Goal: Task Accomplishment & Management: Manage account settings

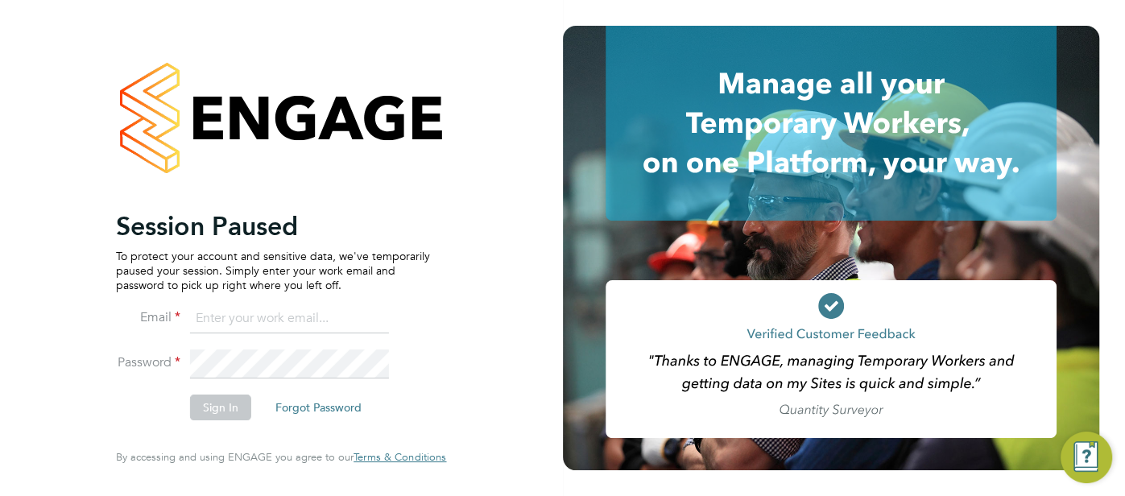
type input "[EMAIL_ADDRESS][DOMAIN_NAME]"
click at [228, 406] on button "Sign In" at bounding box center [220, 408] width 61 height 26
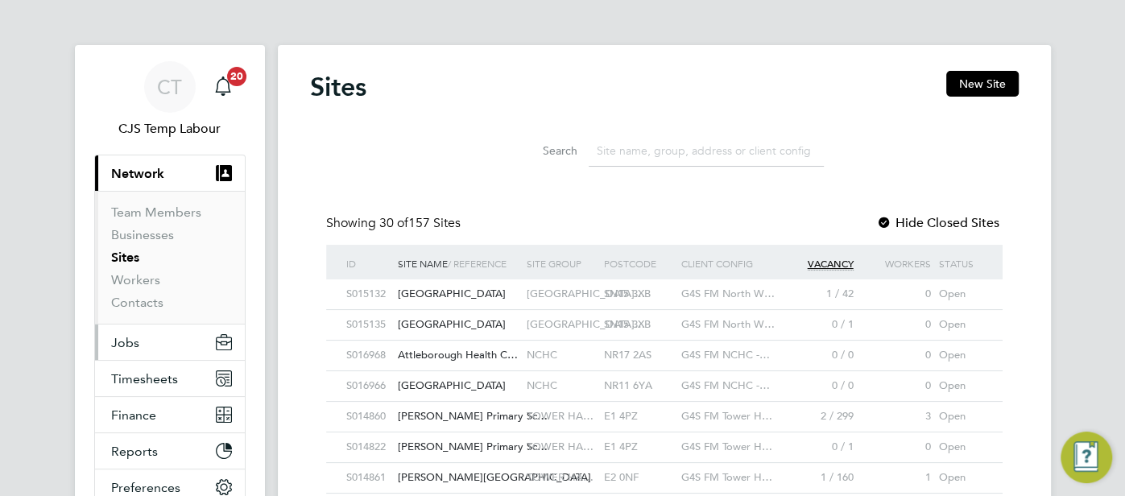
click at [172, 341] on button "Jobs" at bounding box center [170, 342] width 150 height 35
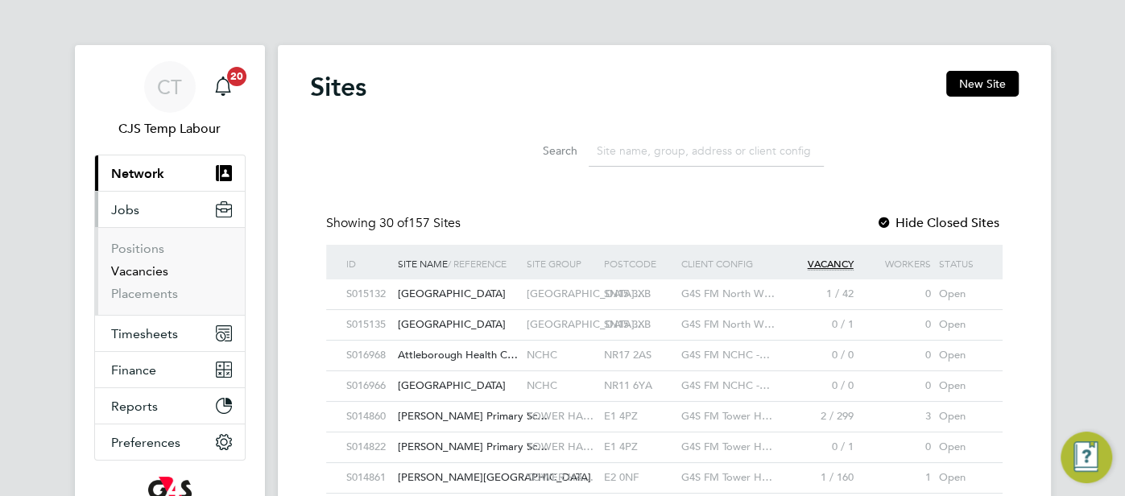
click at [152, 271] on link "Vacancies" at bounding box center [139, 270] width 57 height 15
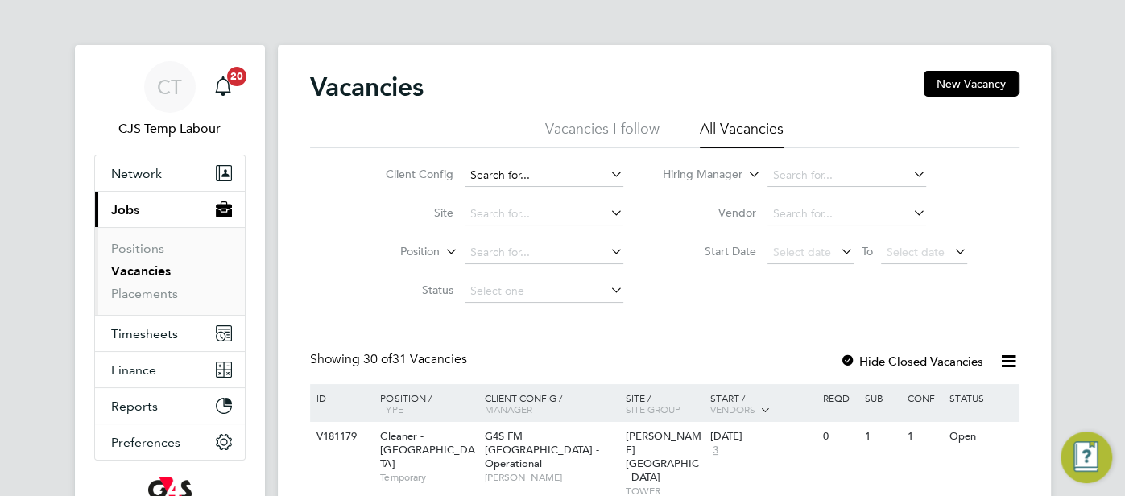
click at [520, 180] on input at bounding box center [544, 175] width 159 height 23
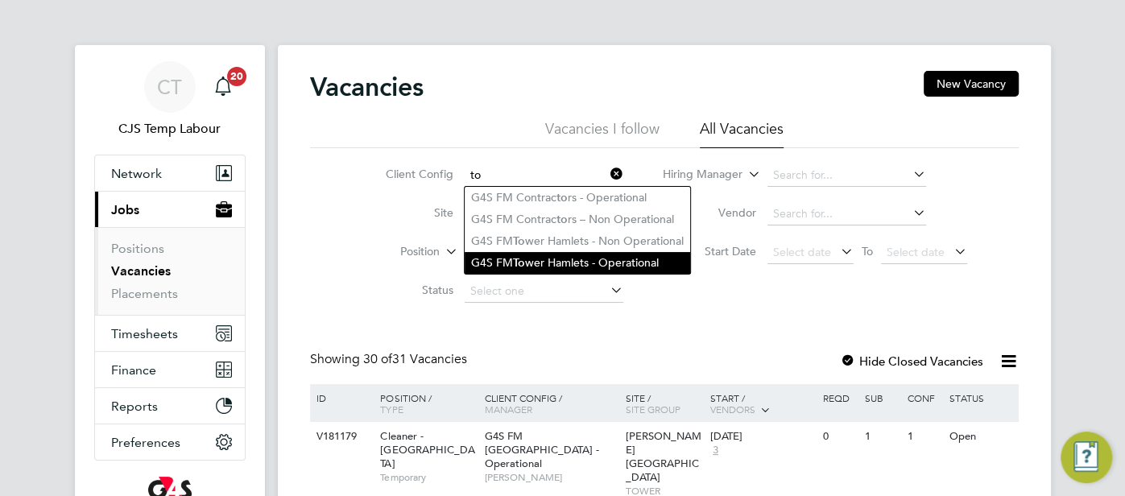
click at [601, 255] on li "G4S FM To wer Hamlets - Operational" at bounding box center [578, 263] width 226 height 22
type input "G4S FM Tower Hamlets - Operational"
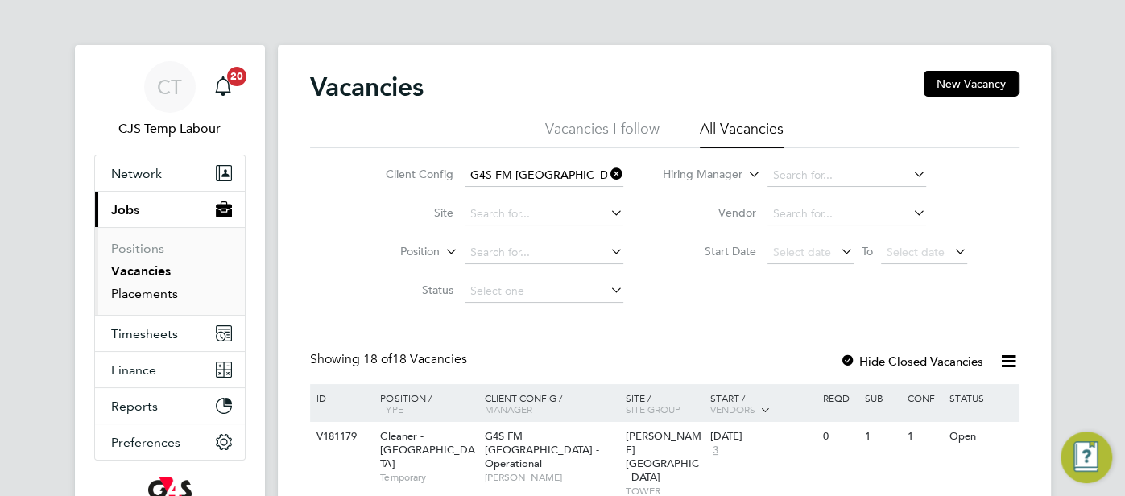
click at [150, 297] on link "Placements" at bounding box center [144, 293] width 67 height 15
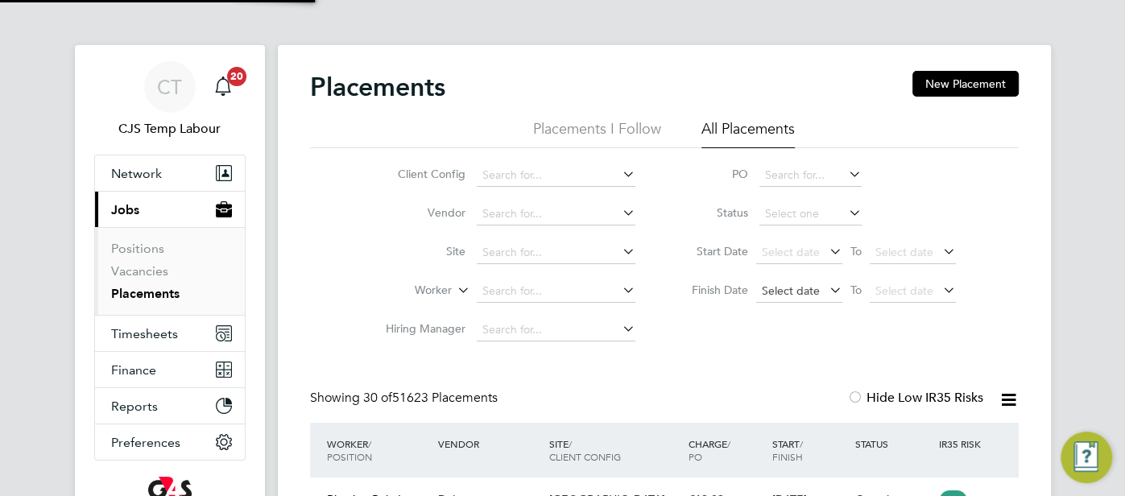
scroll to position [60, 139]
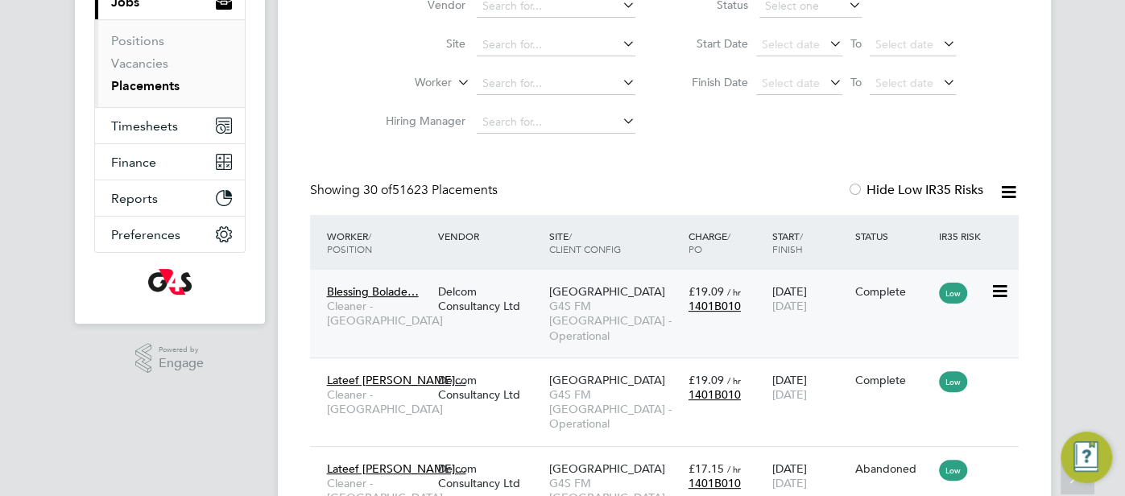
click at [679, 308] on span "G4S FM Tower Hamlets - Operational" at bounding box center [614, 321] width 131 height 44
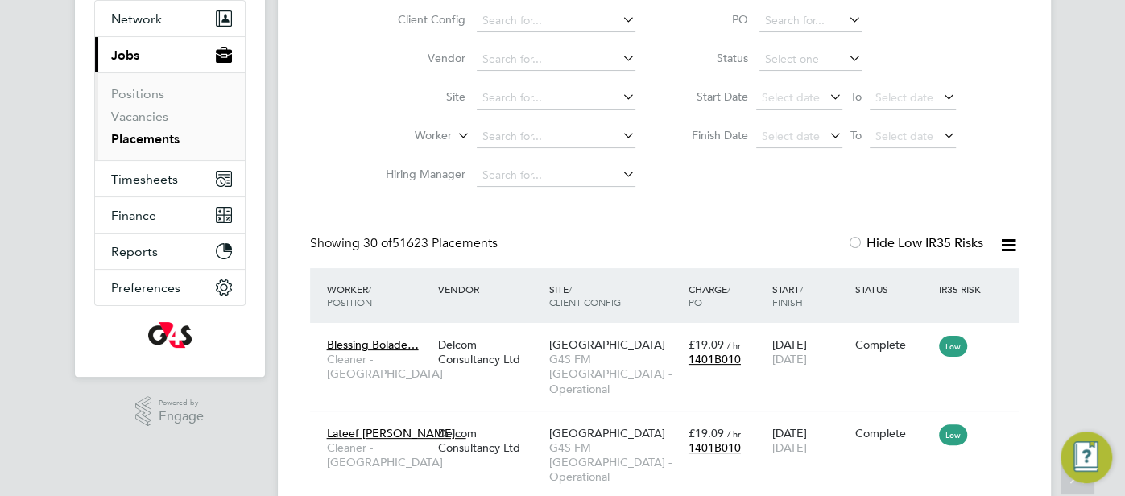
scroll to position [0, 0]
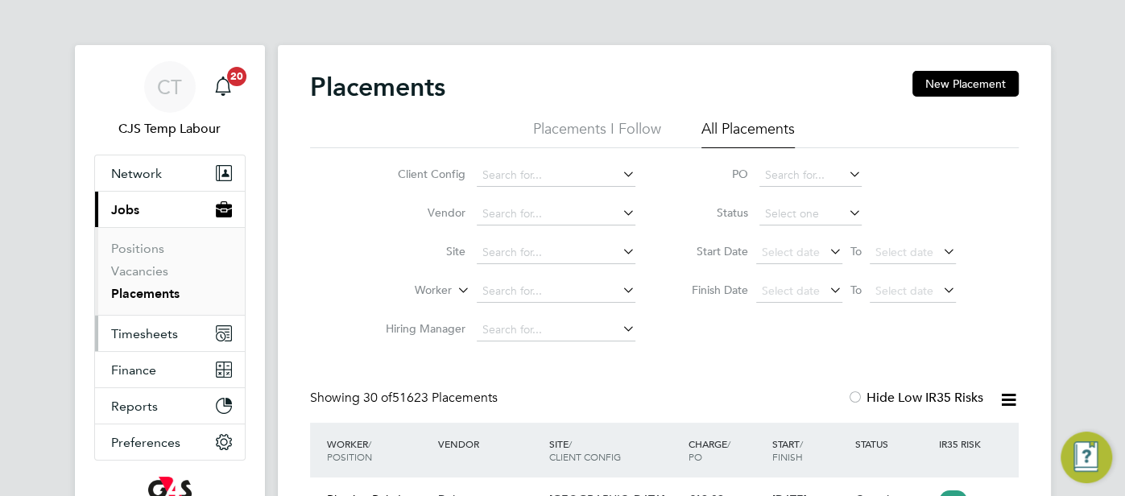
click at [153, 328] on span "Timesheets" at bounding box center [144, 333] width 67 height 15
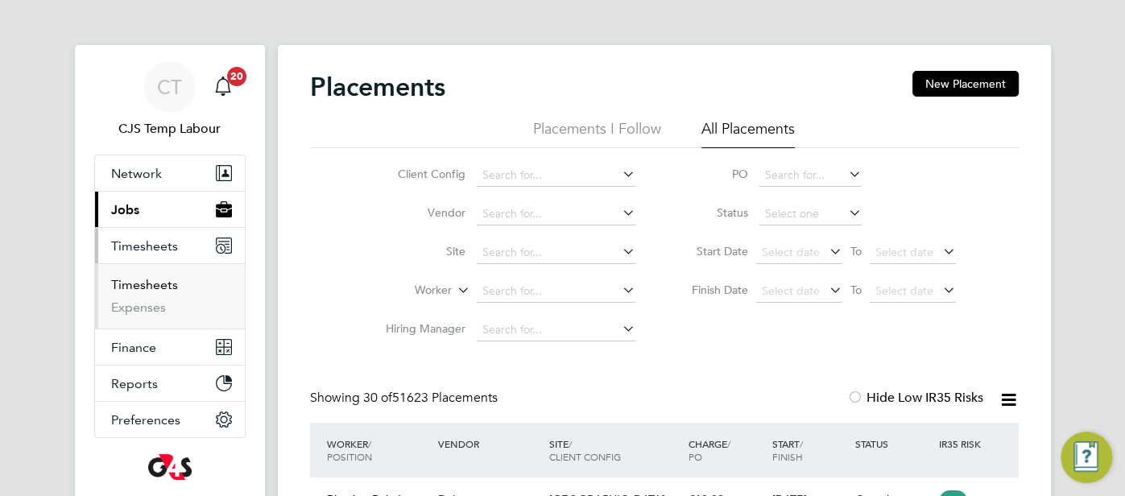
click at [151, 287] on link "Timesheets" at bounding box center [144, 284] width 67 height 15
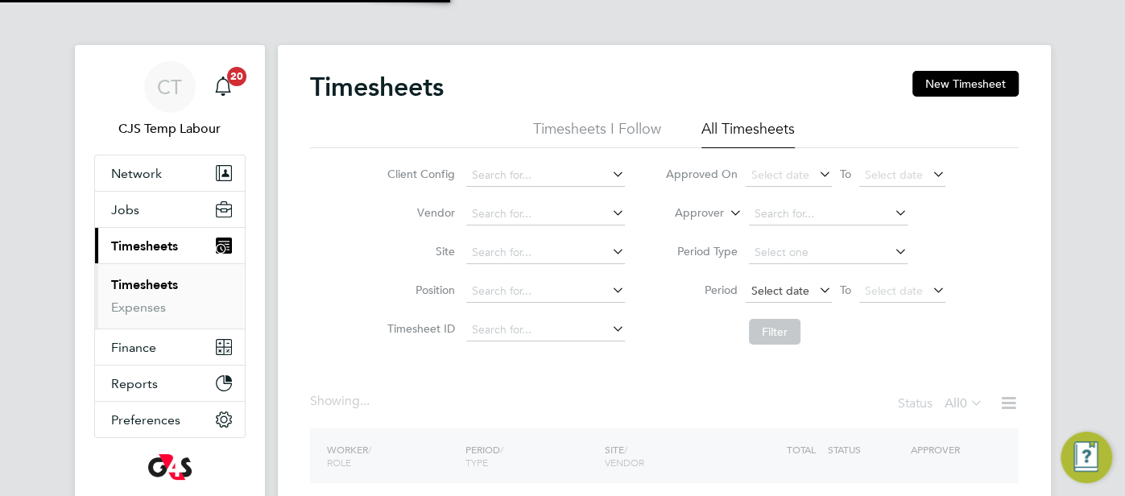
click at [784, 295] on span "Select date" at bounding box center [780, 291] width 58 height 14
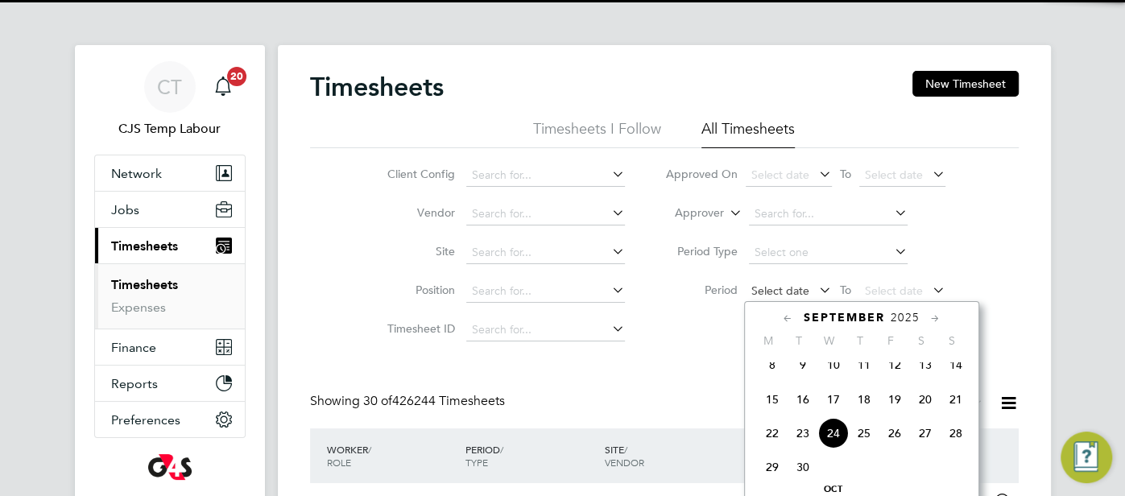
scroll to position [8, 8]
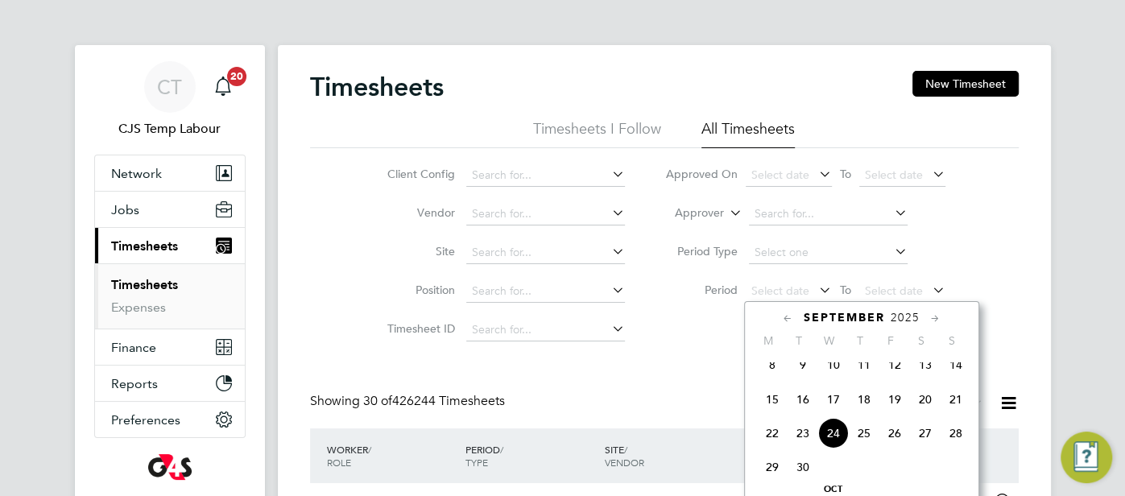
drag, startPoint x: 773, startPoint y: 444, endPoint x: 788, endPoint y: 432, distance: 18.9
click at [773, 444] on span "22" at bounding box center [772, 433] width 31 height 31
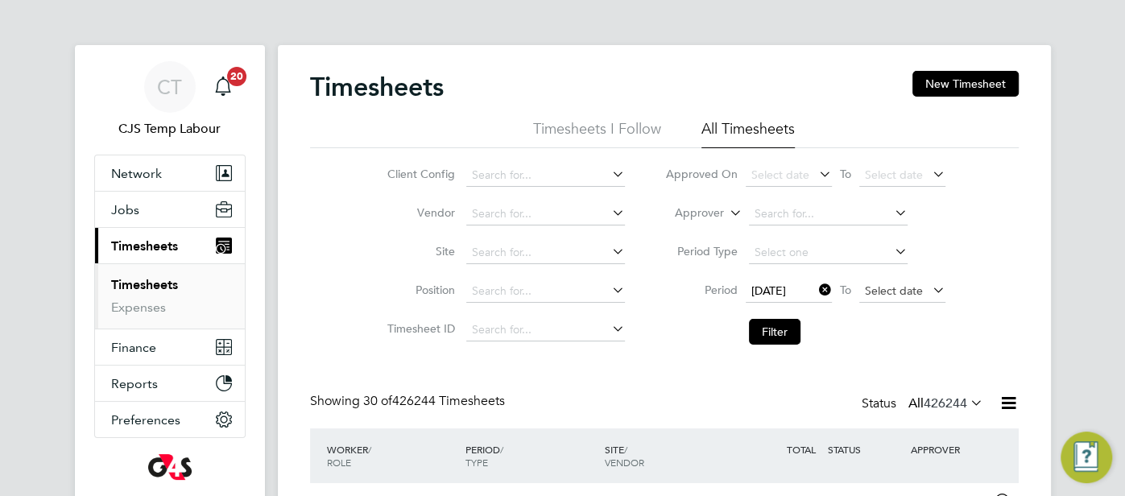
click at [886, 293] on span "Select date" at bounding box center [894, 291] width 58 height 14
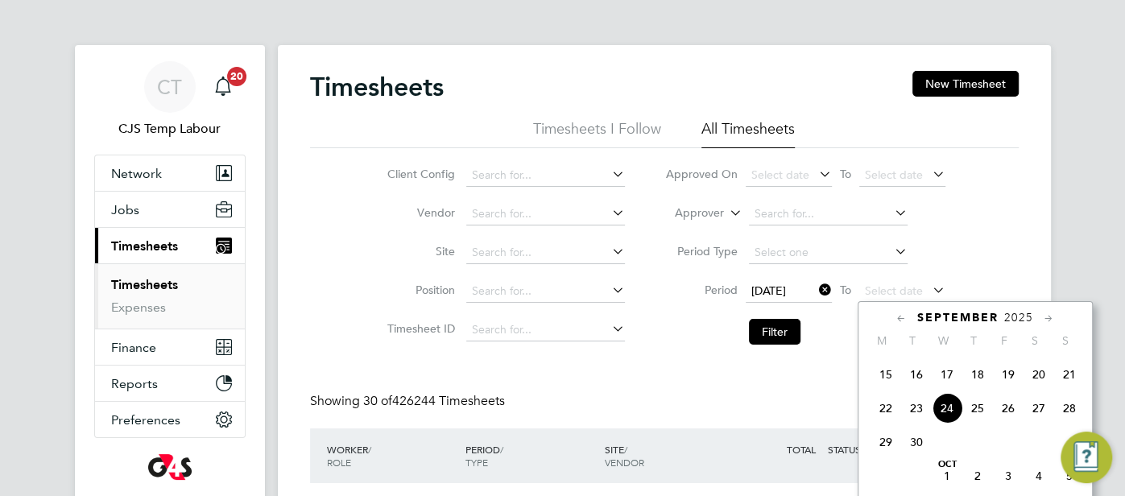
click at [1072, 418] on span "28" at bounding box center [1069, 408] width 31 height 31
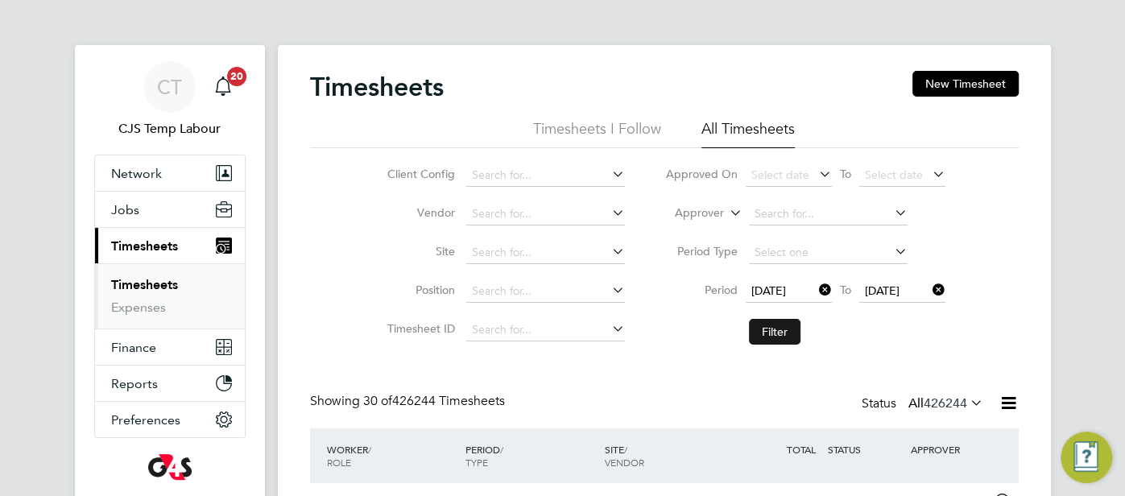
click at [773, 334] on button "Filter" at bounding box center [775, 332] width 52 height 26
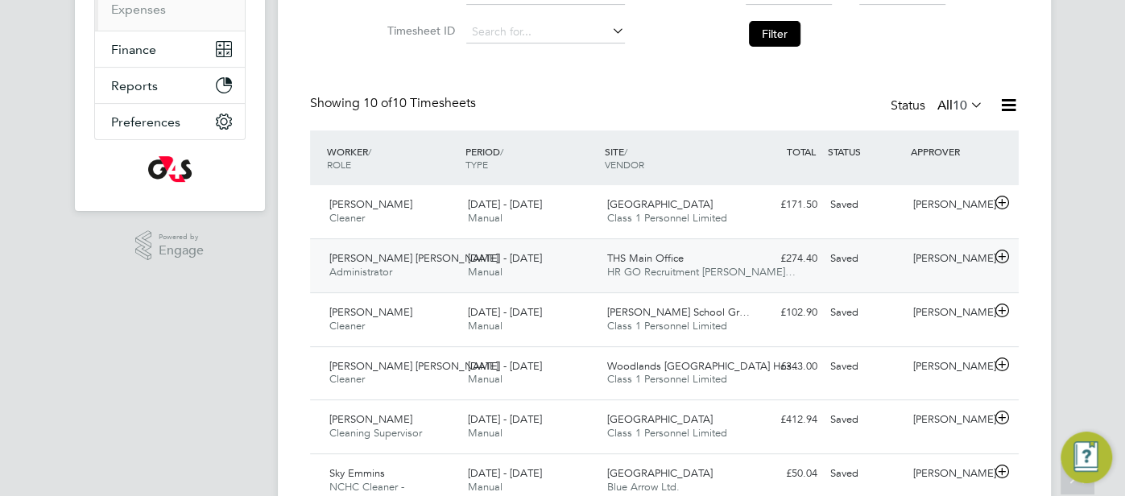
click at [827, 259] on div "Saved" at bounding box center [866, 259] width 84 height 27
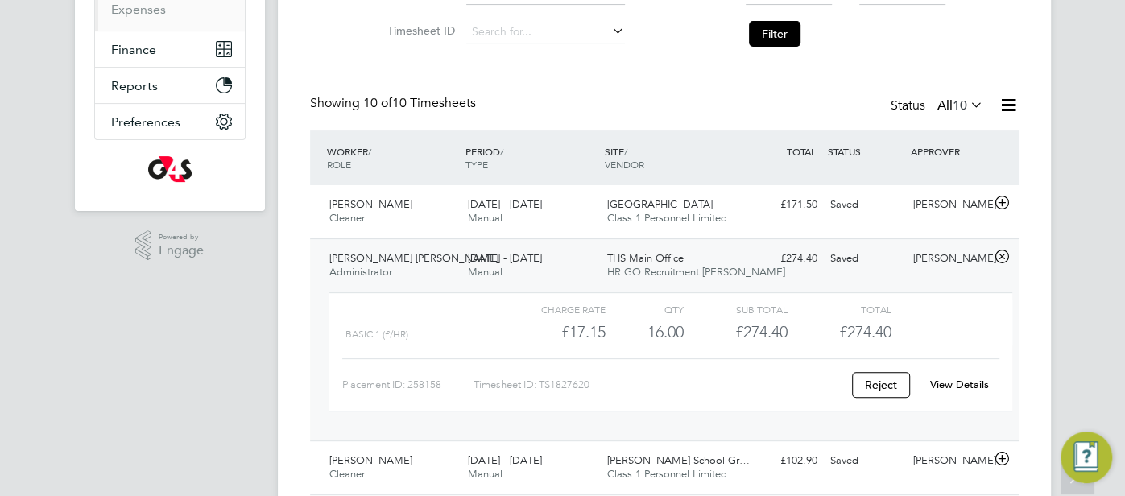
click at [962, 379] on link "View Details" at bounding box center [959, 385] width 59 height 14
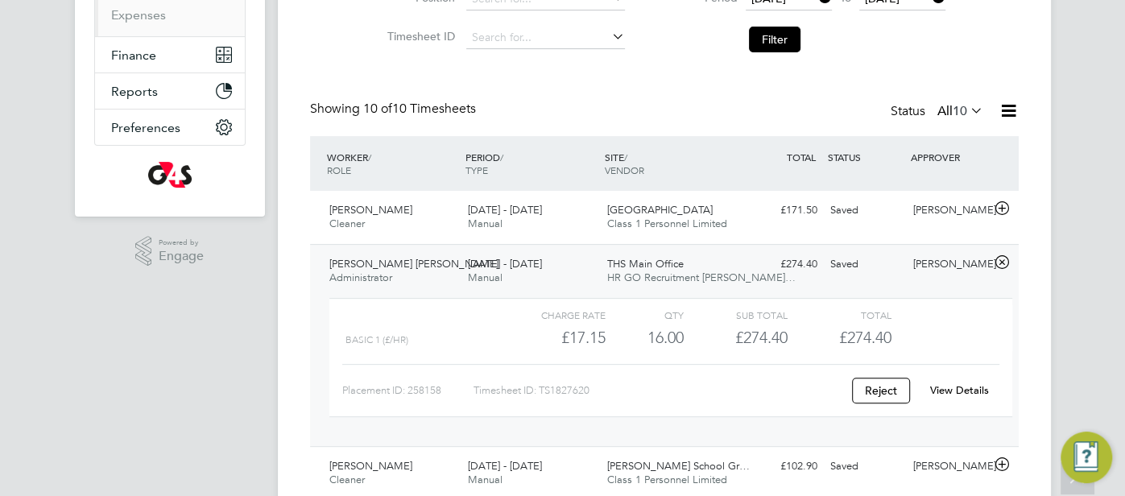
scroll to position [43, 0]
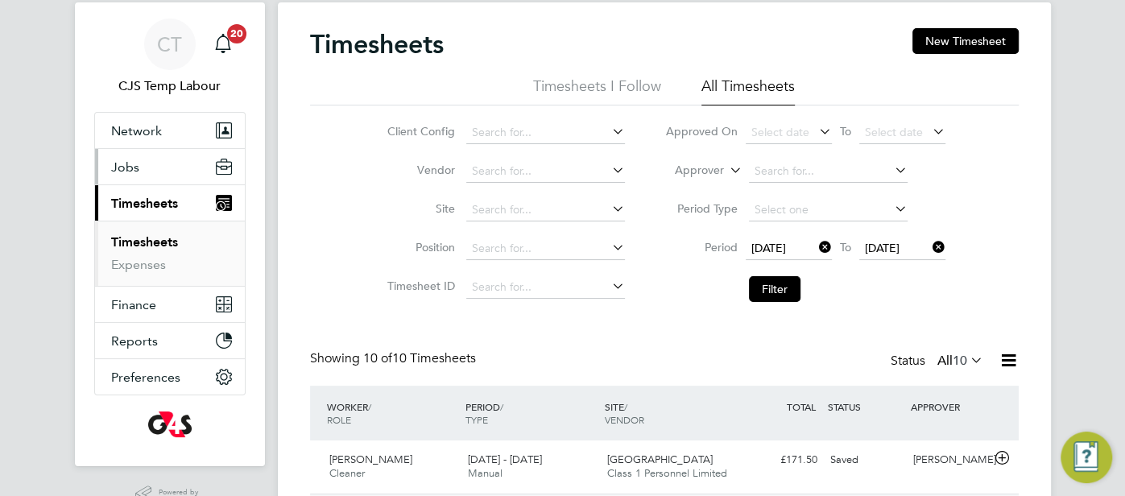
click at [135, 162] on span "Jobs" at bounding box center [125, 166] width 28 height 15
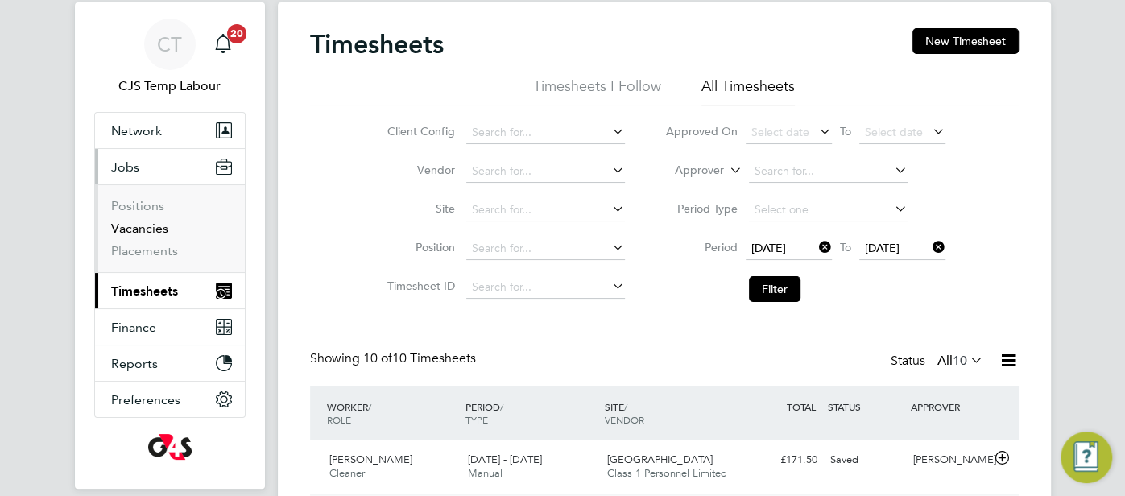
click at [143, 222] on link "Vacancies" at bounding box center [139, 228] width 57 height 15
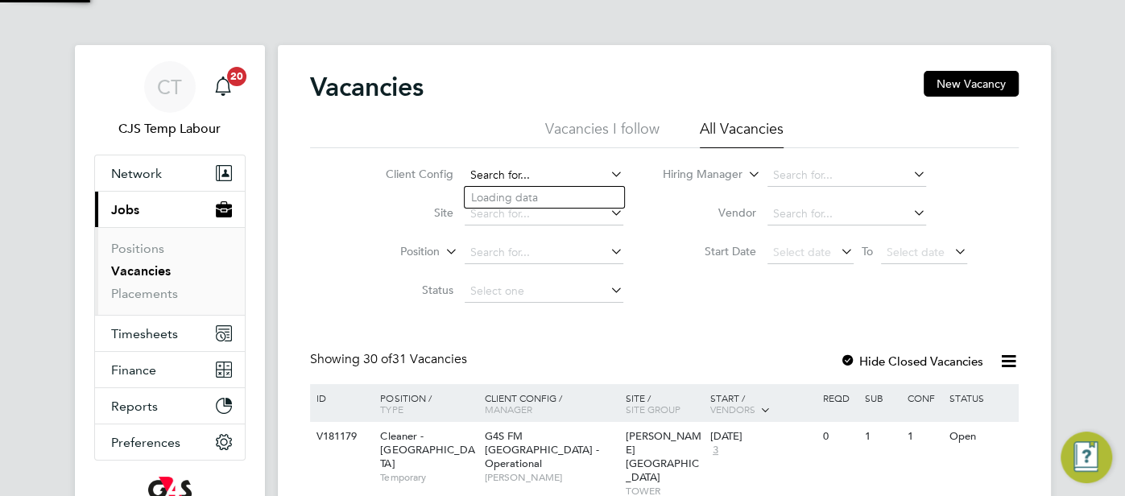
click at [524, 176] on input at bounding box center [544, 175] width 159 height 23
click at [618, 194] on li "G4S FM Chur chill Hospitals - Operational" at bounding box center [588, 198] width 246 height 22
type input "G4S FM Churchill Hospitals - Operational"
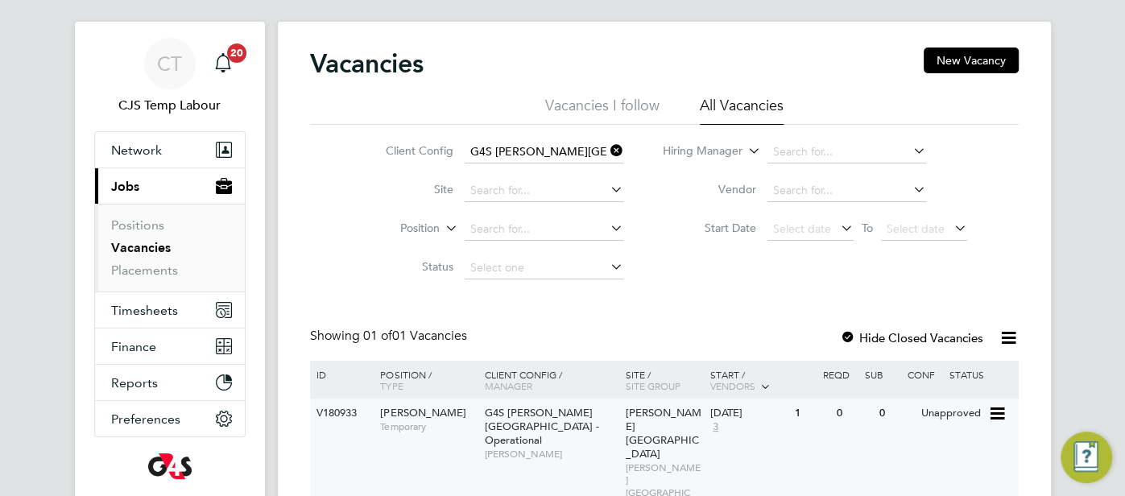
scroll to position [24, 0]
click at [862, 422] on div "0" at bounding box center [854, 413] width 42 height 30
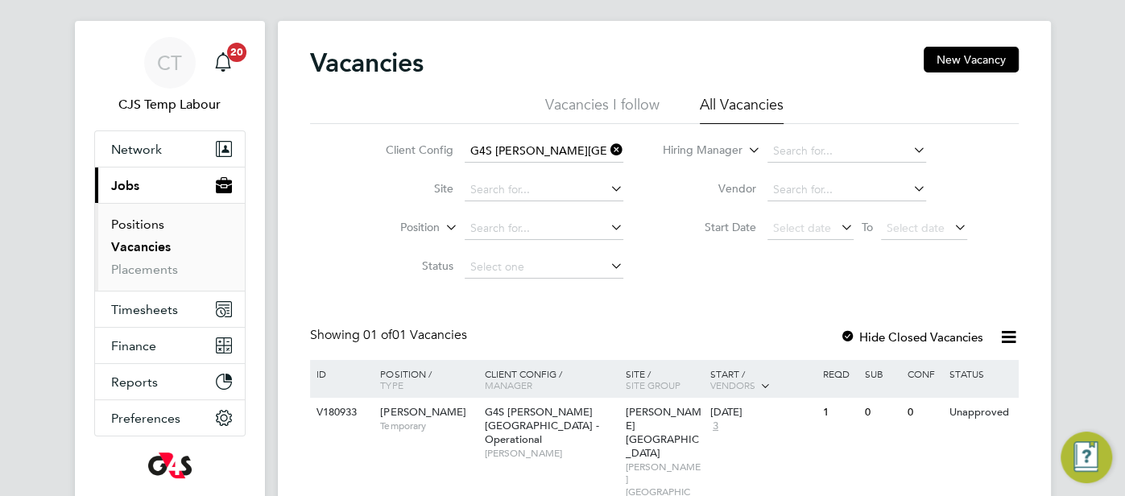
click at [147, 223] on link "Positions" at bounding box center [137, 224] width 53 height 15
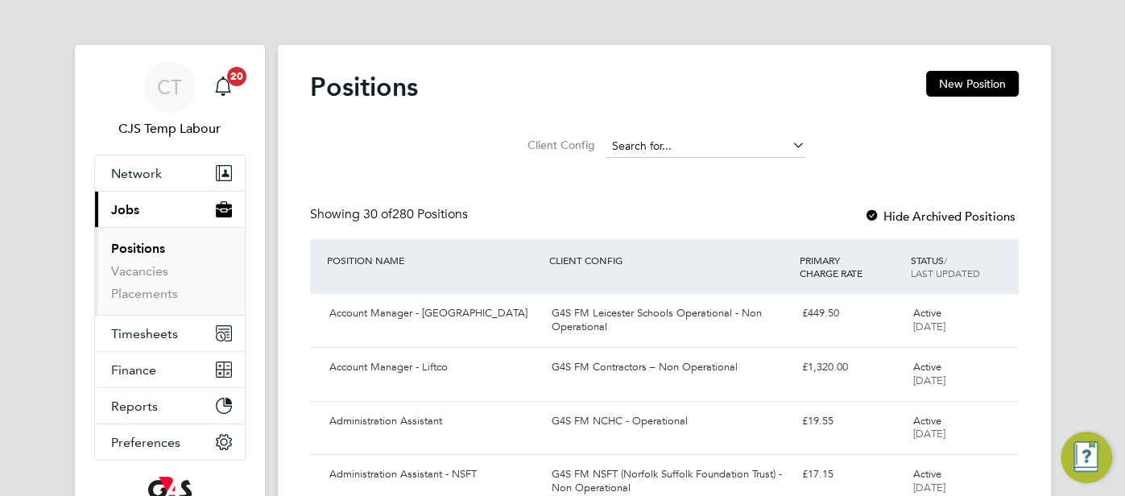
click at [623, 144] on input at bounding box center [705, 146] width 199 height 23
click at [682, 170] on li "G4S FM Chu rchill Hospitals - Operational" at bounding box center [765, 169] width 318 height 22
type input "G4S FM Churchill Hospitals - Operational"
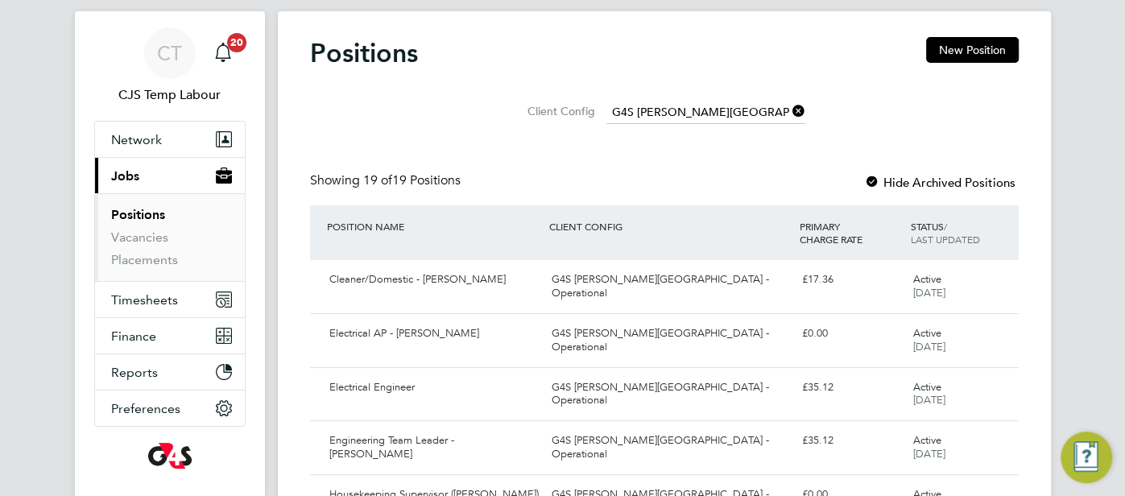
scroll to position [44, 0]
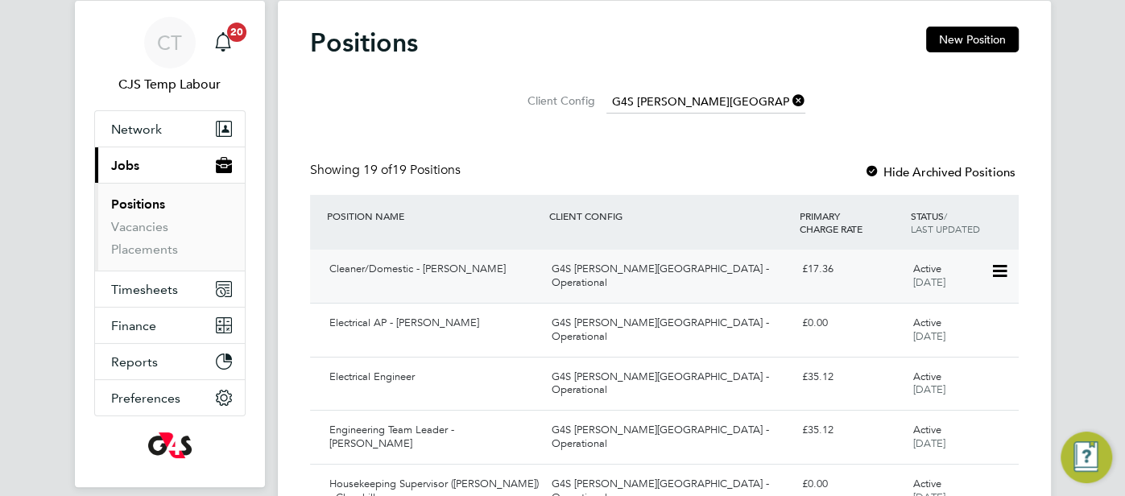
click at [863, 271] on div "£17.36" at bounding box center [851, 269] width 111 height 27
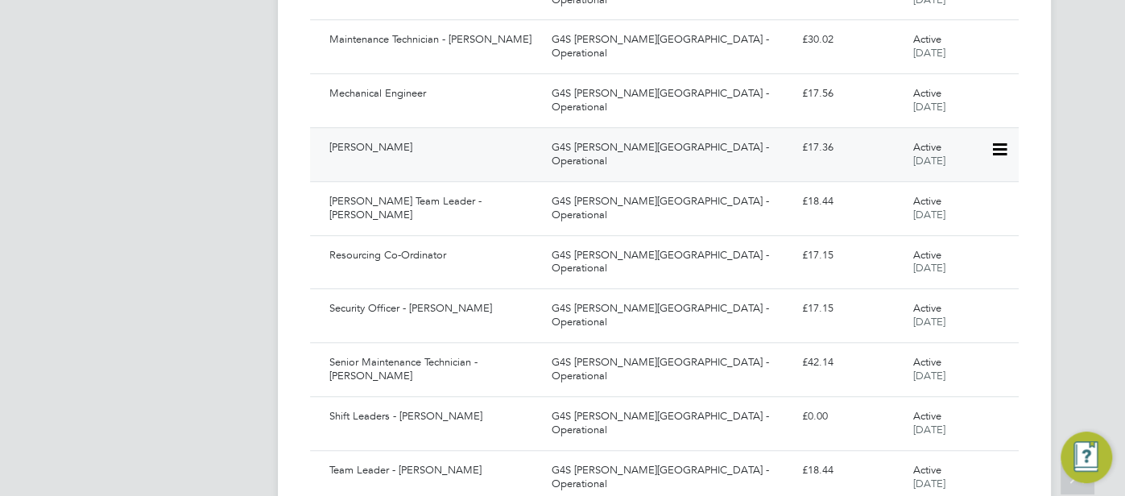
scroll to position [650, 0]
click at [840, 209] on div "£18.44" at bounding box center [851, 201] width 111 height 27
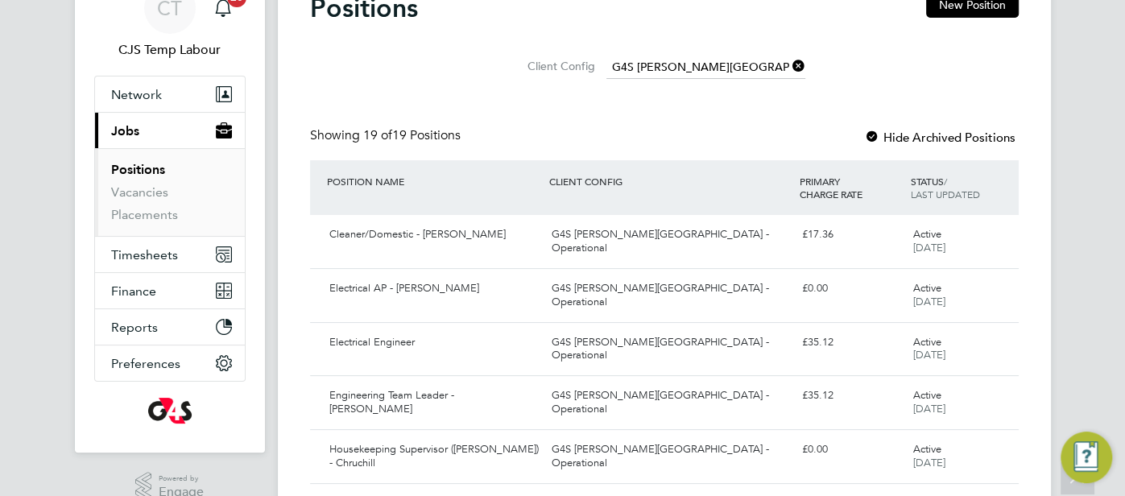
scroll to position [0, 0]
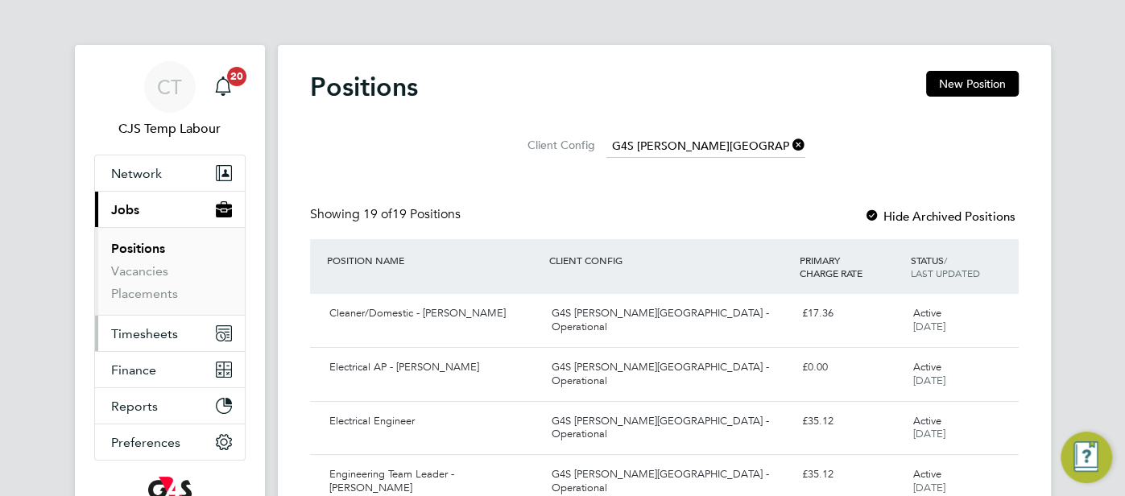
click at [164, 338] on span "Timesheets" at bounding box center [144, 333] width 67 height 15
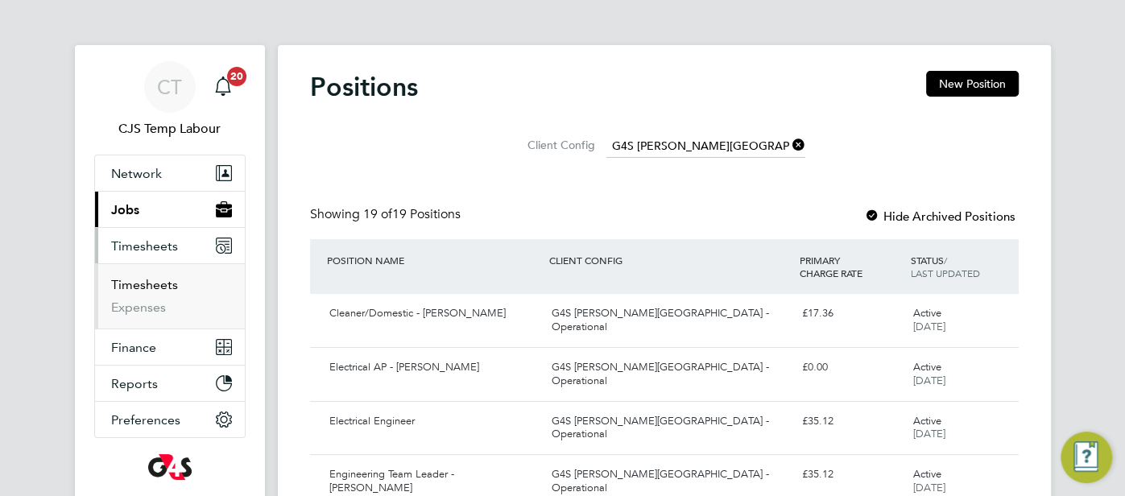
click at [154, 288] on link "Timesheets" at bounding box center [144, 284] width 67 height 15
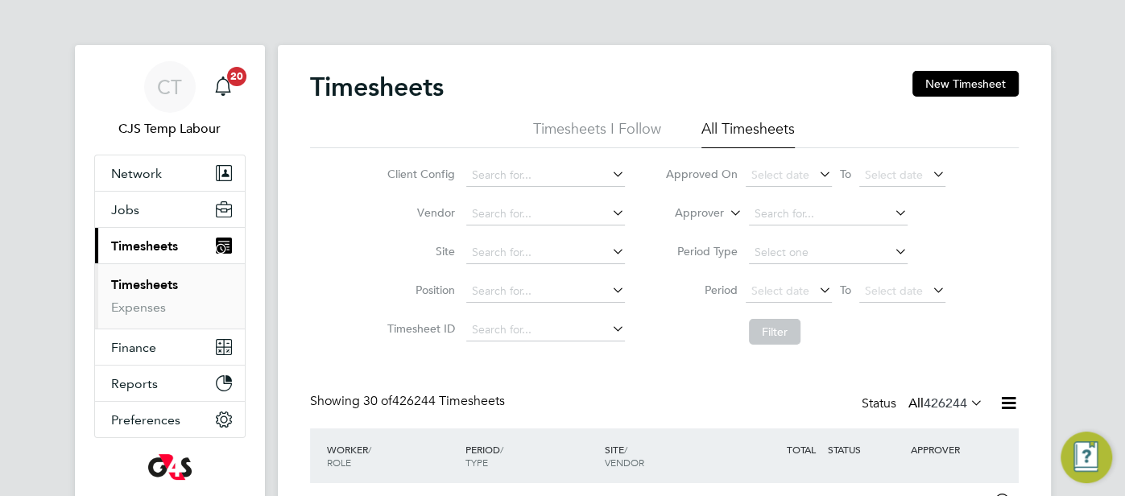
scroll to position [40, 139]
click at [726, 212] on icon at bounding box center [726, 208] width 0 height 14
drag, startPoint x: 708, startPoint y: 230, endPoint x: 743, endPoint y: 223, distance: 36.0
click at [709, 230] on li "Worker" at bounding box center [685, 231] width 79 height 21
click at [769, 213] on input at bounding box center [828, 214] width 159 height 23
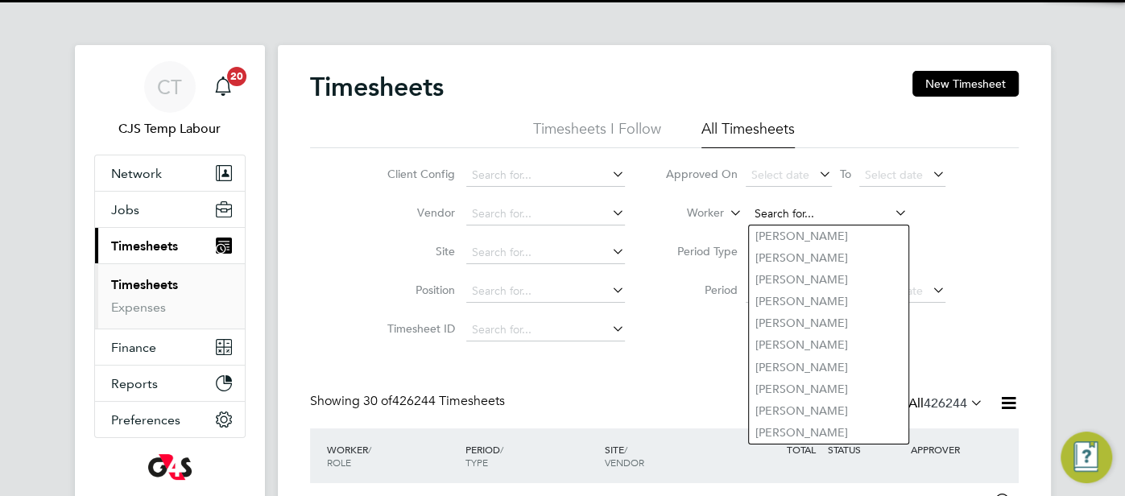
paste input "Idalia Alves Guterres"
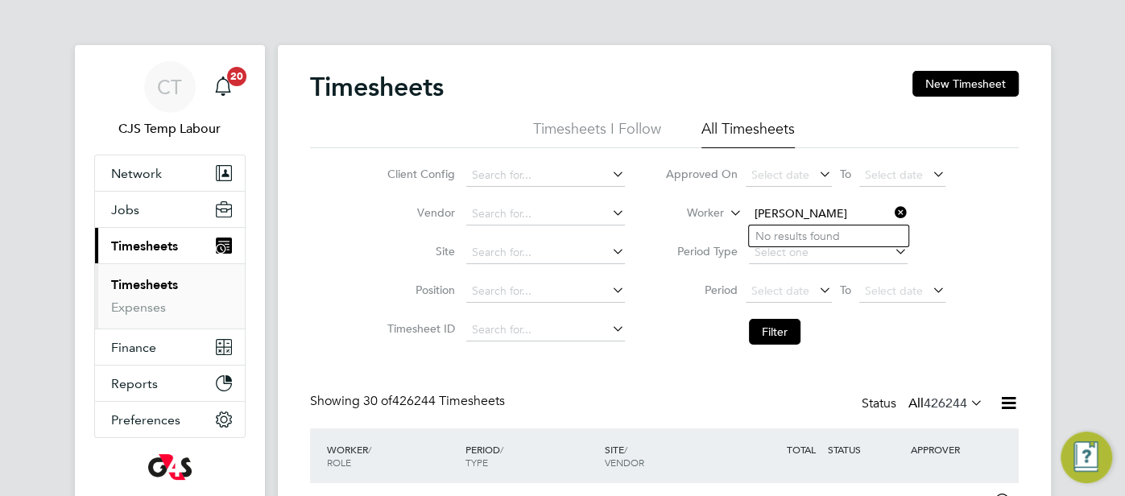
click at [816, 214] on input "Idalia Alves Guterres" at bounding box center [828, 214] width 159 height 23
click at [843, 208] on input "Idalia Guterres" at bounding box center [828, 214] width 159 height 23
click at [846, 254] on li "Idalia Alves Guterres" at bounding box center [896, 258] width 295 height 22
type input "Idalia Alves Guterres"
click at [774, 321] on button "Filter" at bounding box center [775, 332] width 52 height 26
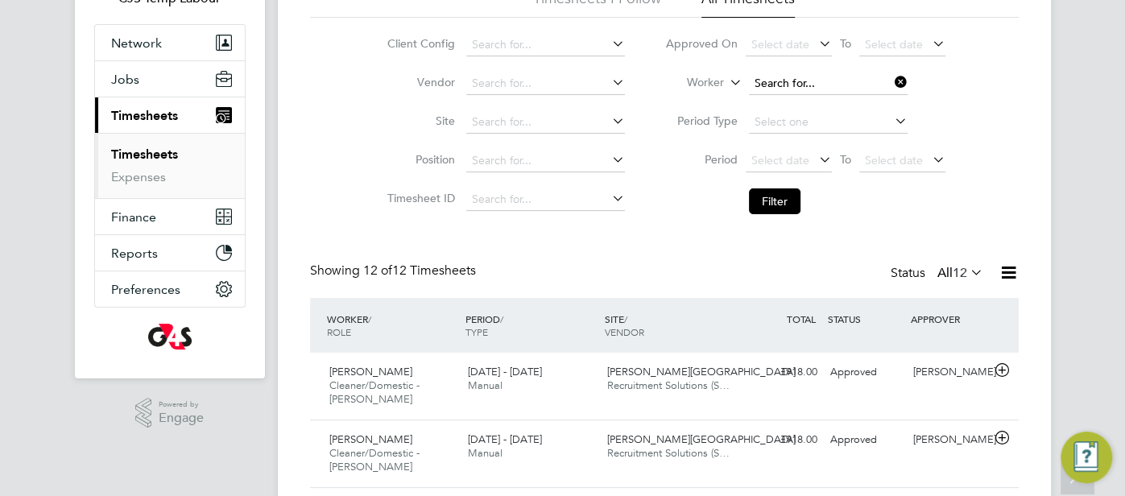
click at [818, 91] on input at bounding box center [828, 83] width 159 height 23
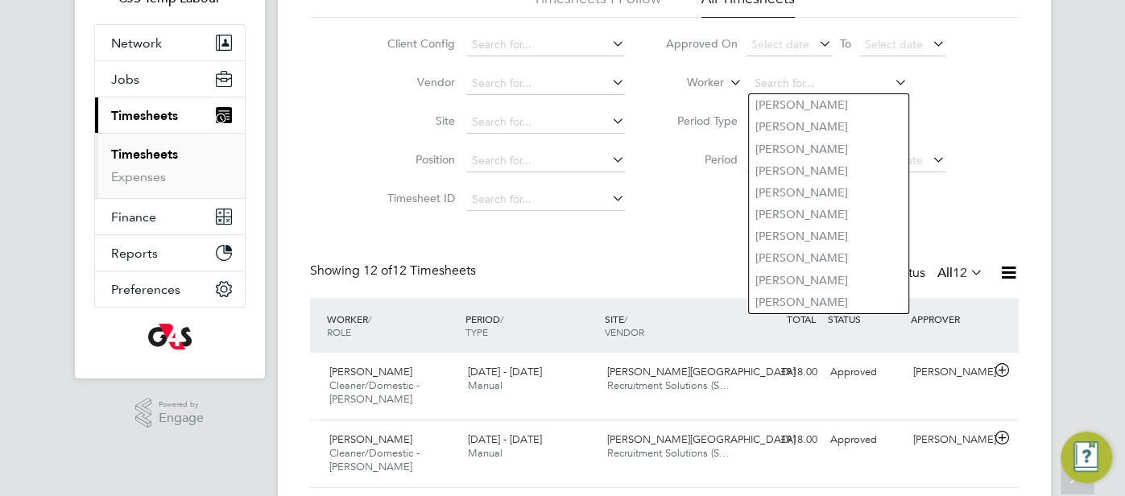
paste input "Pedro De Araujo"
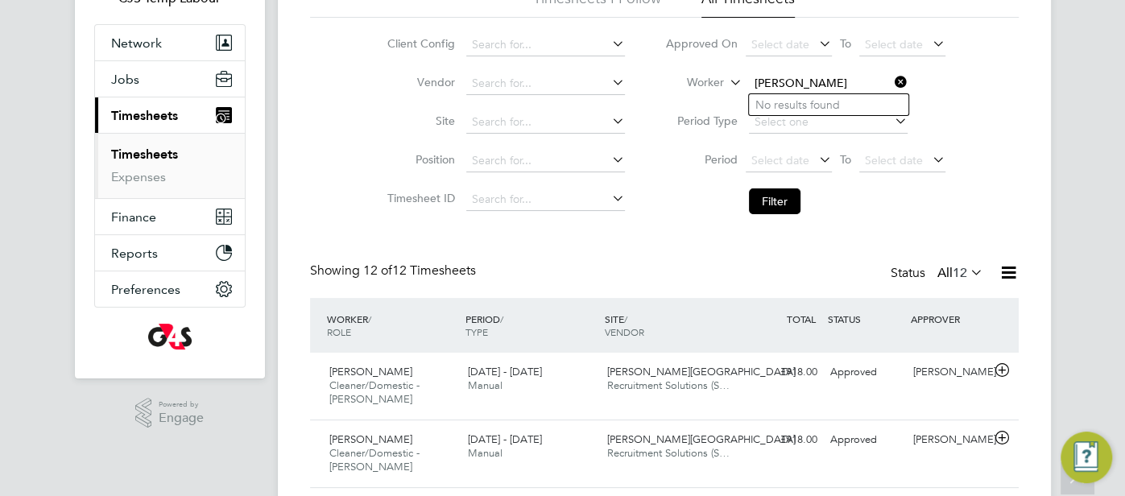
click at [807, 86] on input "Pedro De Araujo" at bounding box center [828, 83] width 159 height 23
click at [827, 77] on input "Pedro Araujo" at bounding box center [828, 83] width 159 height 23
click at [830, 155] on li "Pedro De Araujo" at bounding box center [848, 150] width 199 height 22
type input "Pedro De Araujo"
click at [776, 206] on button "Filter" at bounding box center [775, 201] width 52 height 26
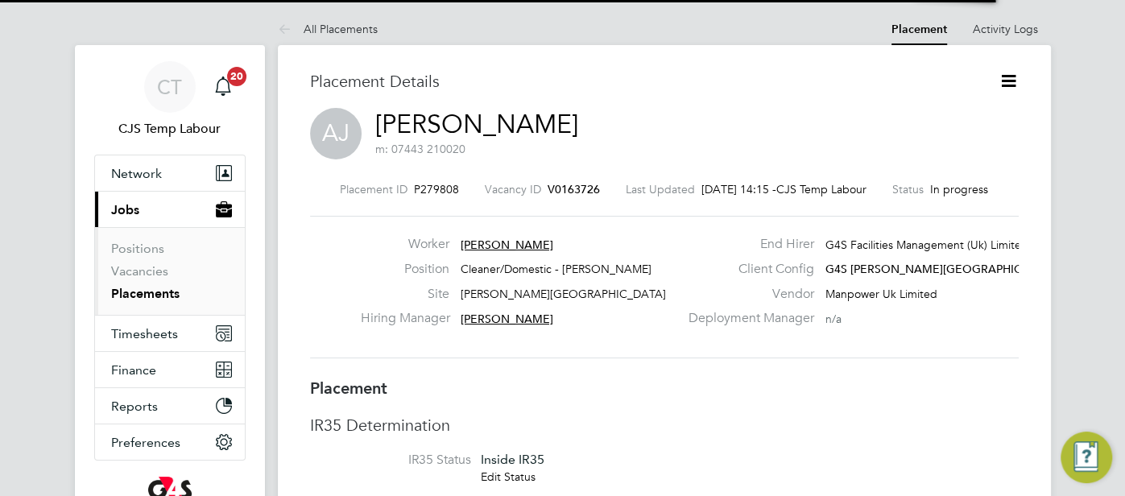
scroll to position [8, 8]
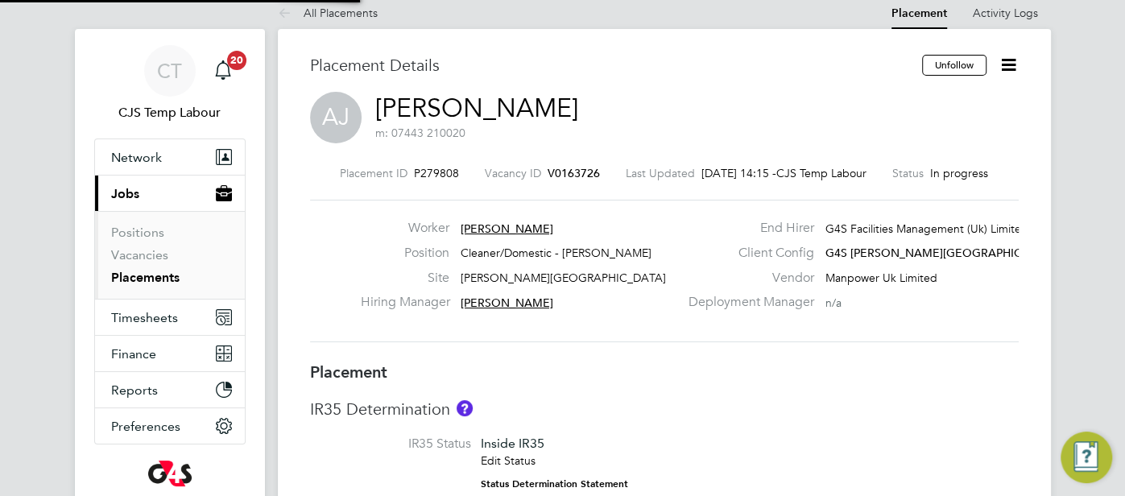
type input "[PERSON_NAME]"
type input "Monika krawczyk"
type input "31 Mar 2025"
type input "30 Sep 2025"
type input "08:00"
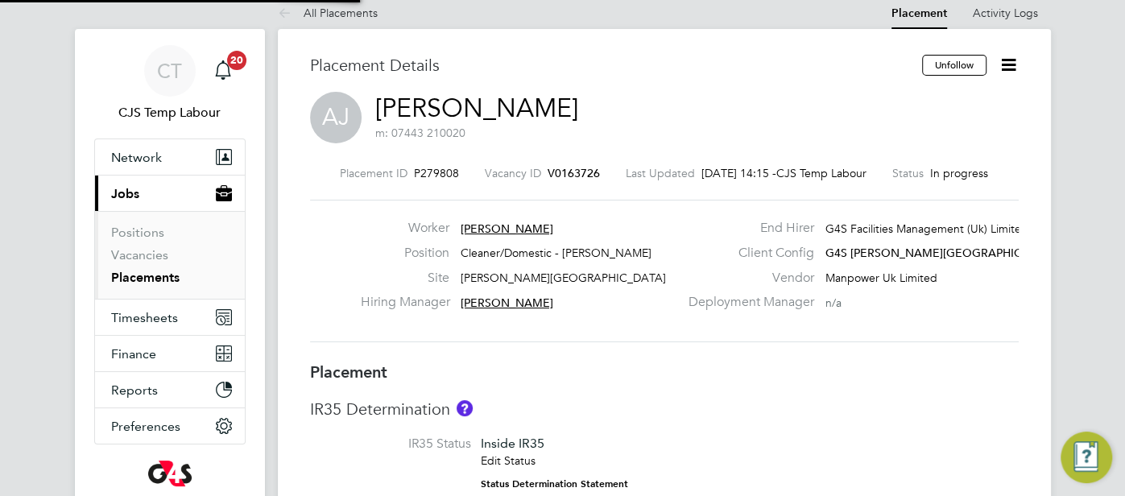
type input "18:00"
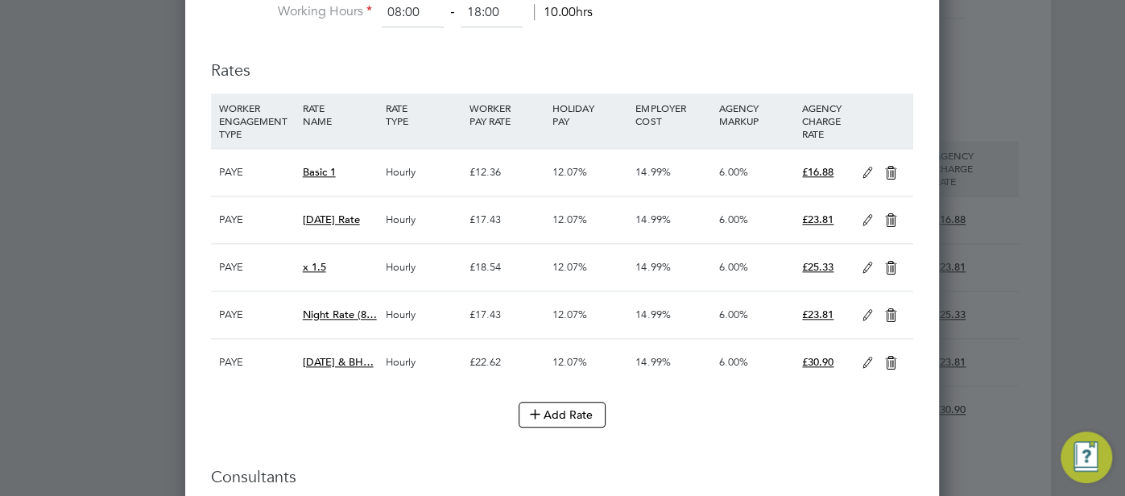
click at [872, 170] on icon at bounding box center [868, 173] width 20 height 13
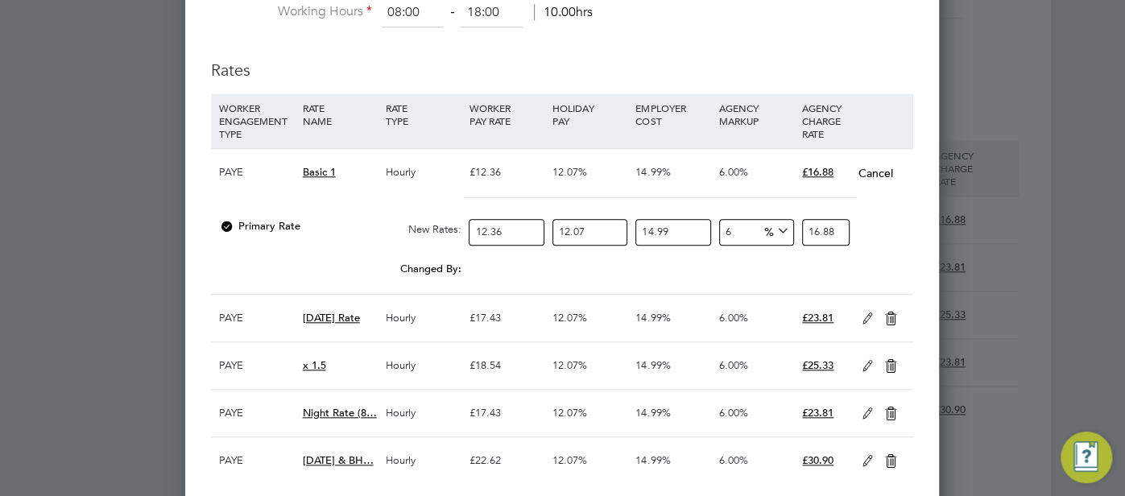
click at [506, 230] on input "12.36" at bounding box center [506, 232] width 75 height 27
type input "12.3"
type input "16.80197842134"
type input "12"
type input "16.3921740696"
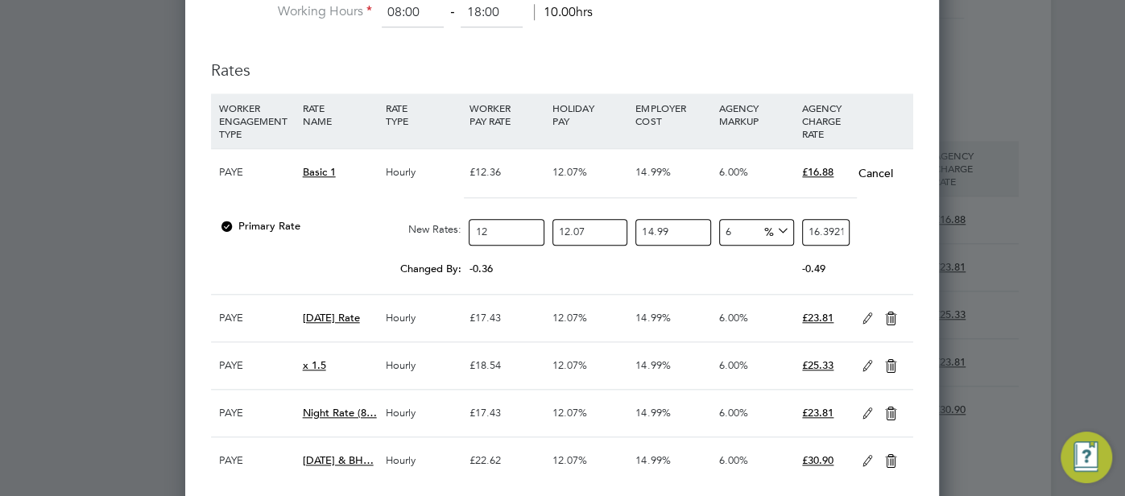
type input "12.5"
type input "17.0751813225"
type input "12.51"
type input "17.088841467558"
type input "12.51"
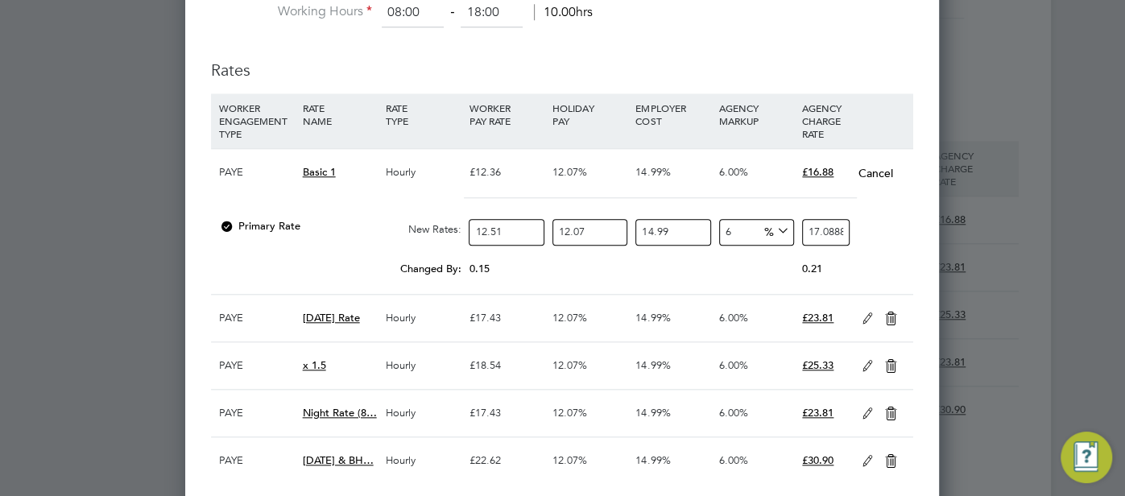
click at [755, 326] on div "6.00%" at bounding box center [756, 318] width 83 height 47
click at [864, 316] on icon at bounding box center [868, 318] width 20 height 13
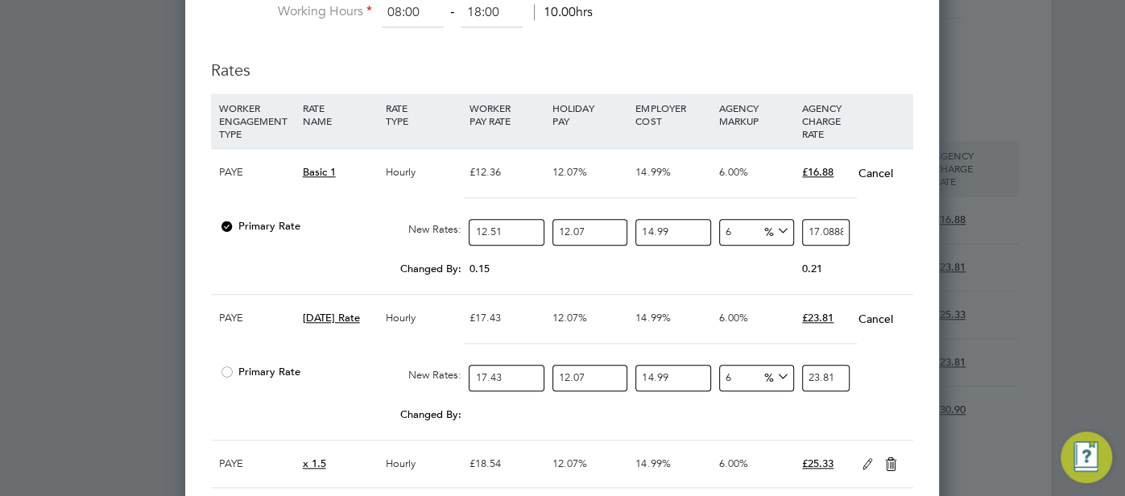
drag, startPoint x: 517, startPoint y: 370, endPoint x: 494, endPoint y: 378, distance: 24.7
click at [493, 378] on input "17.43" at bounding box center [506, 378] width 75 height 27
type input "17.46"
type input "23.850613271268"
click at [495, 378] on input "17.464" at bounding box center [506, 378] width 75 height 27
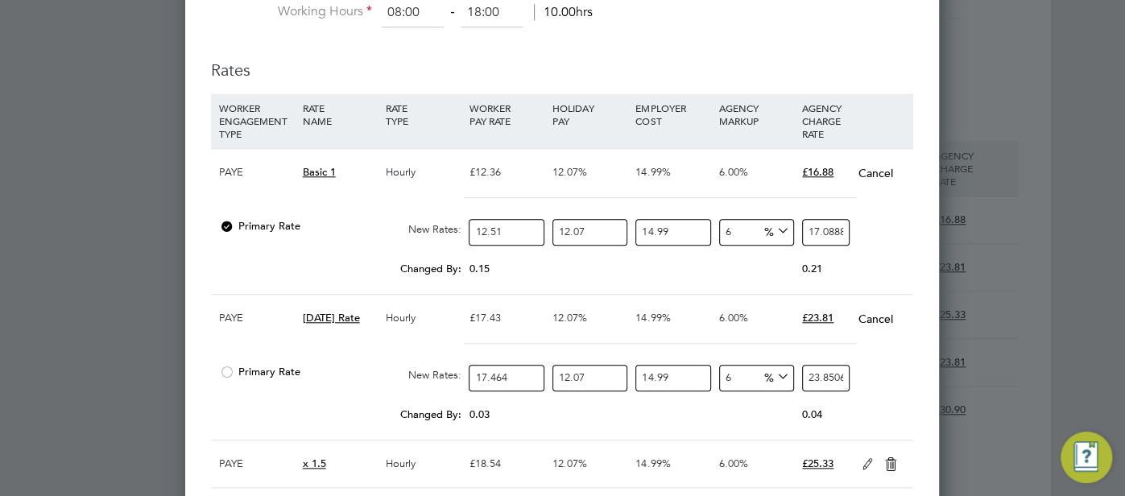
type input "17.64"
type input "24.096495882312"
type input "17.64"
click at [675, 323] on div "14.99%" at bounding box center [672, 318] width 83 height 47
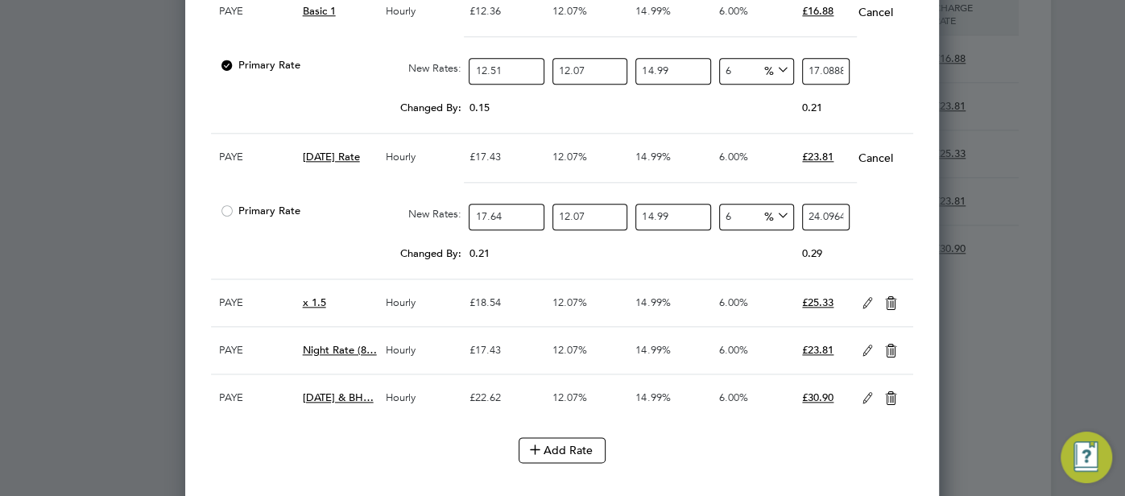
click at [867, 346] on icon at bounding box center [868, 351] width 20 height 13
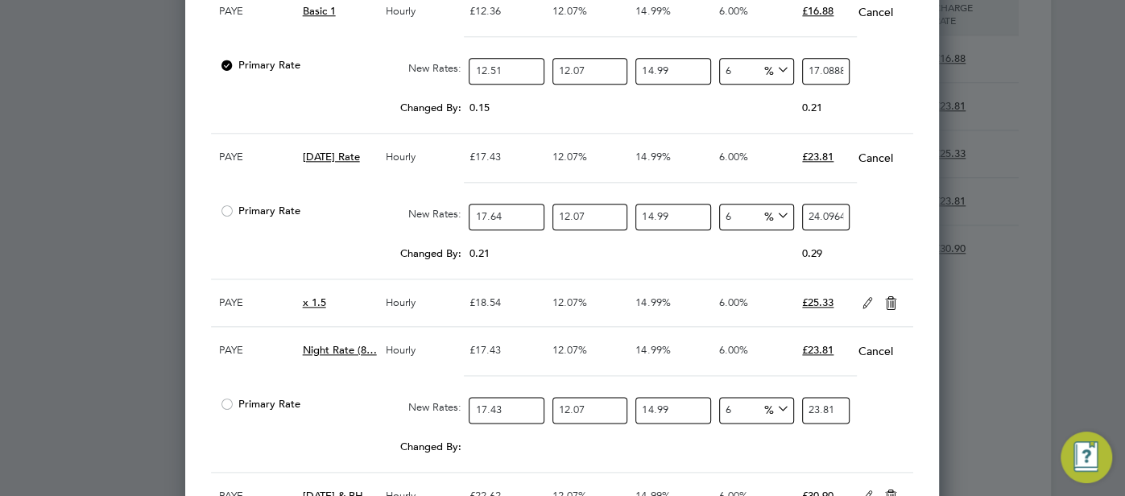
click at [505, 409] on input "17.43" at bounding box center [506, 410] width 75 height 27
type input "17.4"
type input "23.76865240092"
type input "17"
type input "23.2222465986"
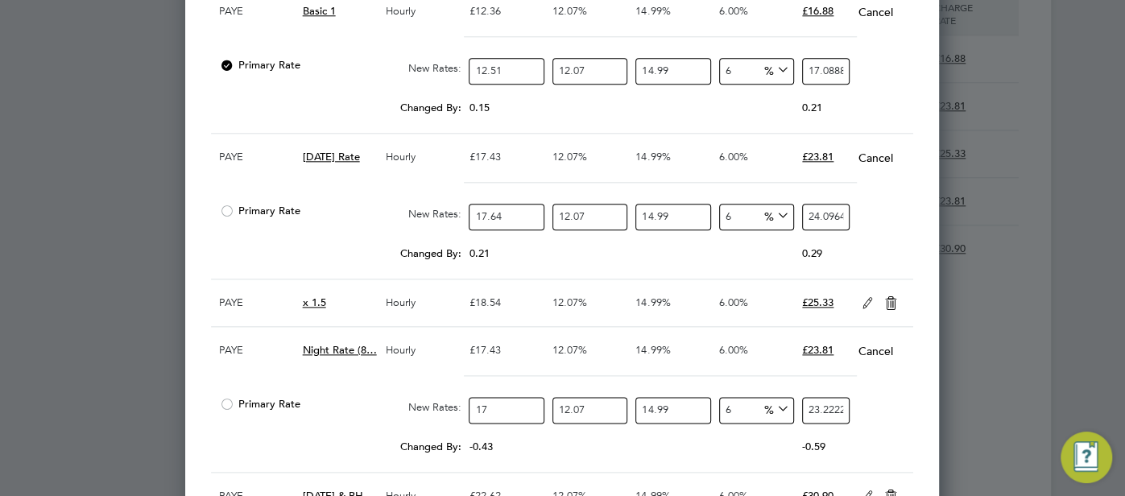
type input "17.6"
type input "24.04185530208"
type input "17.63"
type input "24.082835737254"
type input "17.6"
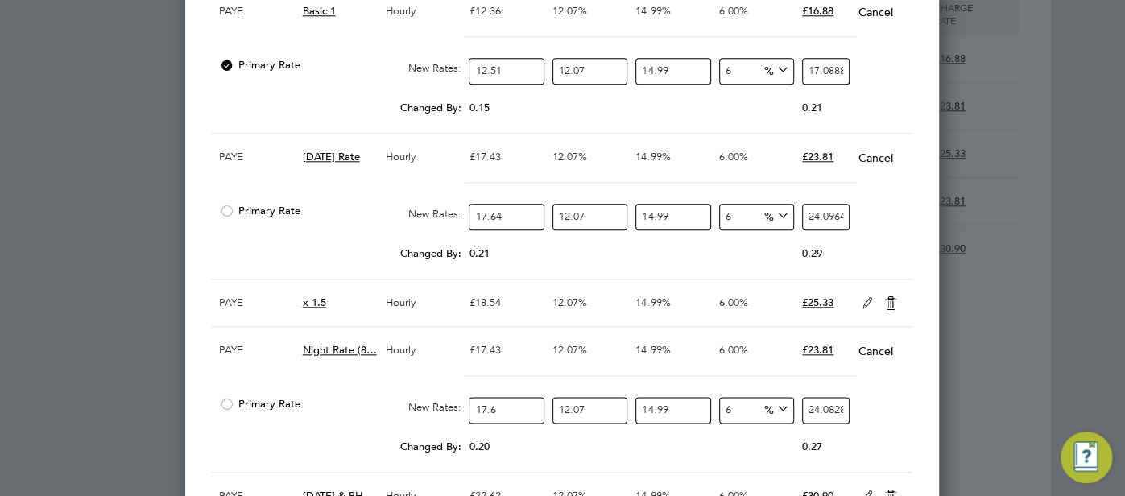
type input "24.04185530208"
type input "17.64"
type input "24.096495882312"
type input "17.64"
click at [744, 312] on div "6.00%" at bounding box center [756, 302] width 83 height 47
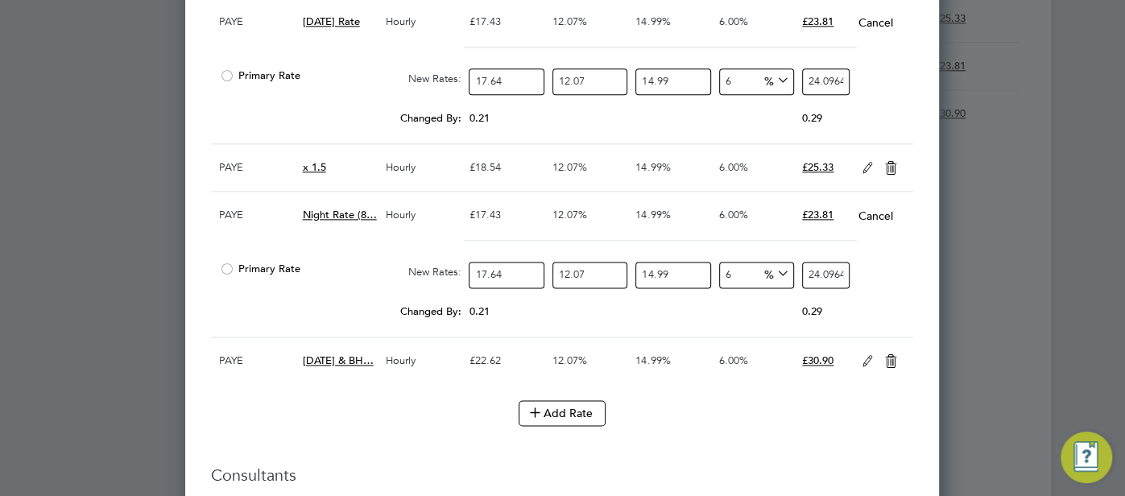
click at [858, 355] on icon at bounding box center [868, 361] width 20 height 13
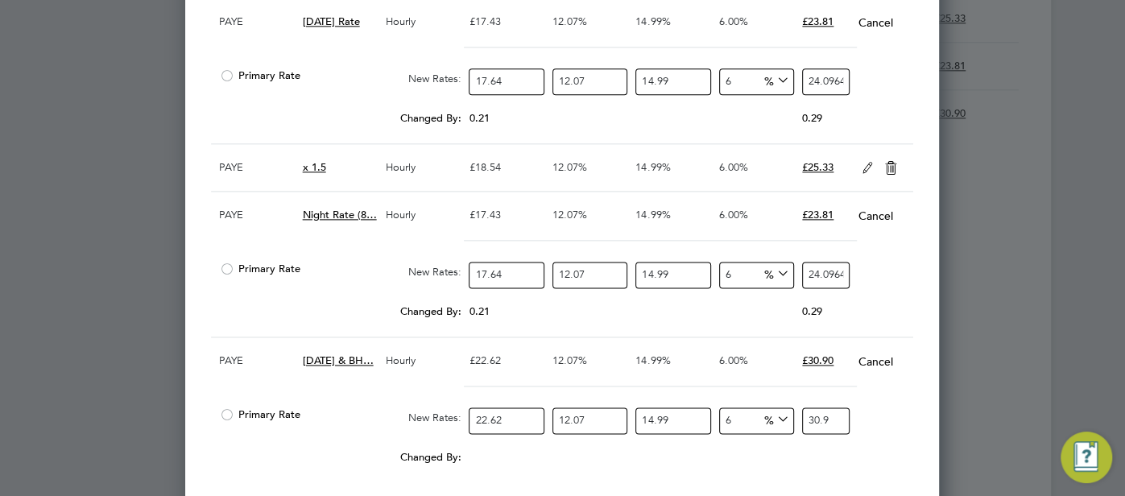
click at [519, 418] on input "22.62" at bounding box center [506, 421] width 75 height 27
type input "22.6"
type input "30.87192783108"
type input "22"
type input "30.0523191276"
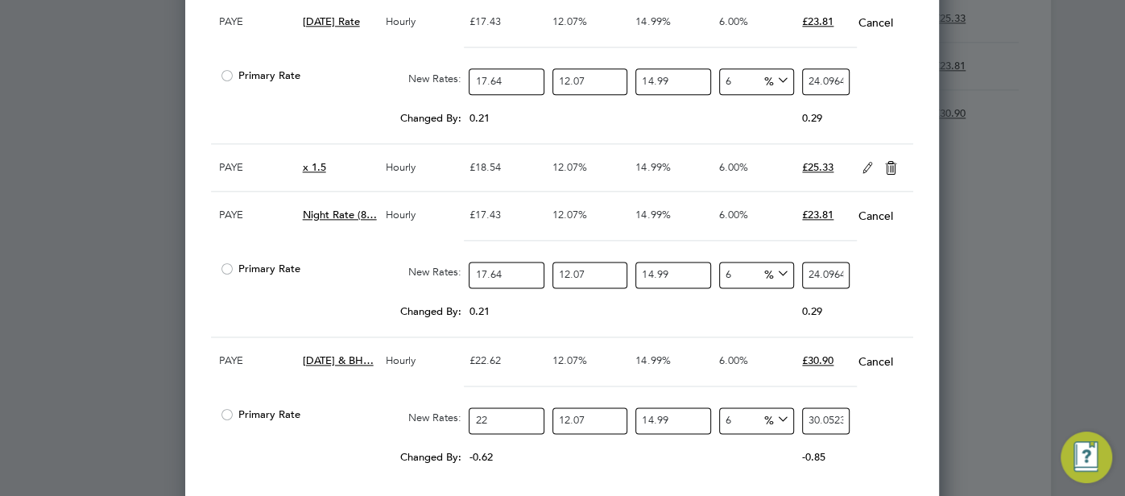
type input "22.8"
type input "31.14513073224"
type input "22.89"
type input "31.268072037762"
type input "22.89"
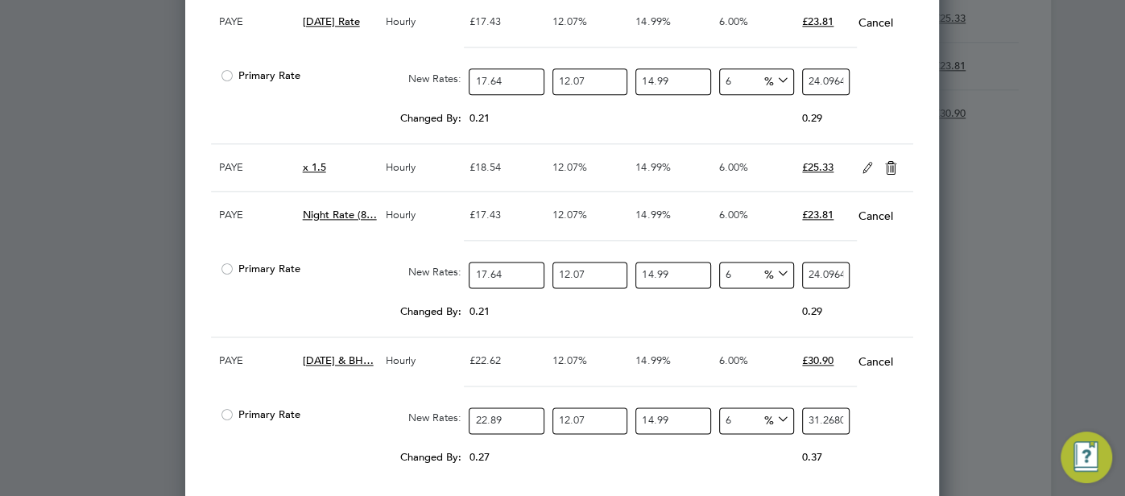
click at [519, 164] on div "£18.54" at bounding box center [506, 167] width 83 height 47
click at [502, 161] on div "£18.54" at bounding box center [506, 167] width 83 height 47
click at [863, 162] on icon at bounding box center [868, 168] width 20 height 13
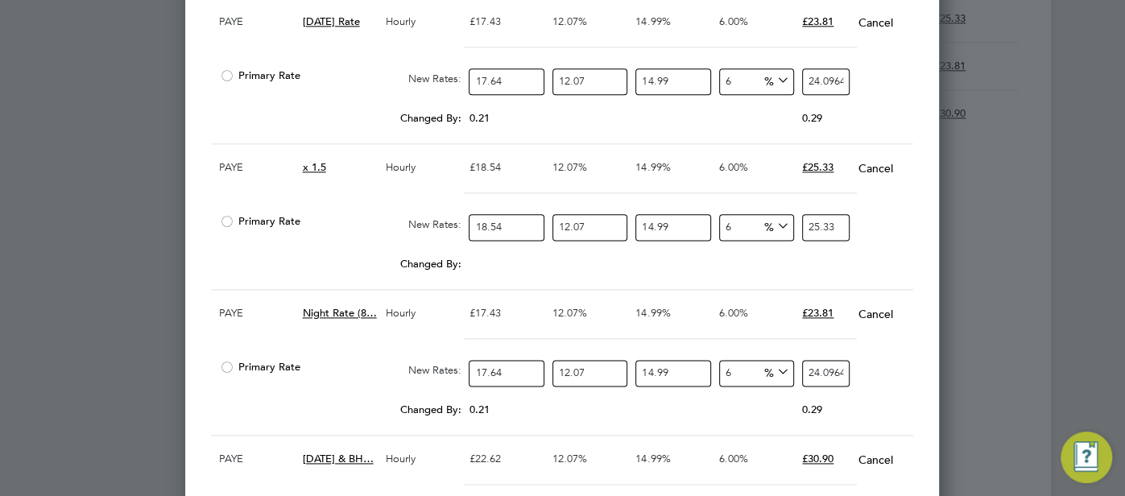
scroll to position [8, 7]
click at [519, 221] on input "18.54" at bounding box center [506, 227] width 75 height 27
type input "18.5"
type input "25.2712683573"
type input "18"
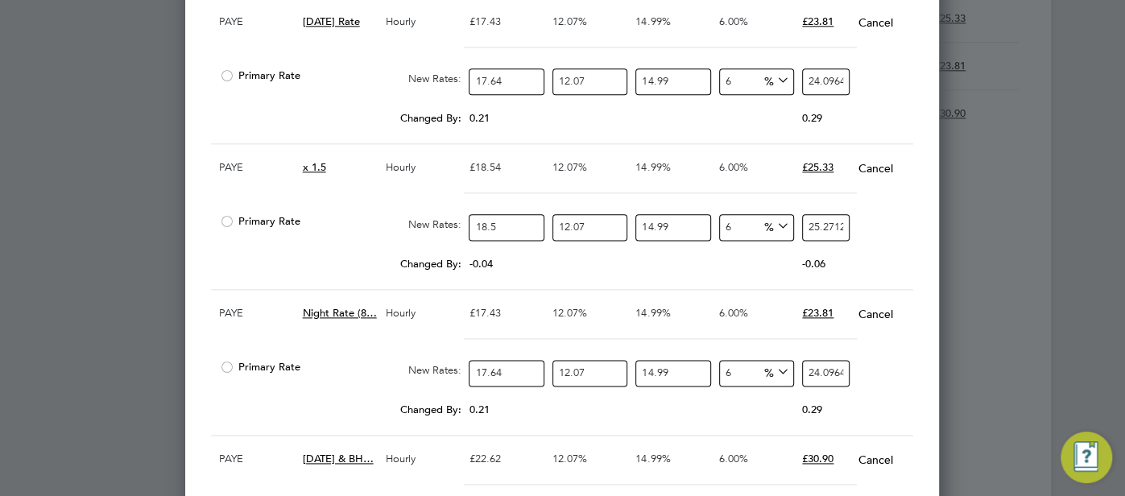
type input "24.5882611044"
type input "18.7"
type input "25.54447125846"
type input "18.78"
type input "25.653752418924"
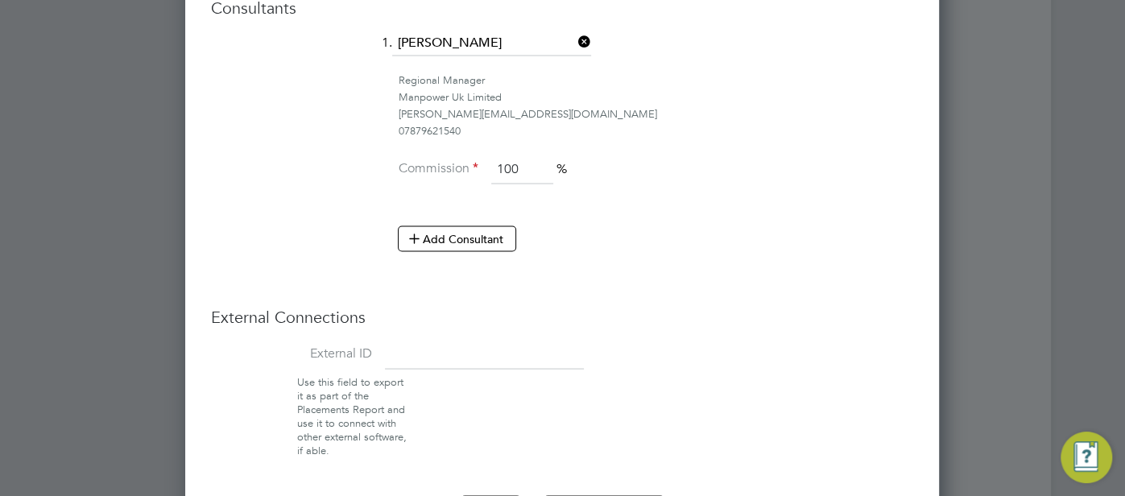
scroll to position [2156, 0]
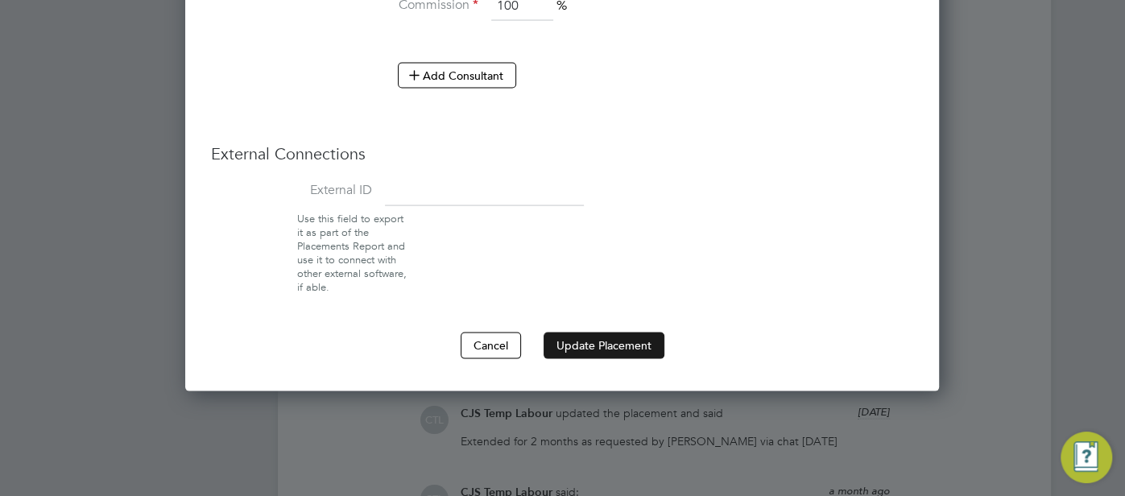
type input "18.78"
click at [606, 337] on button "Update Placement" at bounding box center [604, 346] width 121 height 26
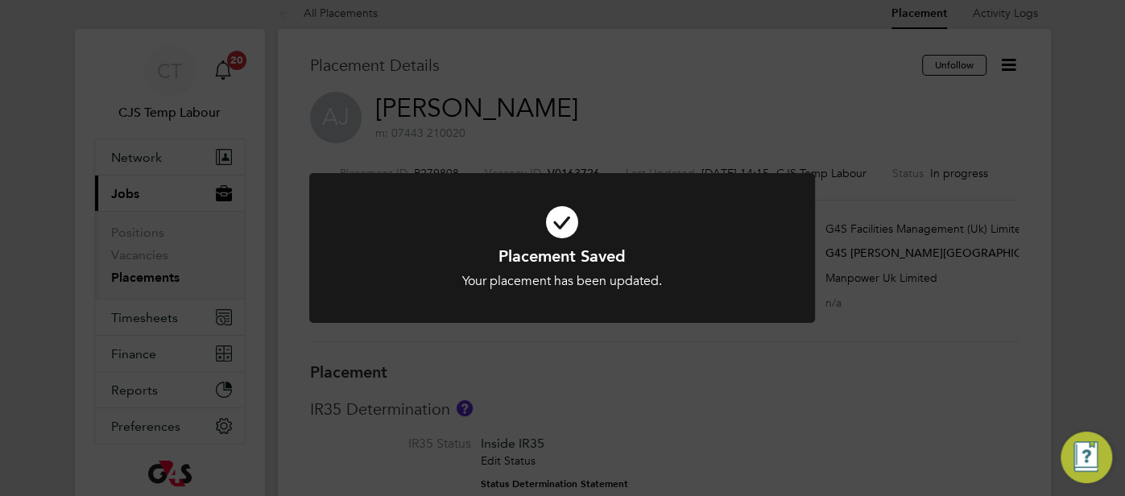
scroll to position [8, 7]
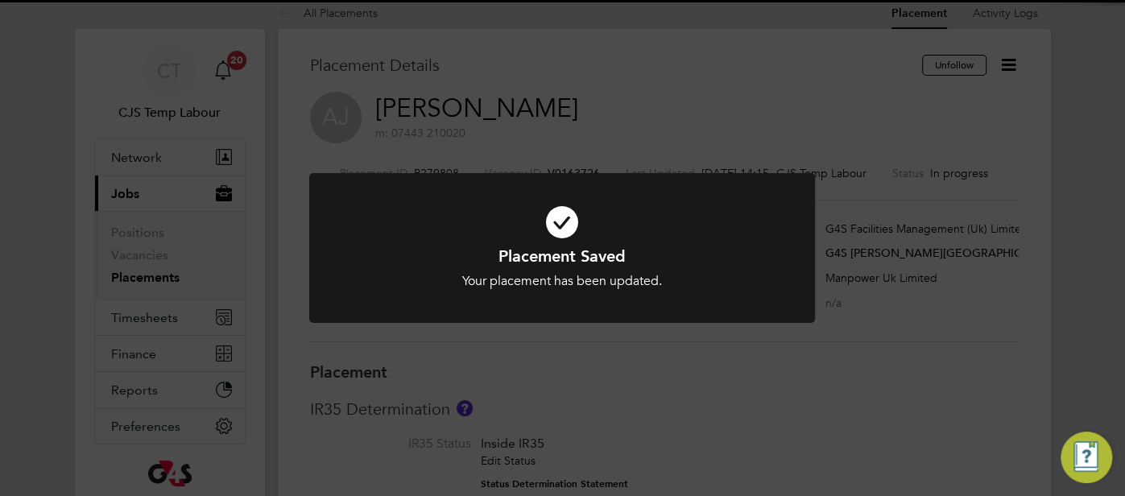
click at [557, 227] on icon at bounding box center [562, 222] width 419 height 63
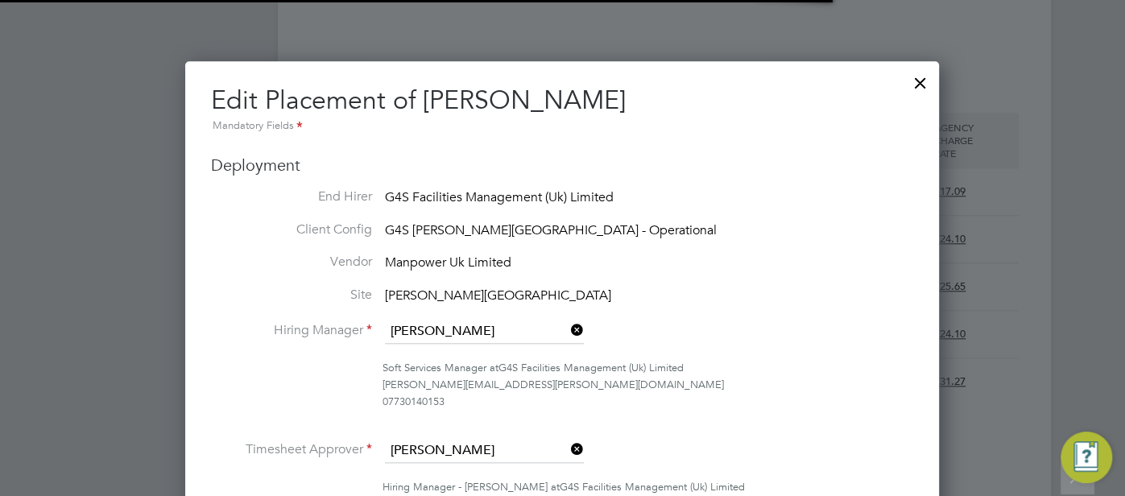
scroll to position [34, 702]
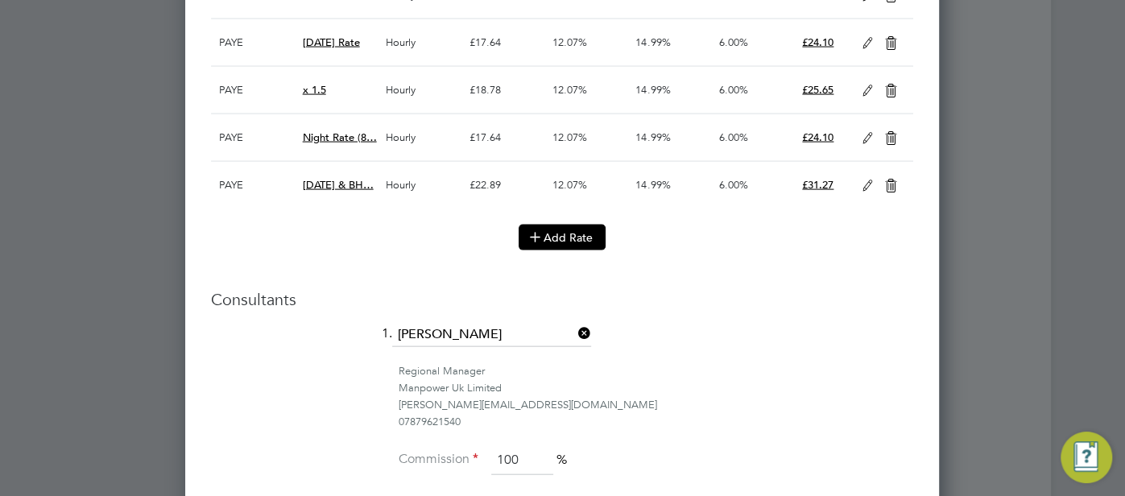
click at [556, 238] on button "Add Rate" at bounding box center [562, 238] width 87 height 26
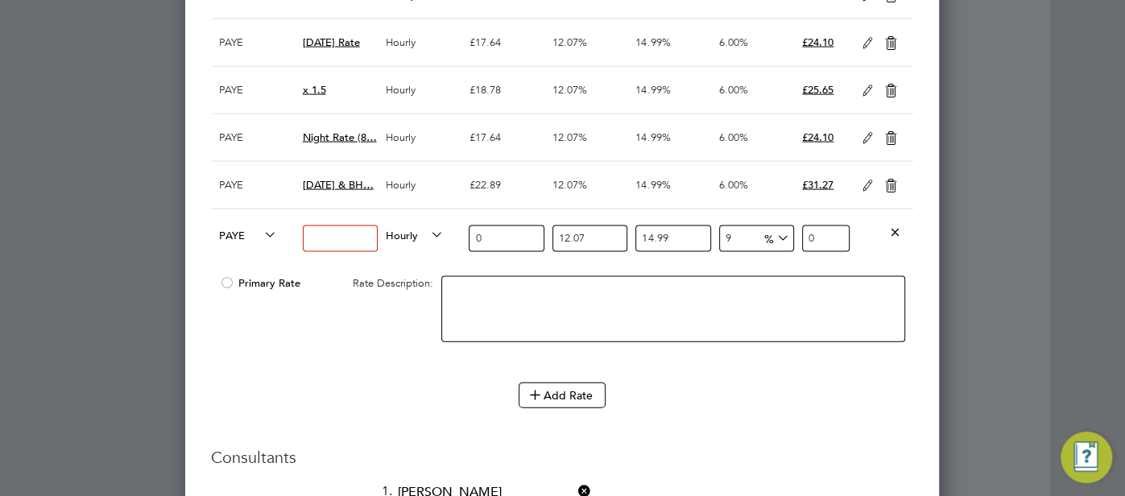
click at [339, 236] on input at bounding box center [340, 239] width 75 height 27
type input "x2"
drag, startPoint x: 517, startPoint y: 230, endPoint x: 470, endPoint y: 232, distance: 47.6
click at [470, 232] on input "0" at bounding box center [506, 239] width 75 height 27
type input "2"
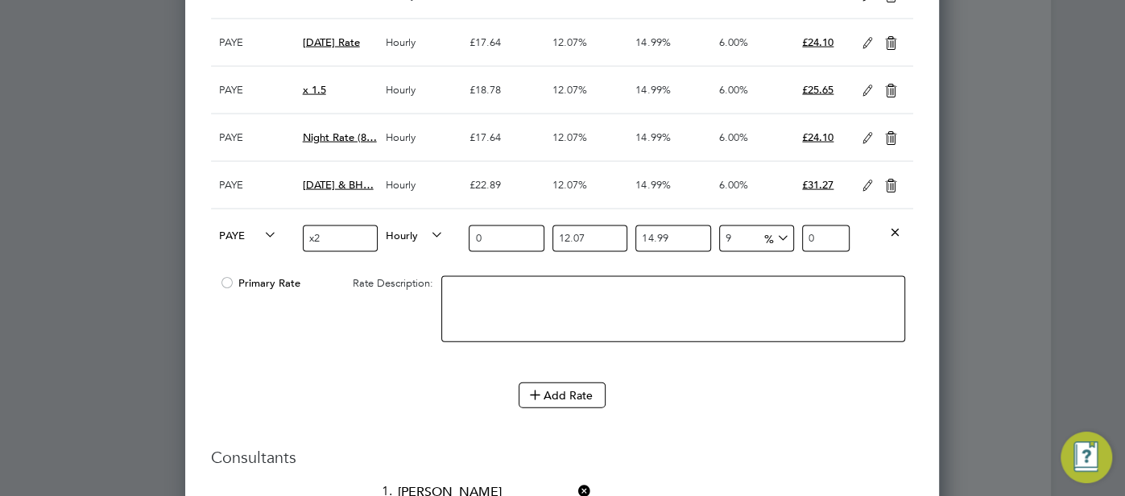
type input "2.8093505874"
type input "25"
type input "35.1168823425"
type input "25.03"
type input "35.159022601311"
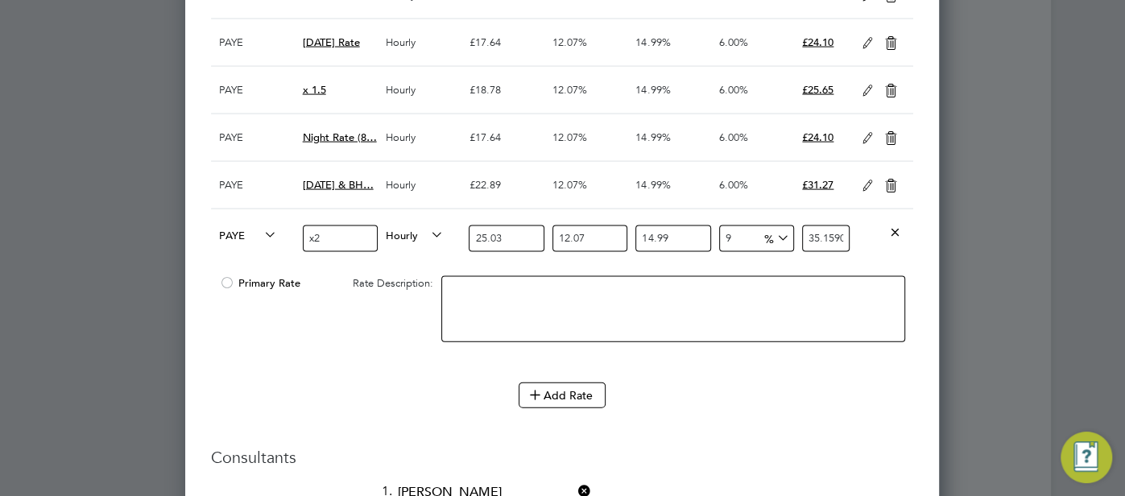
type input "25.0"
type input "35.1168823425"
type input "25.02"
type input "35.144975848374"
type input "25.02"
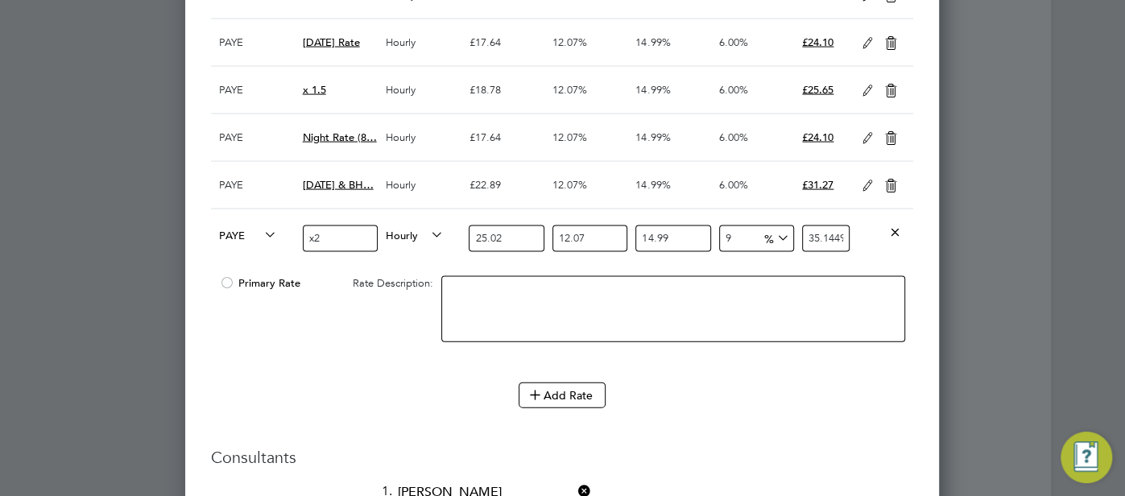
drag, startPoint x: 743, startPoint y: 238, endPoint x: 722, endPoint y: 236, distance: 21.1
click at [721, 236] on input "9" at bounding box center [756, 239] width 75 height 27
type input "6"
type input "34.177682935116"
type input "6"
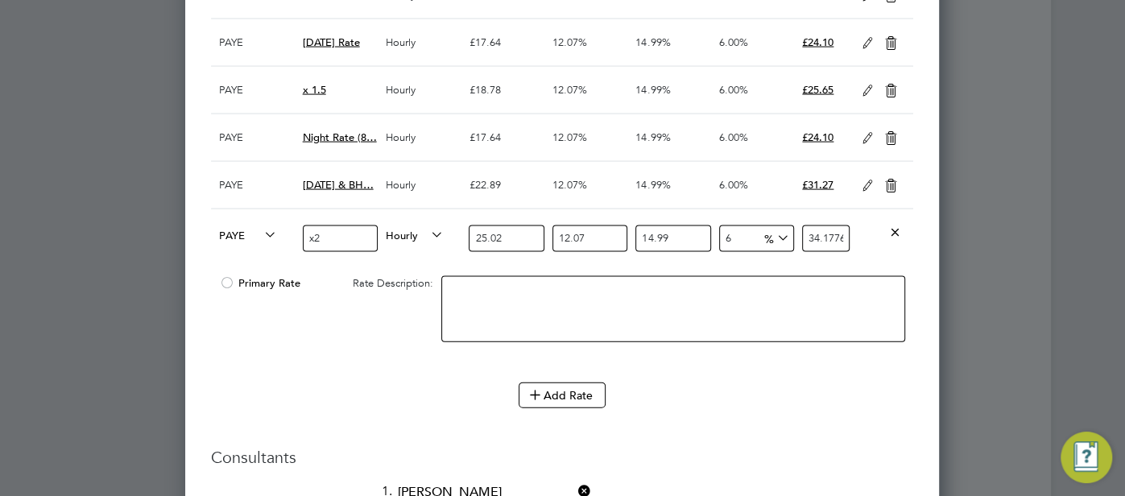
click at [850, 383] on div "Add Rate" at bounding box center [562, 396] width 702 height 26
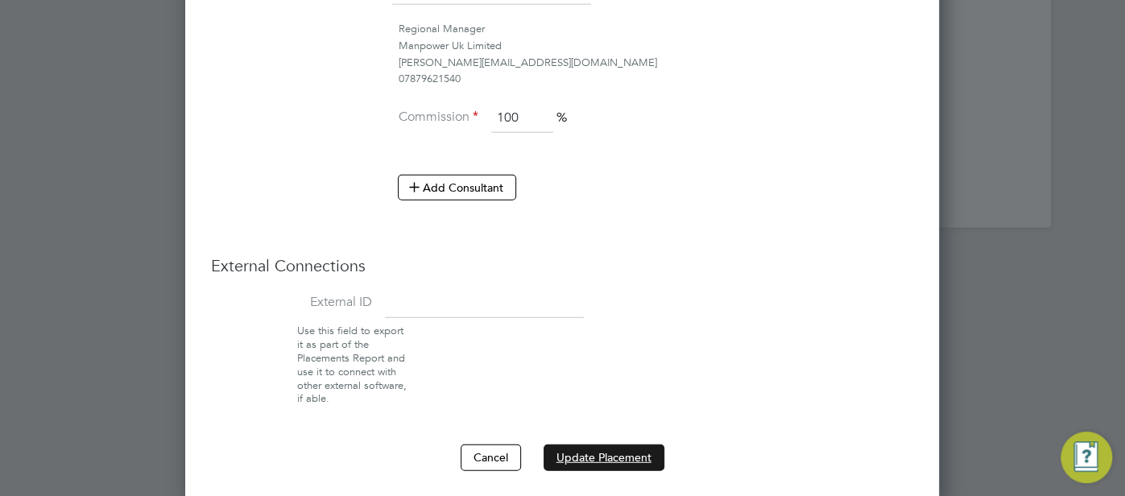
click at [587, 454] on button "Update Placement" at bounding box center [604, 458] width 121 height 26
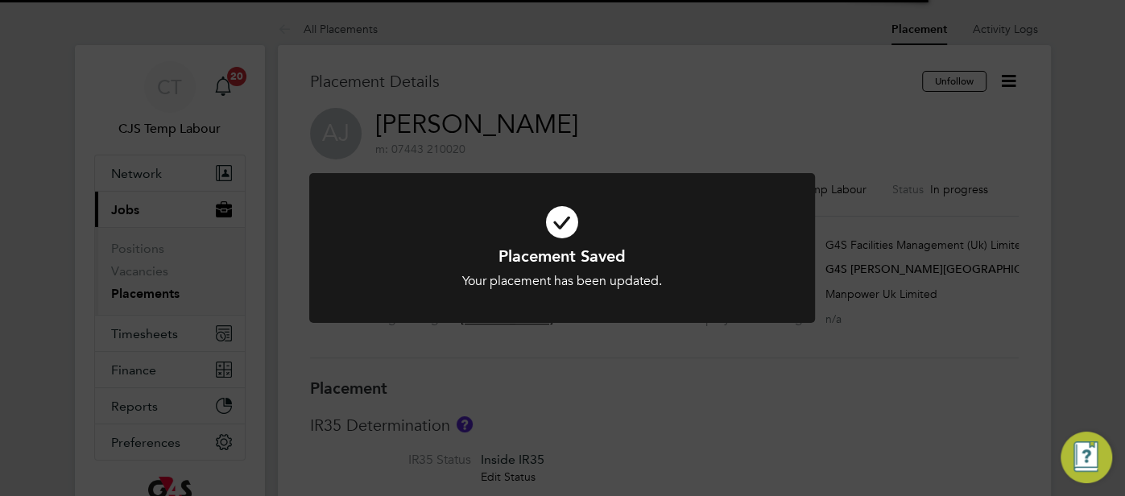
click at [552, 226] on icon at bounding box center [562, 222] width 419 height 63
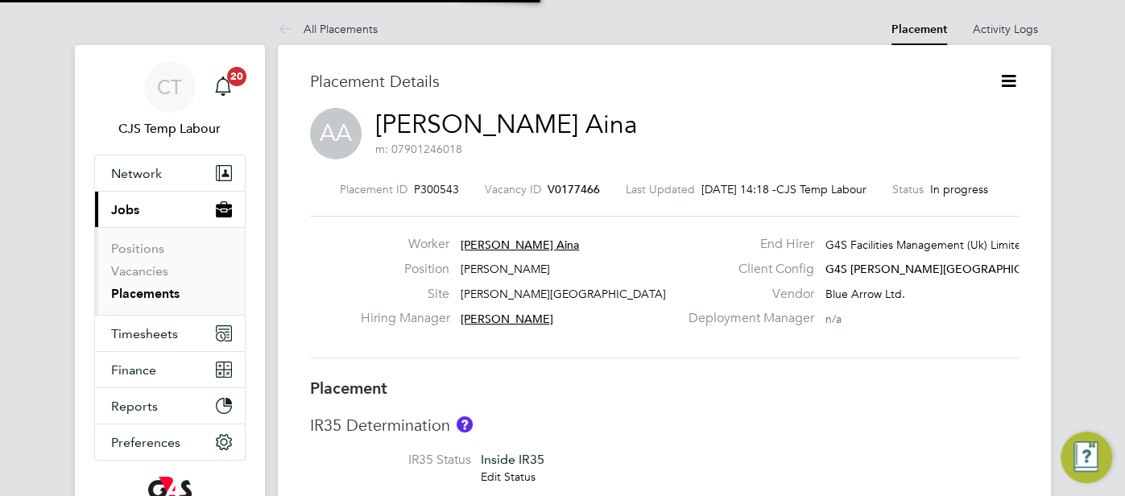
scroll to position [25, 317]
type input "[PERSON_NAME]"
type input "Andrew Parry"
type input "11 Aug 2025"
type input "28 Sep 2025"
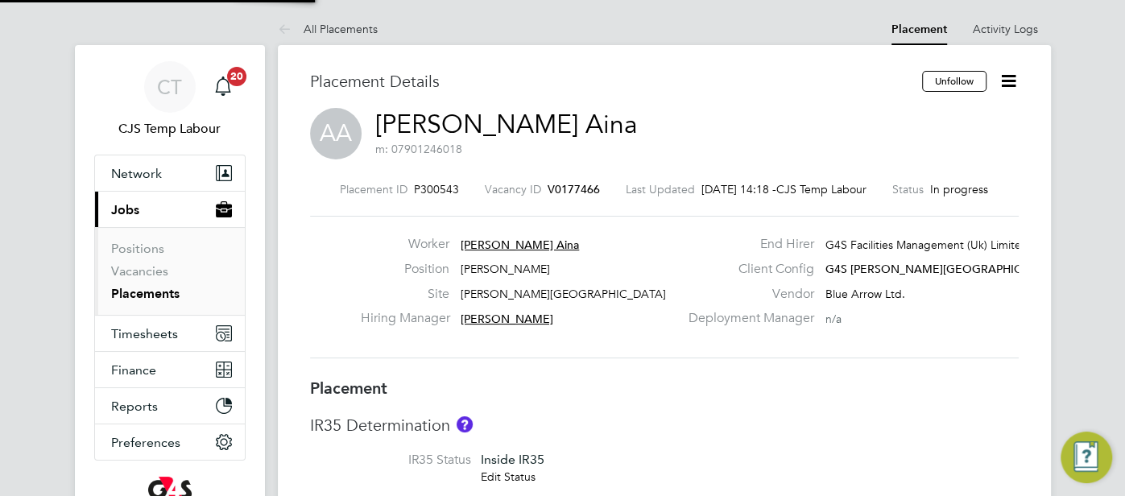
type input "08:00"
type input "18:00"
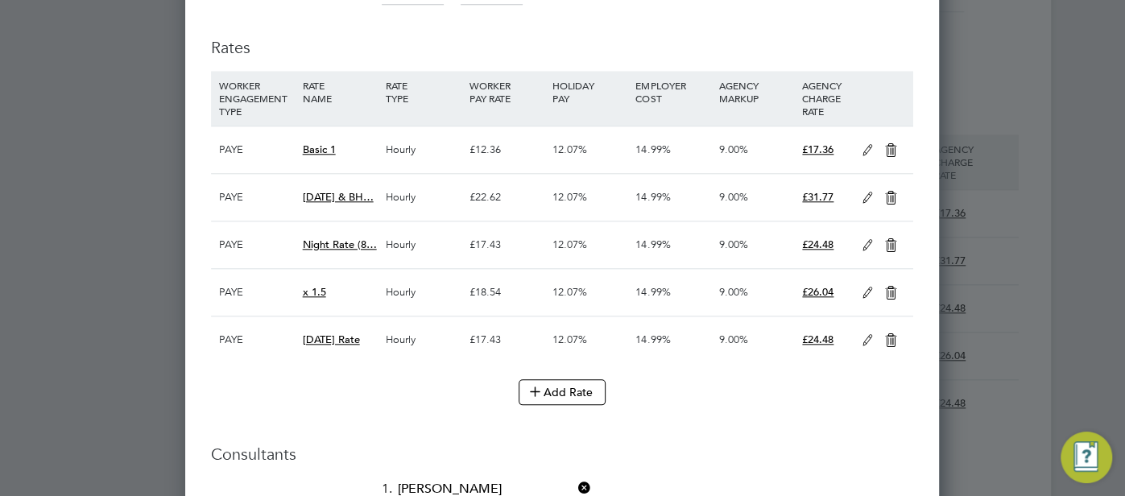
click at [866, 150] on icon at bounding box center [868, 150] width 20 height 13
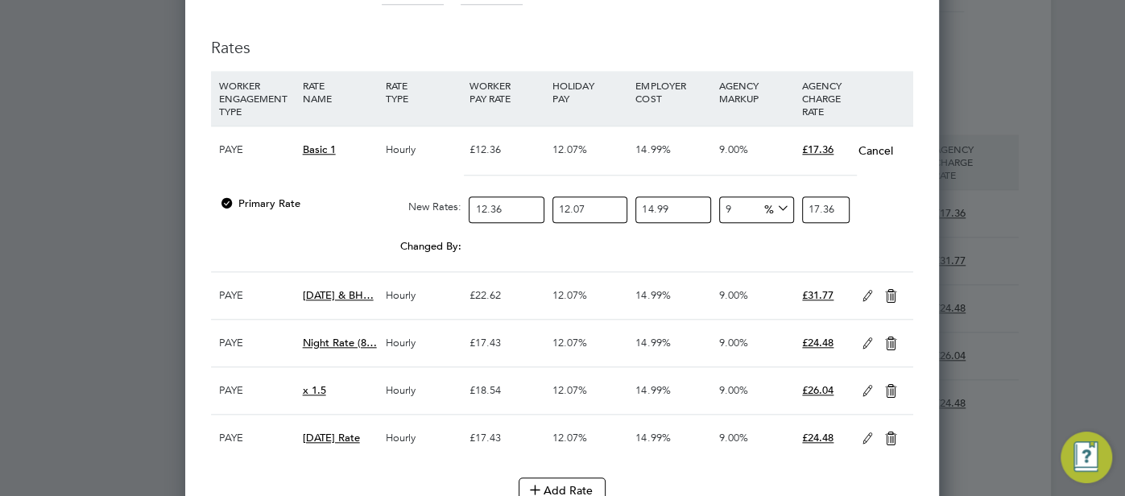
click at [530, 209] on input "12.36" at bounding box center [506, 210] width 75 height 27
type input "12.3"
type input "17.27750611251"
type input "12"
type input "16.8561035244"
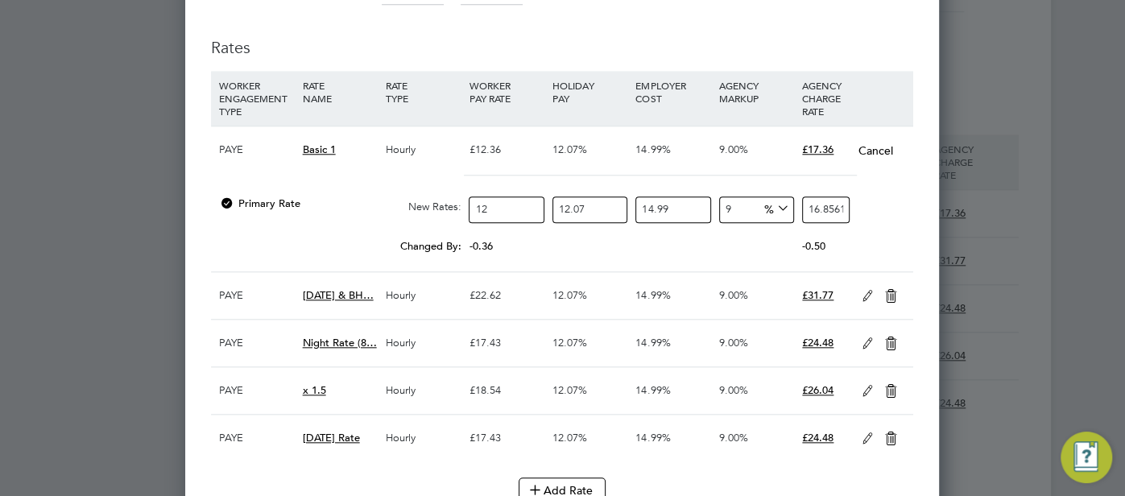
type input "12.5"
type input "17.55844117125"
type input "12.51"
type input "17.572487924187"
type input "12.51"
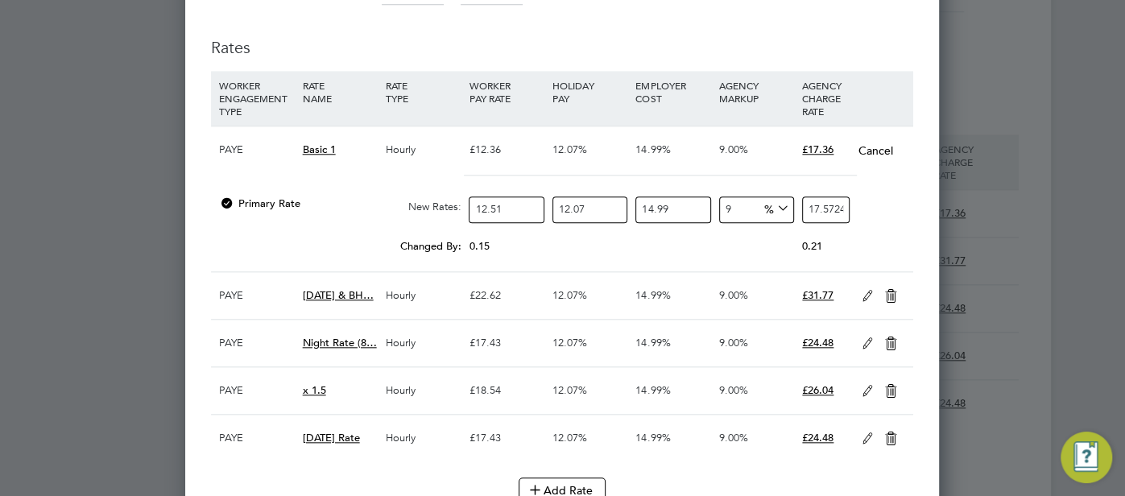
click at [861, 292] on icon at bounding box center [868, 296] width 20 height 13
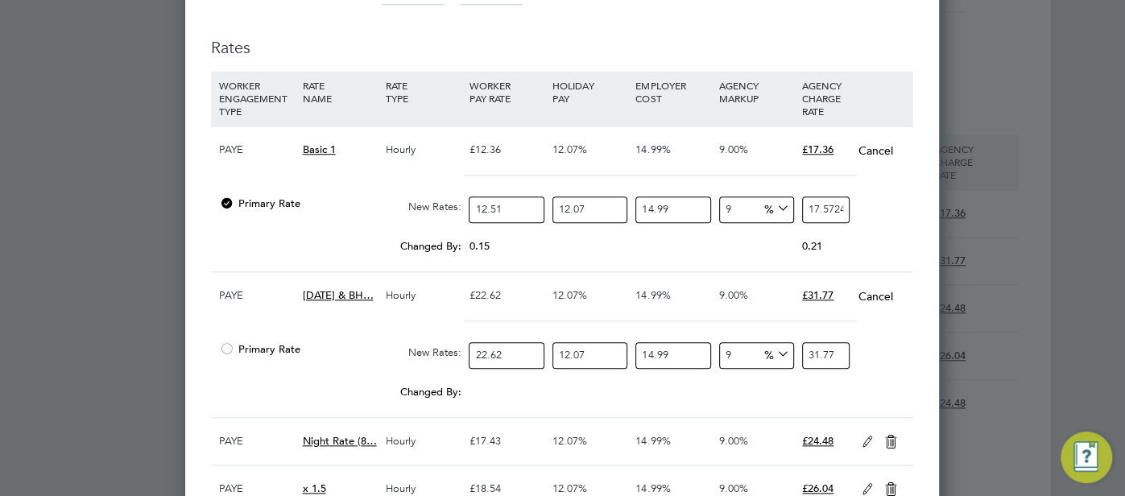
click at [512, 354] on input "22.62" at bounding box center [506, 355] width 75 height 27
type input "22.6"
type input "31.74566163762"
type input "22"
type input "30.9028564614"
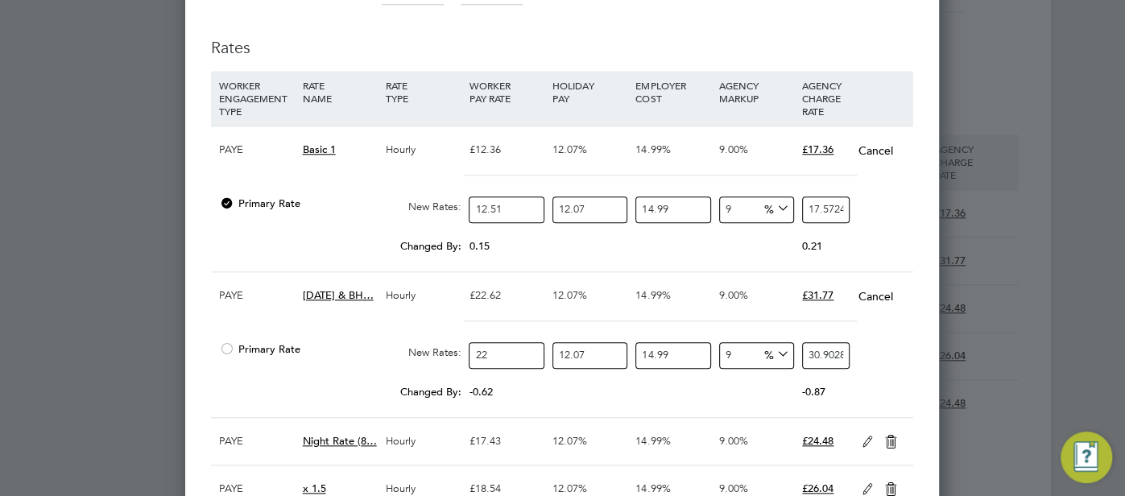
type input "22.8"
type input "32.02659669636"
type input "22.89"
type input "32.153017472793"
type input "22.89"
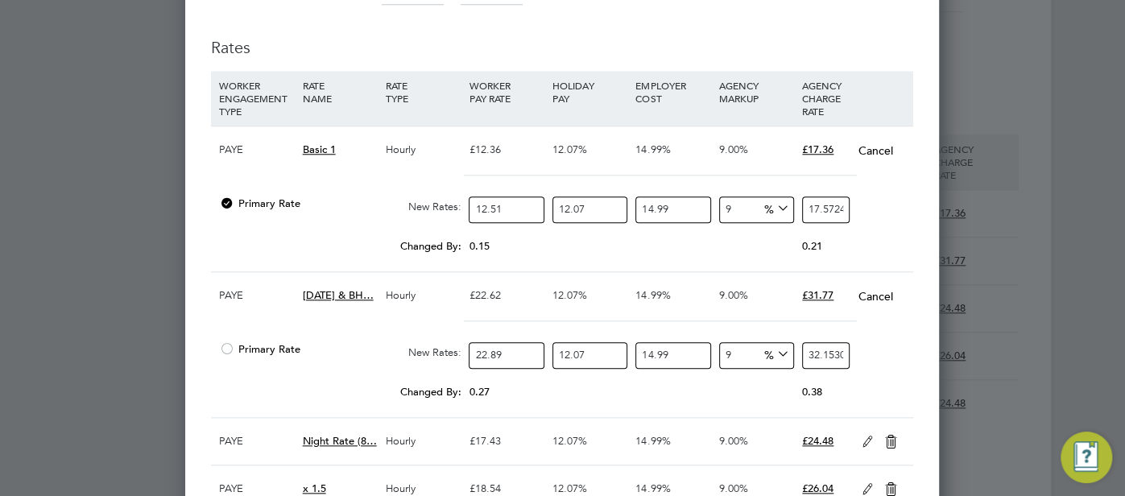
click at [703, 397] on div "Changed By: 0.27 0.00 0.00 0.00 0.035070381693 0.38" at bounding box center [562, 397] width 702 height 40
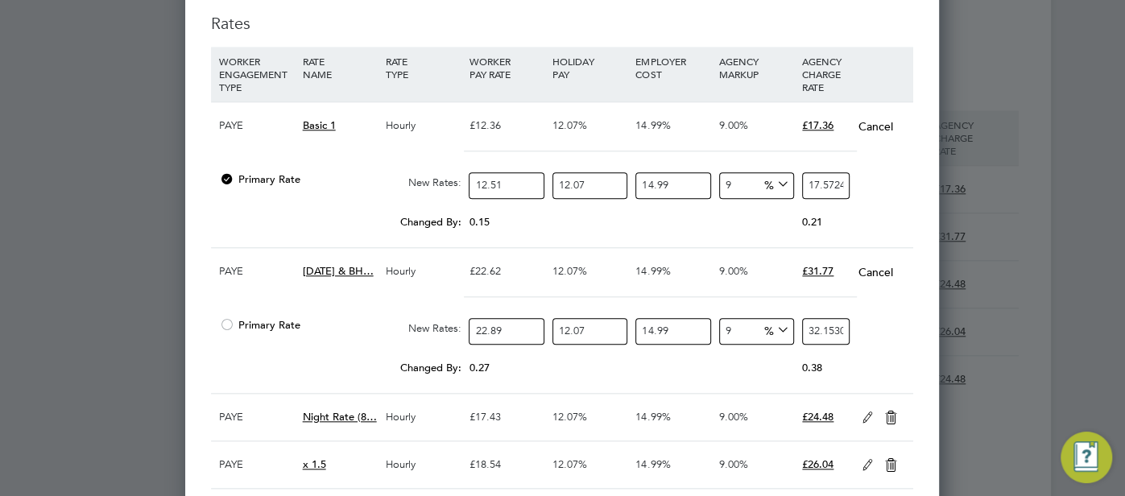
click at [860, 412] on icon at bounding box center [868, 418] width 20 height 13
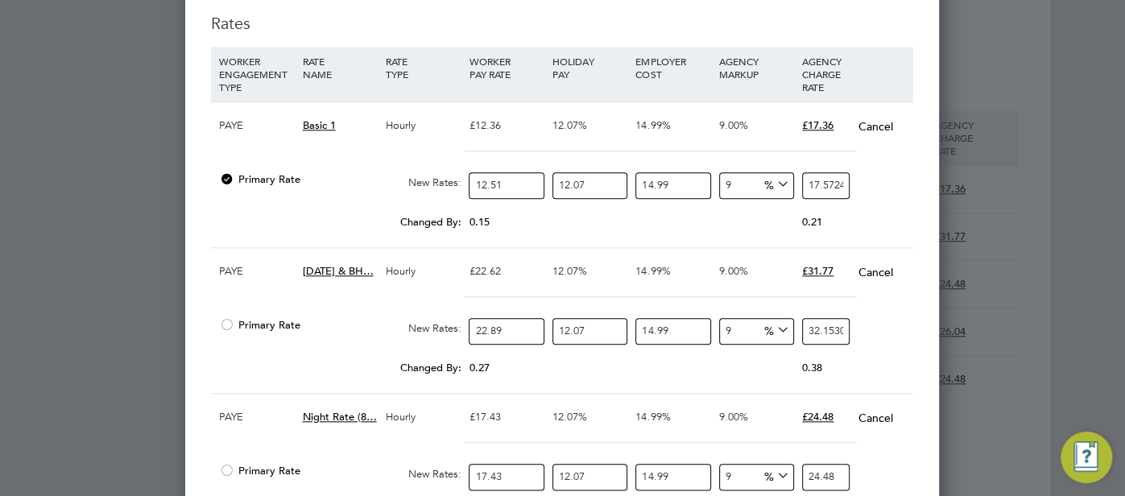
drag, startPoint x: 512, startPoint y: 473, endPoint x: 492, endPoint y: 470, distance: 20.3
click at [492, 470] on input "17.43" at bounding box center [506, 477] width 75 height 27
type input "17.6"
type input "24.72228516912"
type input "17.64"
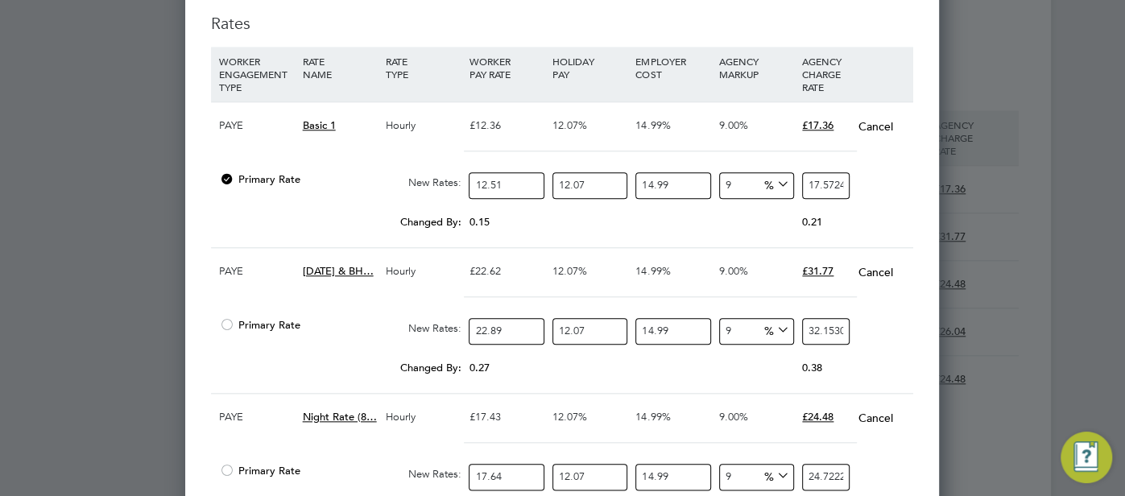
type input "24.778472180868"
type input "17.64"
click at [644, 377] on div "Changed By: 0.27 0.00 0.00 0.00 0.035070381693 0.38" at bounding box center [562, 373] width 702 height 40
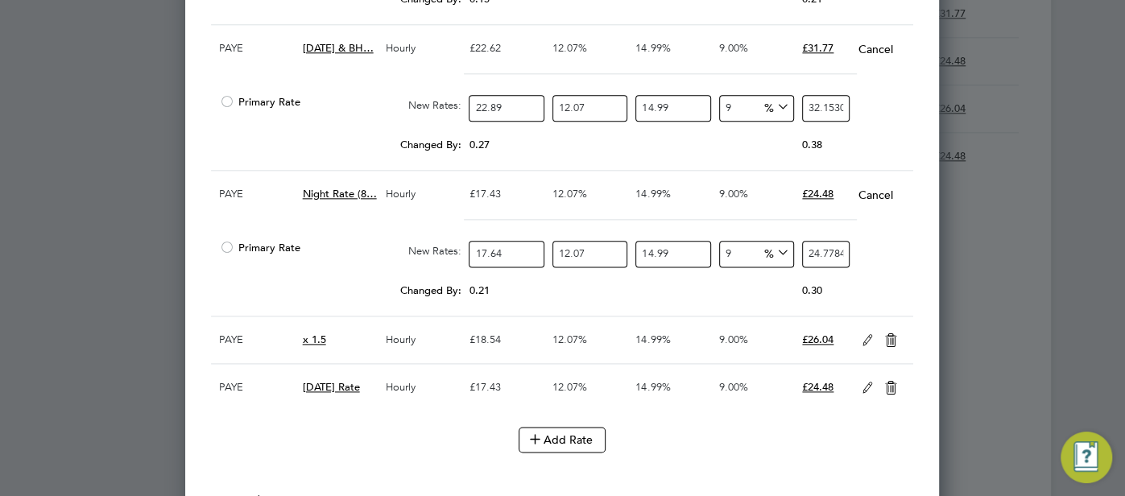
click at [863, 334] on icon at bounding box center [868, 340] width 20 height 13
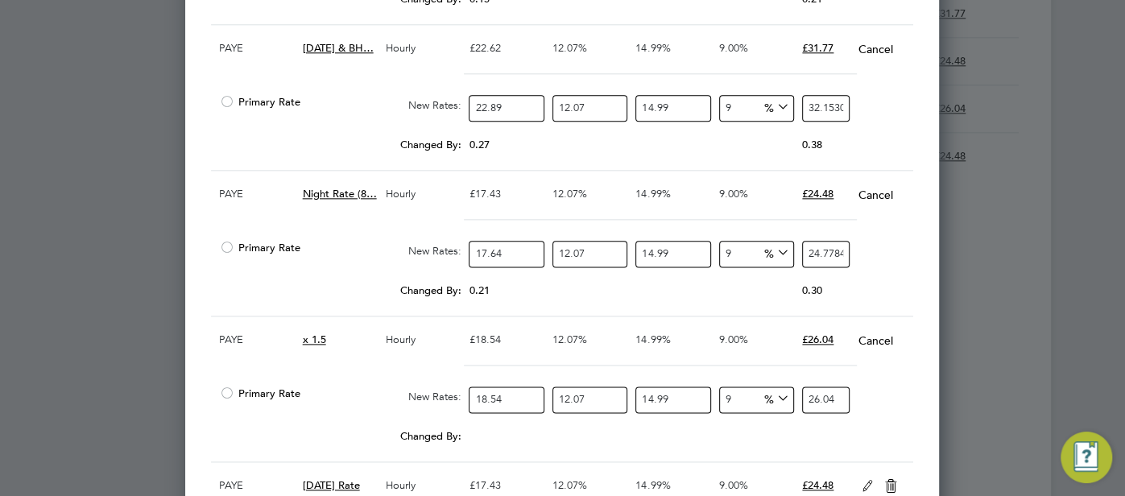
click at [505, 396] on input "18.54" at bounding box center [506, 400] width 75 height 27
type input "18.5"
type input "25.98649293345"
type input "18"
type input "25.2841552866"
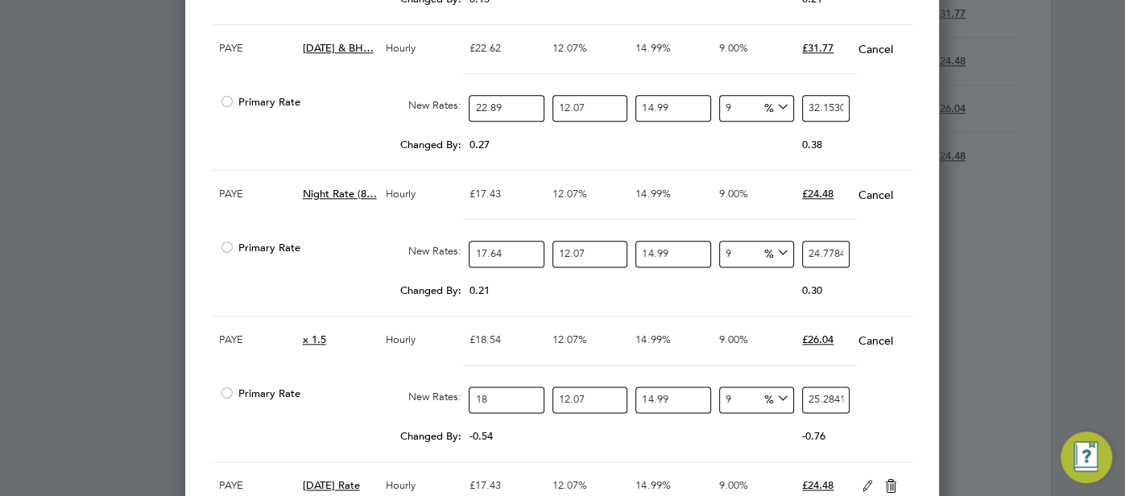
type input "18.7"
type input "26.26742799219"
type input "18.78"
type input "26.379802015686"
type input "18.78"
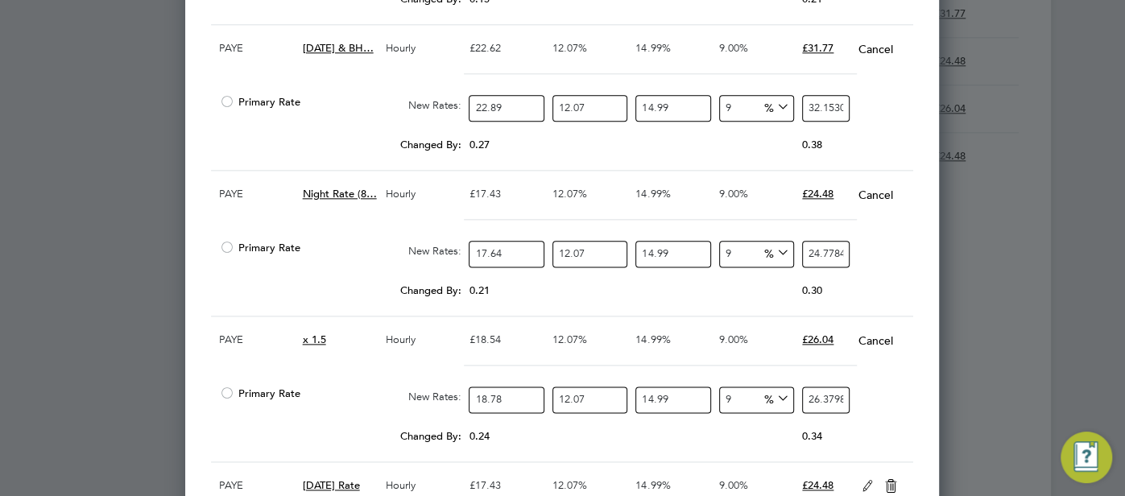
click at [907, 379] on div "Primary Rate New Rates: 18.78 12.07 n/a 14.99 n/a 9 2.178148790286 % 26.3798020…" at bounding box center [562, 400] width 702 height 43
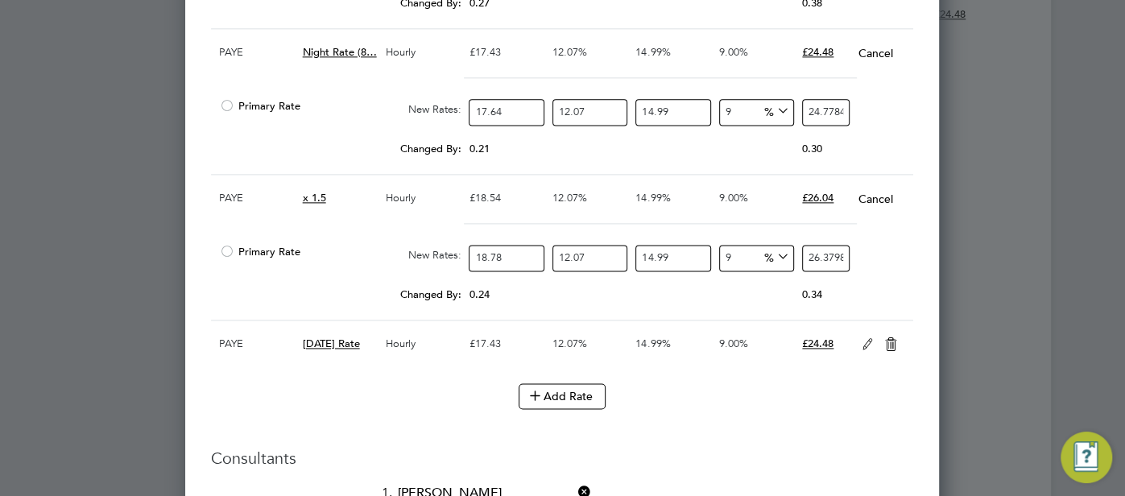
drag, startPoint x: 871, startPoint y: 340, endPoint x: 804, endPoint y: 337, distance: 67.7
click at [871, 341] on icon at bounding box center [868, 344] width 20 height 13
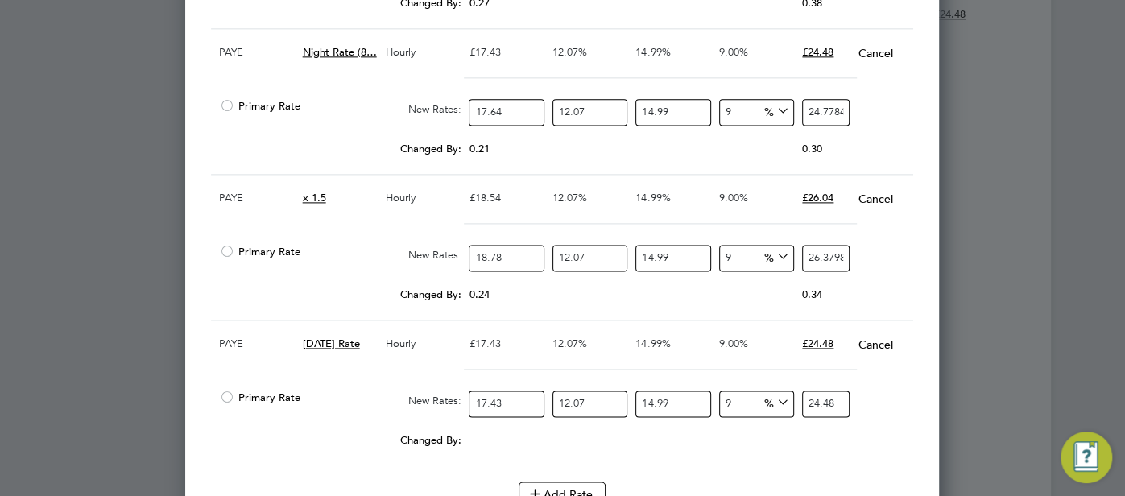
click at [518, 395] on input "17.43" at bounding box center [506, 404] width 75 height 27
type input "17.4"
type input "24.44135011038"
type input "17"
type input "23.8794799929"
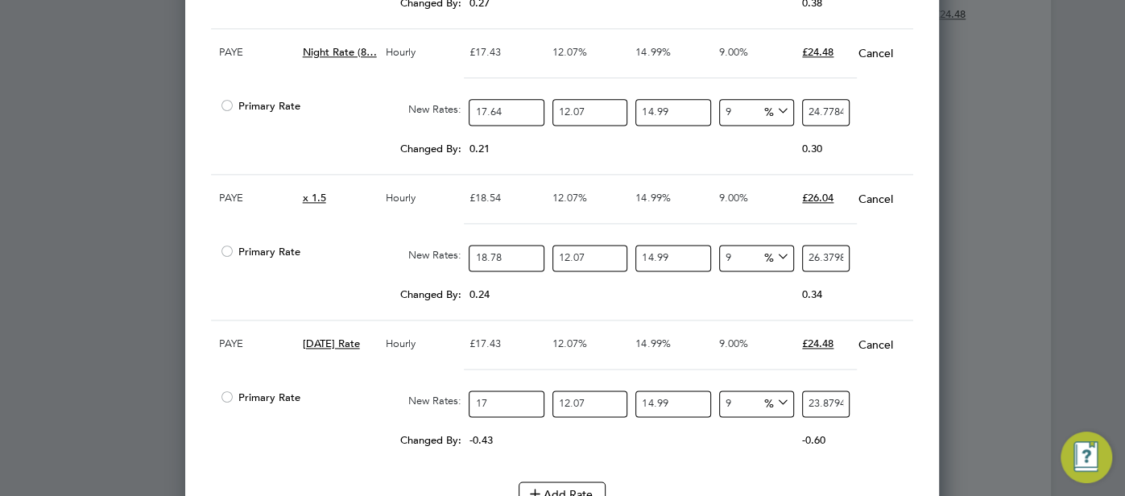
type input "17.6"
type input "24.72228516912"
type input "17.64"
type input "24.778472180868"
type input "17.64"
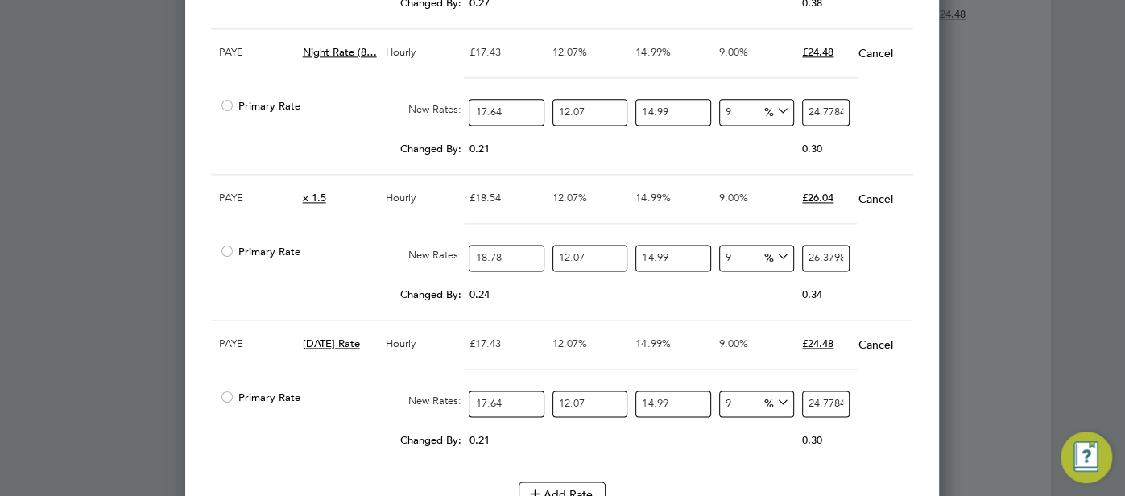
click at [670, 433] on div "Changed By: 0.21 0.00 0.00 0.00 0.027846665568 0.30" at bounding box center [562, 445] width 702 height 40
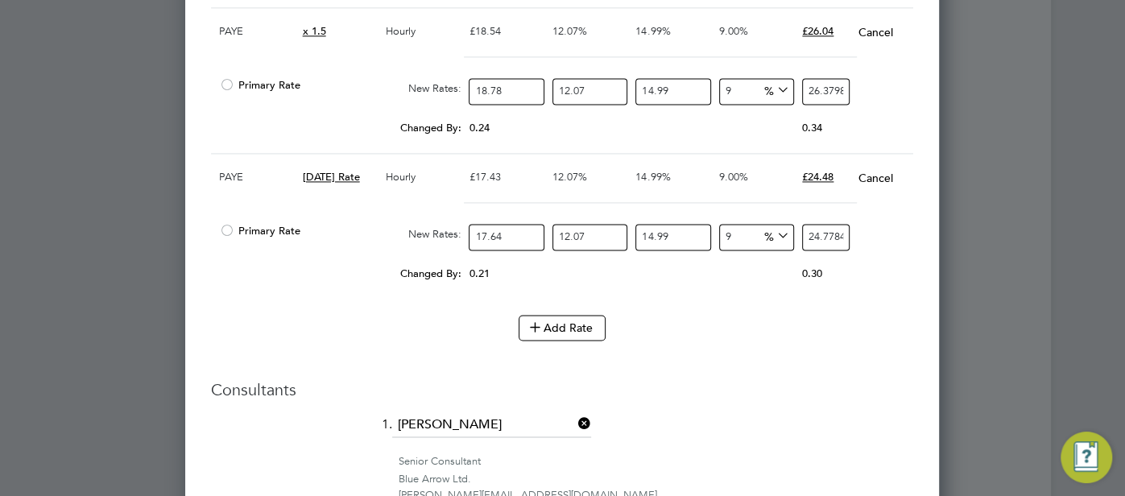
scroll to position [1596, 0]
click at [567, 325] on button "Add Rate" at bounding box center [562, 327] width 87 height 26
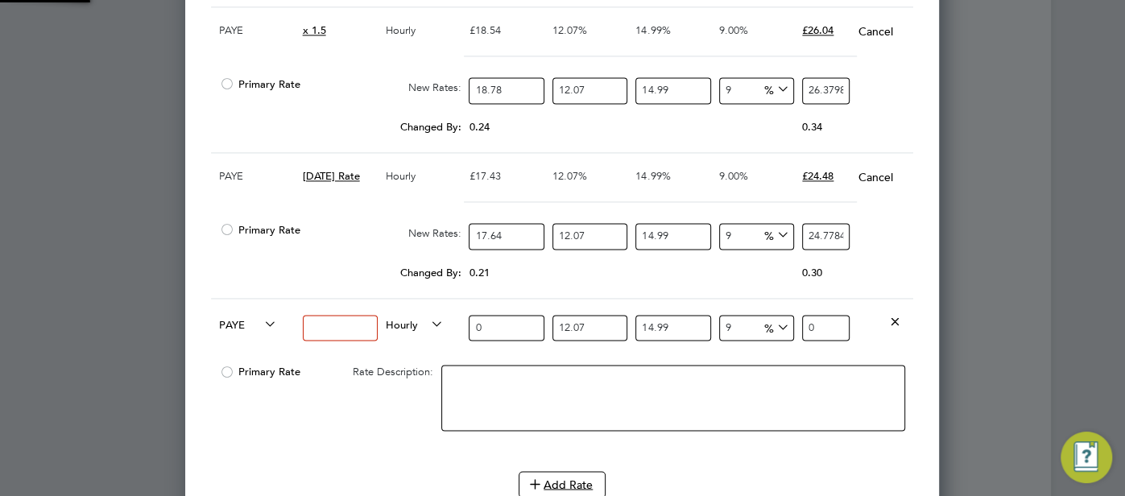
scroll to position [2598, 754]
click at [326, 323] on input at bounding box center [340, 328] width 75 height 27
type input "x2"
drag, startPoint x: 495, startPoint y: 310, endPoint x: 452, endPoint y: 304, distance: 43.1
click at [452, 304] on div "PAYE x2 Hourly 0 12.07 n/a 14.99 n/a 9 0 % 0" at bounding box center [562, 328] width 702 height 60
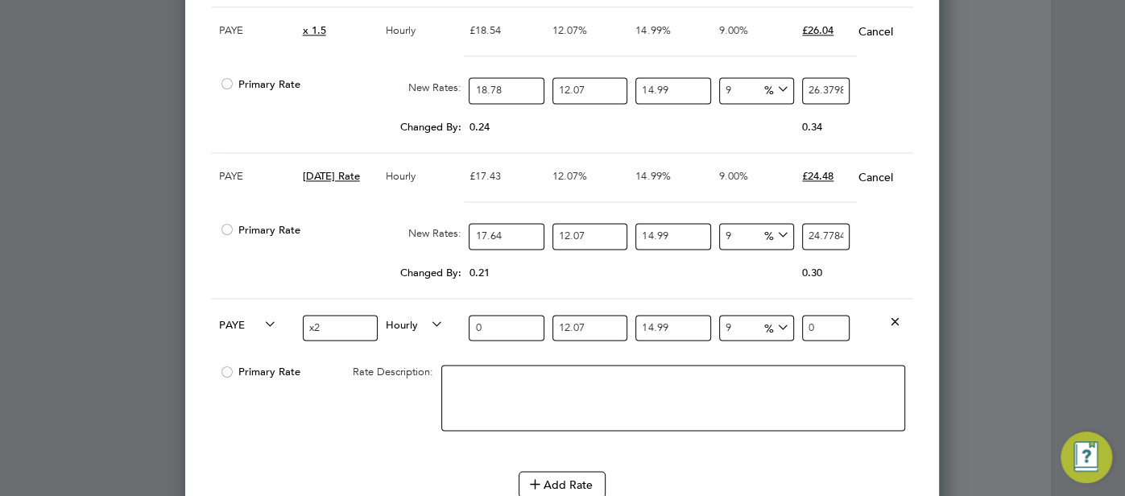
type input "2"
type input "2.8093505874"
type input "25"
type input "35.1168823425"
type input "25.02"
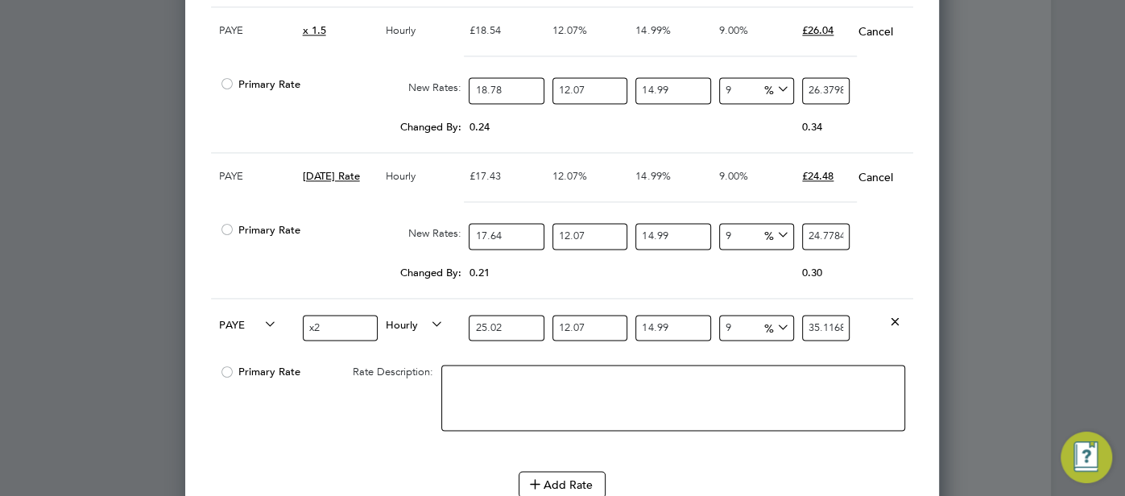
type input "35.144975848374"
type input "25.02"
click at [773, 345] on div "9 2.901878739774 %" at bounding box center [756, 328] width 83 height 59
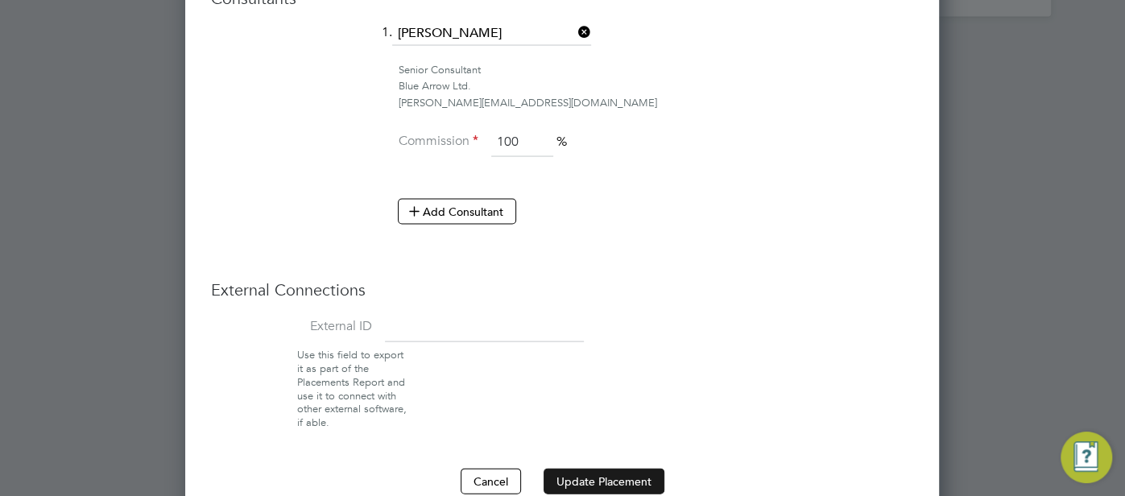
scroll to position [2161, 0]
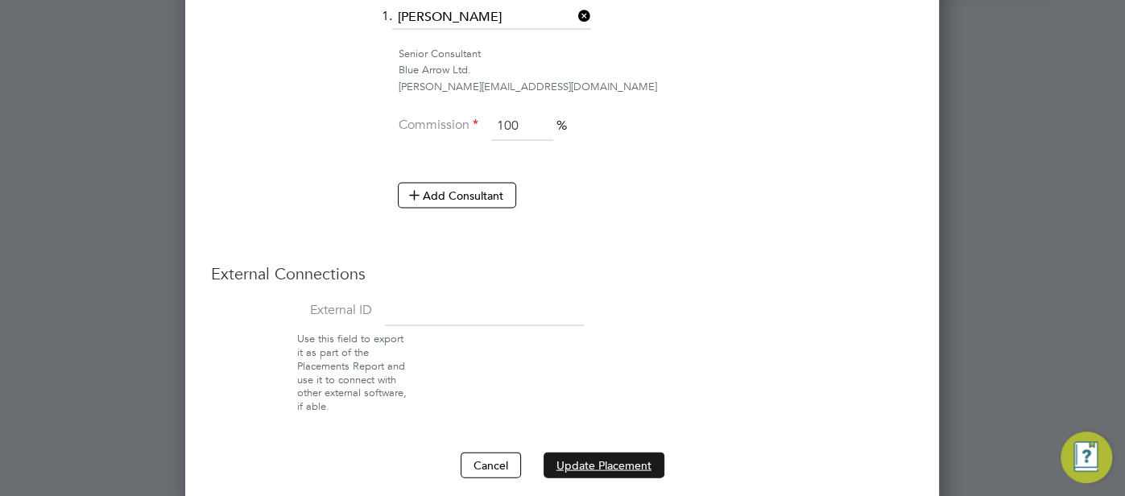
click at [610, 453] on button "Update Placement" at bounding box center [604, 466] width 121 height 26
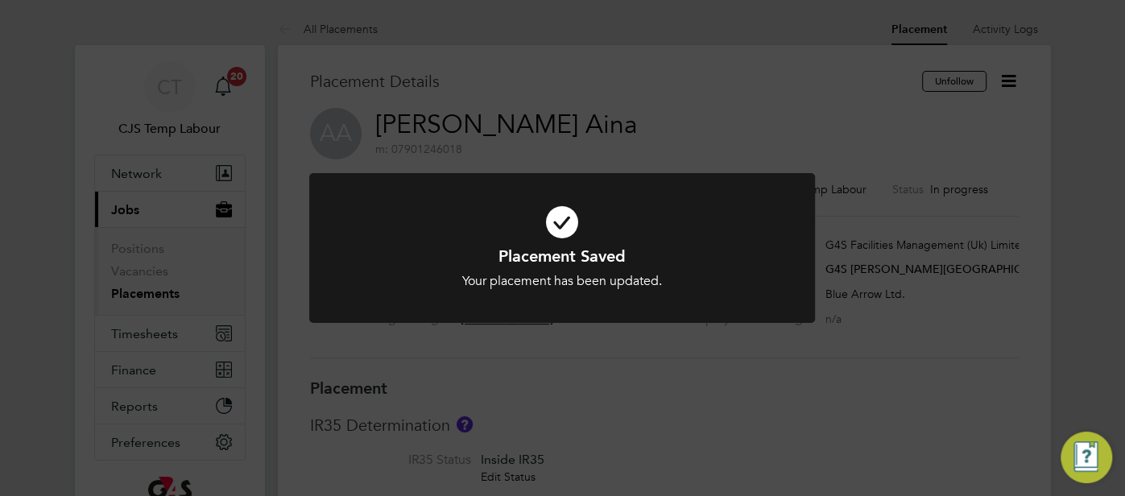
scroll to position [8, 7]
drag, startPoint x: 573, startPoint y: 215, endPoint x: 593, endPoint y: 230, distance: 24.8
click at [573, 215] on icon at bounding box center [562, 222] width 419 height 63
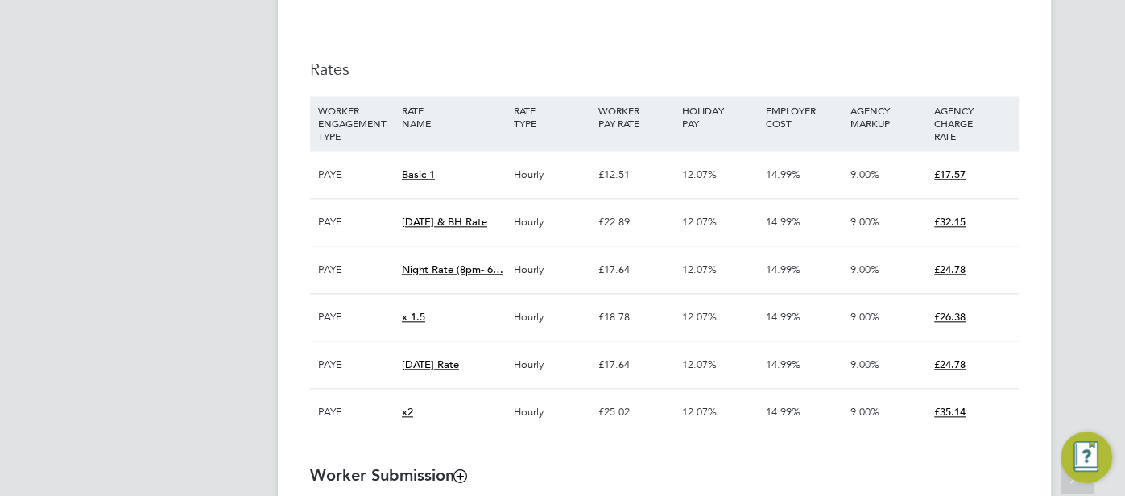
scroll to position [1082, 0]
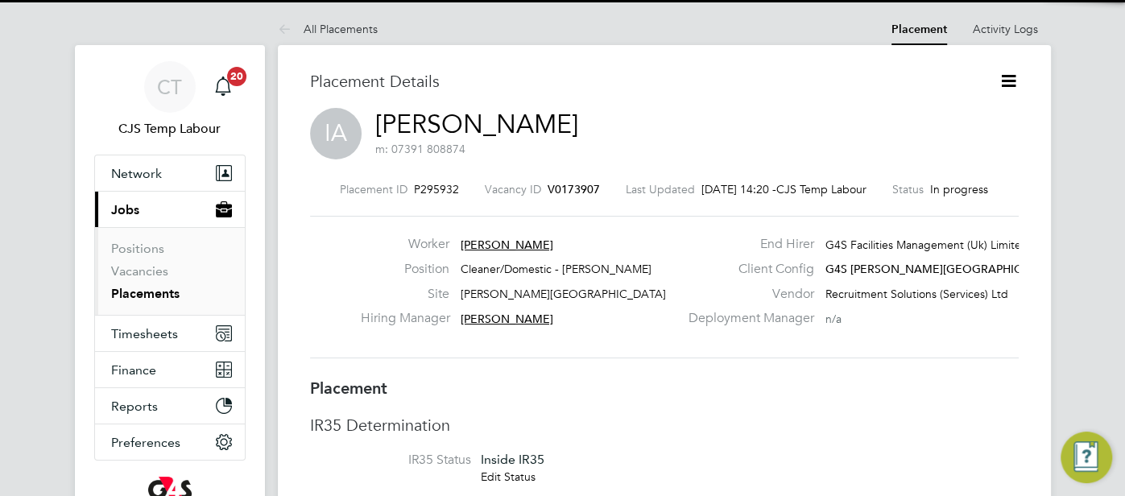
scroll to position [15, 271]
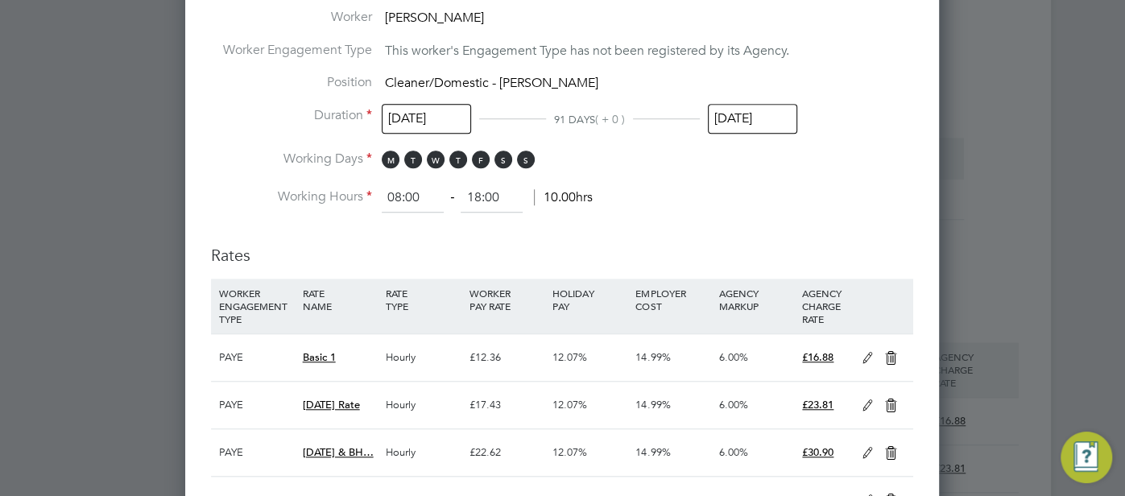
click at [863, 352] on icon at bounding box center [868, 358] width 20 height 13
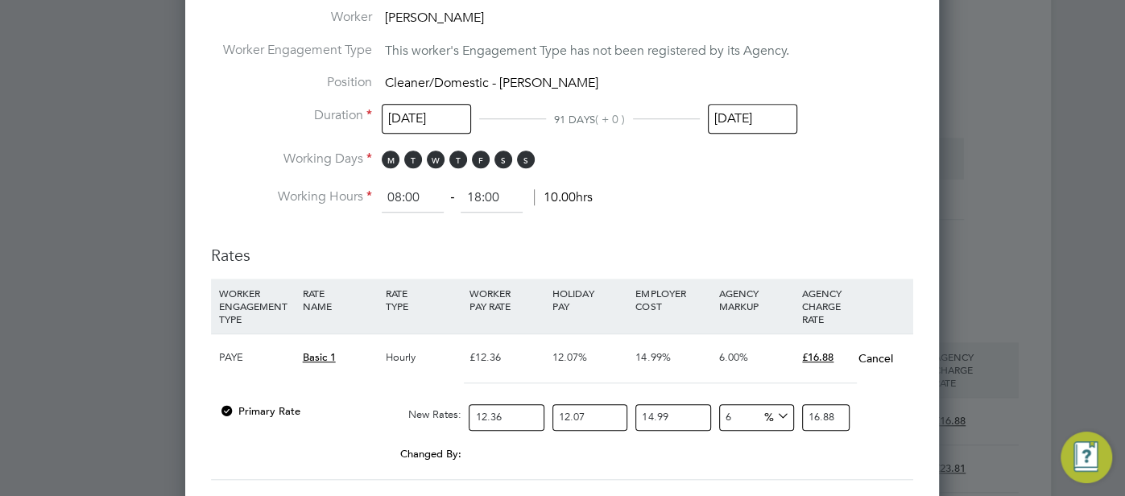
click at [499, 404] on input "12.36" at bounding box center [506, 417] width 75 height 27
type input "12.3"
type input "16.80197842134"
type input "12"
type input "16.3921740696"
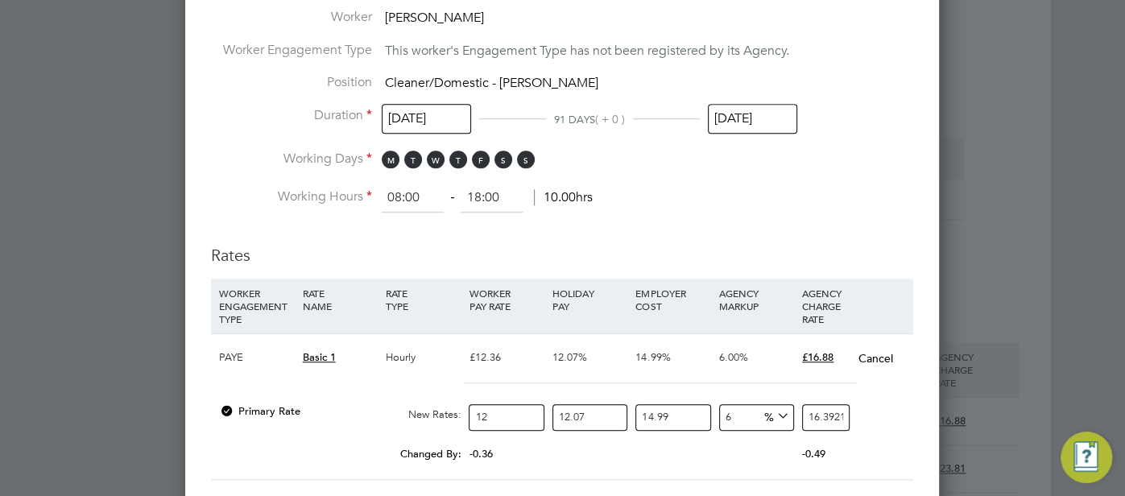
type input "12.5"
type input "17.0751813225"
type input "12.51"
type input "17.088841467558"
type input "12.51"
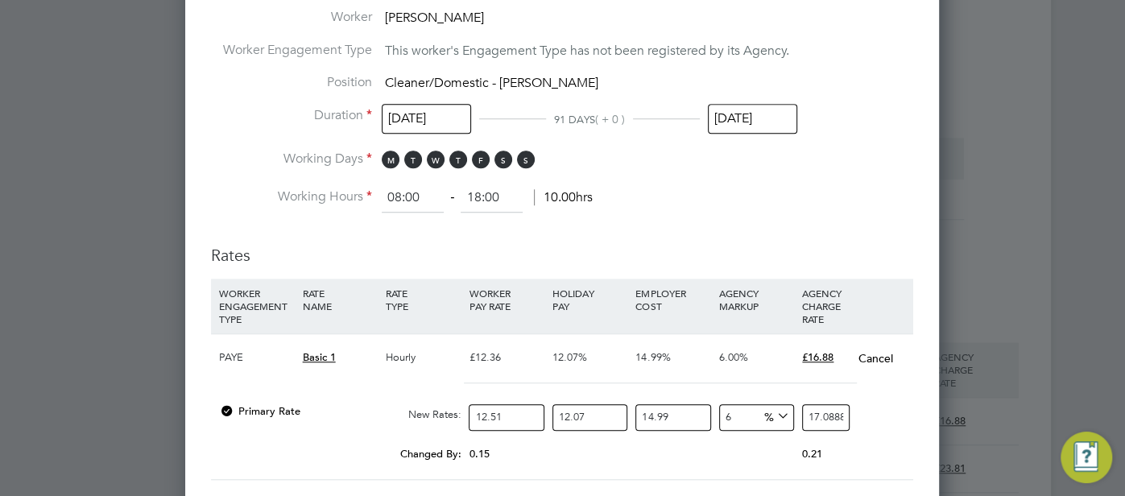
click at [630, 365] on div "12.07%" at bounding box center [589, 357] width 83 height 47
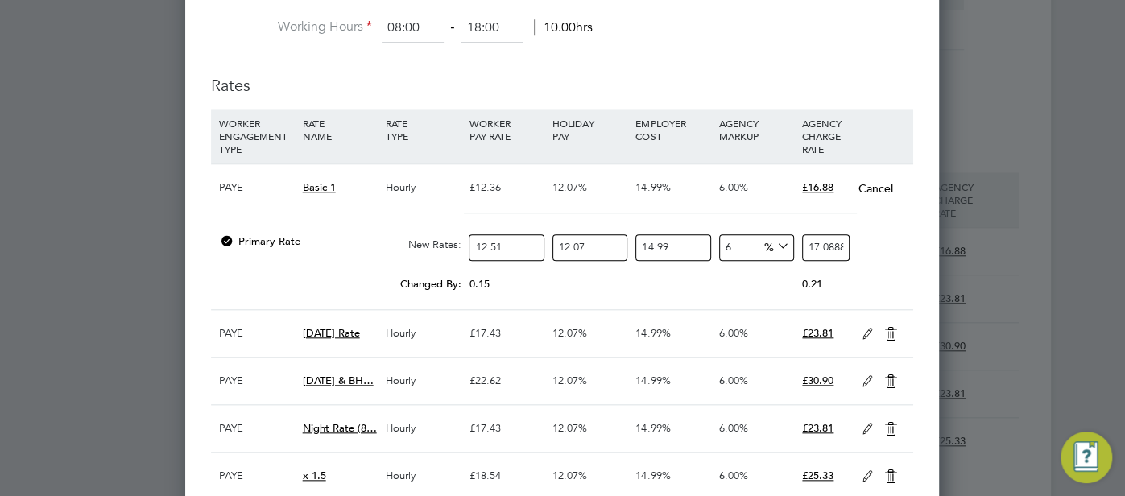
click at [868, 329] on icon at bounding box center [868, 334] width 20 height 13
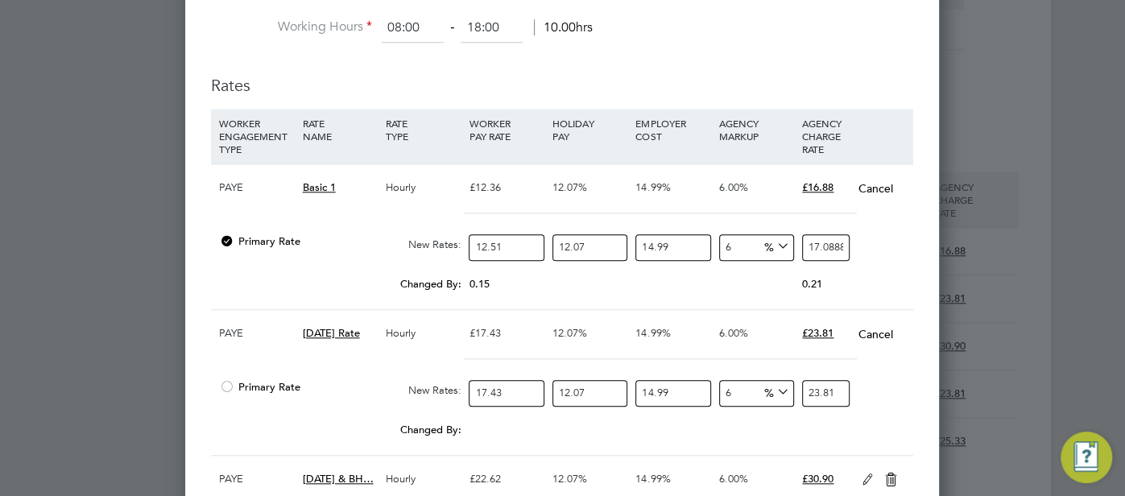
click at [503, 392] on input "17.43" at bounding box center [506, 393] width 75 height 27
type input "17.4"
type input "23.76865240092"
type input "17"
type input "23.2222465986"
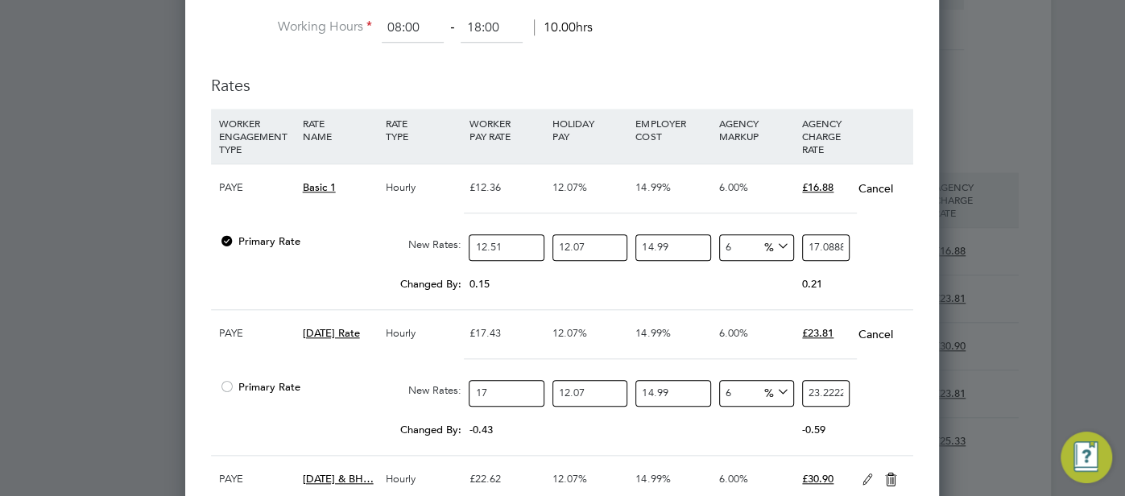
type input "17.6"
type input "24.04185530208"
type input "17.64"
type input "24.096495882312"
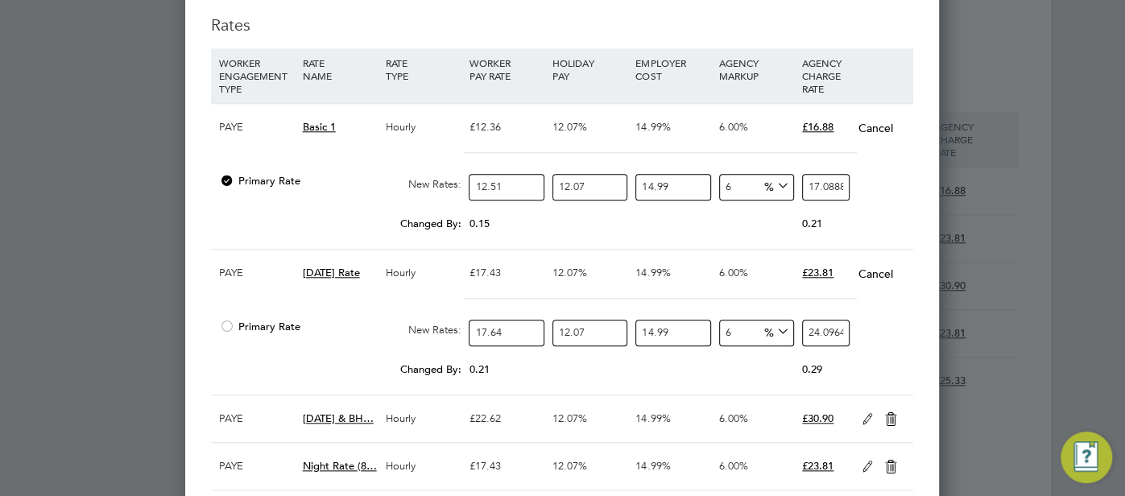
type input "17.64"
click at [867, 414] on icon at bounding box center [868, 419] width 20 height 13
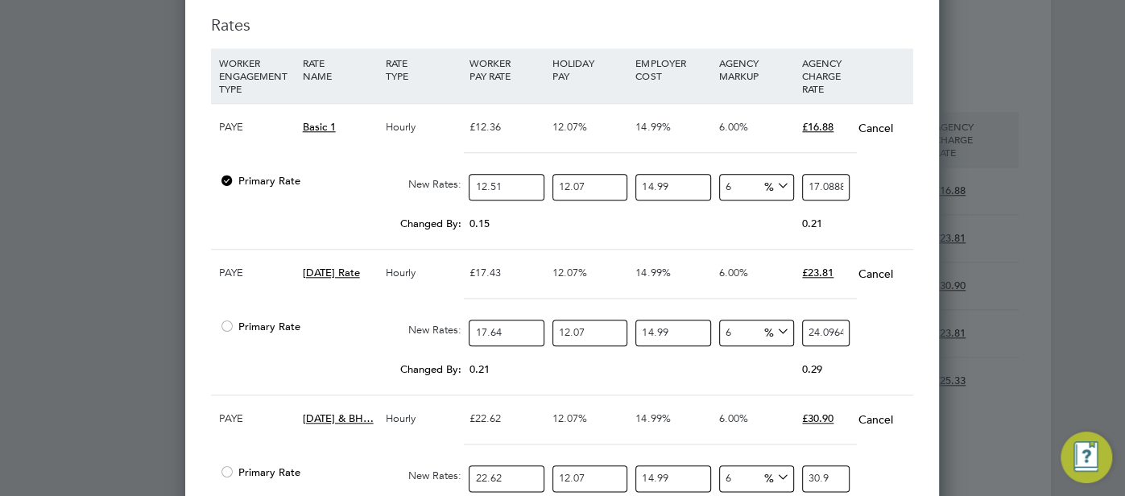
click at [518, 474] on input "22.62" at bounding box center [506, 479] width 75 height 27
type input "22.6"
type input "30.87192783108"
type input "22"
type input "30.0523191276"
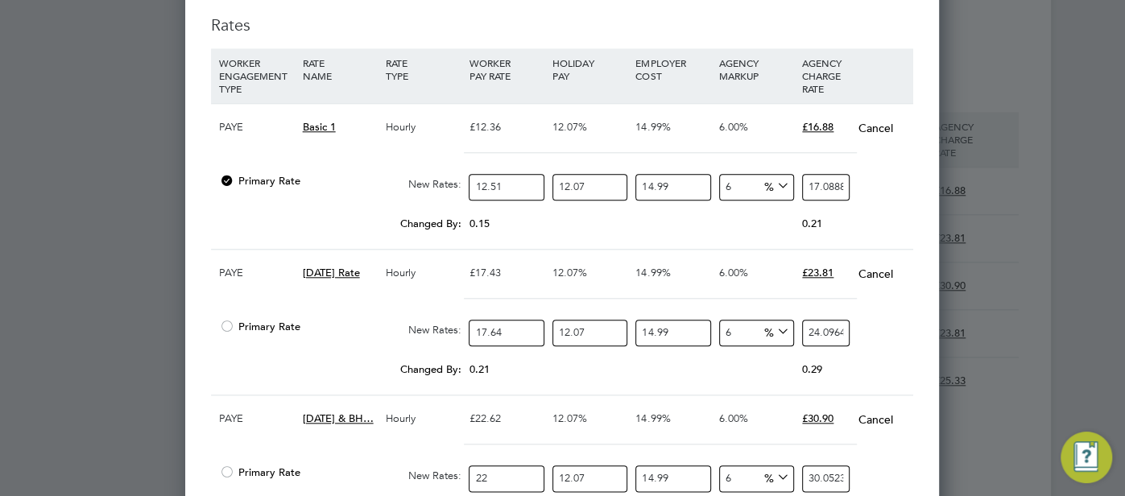
type input "22.8"
type input "31.14513073224"
type input "22.89"
type input "31.268072037762"
type input "22.89"
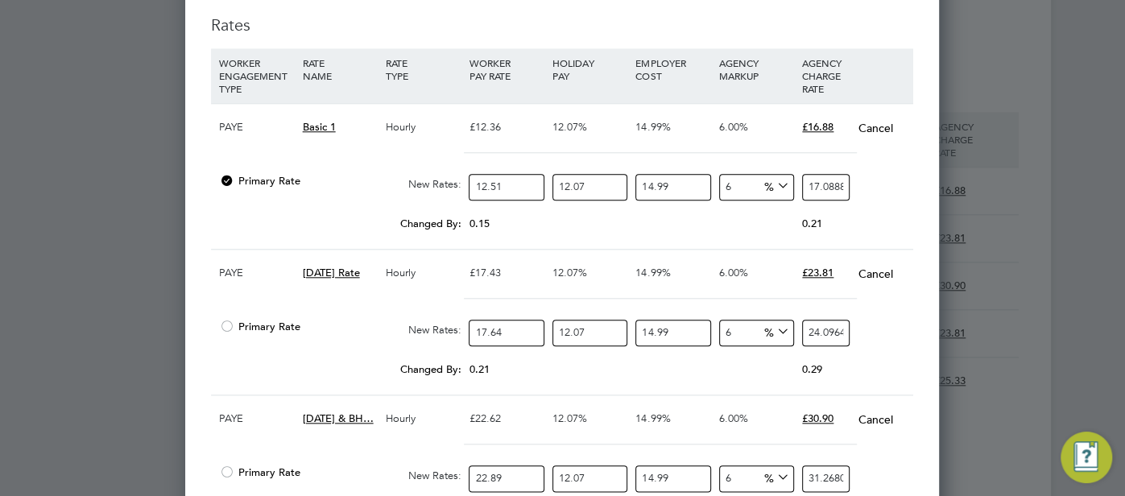
click at [619, 444] on div at bounding box center [562, 451] width 702 height 14
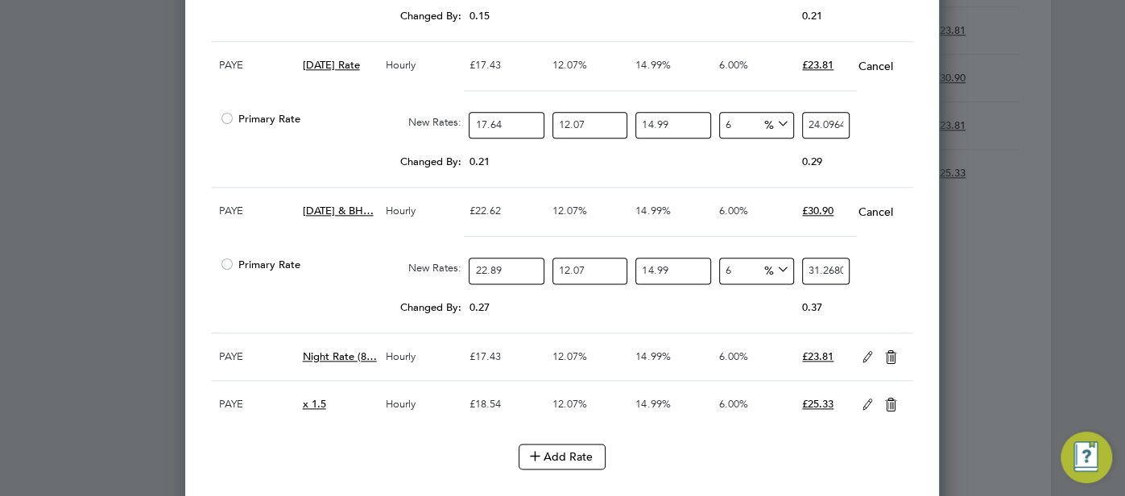
click at [859, 351] on icon at bounding box center [868, 357] width 20 height 13
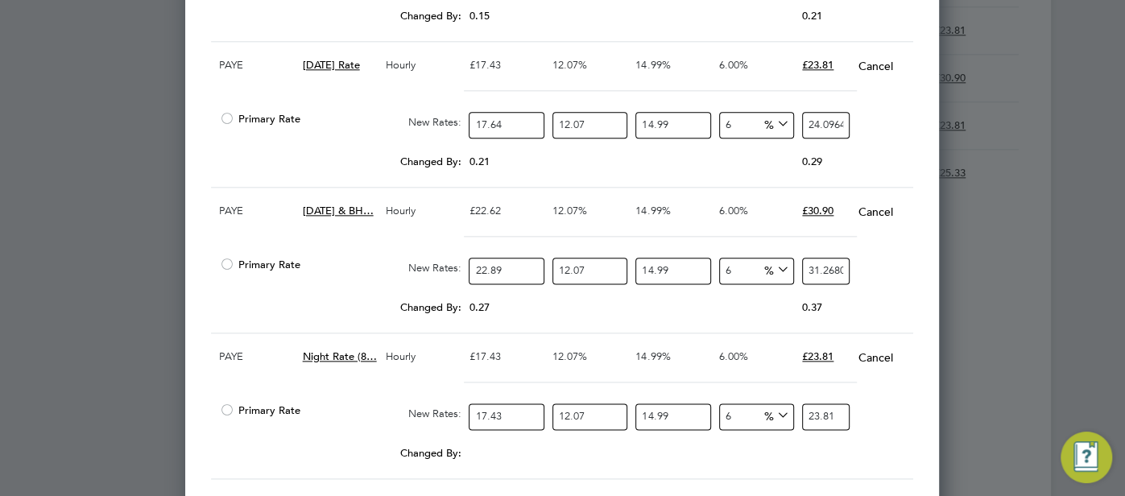
click at [515, 416] on input "17.43" at bounding box center [506, 417] width 75 height 27
click at [507, 415] on input "17.43" at bounding box center [506, 417] width 75 height 27
type input "17.4"
type input "23.76865240092"
type input "17"
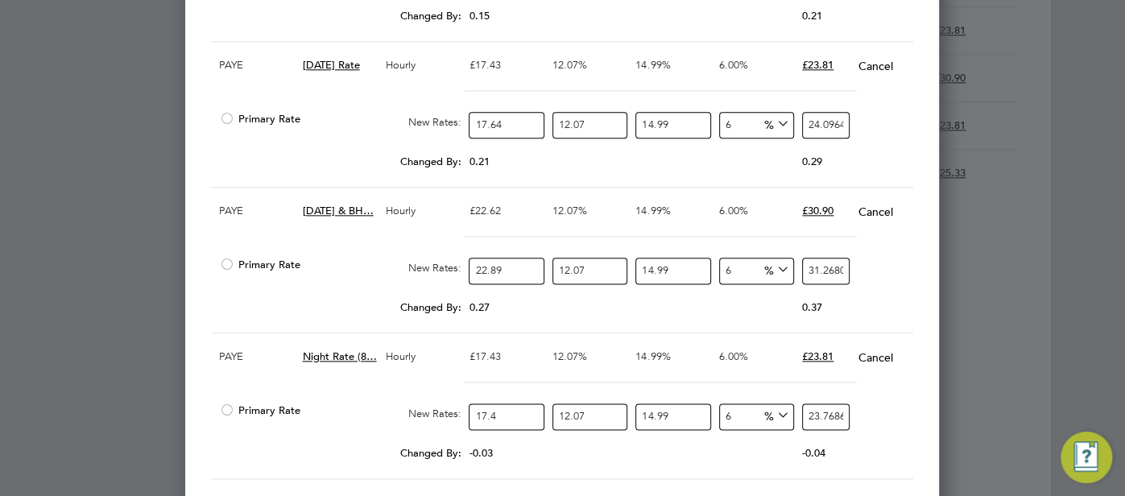
type input "23.2222465986"
type input "17.6"
type input "24.04185530208"
type input "17.64"
type input "24.096495882312"
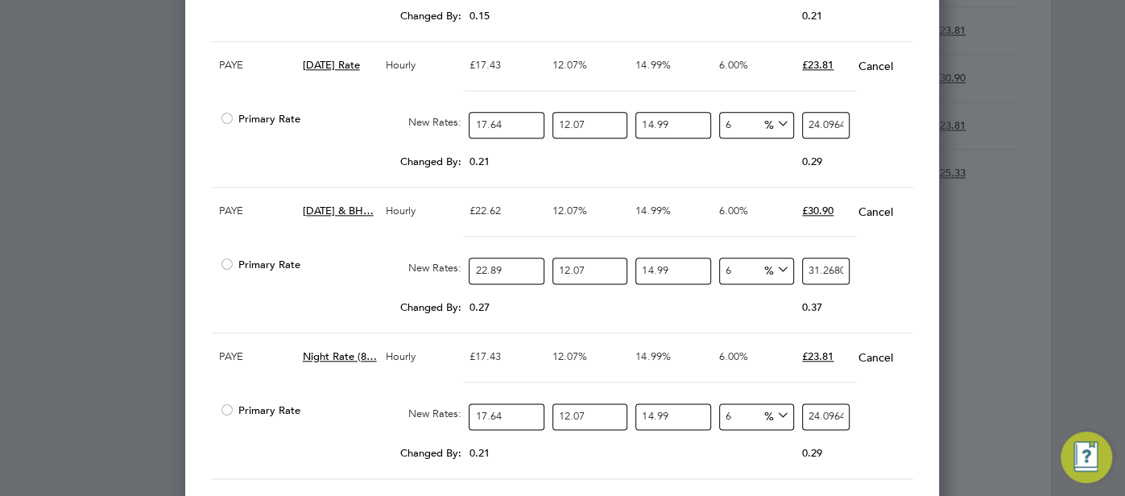
type input "17.64"
click at [879, 395] on div "Primary Rate New Rates: 17.64 12.07 n/a 14.99 n/a 6 1.363952597112 % 24.0964958…" at bounding box center [562, 416] width 702 height 43
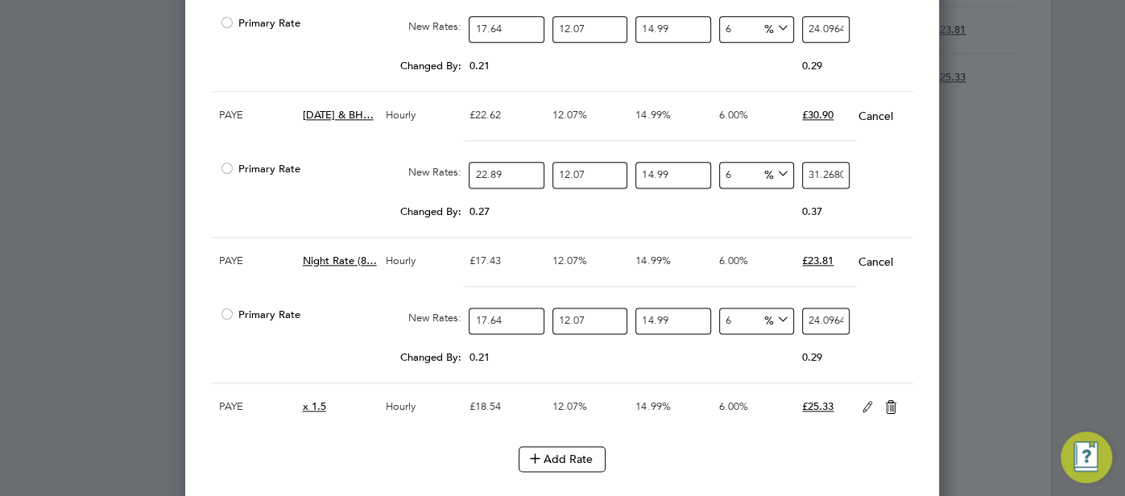
click at [866, 401] on icon at bounding box center [868, 407] width 20 height 13
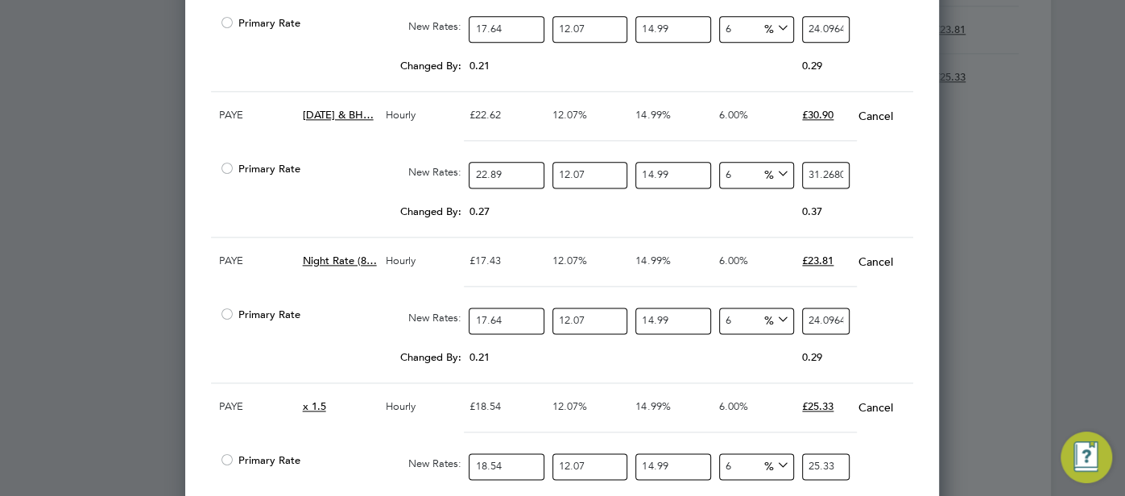
click at [510, 461] on input "18.54" at bounding box center [506, 466] width 75 height 27
type input "18.5"
type input "25.2712683573"
type input "18"
type input "24.5882611044"
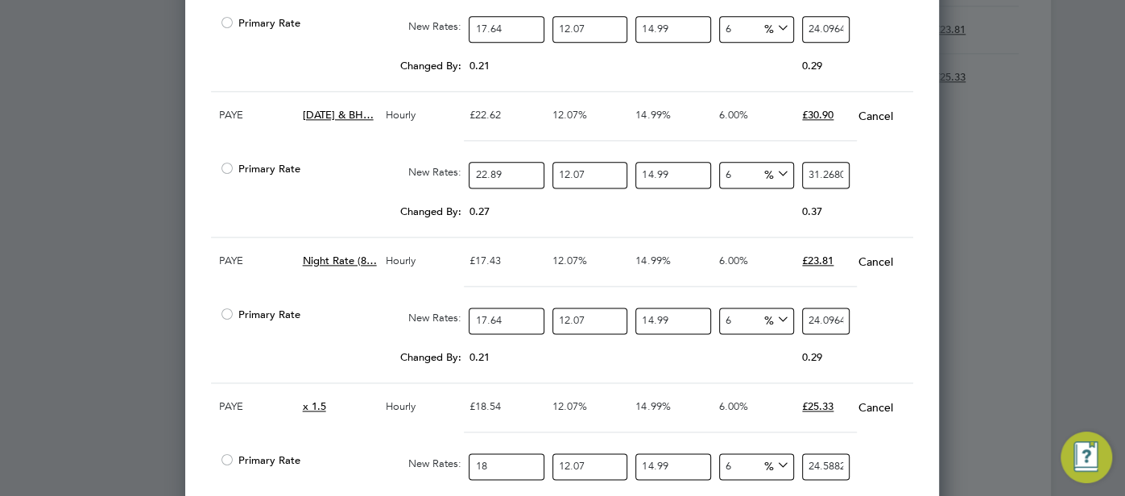
type input "18.7"
type input "25.54447125846"
type input "18.78"
type input "25.653752418924"
type input "18.78"
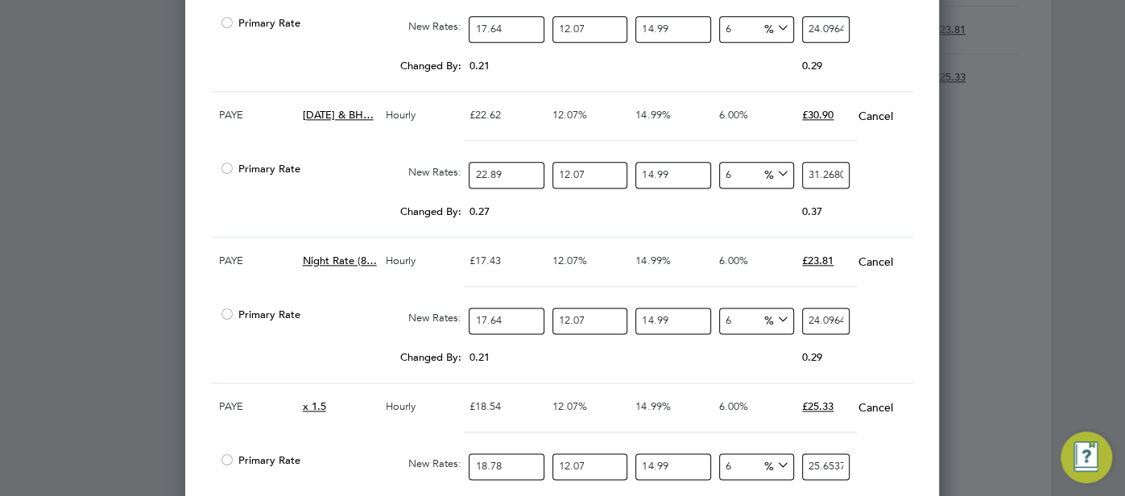
click at [890, 445] on div "Primary Rate New Rates: 18.78 12.07 n/a 14.99 n/a 6 1.452099193524 % 25.6537524…" at bounding box center [562, 466] width 702 height 43
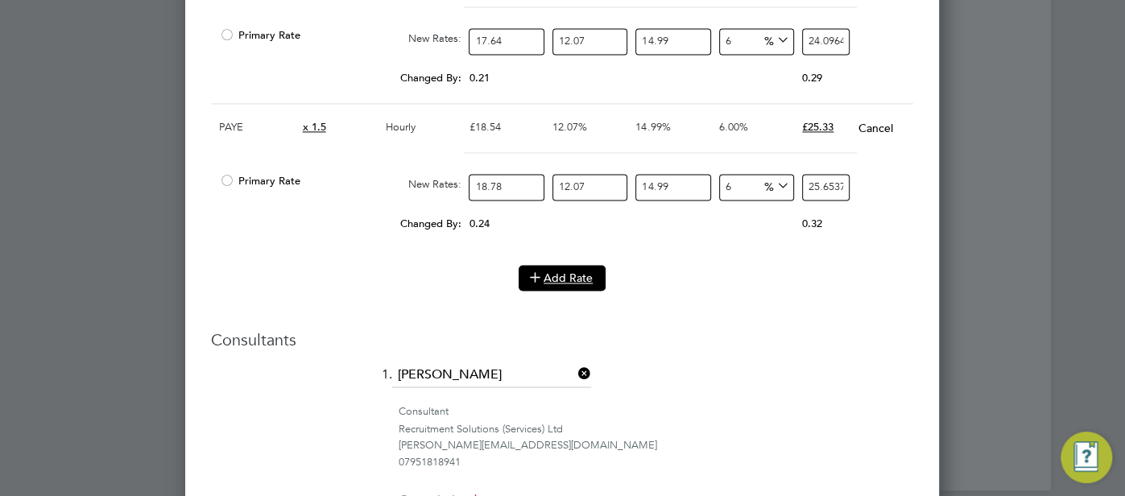
click at [576, 266] on button "Add Rate" at bounding box center [562, 278] width 87 height 26
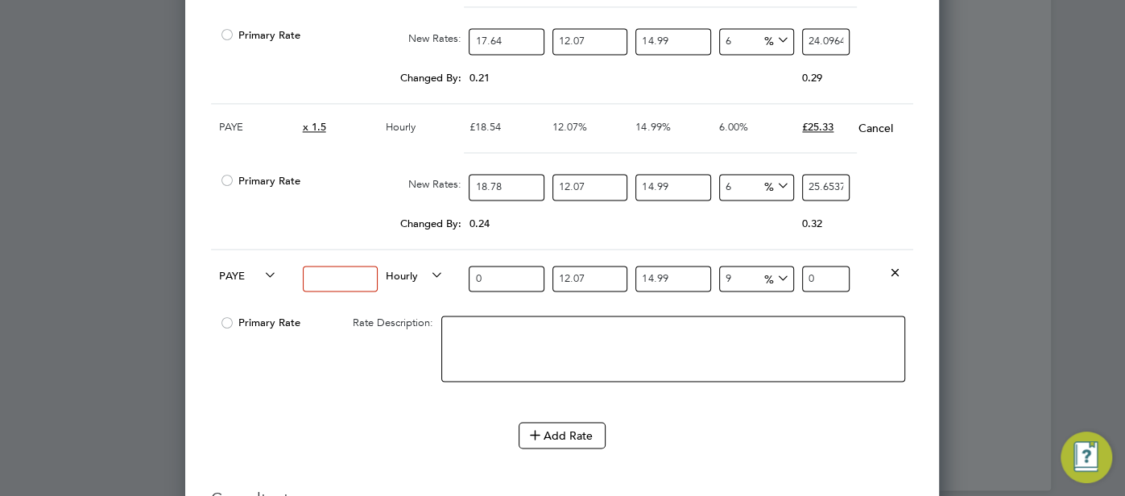
click at [350, 266] on input at bounding box center [340, 279] width 75 height 27
type input "x2"
drag, startPoint x: 483, startPoint y: 269, endPoint x: 469, endPoint y: 265, distance: 15.0
click at [469, 266] on input "0" at bounding box center [506, 279] width 75 height 27
type input "2"
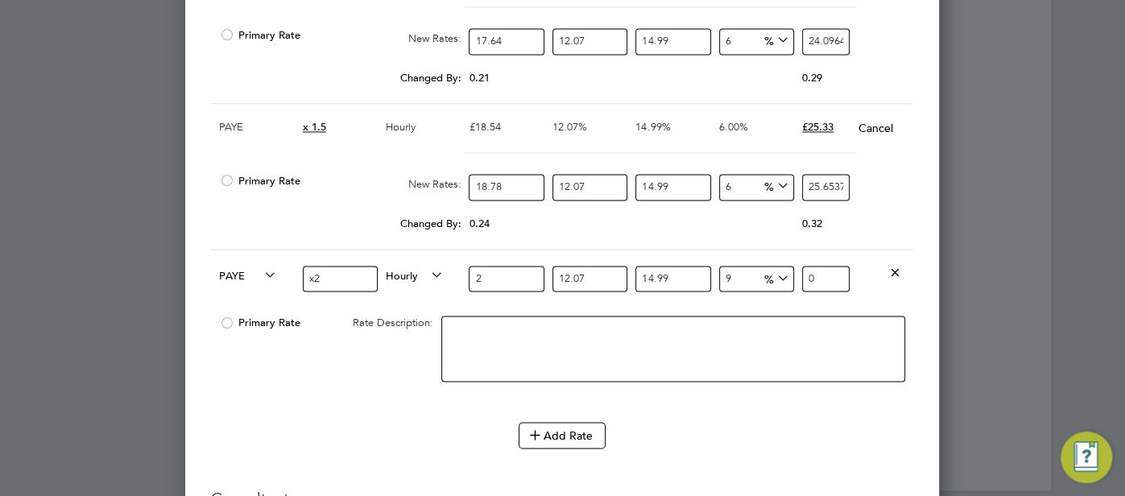
type input "2.8093505874"
type input "25"
type input "35.1168823425"
type input "25.02"
type input "35.144975848374"
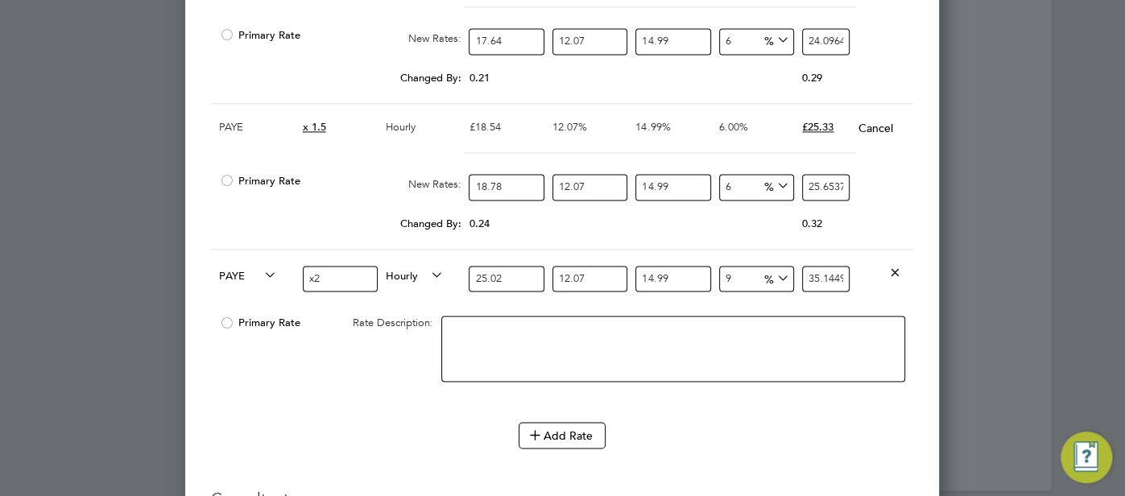
type input "25.02"
click at [696, 390] on div at bounding box center [673, 357] width 472 height 98
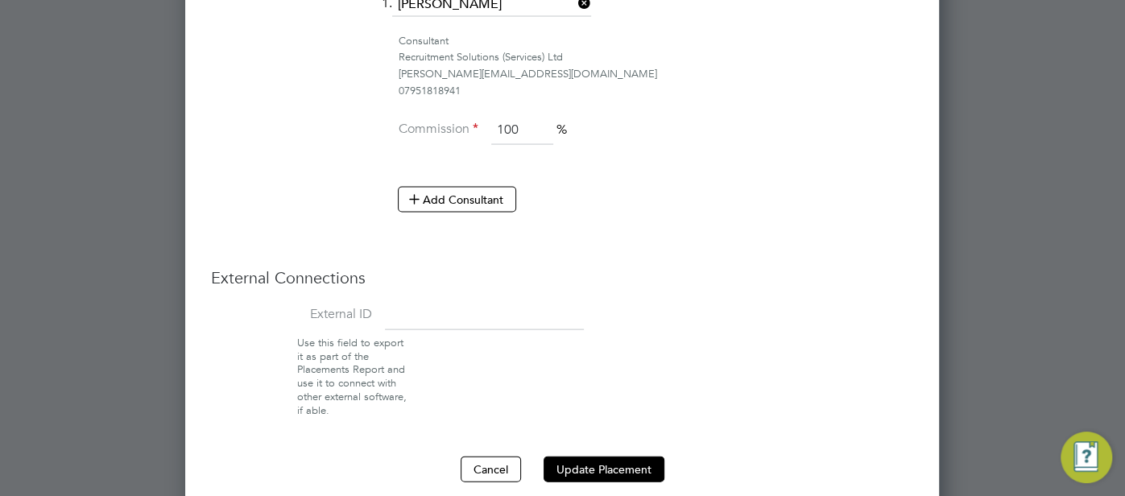
scroll to position [2178, 0]
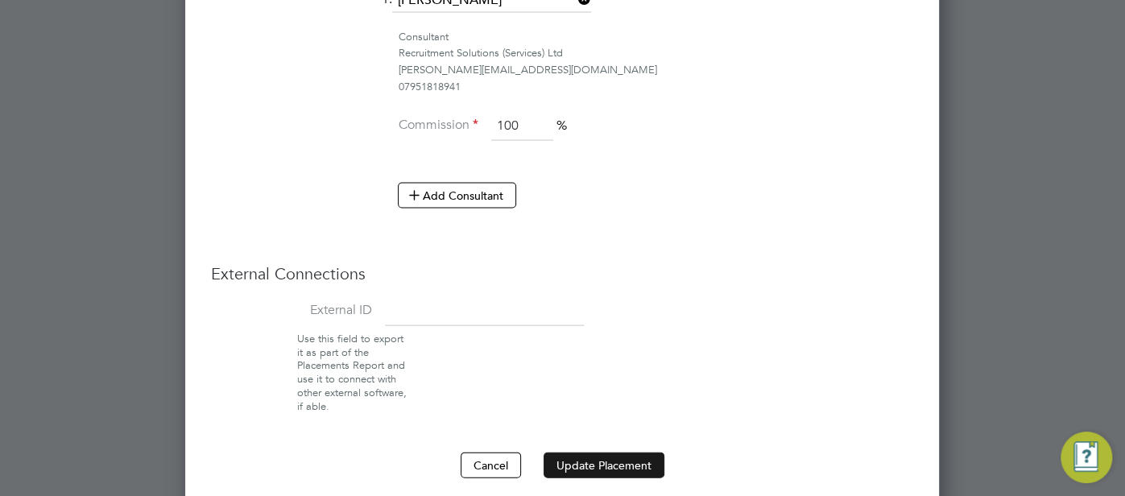
click at [634, 453] on button "Update Placement" at bounding box center [604, 466] width 121 height 26
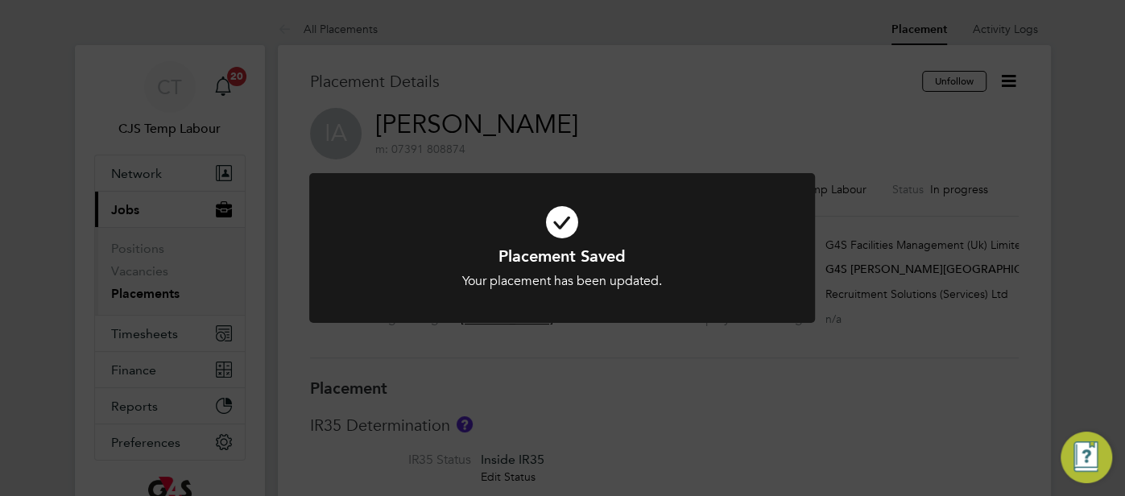
scroll to position [48, 113]
drag, startPoint x: 555, startPoint y: 221, endPoint x: 564, endPoint y: 217, distance: 9.7
click at [557, 219] on icon at bounding box center [562, 222] width 419 height 63
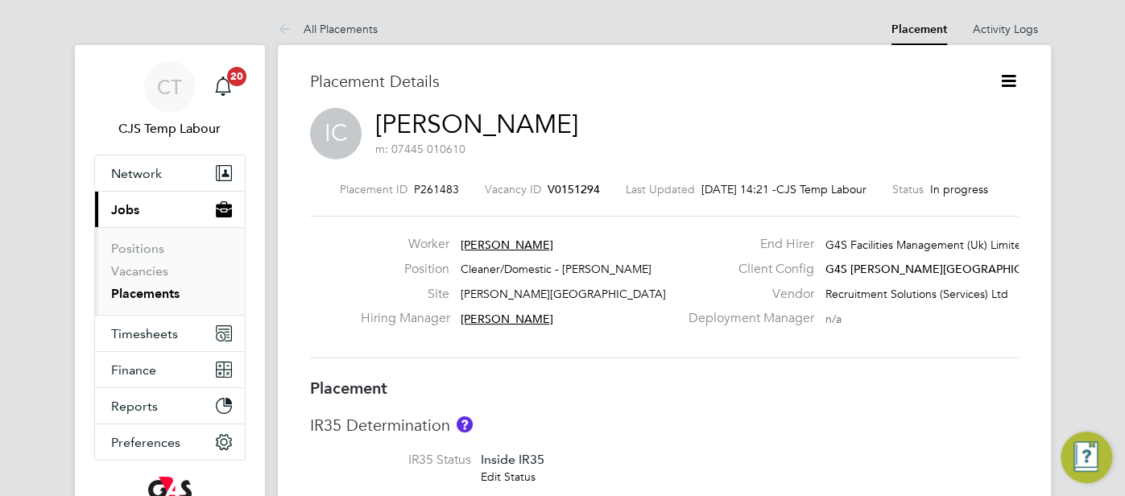
scroll to position [15, 271]
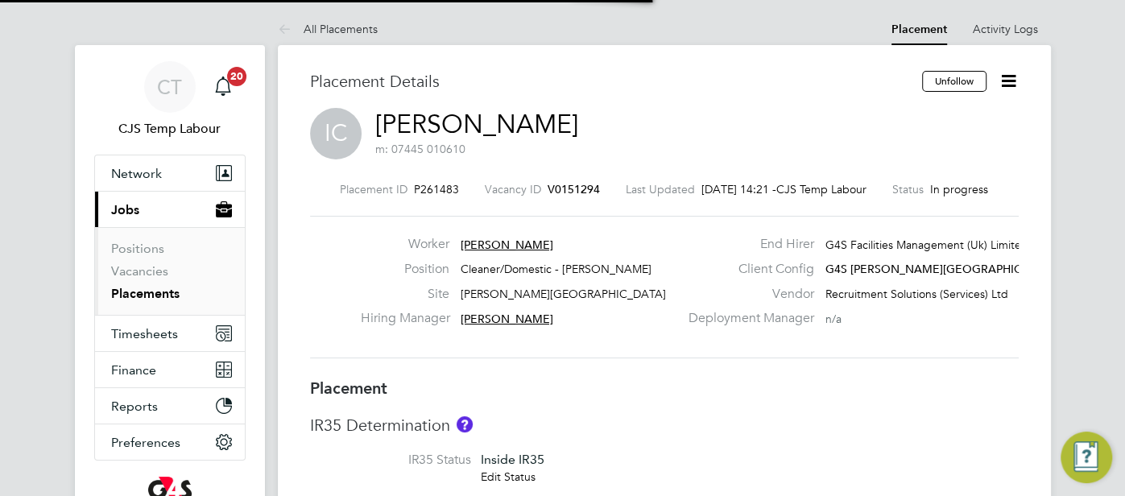
type input "[PERSON_NAME]"
type input "Monika krawczyk"
type input "17 Dec 2024"
type input "30 Sep 2025"
type input "08:00"
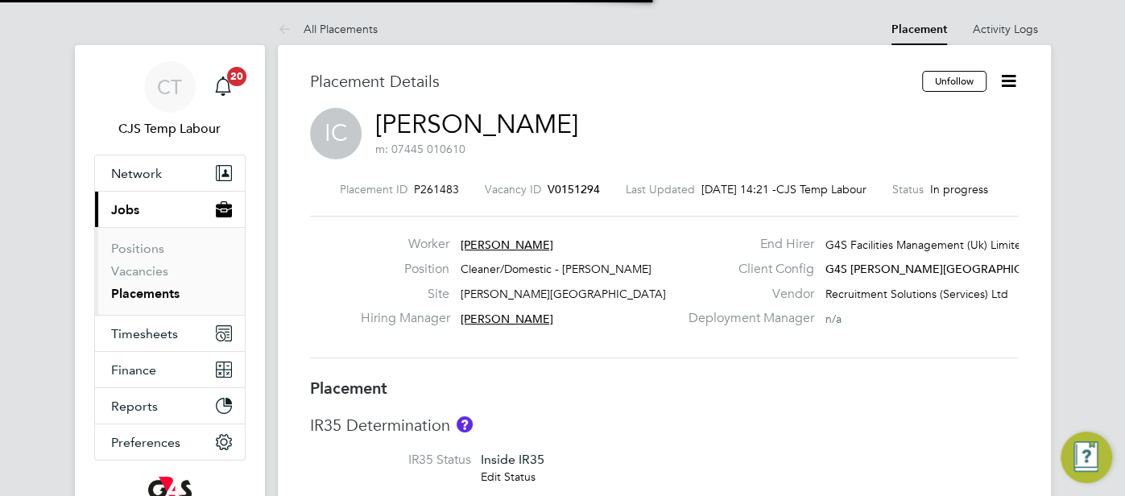
type input "18:00"
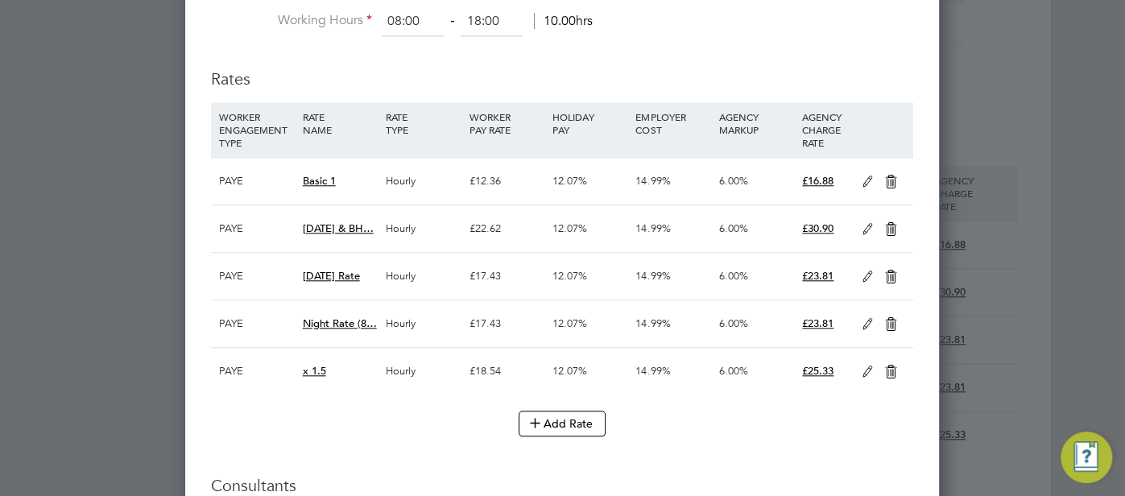
click at [859, 179] on icon at bounding box center [868, 182] width 20 height 13
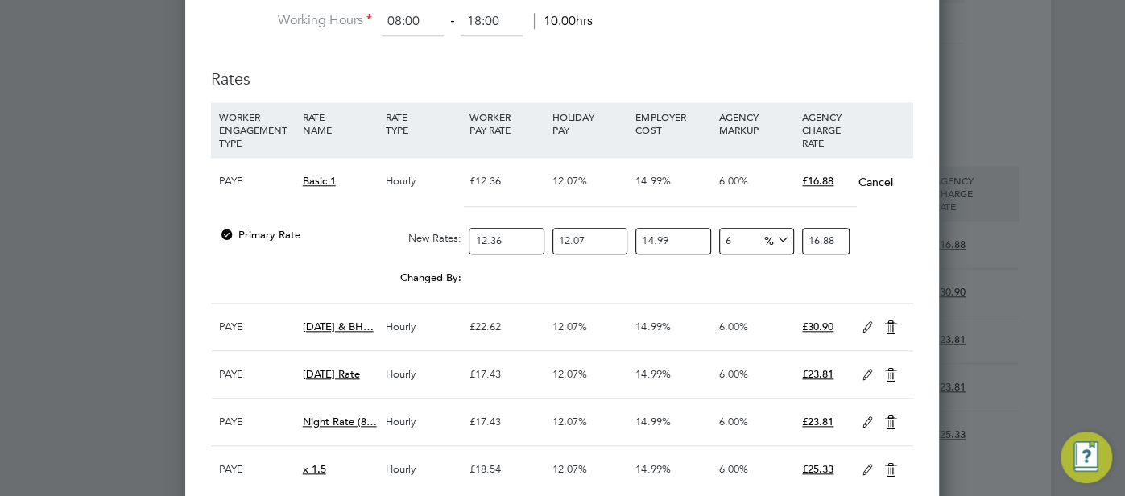
click at [504, 237] on input "12.36" at bounding box center [506, 241] width 75 height 27
type input "12.3"
type input "16.80197842134"
type input "12"
type input "16.3921740696"
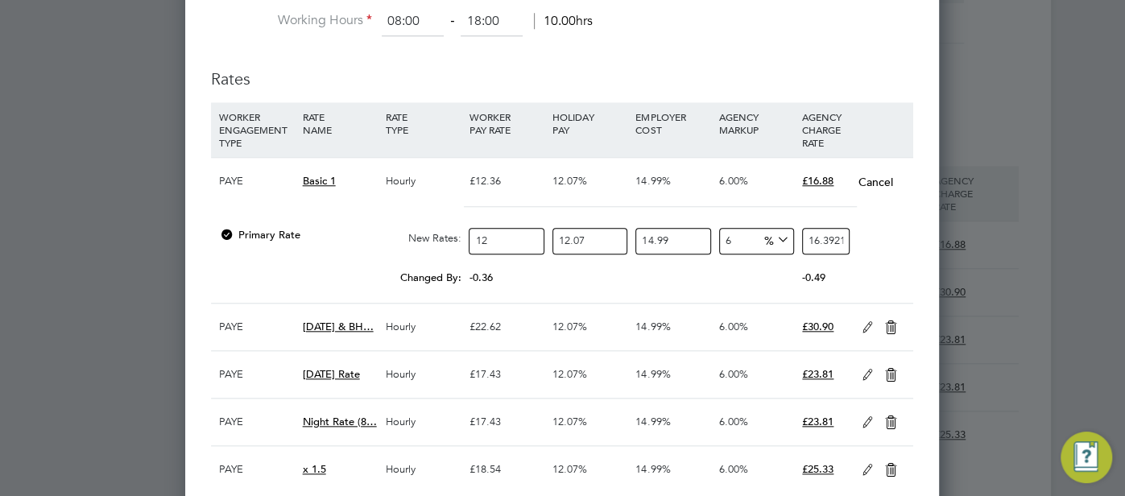
type input "12.5"
type input "17.0751813225"
type input "12.51"
type input "17.088841467558"
type input "12.51"
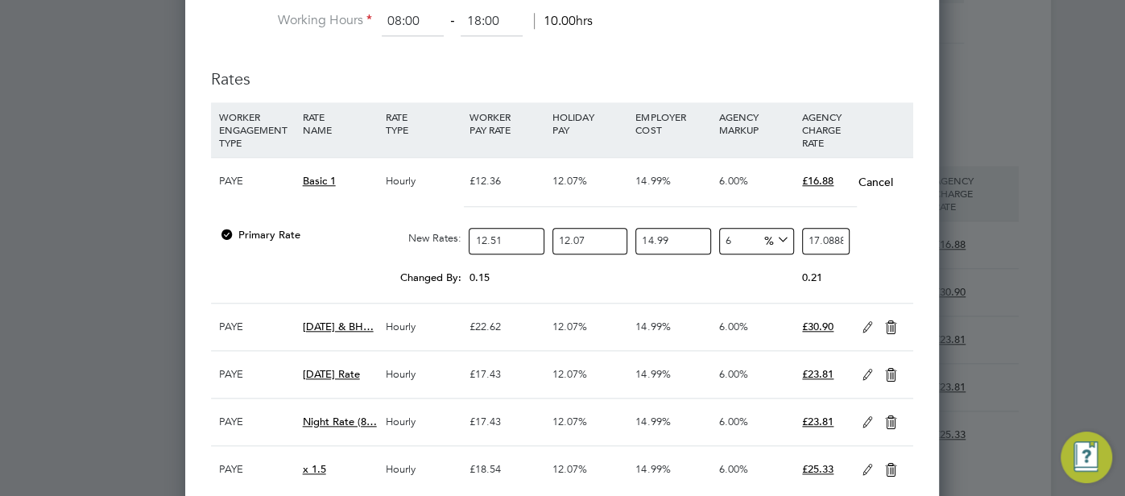
click at [865, 324] on icon at bounding box center [868, 327] width 20 height 13
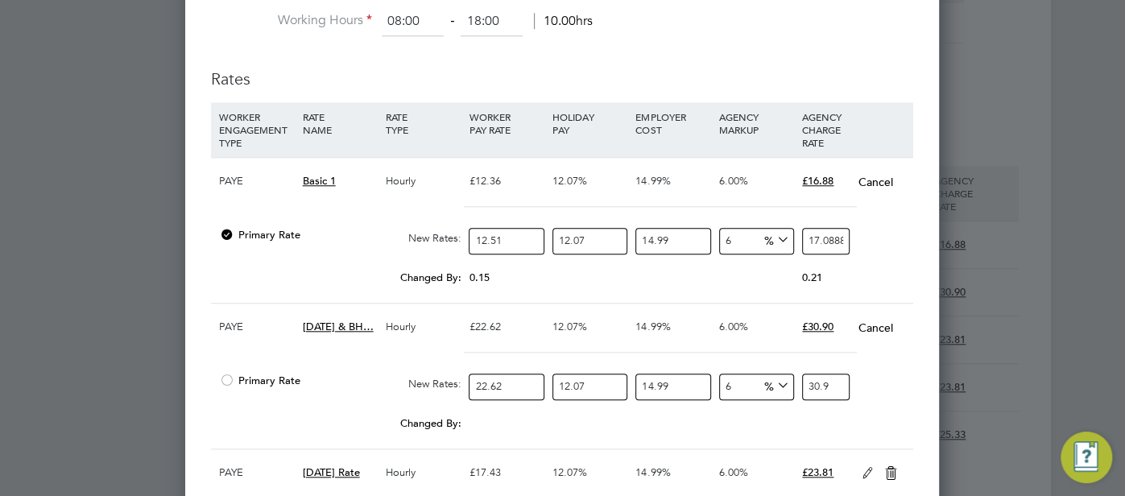
click at [498, 377] on input "22.62" at bounding box center [506, 387] width 75 height 27
click at [518, 383] on input "22.62" at bounding box center [506, 387] width 75 height 27
type input "22.6"
type input "30.87192783108"
type input "22"
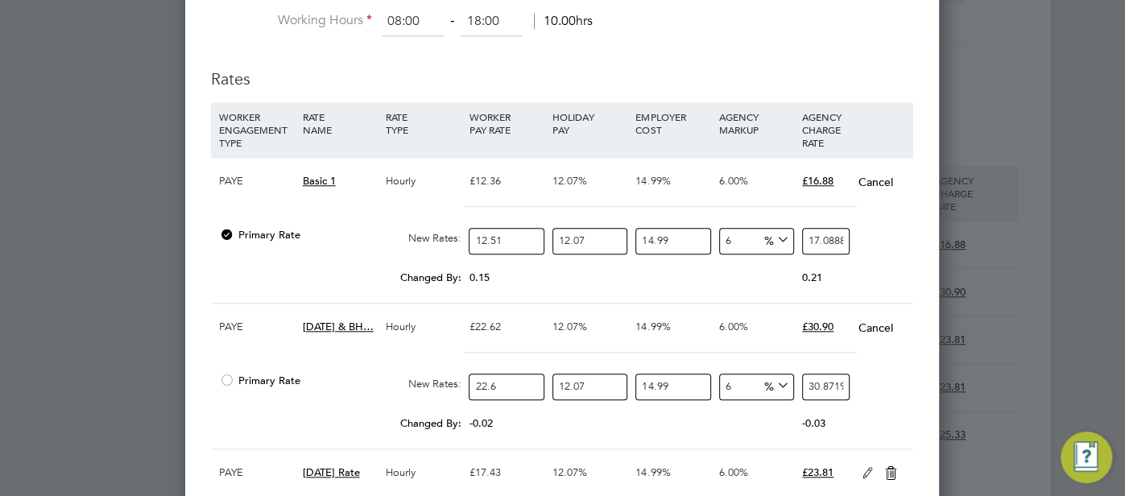
type input "30.0523191276"
type input "22.8"
type input "31.14513073224"
type input "22.89"
type input "31.268072037762"
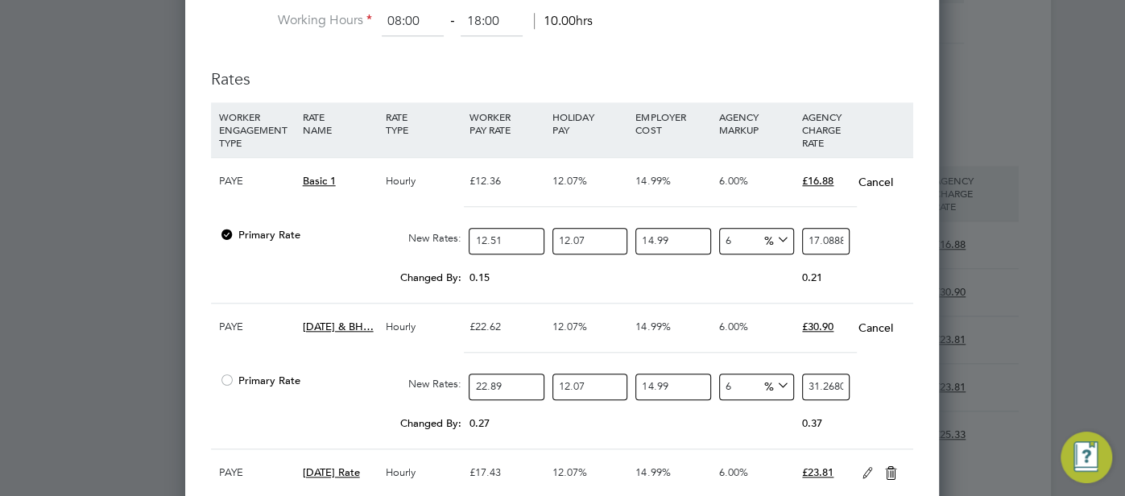
type input "22.89"
click at [879, 384] on div "Primary Rate New Rates: 22.89 12.07 n/a 14.99 n/a 6 1.769890870062 % 31.2680720…" at bounding box center [562, 387] width 702 height 43
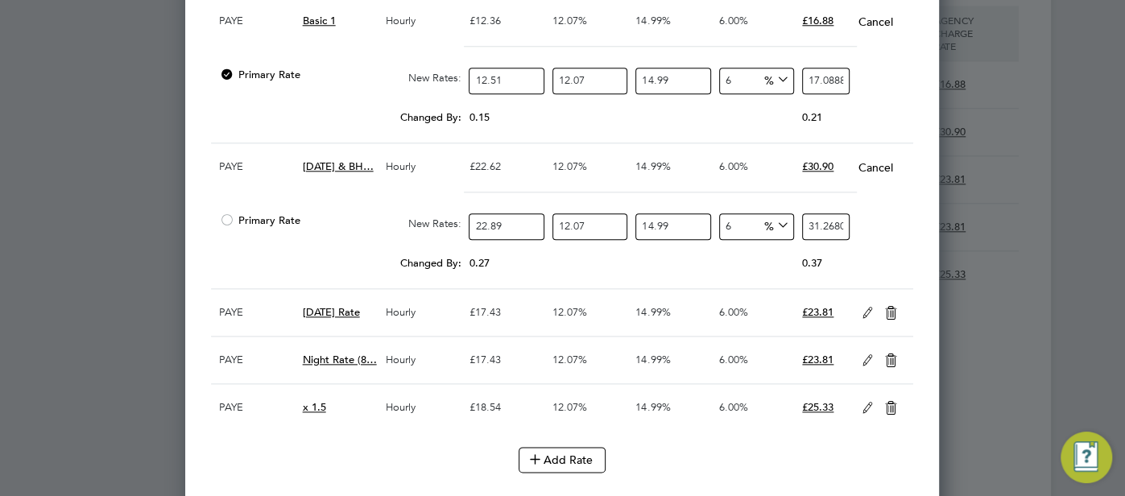
click at [870, 307] on icon at bounding box center [868, 313] width 20 height 13
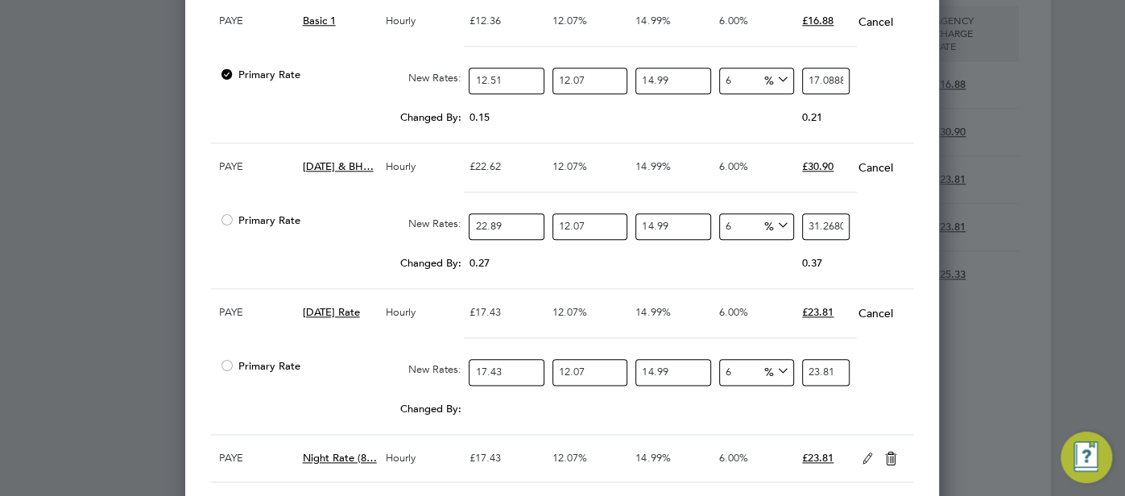
drag, startPoint x: 522, startPoint y: 362, endPoint x: 494, endPoint y: 362, distance: 28.2
click at [494, 362] on input "17.43" at bounding box center [506, 372] width 75 height 27
click at [892, 376] on div "Primary Rate New Rates: 17.64 12.07 n/a 14.99 n/a 6 1.363952597112 % 24.0964958…" at bounding box center [562, 372] width 702 height 43
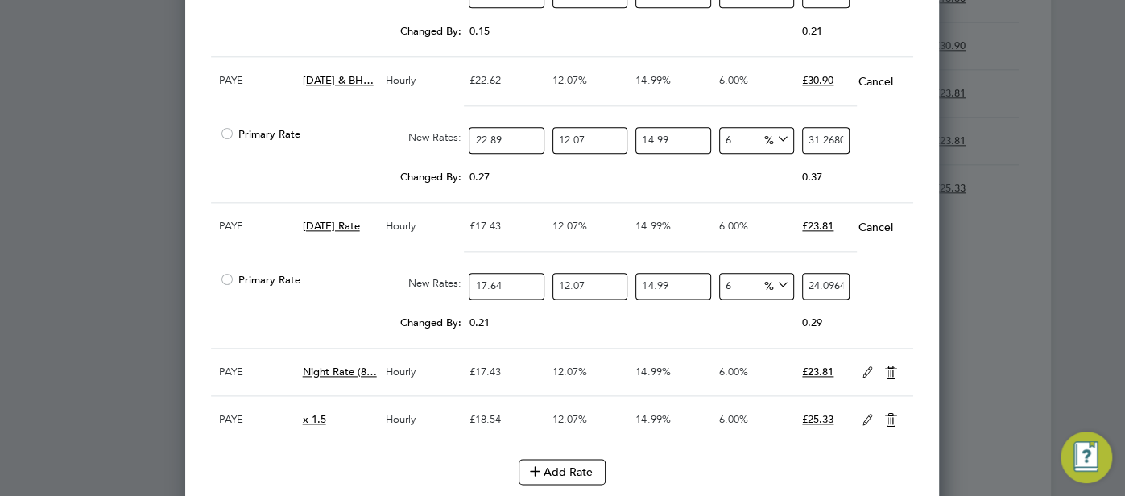
click at [873, 366] on icon at bounding box center [868, 372] width 20 height 13
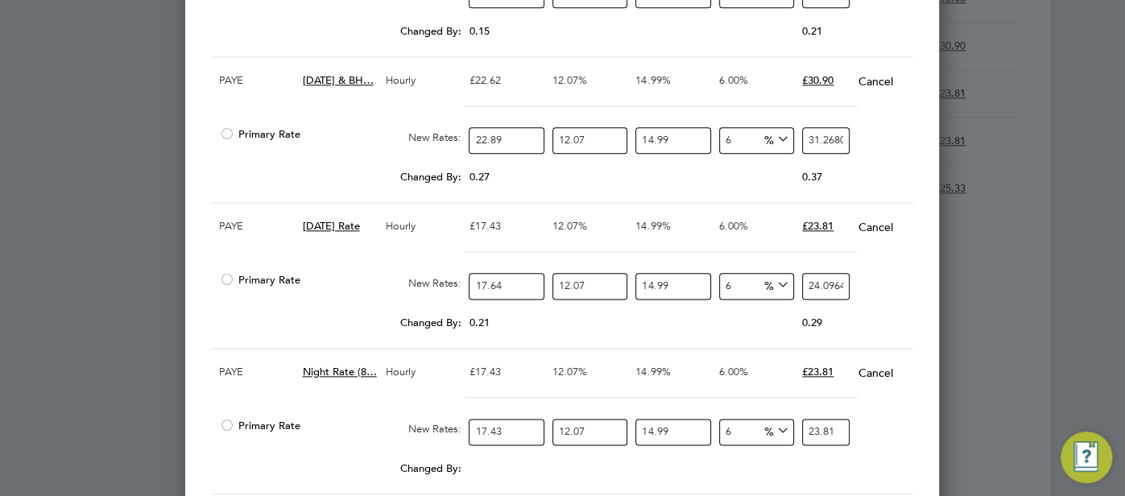
click at [515, 422] on input "17.43" at bounding box center [506, 432] width 75 height 27
click at [879, 397] on div at bounding box center [562, 404] width 702 height 14
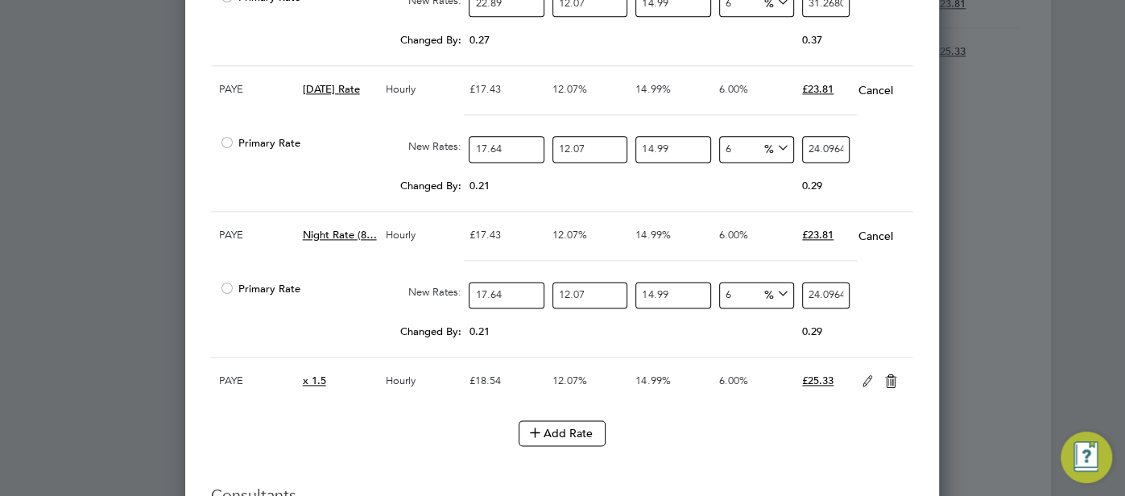
click at [872, 375] on icon at bounding box center [868, 381] width 20 height 13
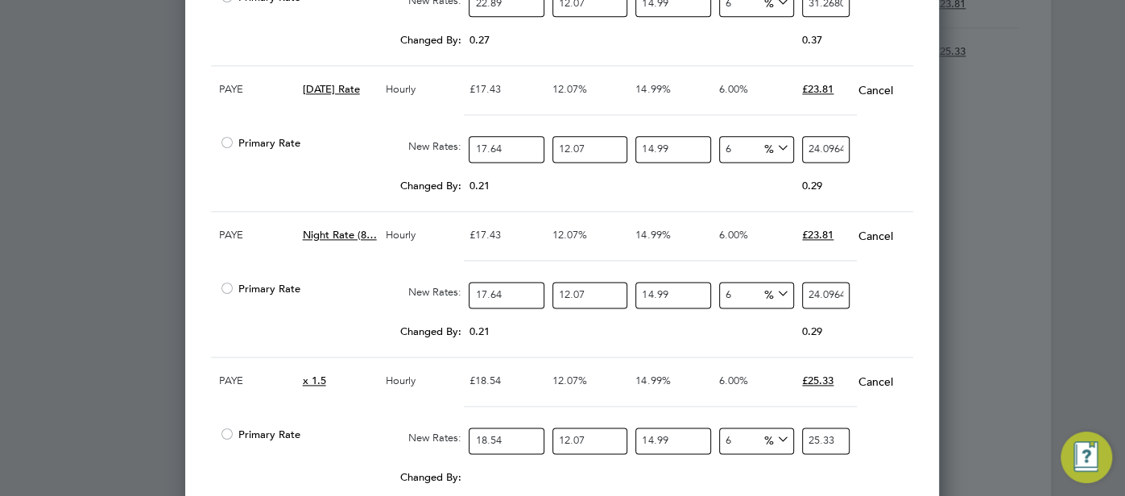
click at [513, 436] on input "18.54" at bounding box center [506, 441] width 75 height 27
click at [906, 406] on div at bounding box center [562, 413] width 702 height 14
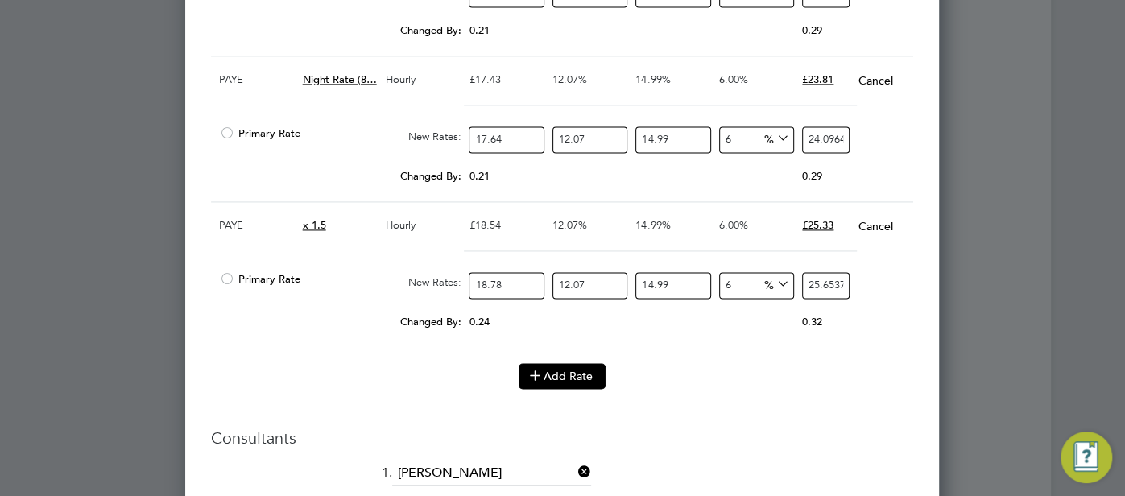
click at [561, 375] on button "Add Rate" at bounding box center [562, 376] width 87 height 26
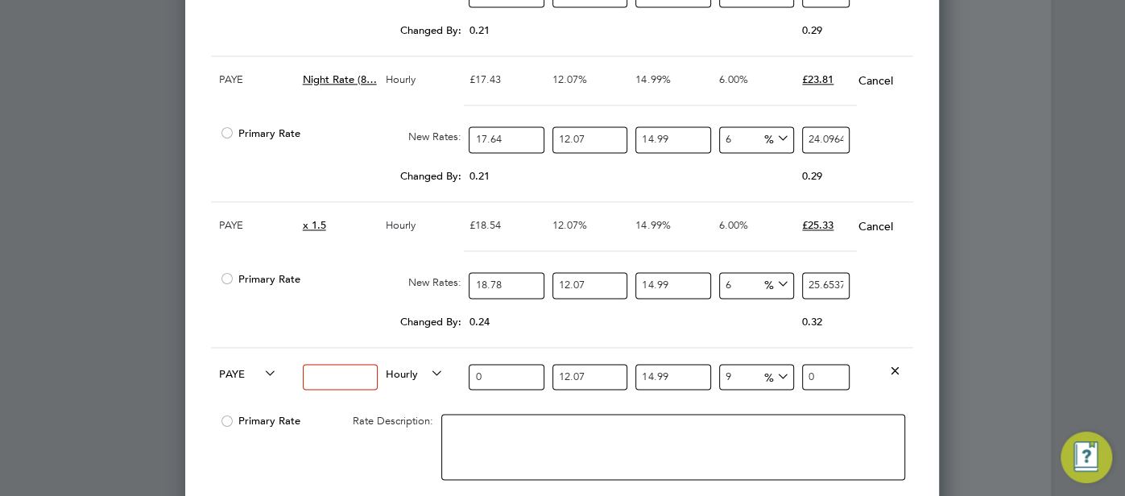
click at [339, 370] on input at bounding box center [340, 377] width 75 height 27
click at [478, 390] on div "0" at bounding box center [506, 377] width 83 height 59
drag, startPoint x: 496, startPoint y: 365, endPoint x: 461, endPoint y: 366, distance: 34.6
click at [461, 366] on div "PAYE x2 Hourly 0 12.07 n/a 14.99 n/a 9 0 % 0" at bounding box center [562, 377] width 702 height 60
drag, startPoint x: 744, startPoint y: 362, endPoint x: 726, endPoint y: 362, distance: 18.5
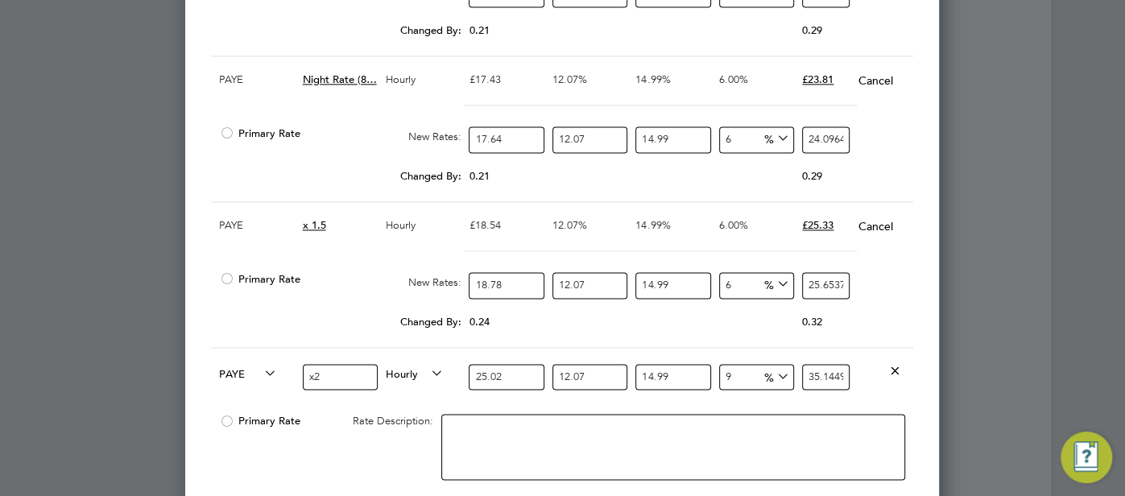
click at [726, 364] on input "9" at bounding box center [756, 377] width 75 height 27
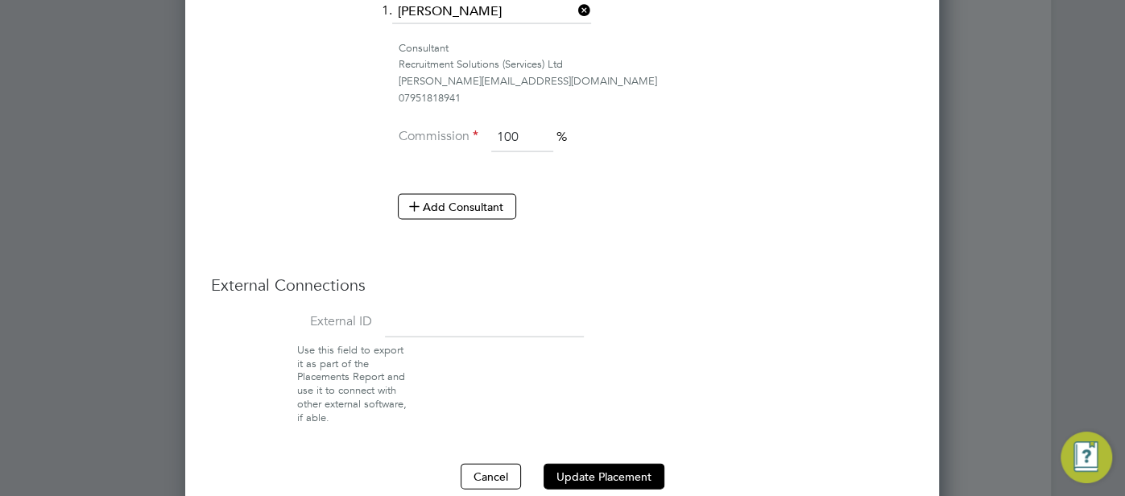
scroll to position [2373, 0]
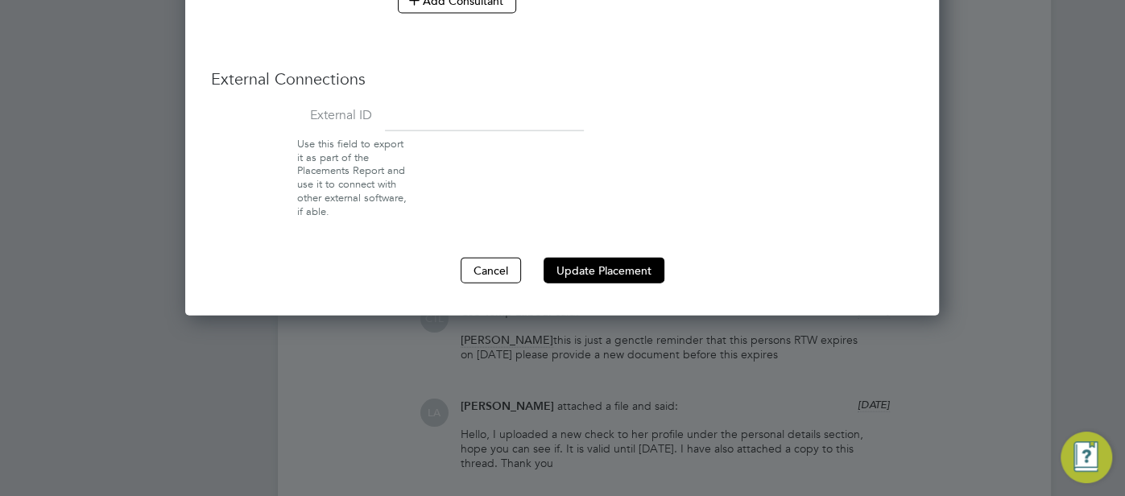
drag, startPoint x: 597, startPoint y: 244, endPoint x: 606, endPoint y: 252, distance: 12.0
click at [597, 258] on button "Update Placement" at bounding box center [604, 271] width 121 height 26
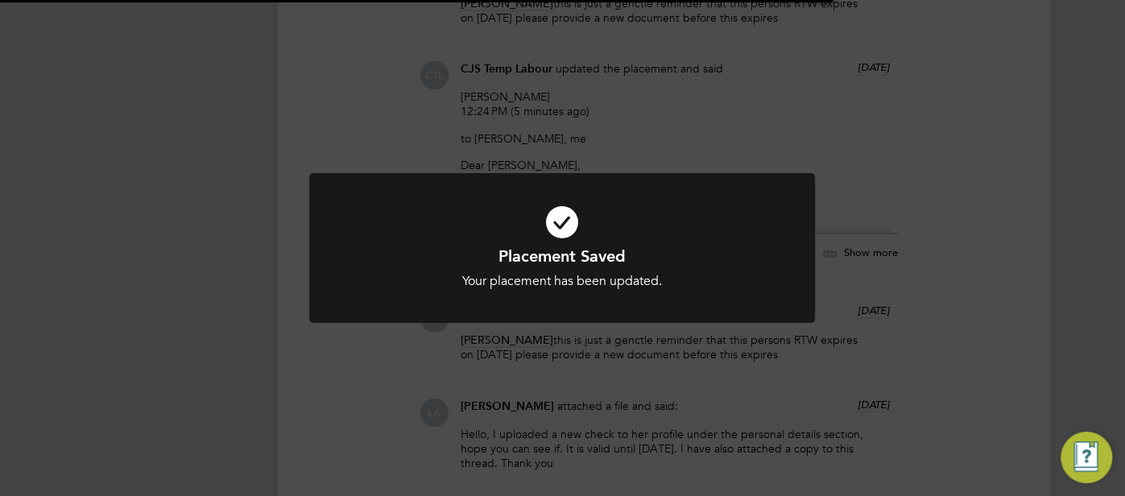
scroll to position [0, 0]
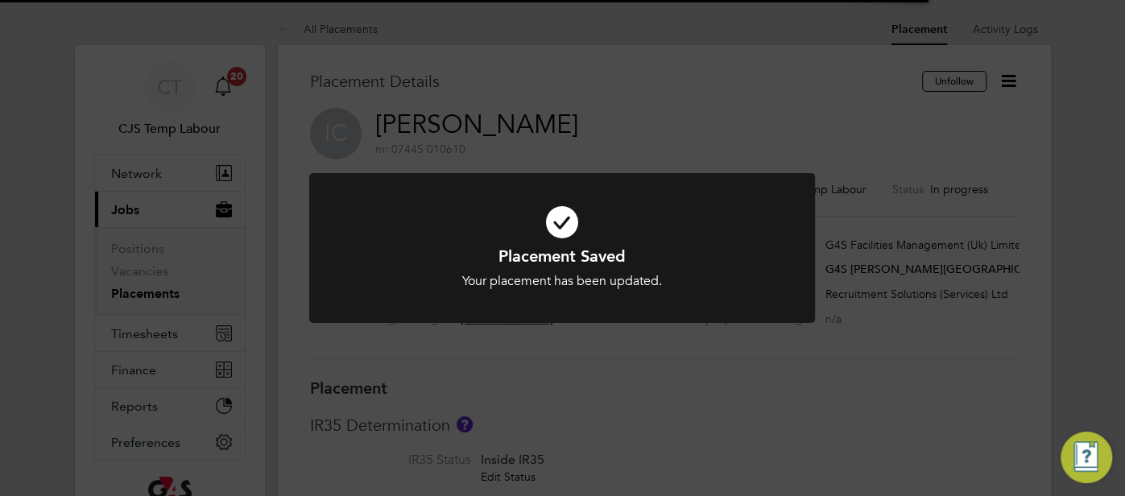
click at [569, 224] on icon at bounding box center [562, 222] width 419 height 63
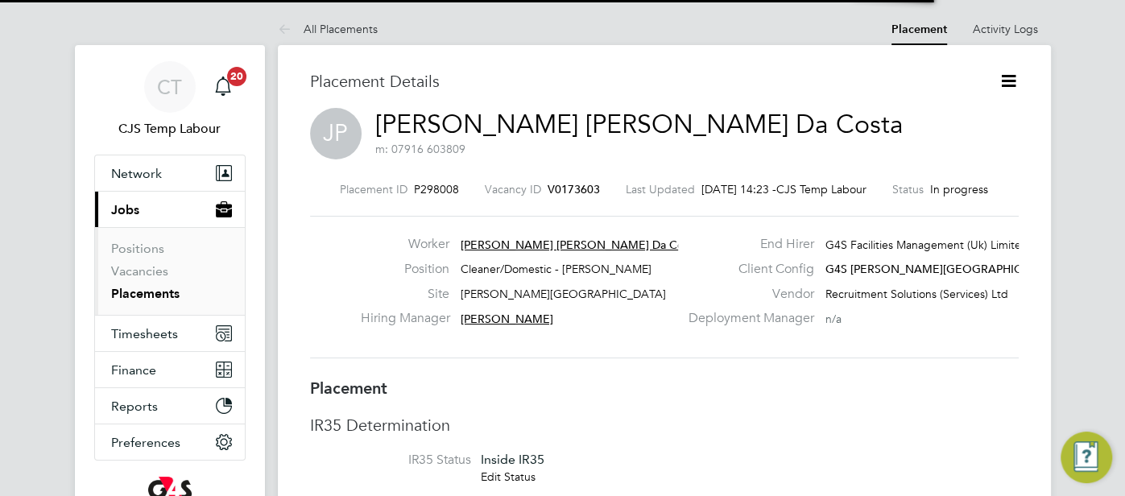
scroll to position [8, 8]
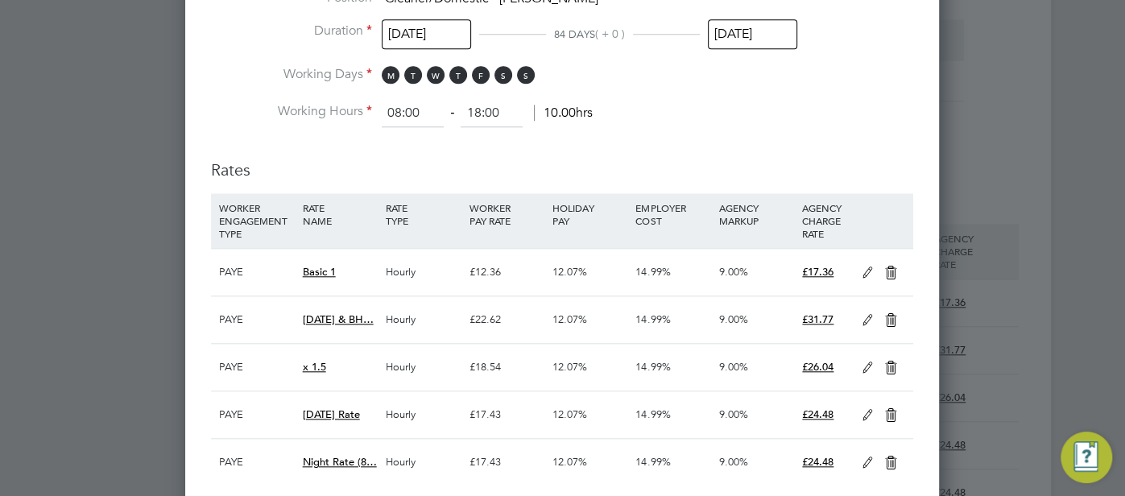
click at [863, 267] on icon at bounding box center [868, 273] width 20 height 13
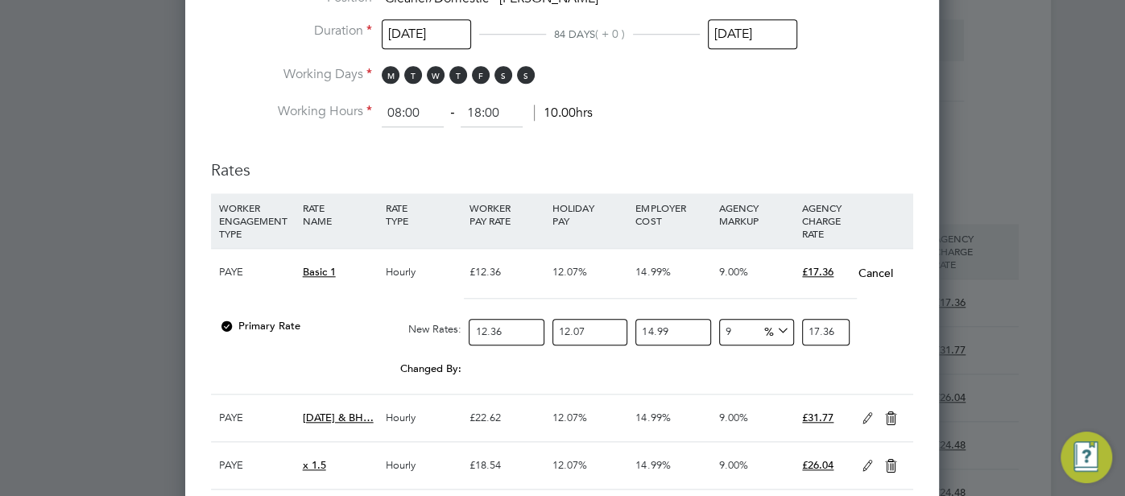
click at [524, 319] on input "12.36" at bounding box center [506, 332] width 75 height 27
click at [860, 313] on div "Primary Rate New Rates: 12.51 12.07 n/a 14.99 n/a 9 1.450939369887 % 17.5724879…" at bounding box center [562, 332] width 702 height 43
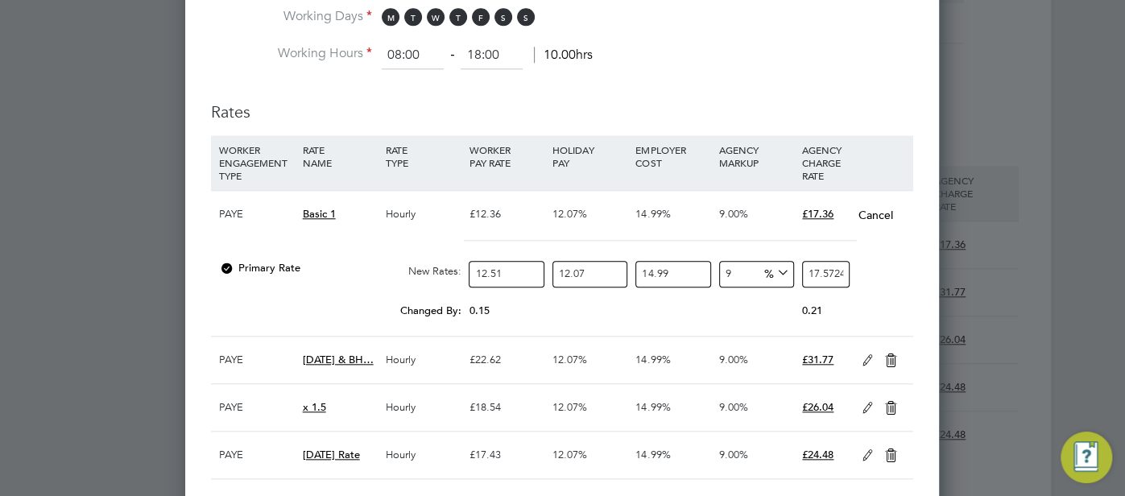
click at [869, 354] on icon at bounding box center [868, 360] width 20 height 13
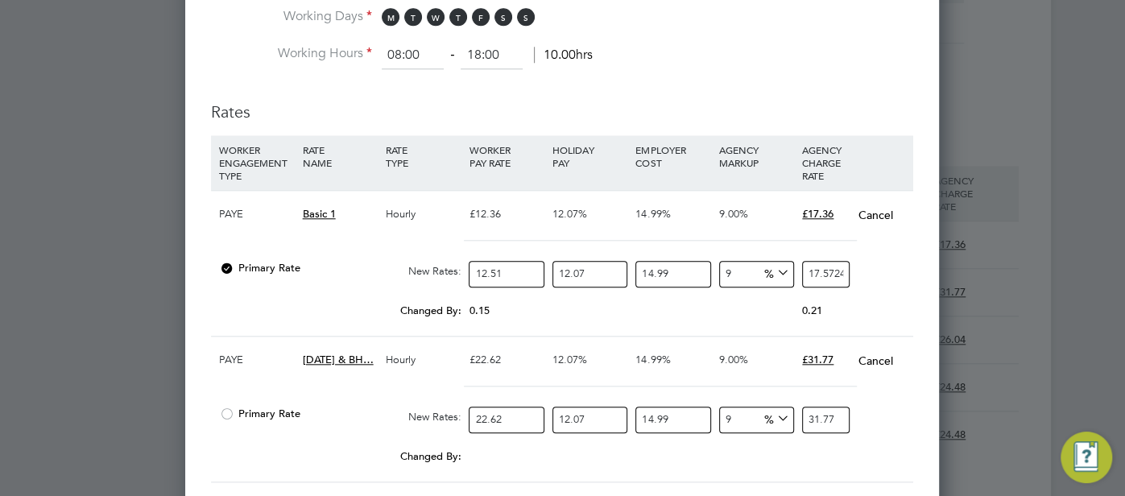
click at [509, 407] on input "22.62" at bounding box center [506, 420] width 75 height 27
click at [863, 399] on div "Primary Rate New Rates: 22.89 12.07 n/a 14.99 n/a 9 2.654836305093 % 32.1530174…" at bounding box center [562, 420] width 702 height 43
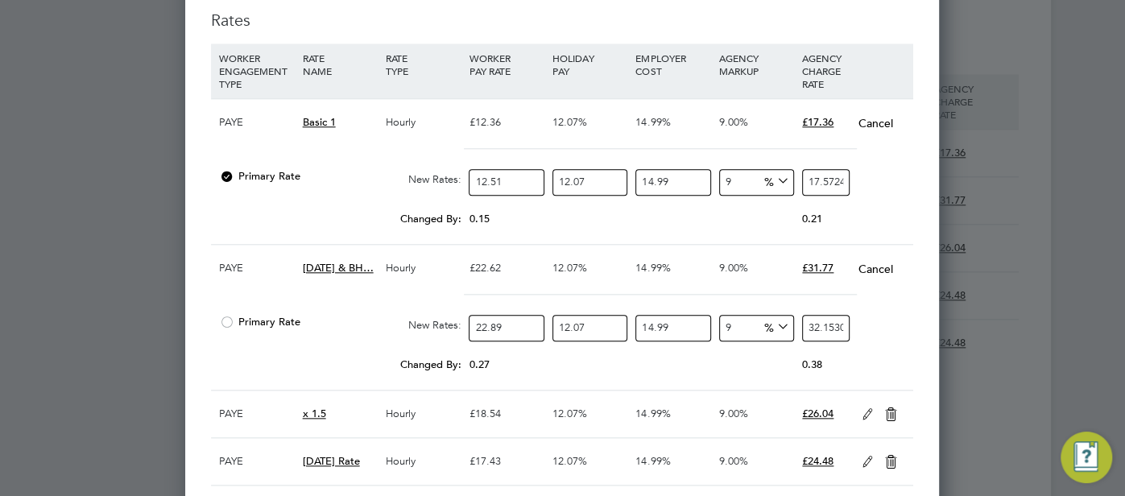
click at [863, 408] on icon at bounding box center [868, 414] width 20 height 13
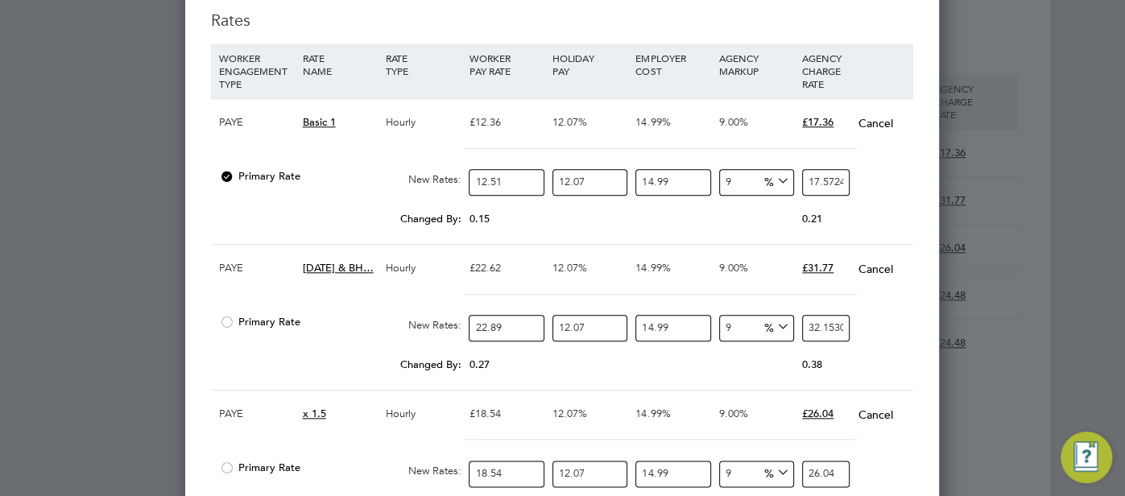
click at [511, 461] on input "18.54" at bounding box center [506, 474] width 75 height 27
click at [860, 439] on div at bounding box center [562, 446] width 702 height 14
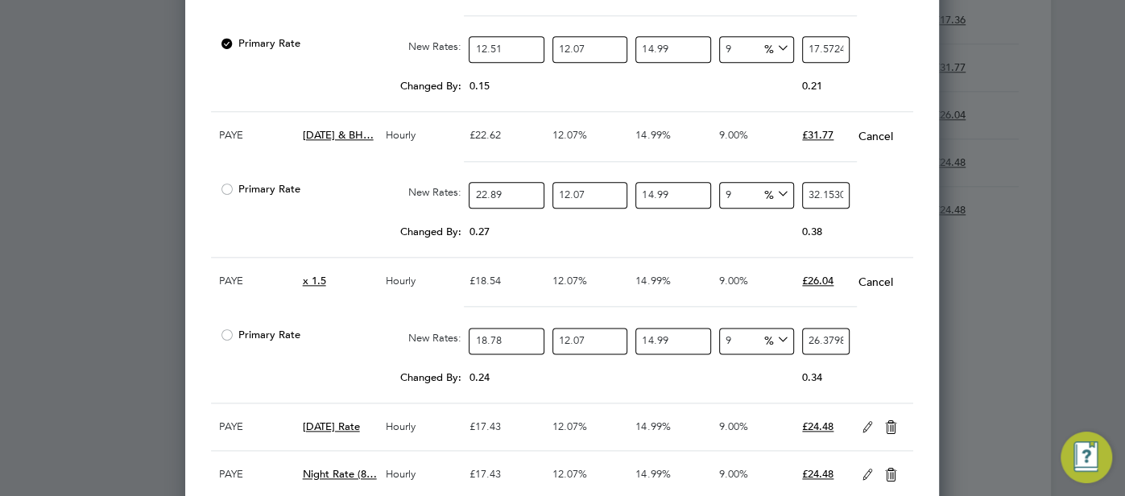
click at [868, 421] on icon at bounding box center [868, 427] width 20 height 13
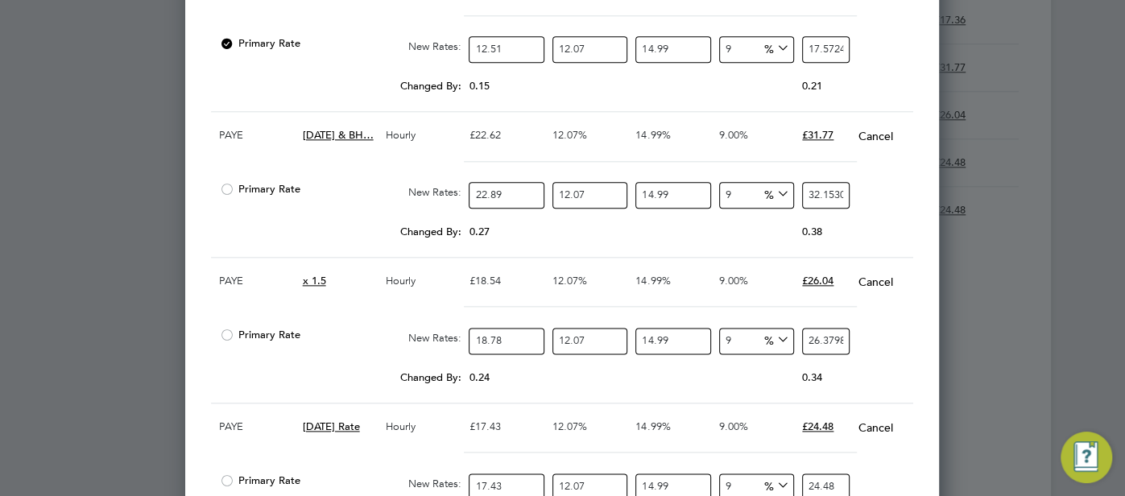
click at [515, 474] on input "17.43" at bounding box center [506, 487] width 75 height 27
click at [848, 452] on div at bounding box center [562, 459] width 702 height 14
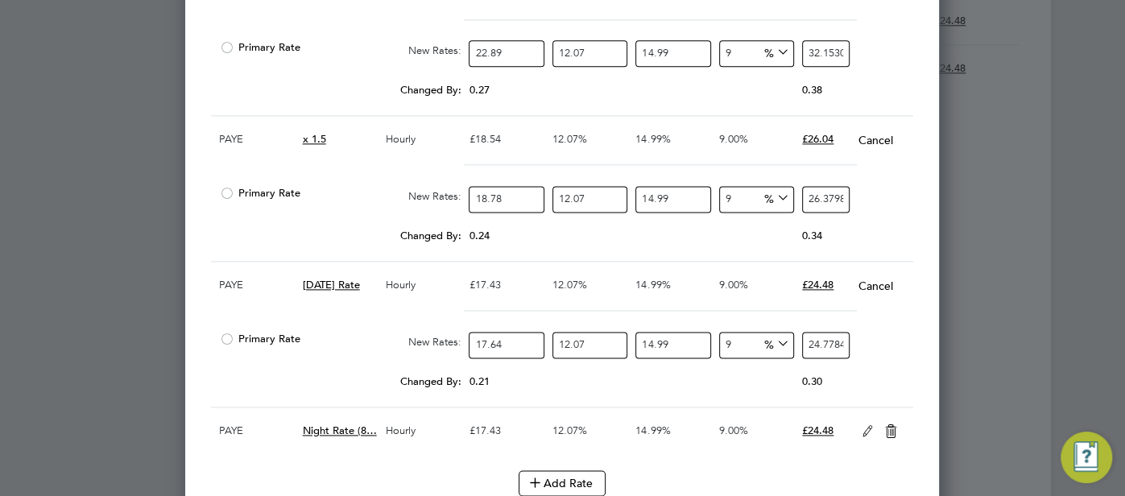
click at [858, 425] on icon at bounding box center [868, 431] width 20 height 13
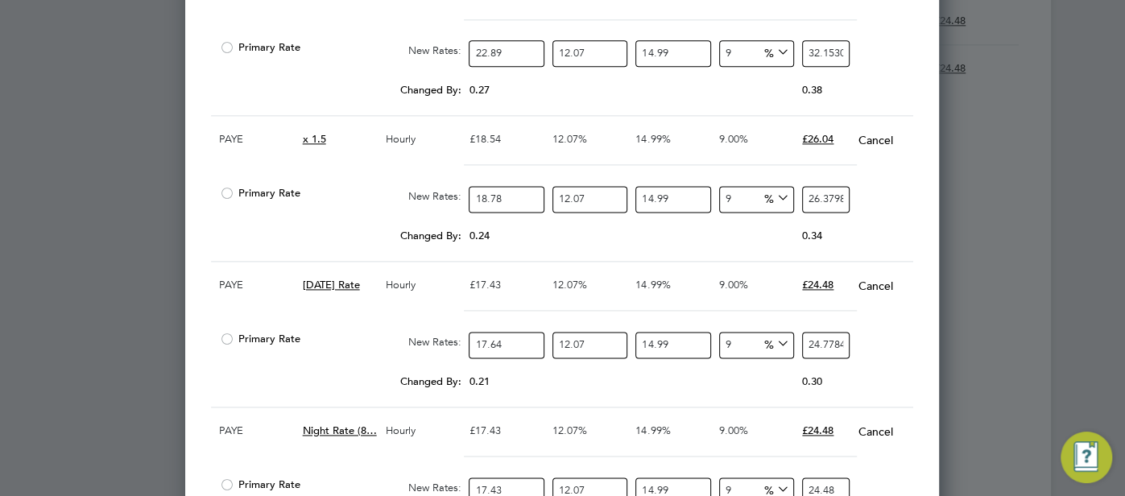
click at [519, 478] on input "17.43" at bounding box center [506, 491] width 75 height 27
click at [888, 470] on div "Primary Rate New Rates: 17.64 12.07 n/a 14.99 n/a 9 2.045928895668 % 24.7784721…" at bounding box center [562, 491] width 702 height 43
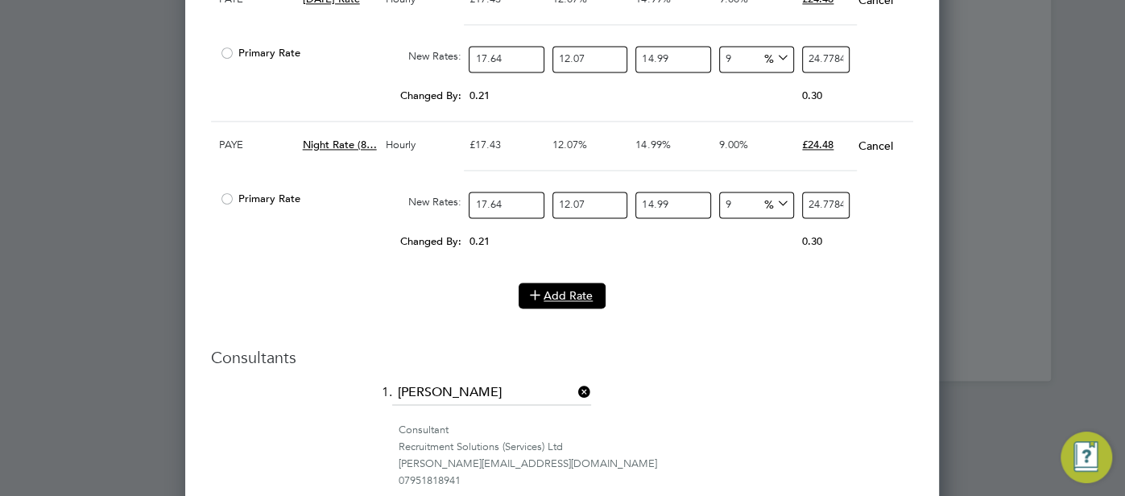
click at [561, 283] on button "Add Rate" at bounding box center [562, 296] width 87 height 26
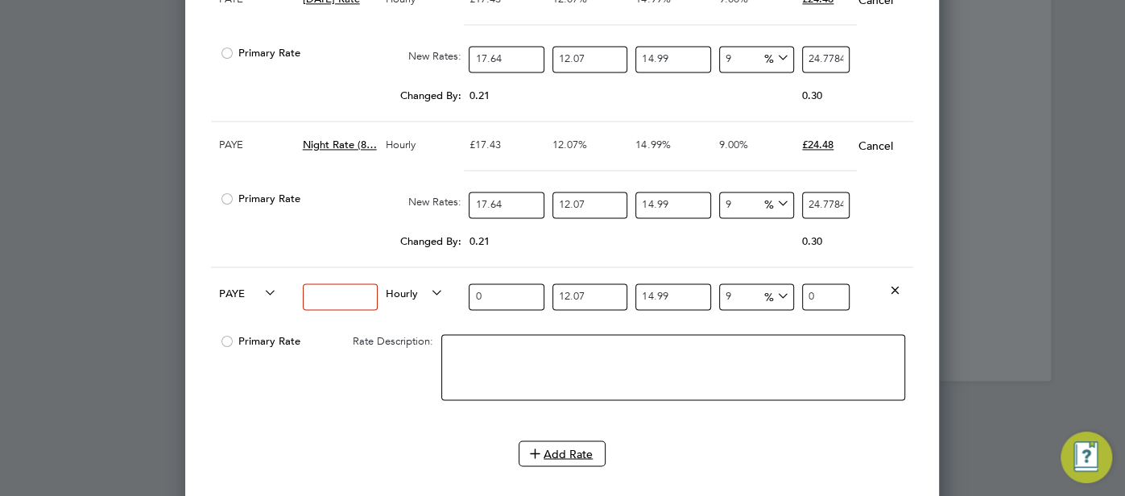
click at [323, 284] on input at bounding box center [340, 297] width 75 height 27
drag, startPoint x: 503, startPoint y: 250, endPoint x: 466, endPoint y: 256, distance: 37.6
click at [461, 267] on div "PAYE x2 Hourly 0 12.07 n/a 14.99 n/a 9 0 % 0" at bounding box center [562, 297] width 702 height 60
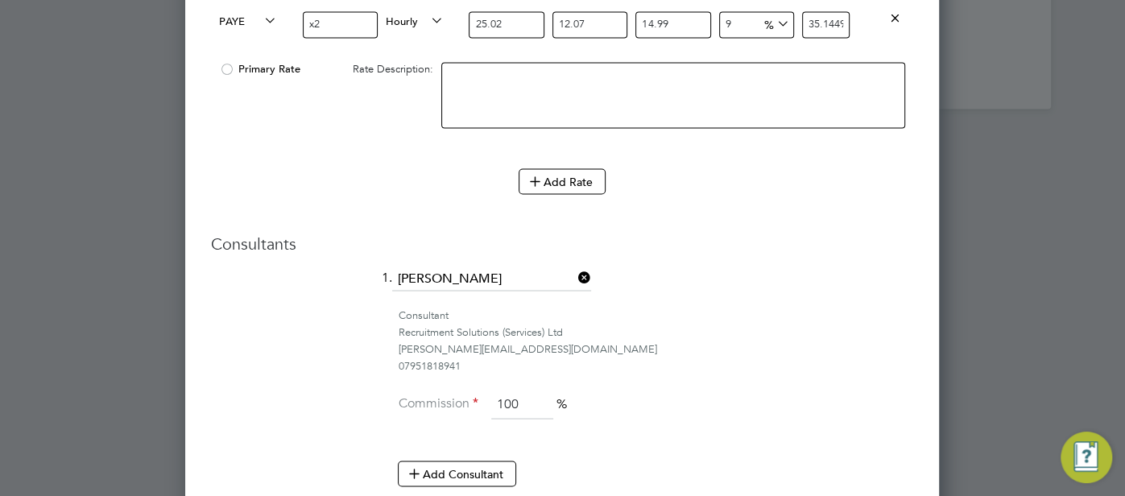
scroll to position [2178, 0]
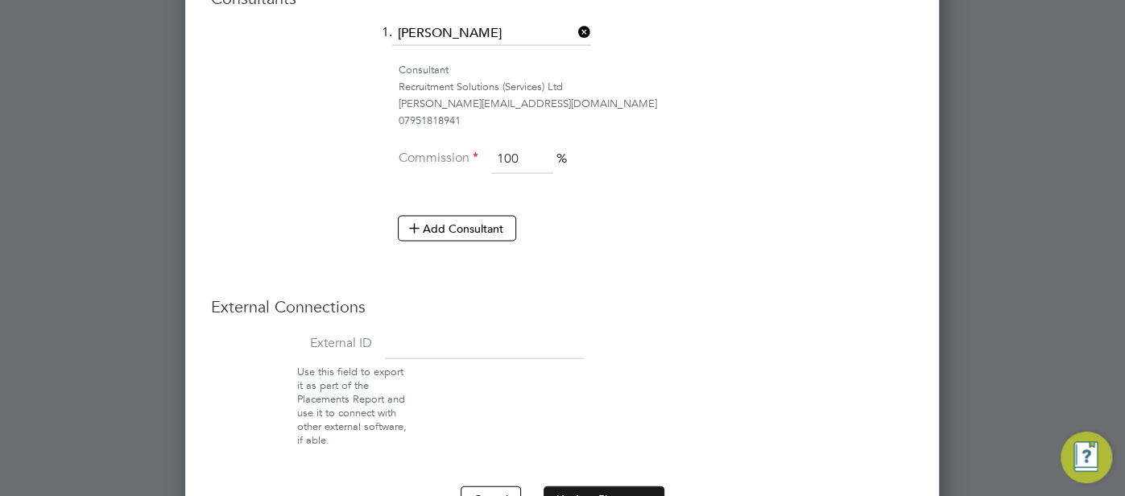
click at [632, 486] on button "Update Placement" at bounding box center [604, 499] width 121 height 26
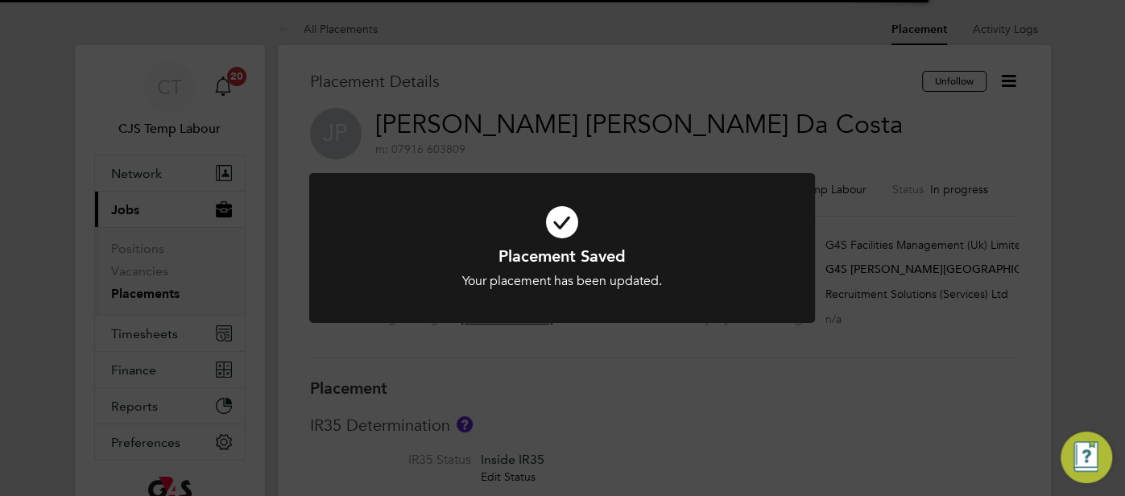
scroll to position [8, 7]
click at [561, 224] on icon at bounding box center [562, 222] width 419 height 63
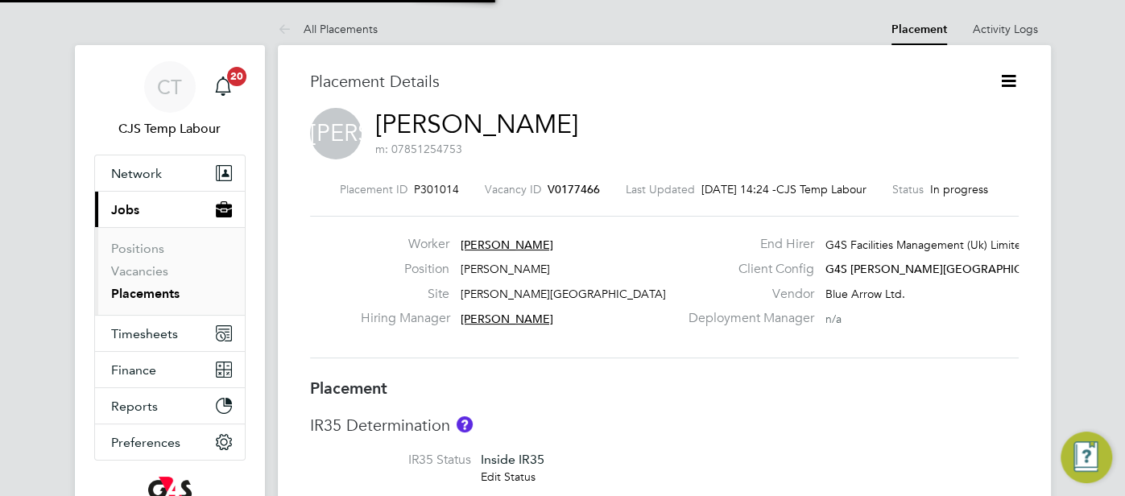
scroll to position [8, 7]
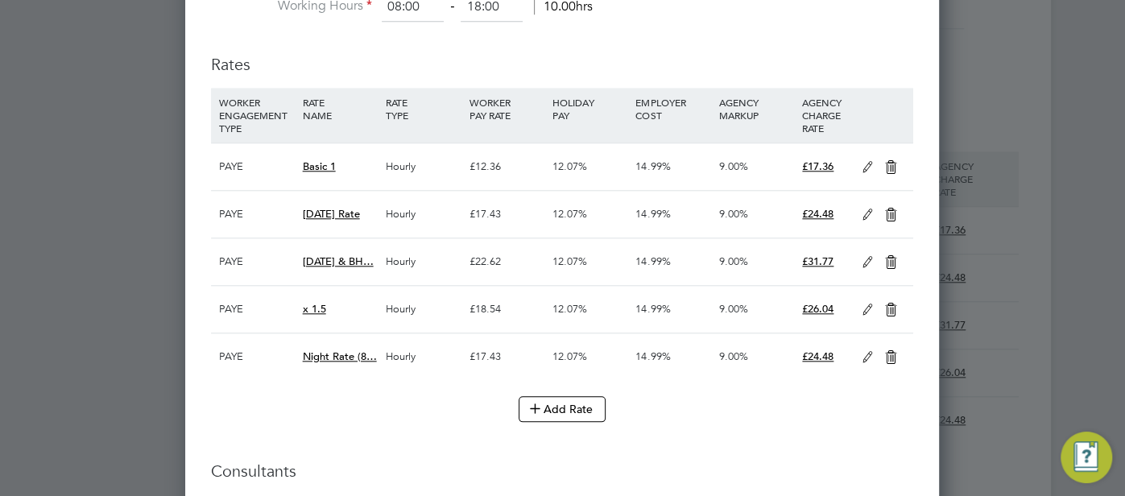
click at [863, 162] on icon at bounding box center [868, 167] width 20 height 13
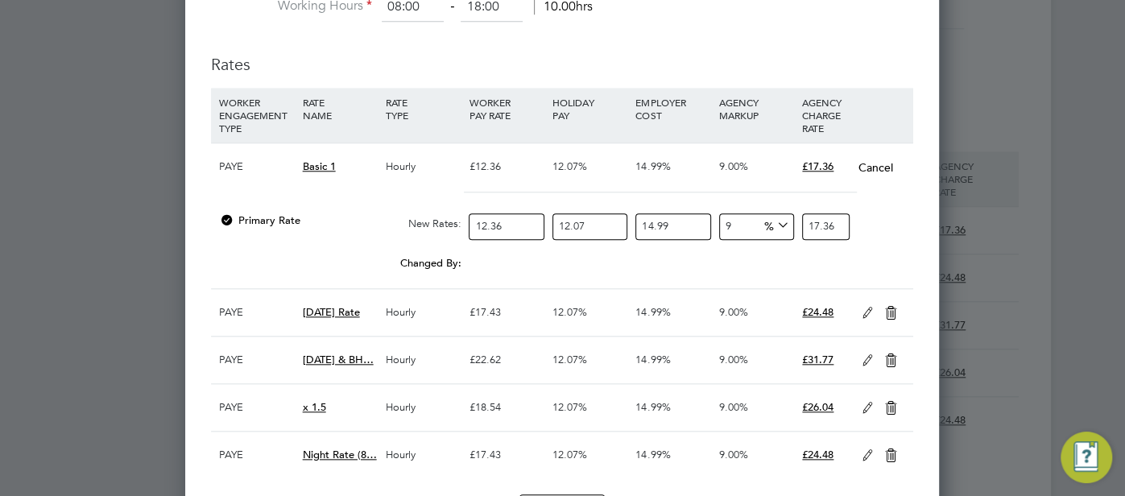
click at [512, 213] on input "12.36" at bounding box center [506, 226] width 75 height 27
click at [676, 274] on div "Changed By: 0.15 0.00 0.00 0.00 0.019183984687 0.21" at bounding box center [562, 268] width 702 height 40
click at [863, 307] on icon at bounding box center [868, 313] width 20 height 13
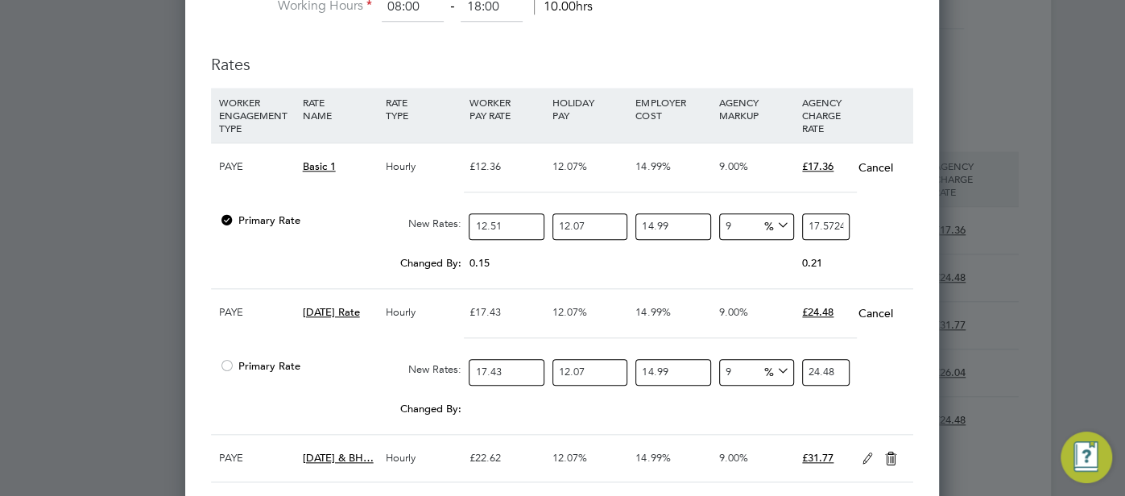
click at [507, 370] on input "17.43" at bounding box center [506, 372] width 75 height 27
click at [879, 370] on div "Primary Rate New Rates: 17.64 12.07 n/a 14.99 n/a 9 2.045928895668 % 24.7784721…" at bounding box center [562, 372] width 702 height 43
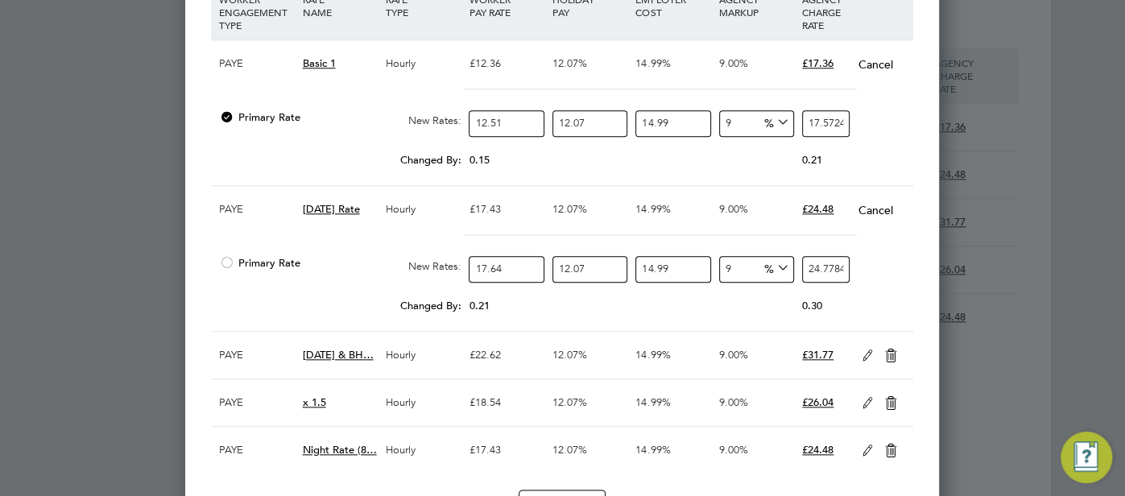
click at [863, 355] on icon at bounding box center [868, 356] width 20 height 13
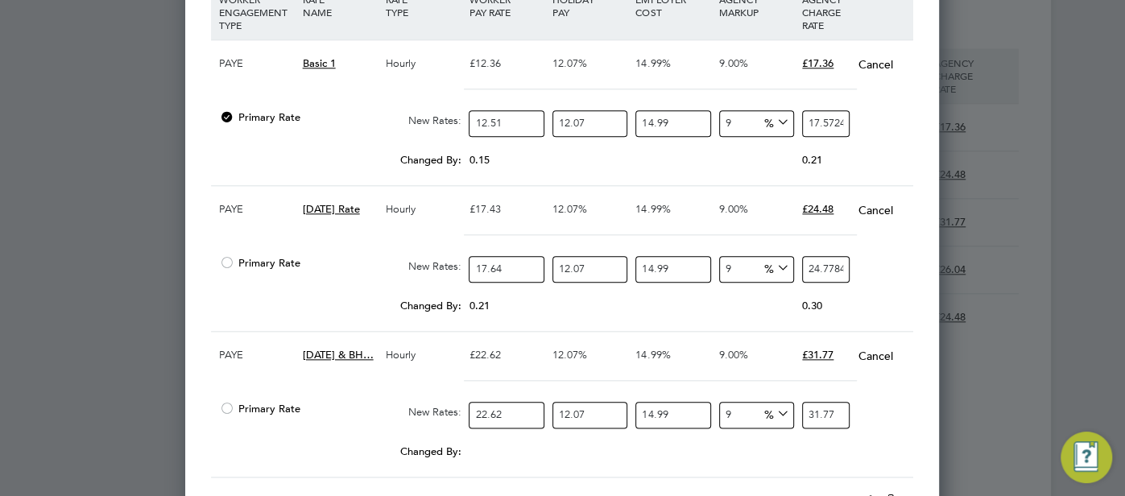
click at [510, 407] on input "22.62" at bounding box center [506, 415] width 75 height 27
click at [880, 399] on div "Primary Rate New Rates: 22.89 12.07 n/a 14.99 n/a 9 2.654836305093 % 32.1530174…" at bounding box center [562, 415] width 702 height 43
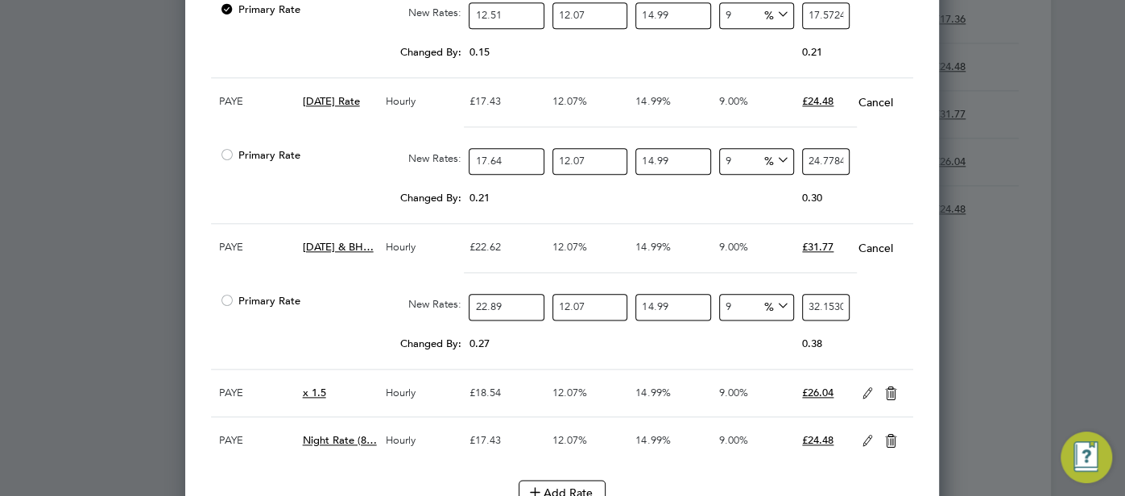
click at [862, 387] on icon at bounding box center [868, 393] width 20 height 13
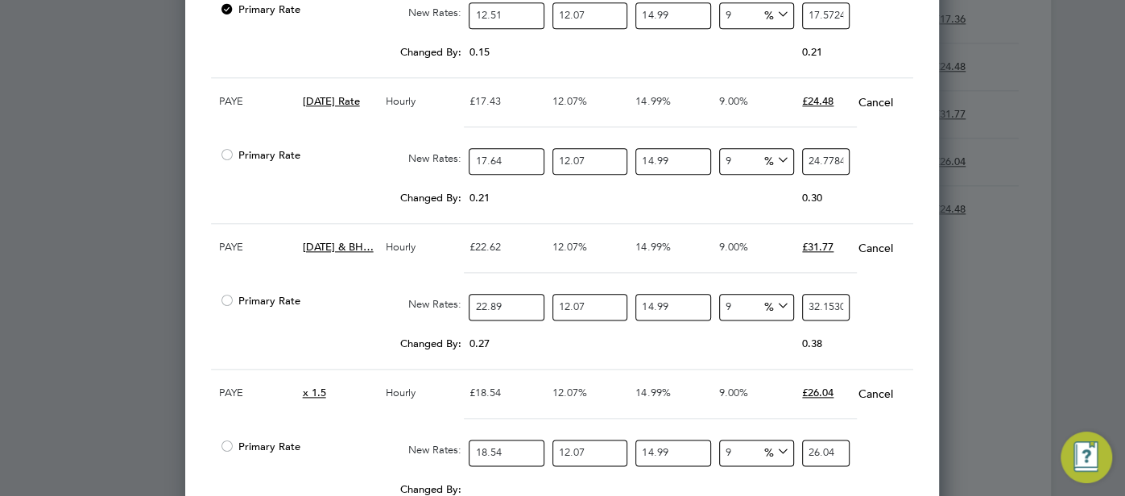
click at [516, 444] on input "18.54" at bounding box center [506, 453] width 75 height 27
click at [904, 418] on div at bounding box center [562, 425] width 702 height 14
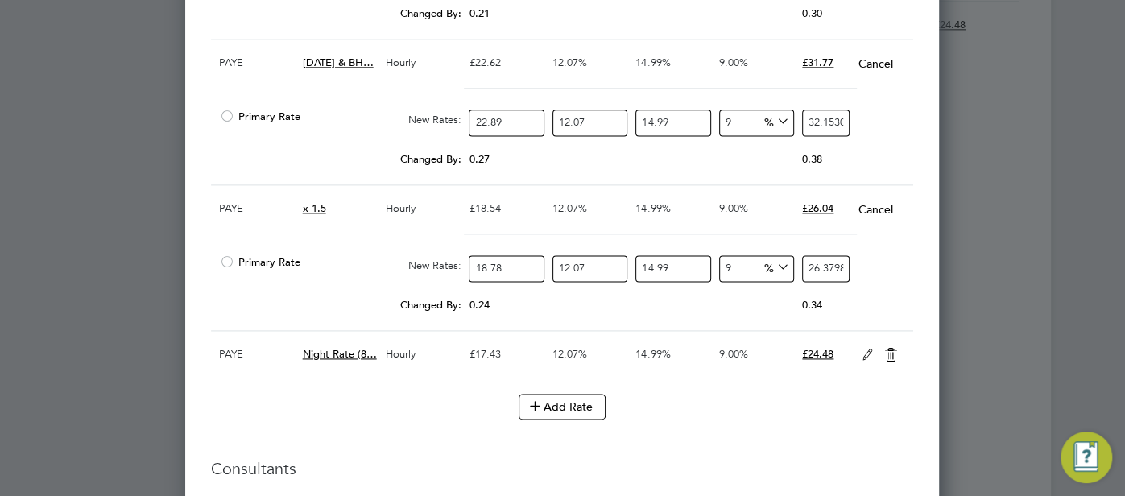
click at [850, 346] on div "£24.48" at bounding box center [826, 354] width 56 height 47
click at [867, 351] on icon at bounding box center [868, 355] width 20 height 13
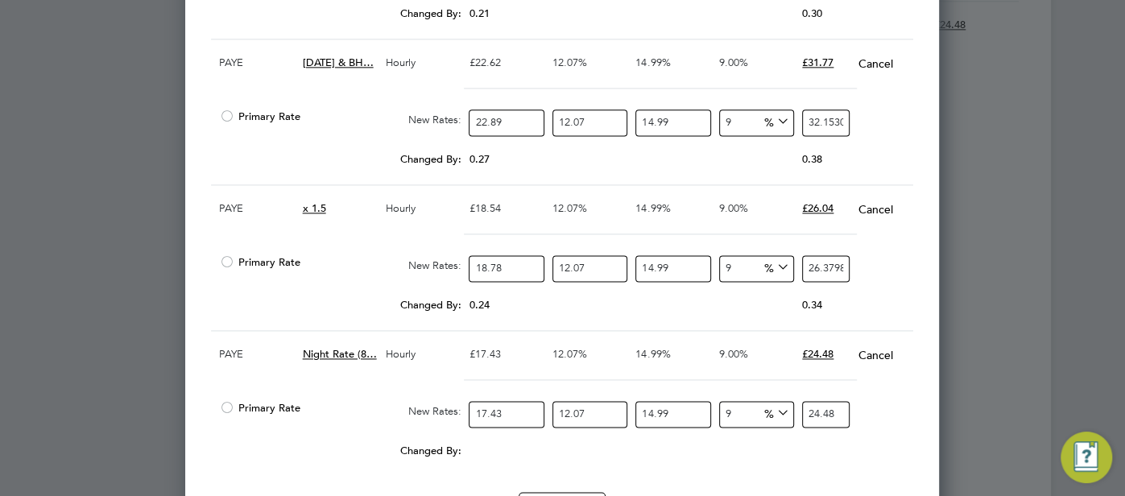
click at [506, 410] on input "17.43" at bounding box center [506, 414] width 75 height 27
click at [880, 415] on div "Primary Rate New Rates: 17.64 12.07 n/a 14.99 n/a 9 2.045928895668 % 24.7784721…" at bounding box center [562, 414] width 702 height 43
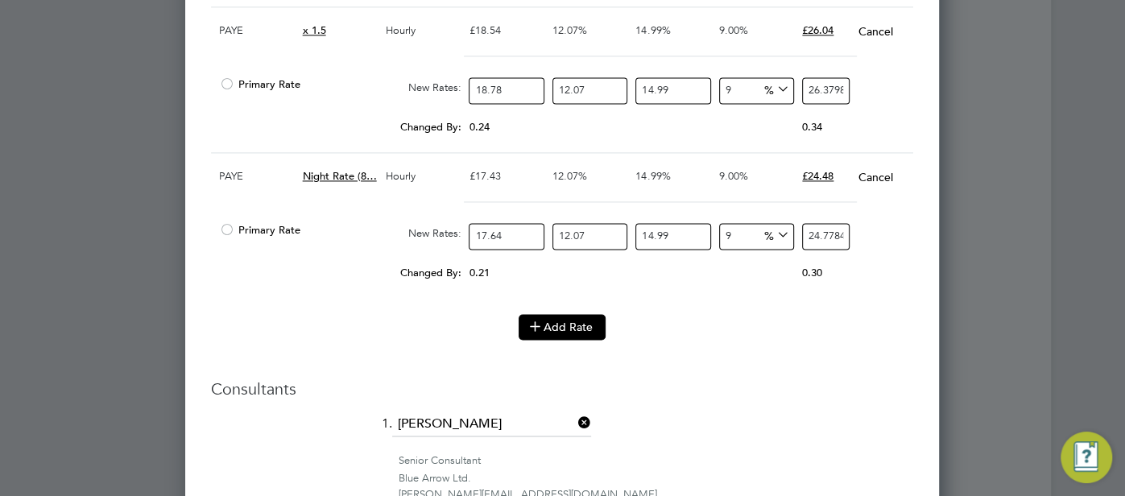
click at [573, 317] on button "Add Rate" at bounding box center [562, 327] width 87 height 26
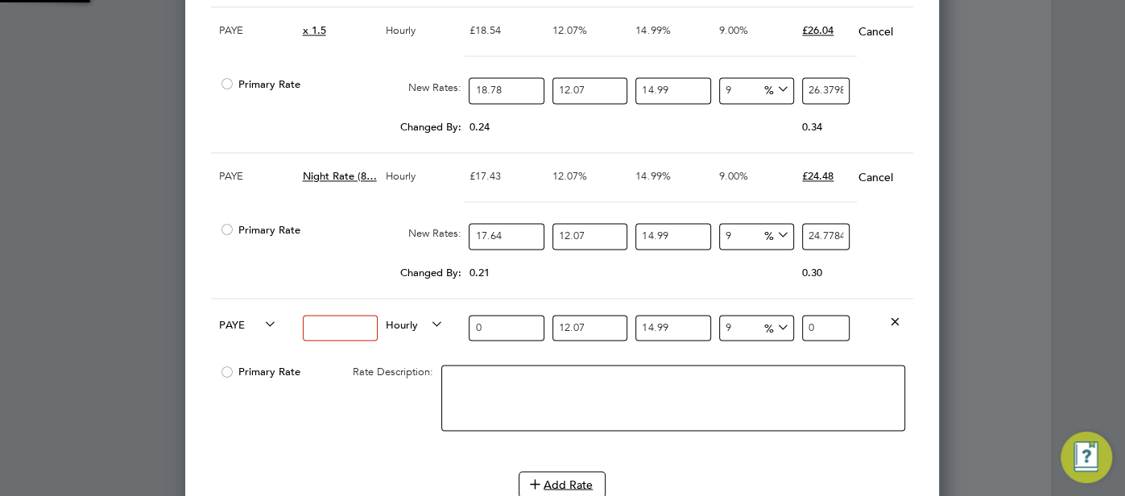
scroll to position [2598, 754]
click at [321, 315] on input at bounding box center [340, 328] width 75 height 27
drag, startPoint x: 495, startPoint y: 321, endPoint x: 468, endPoint y: 324, distance: 26.8
click at [469, 324] on input "0" at bounding box center [506, 328] width 75 height 27
click at [884, 274] on div "Changed By: 0.21 0.00 0.00 0.00 0.027846665568 0.30" at bounding box center [562, 278] width 702 height 40
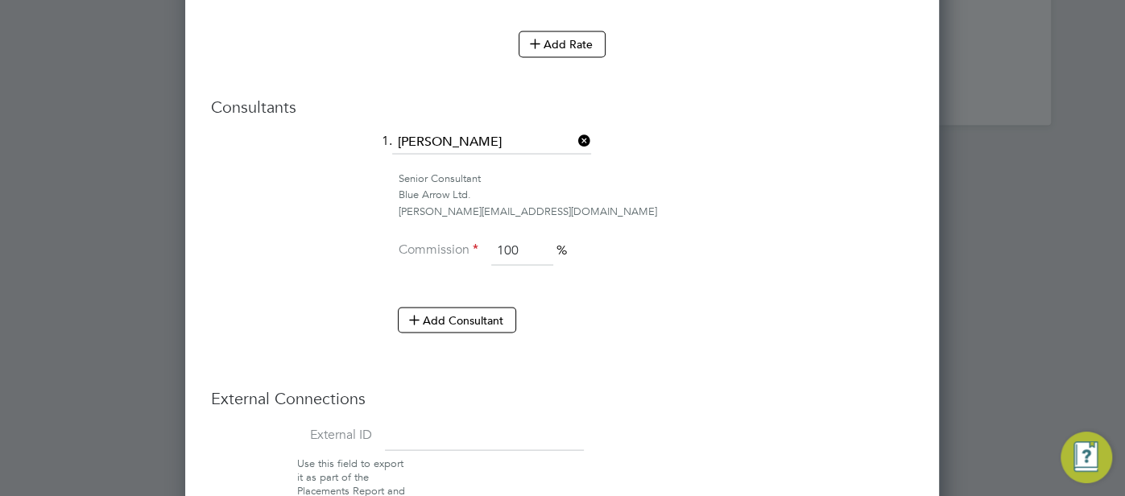
scroll to position [2161, 0]
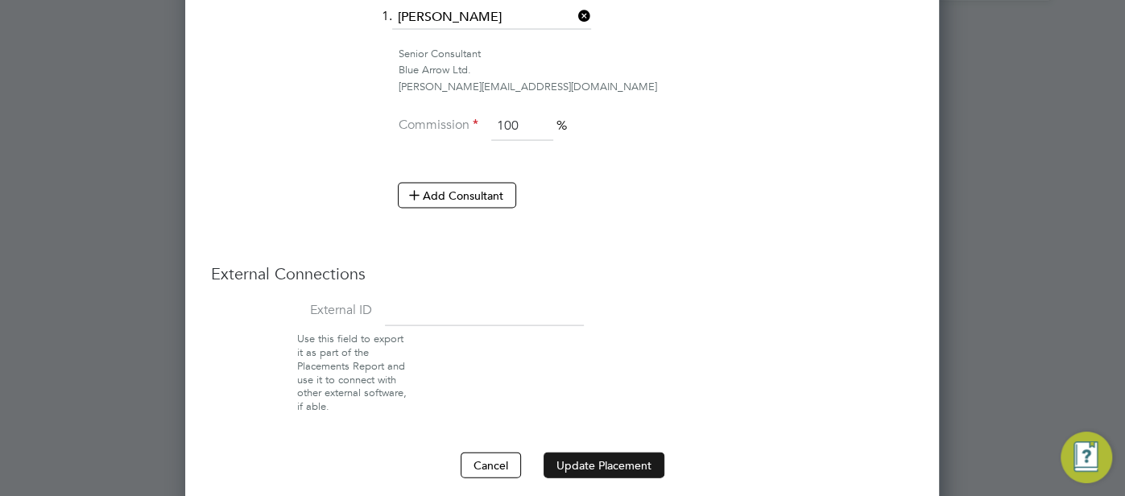
click at [587, 454] on button "Update Placement" at bounding box center [604, 466] width 121 height 26
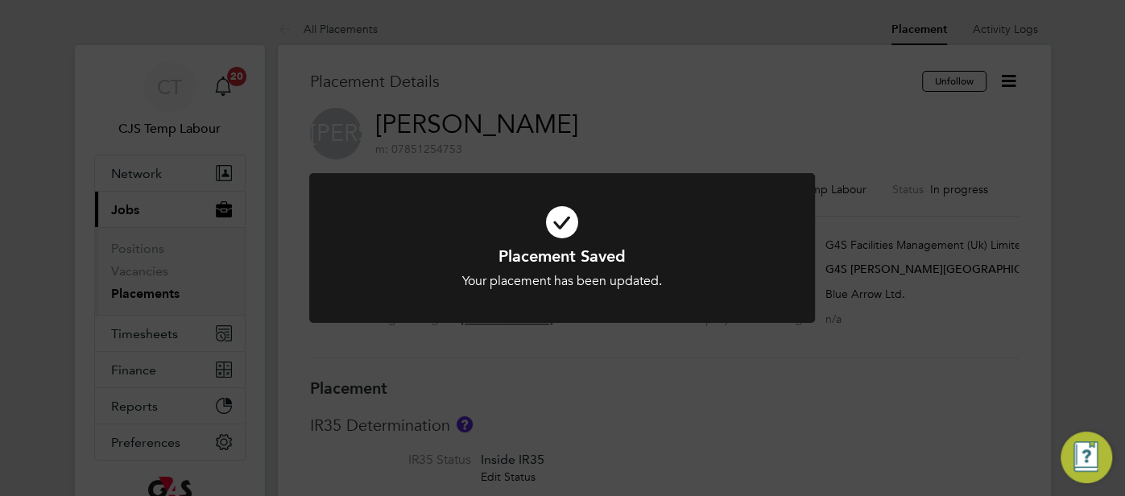
scroll to position [48, 113]
click at [562, 222] on icon at bounding box center [562, 222] width 419 height 63
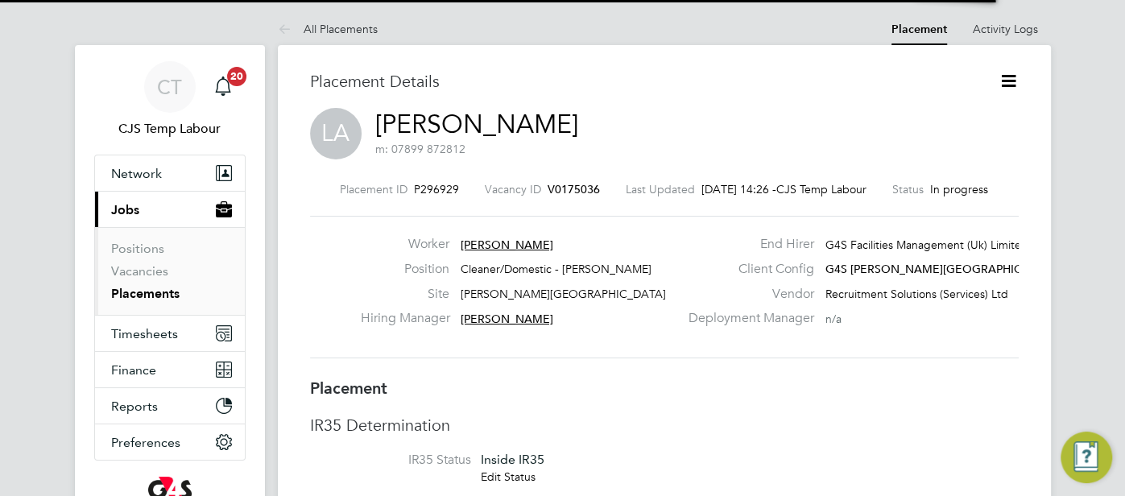
scroll to position [8, 7]
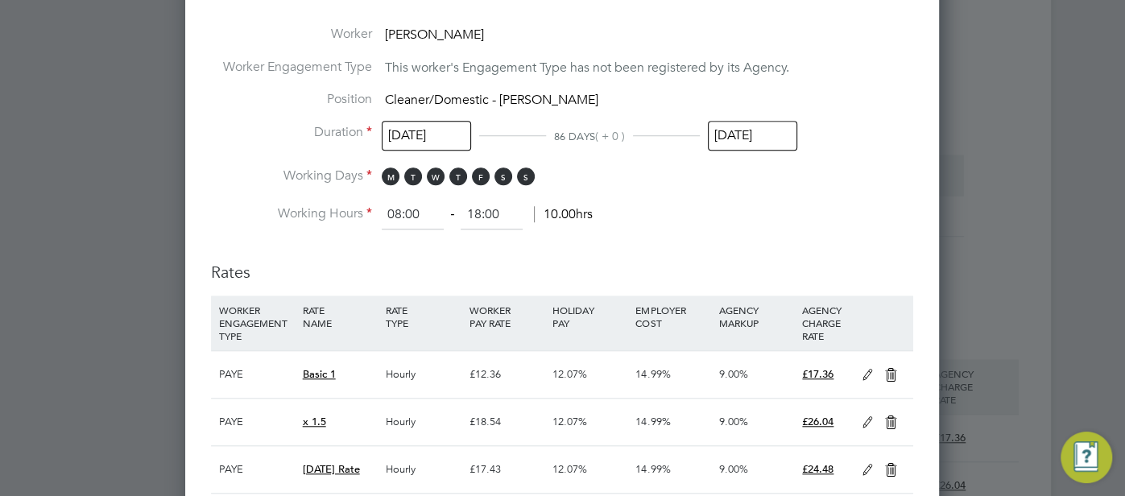
click at [868, 370] on icon at bounding box center [868, 375] width 20 height 13
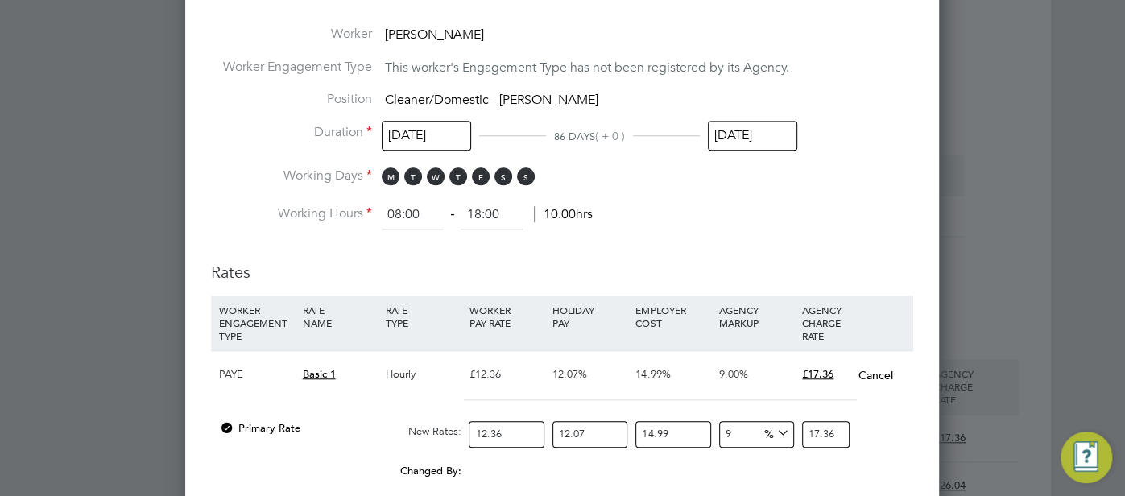
drag, startPoint x: 526, startPoint y: 426, endPoint x: 536, endPoint y: 414, distance: 16.0
click at [529, 422] on input "12.36" at bounding box center [506, 434] width 75 height 27
click at [917, 424] on div "Edit Placement of Latifah Ali Mandatory Fields Deployment End Hirer G4S Facilit…" at bounding box center [562, 284] width 754 height 2076
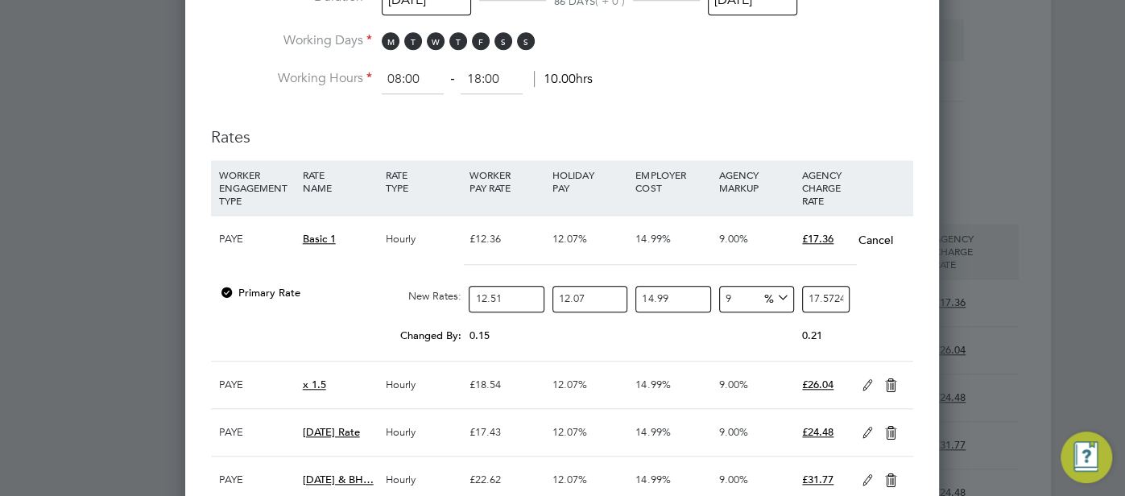
click at [863, 379] on icon at bounding box center [868, 385] width 20 height 13
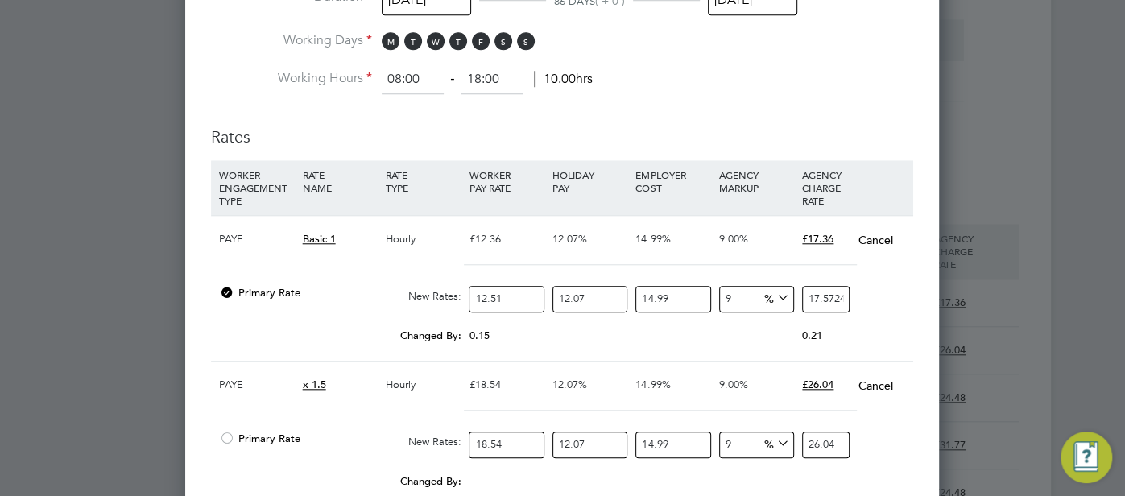
drag, startPoint x: 524, startPoint y: 439, endPoint x: 541, endPoint y: 448, distance: 19.1
click at [524, 440] on input "18.54" at bounding box center [506, 445] width 75 height 27
click at [917, 404] on div "Edit Placement of Latifah Ali Mandatory Fields Deployment End Hirer G4S Facilit…" at bounding box center [562, 198] width 754 height 2175
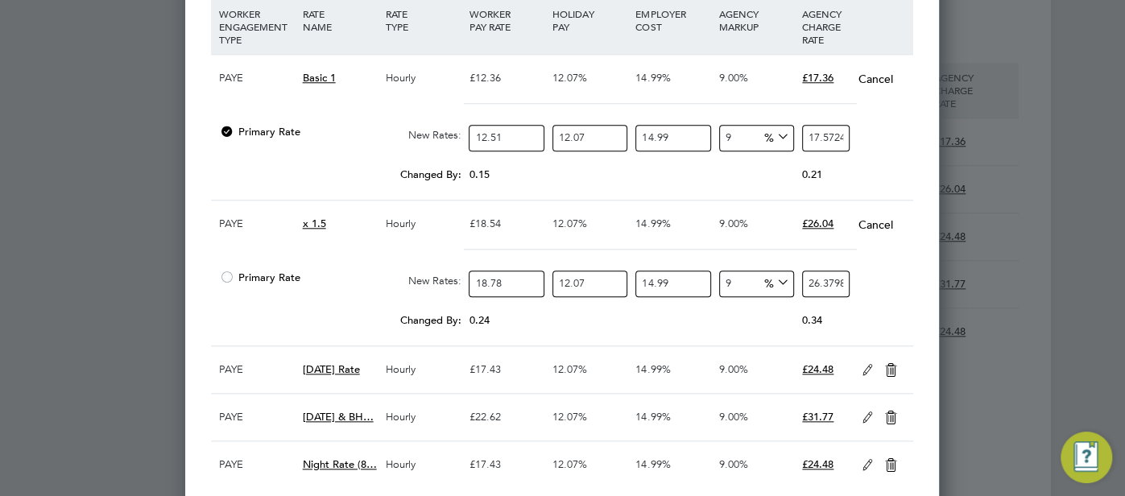
click at [863, 364] on icon at bounding box center [868, 370] width 20 height 13
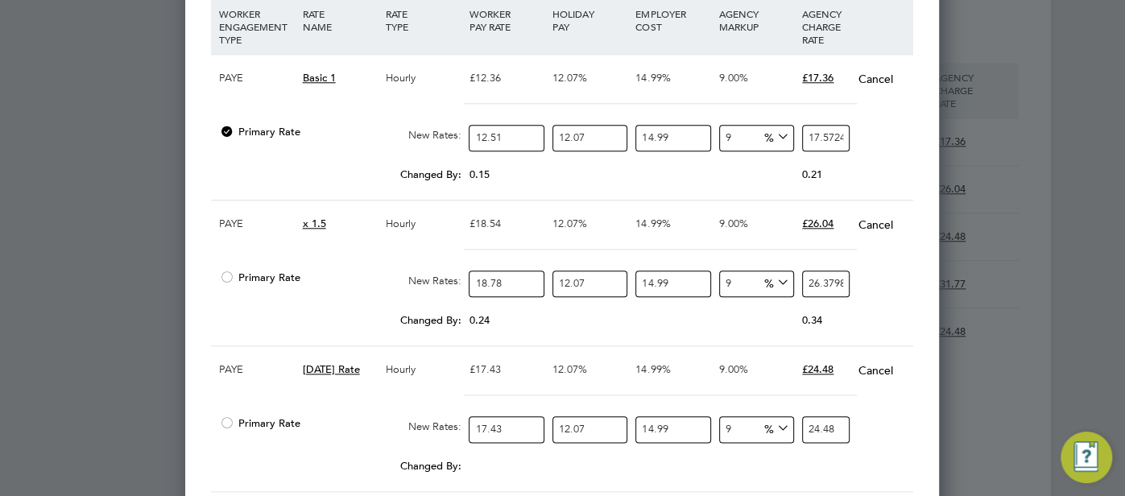
click at [518, 416] on input "17.43" at bounding box center [506, 429] width 75 height 27
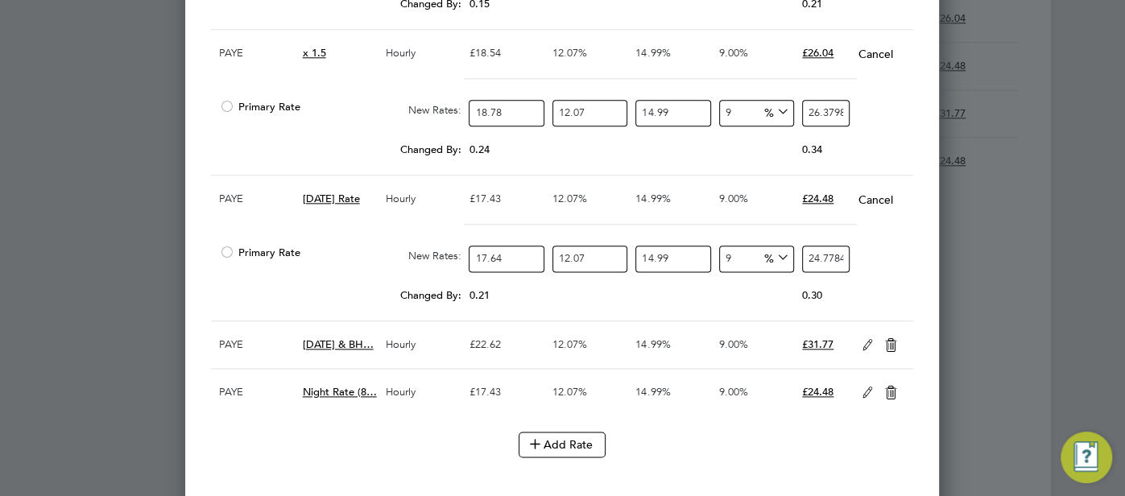
click at [870, 340] on icon at bounding box center [868, 345] width 20 height 13
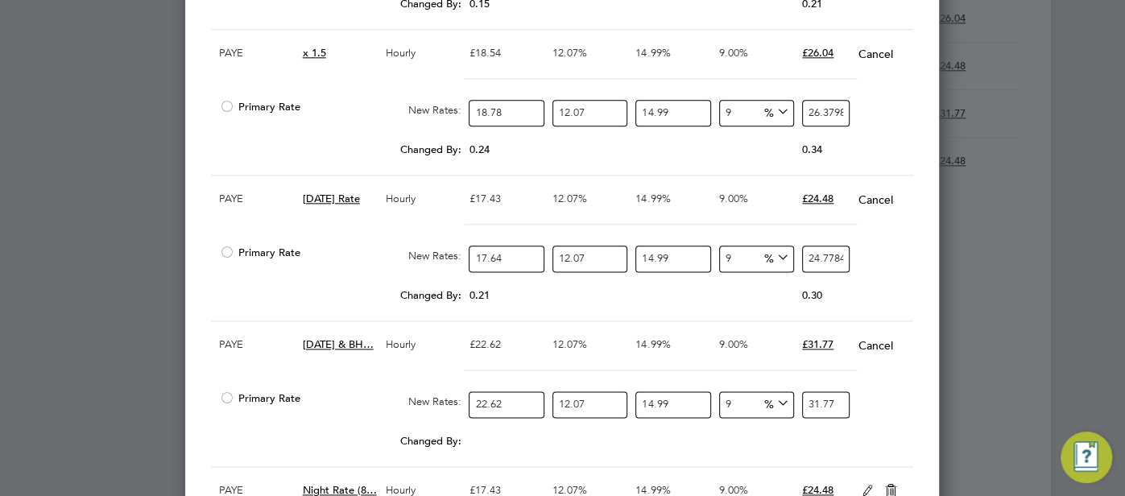
click at [509, 402] on input "22.62" at bounding box center [506, 404] width 75 height 27
click at [873, 406] on div "Primary Rate New Rates: 22.89 12.07 n/a 14.99 n/a 9 2.654836305093 % 32.1530174…" at bounding box center [562, 404] width 702 height 43
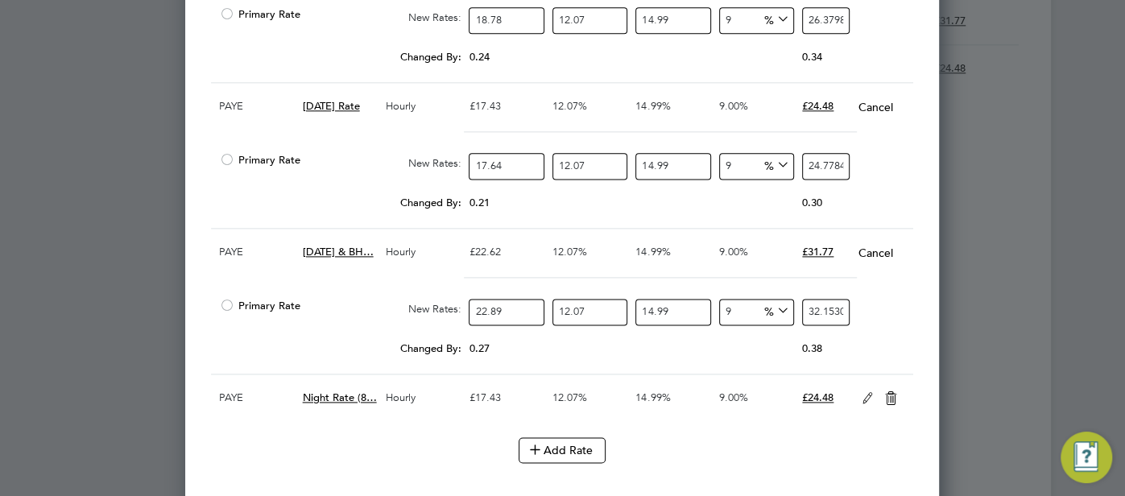
click at [859, 392] on icon at bounding box center [868, 398] width 20 height 13
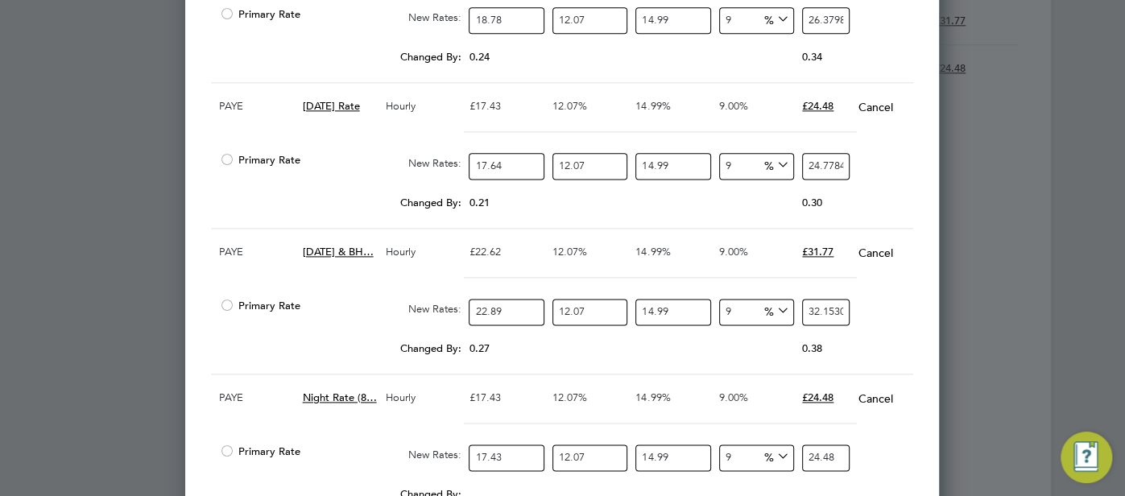
click at [526, 452] on input "17.43" at bounding box center [506, 458] width 75 height 27
click at [879, 452] on div "Primary Rate New Rates: 17.64 12.07 n/a 14.99 n/a 9 2.045928895668 % 24.7784721…" at bounding box center [562, 458] width 702 height 43
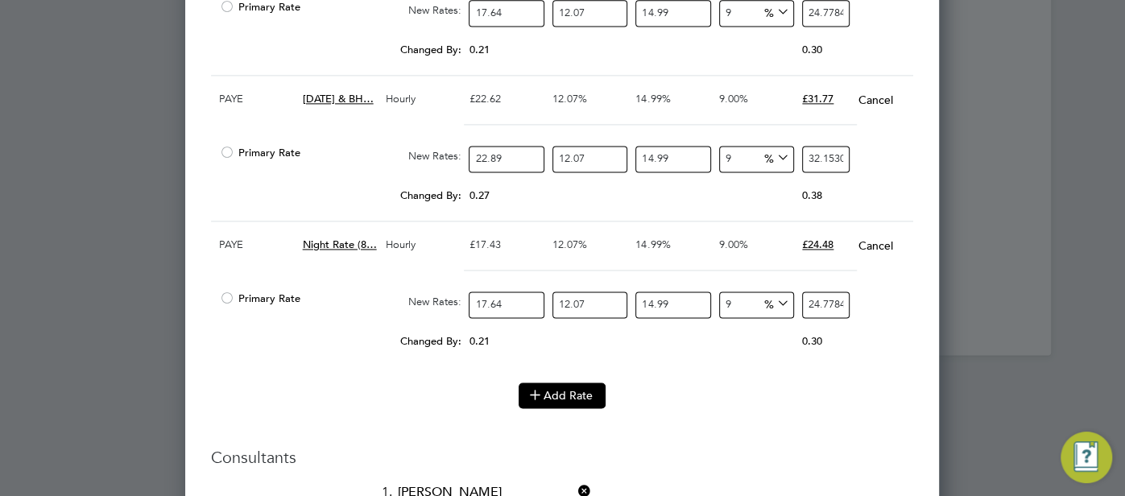
drag, startPoint x: 590, startPoint y: 391, endPoint x: 582, endPoint y: 394, distance: 8.4
click at [582, 394] on button "Add Rate" at bounding box center [562, 396] width 87 height 26
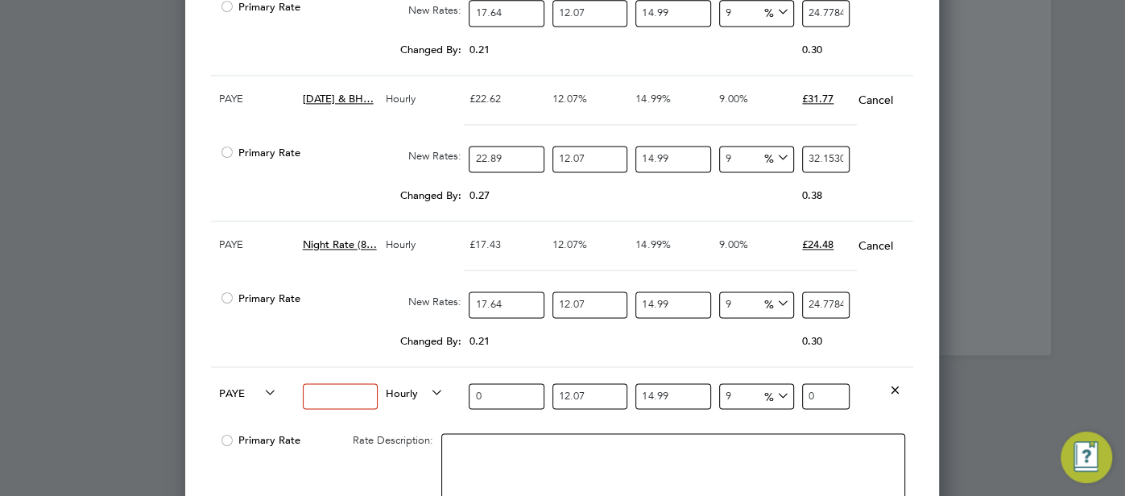
click at [313, 386] on input at bounding box center [340, 396] width 75 height 27
drag, startPoint x: 504, startPoint y: 392, endPoint x: 470, endPoint y: 388, distance: 34.9
click at [470, 388] on input "0" at bounding box center [506, 396] width 75 height 27
click at [668, 425] on div at bounding box center [673, 474] width 472 height 98
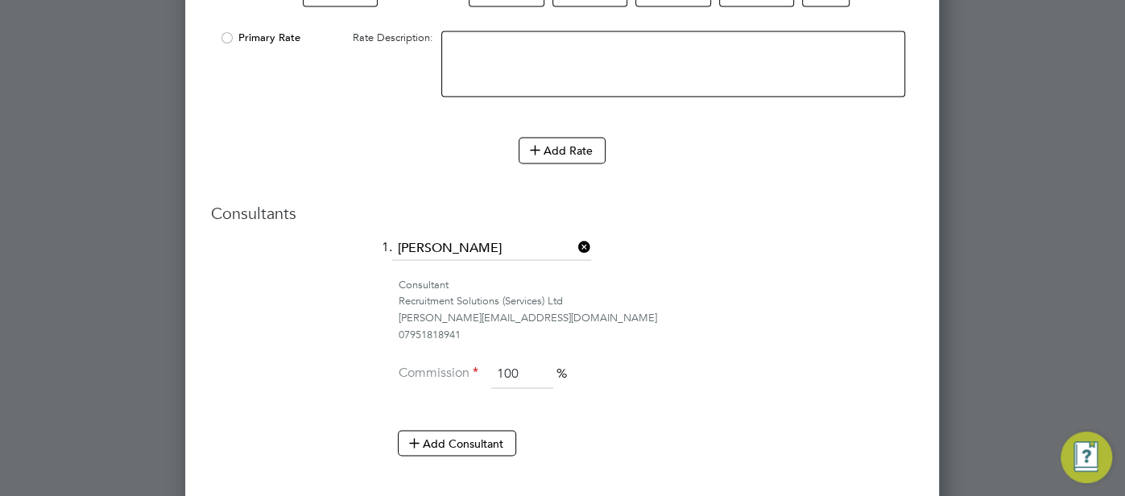
scroll to position [2178, 0]
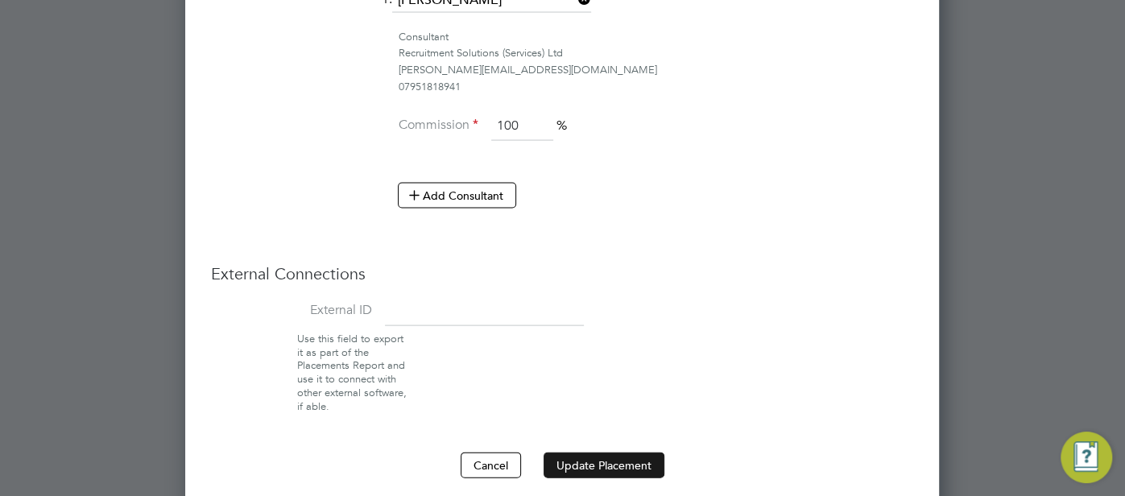
click at [626, 453] on button "Update Placement" at bounding box center [604, 466] width 121 height 26
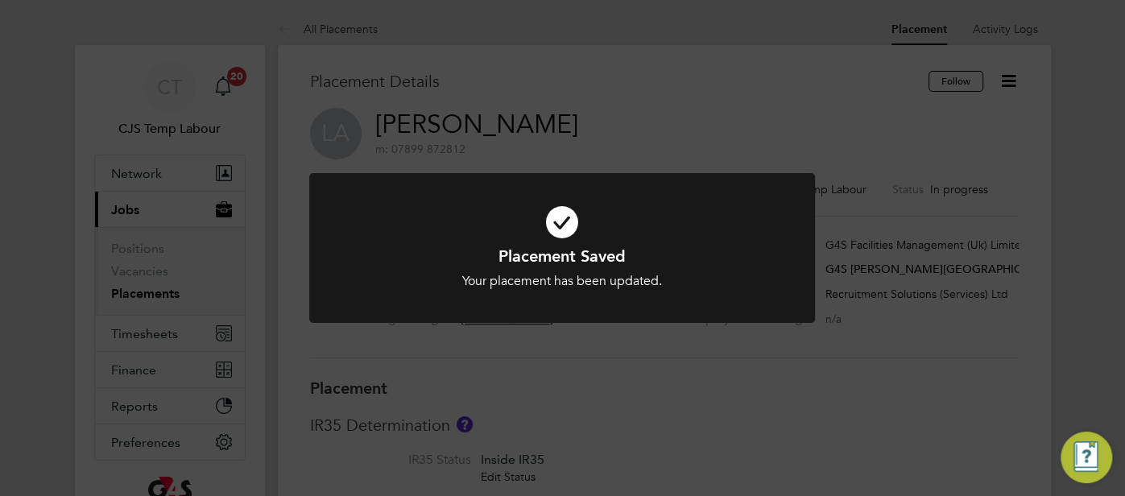
scroll to position [8, 7]
click at [557, 226] on icon at bounding box center [562, 222] width 419 height 63
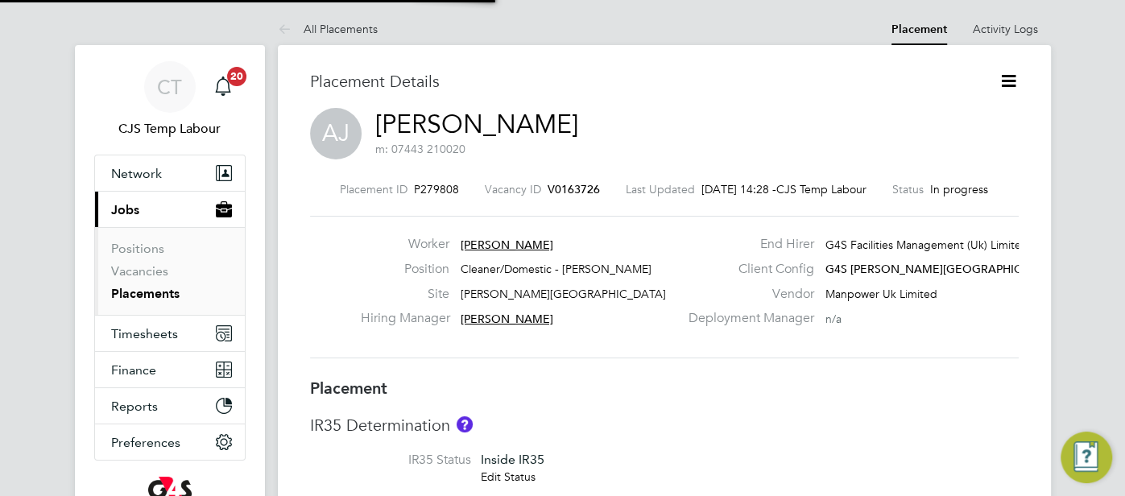
scroll to position [15, 271]
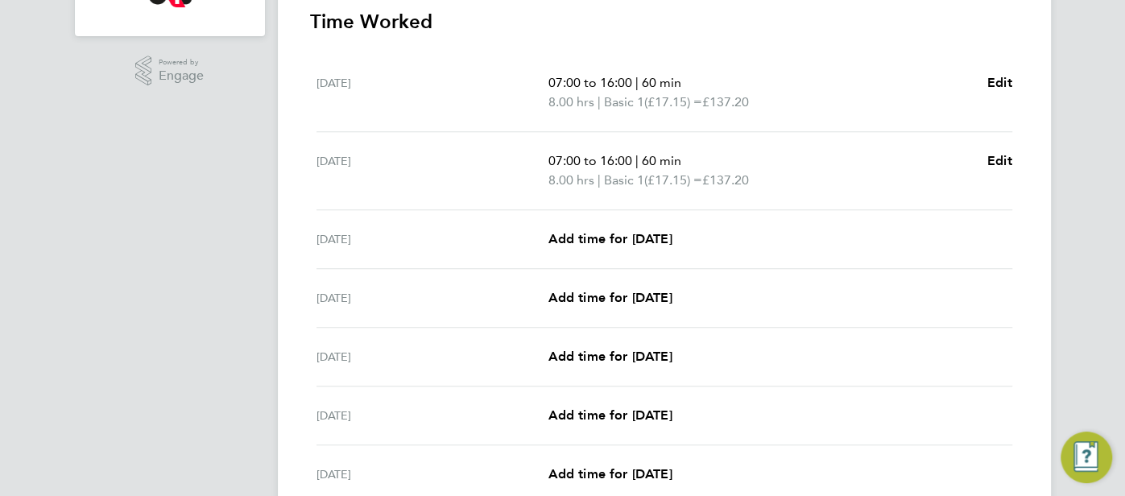
scroll to position [470, 0]
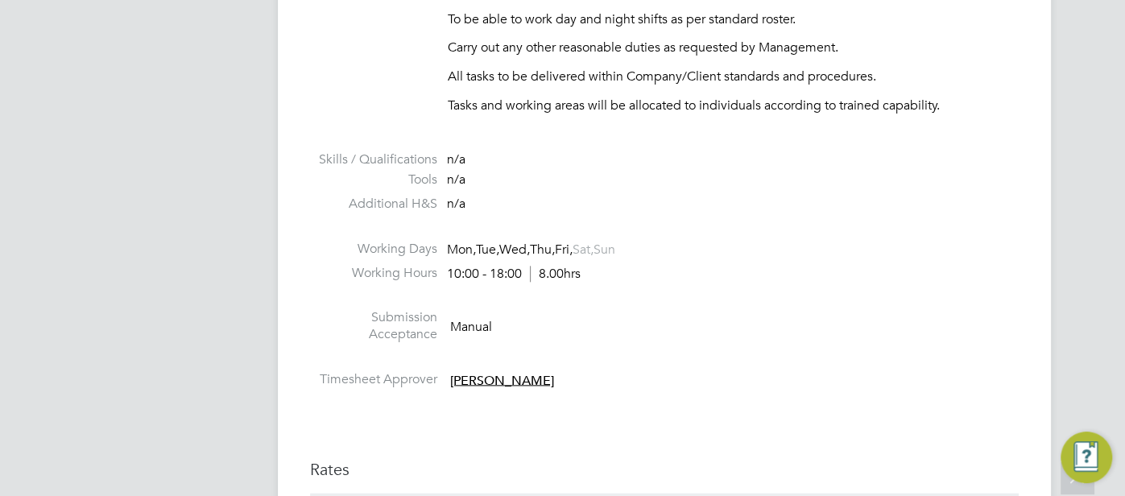
scroll to position [1616, 0]
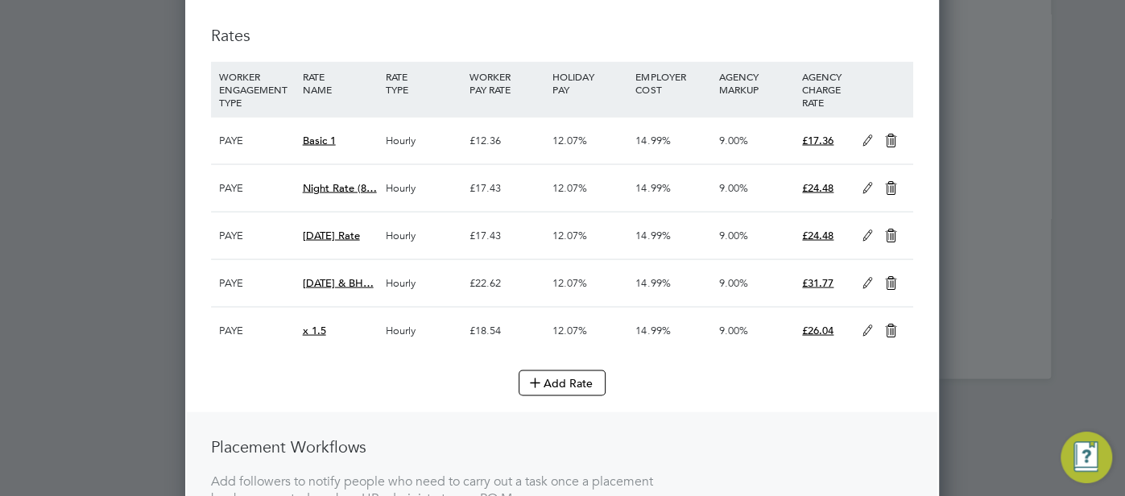
scroll to position [1853, 0]
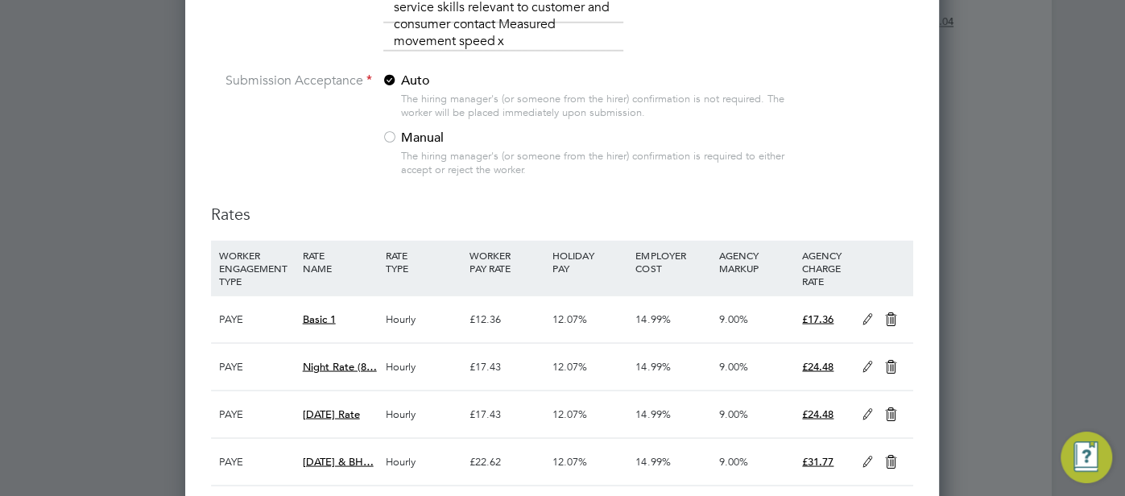
click at [865, 312] on icon at bounding box center [868, 318] width 20 height 13
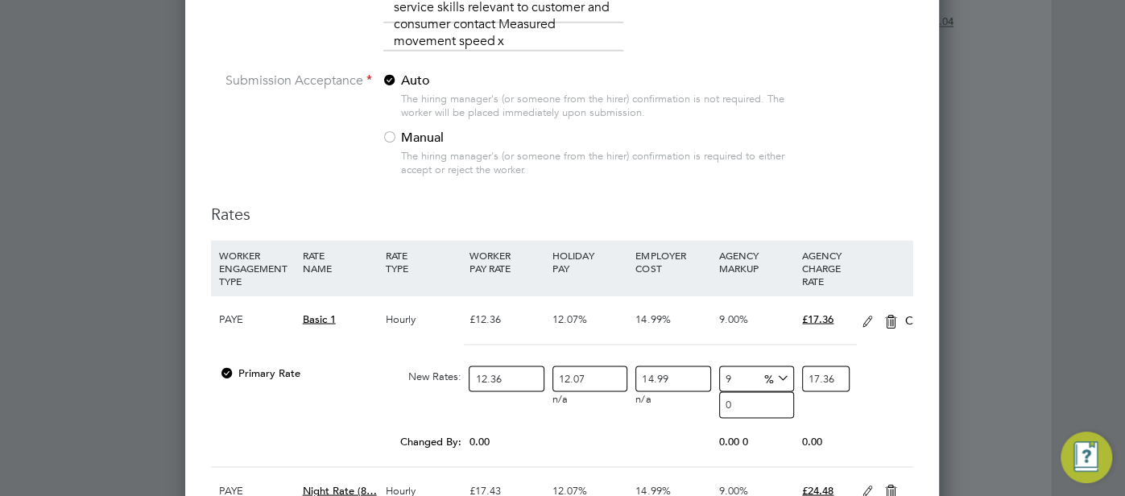
scroll to position [8, 7]
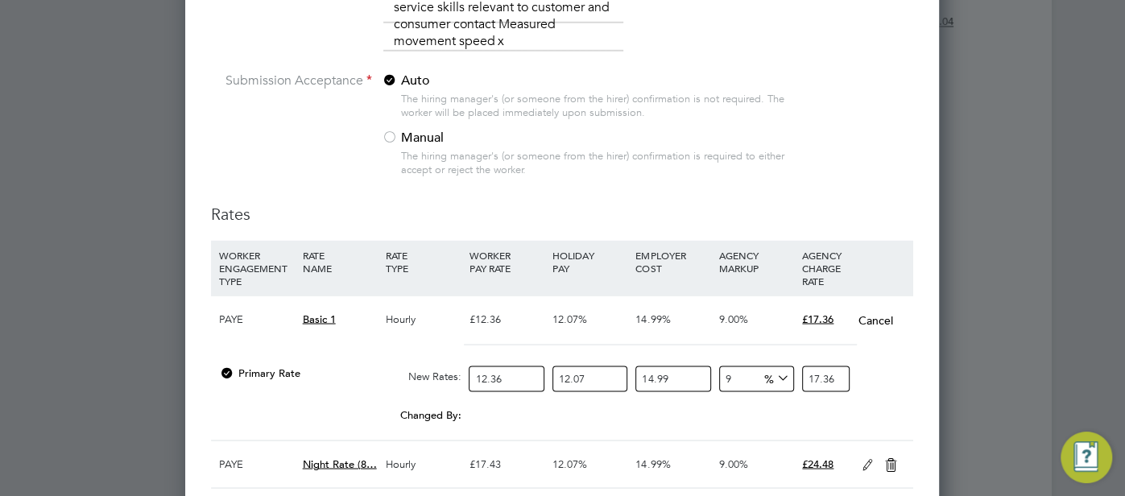
click at [506, 375] on input "12.36" at bounding box center [506, 379] width 75 height 27
type input "12.3"
type input "17.27750611251"
type input "12"
type input "16.8561035244"
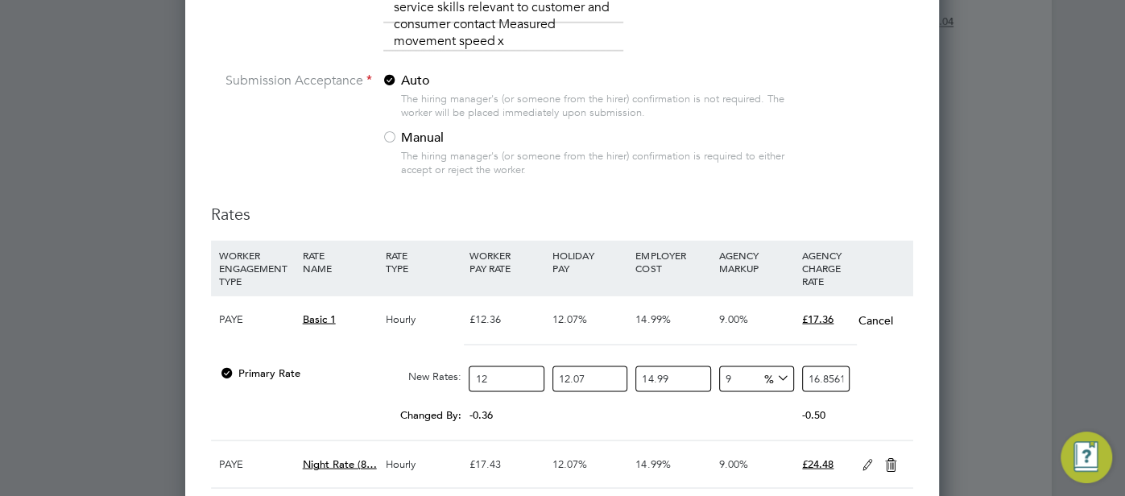
type input "12.5"
type input "17.55844117125"
type input "12.51"
type input "17.572487924187"
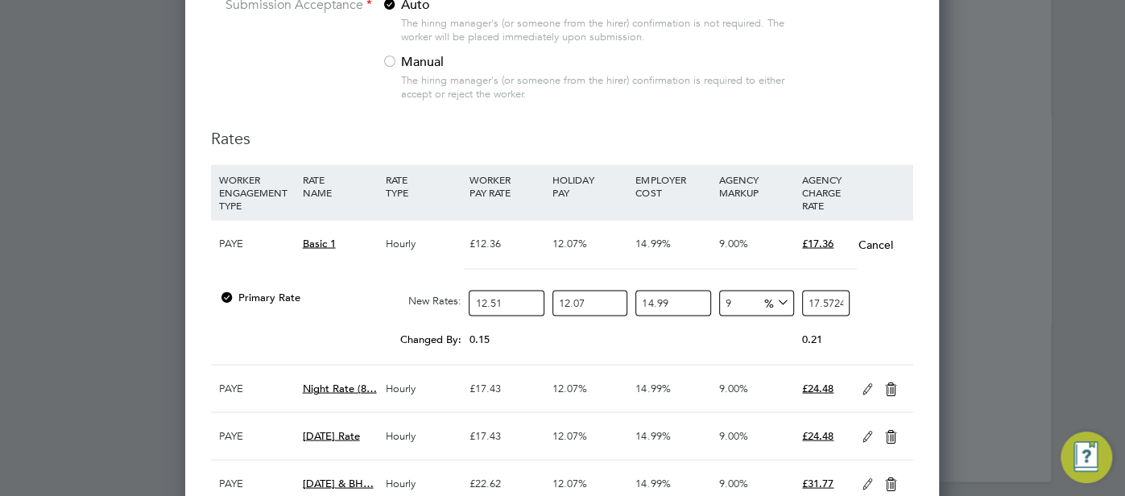
type input "12.51"
click at [860, 383] on icon at bounding box center [868, 389] width 20 height 13
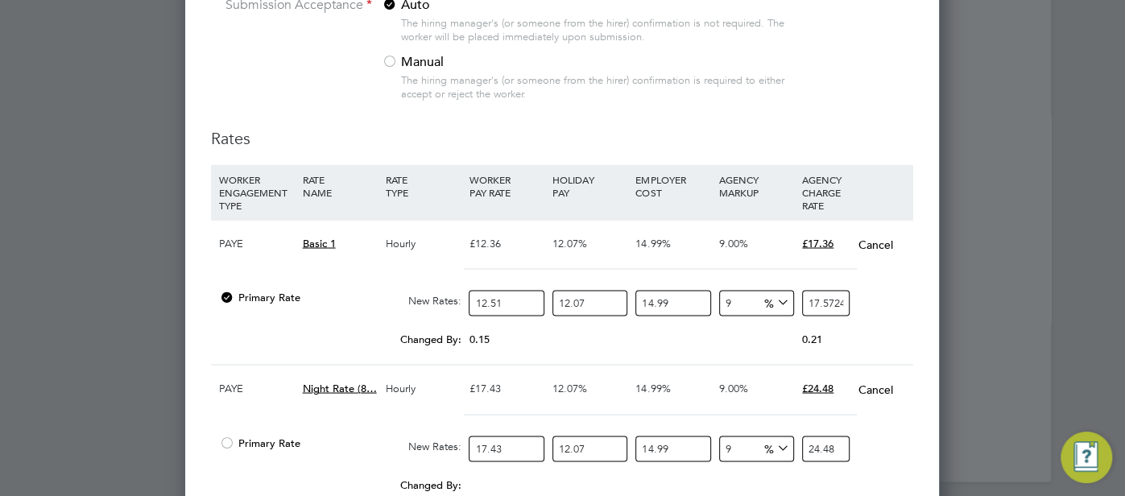
click at [512, 444] on input "17.43" at bounding box center [506, 449] width 75 height 27
type input "17.4"
type input "24.44135011038"
type input "17"
type input "23.8794799929"
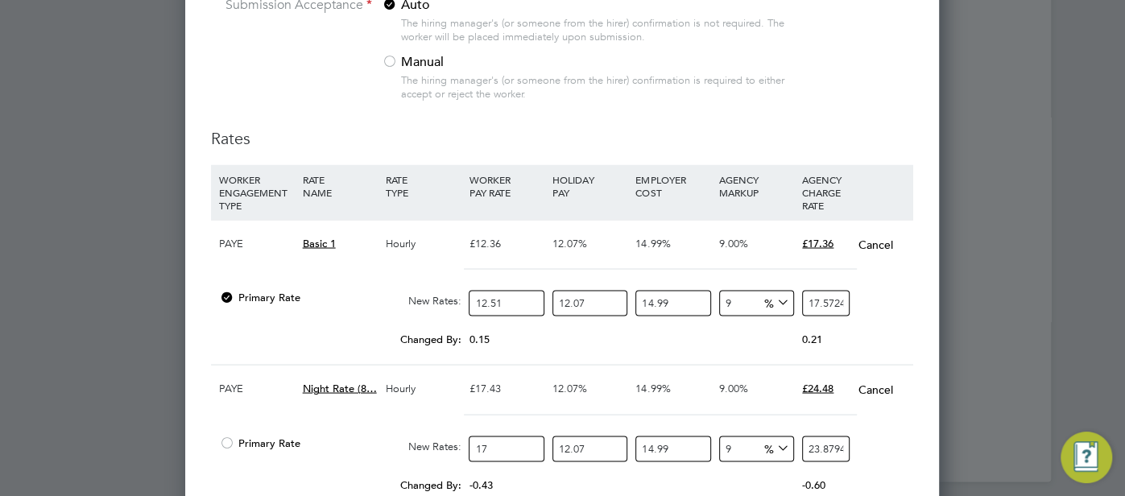
type input "17.6"
type input "24.72228516912"
type input "17.64"
type input "24.778472180868"
type input "17.64"
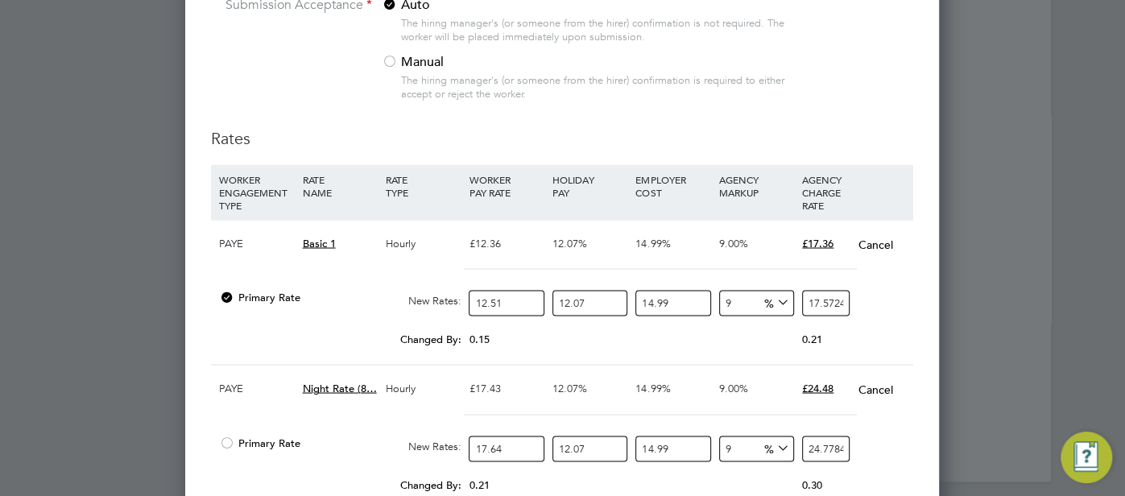
click at [599, 396] on div "12.07%" at bounding box center [589, 388] width 83 height 47
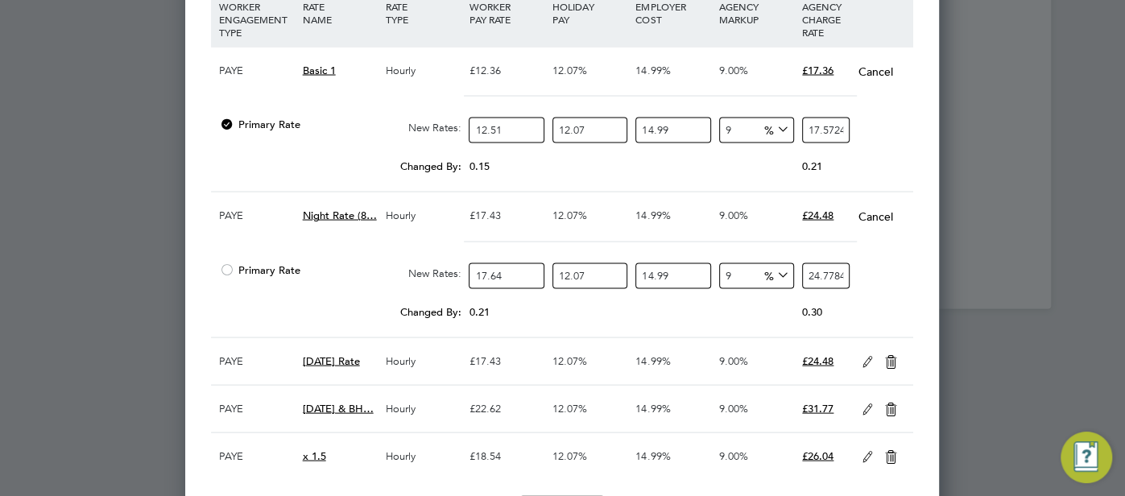
drag, startPoint x: 864, startPoint y: 361, endPoint x: 797, endPoint y: 379, distance: 69.9
click at [864, 361] on icon at bounding box center [868, 362] width 20 height 13
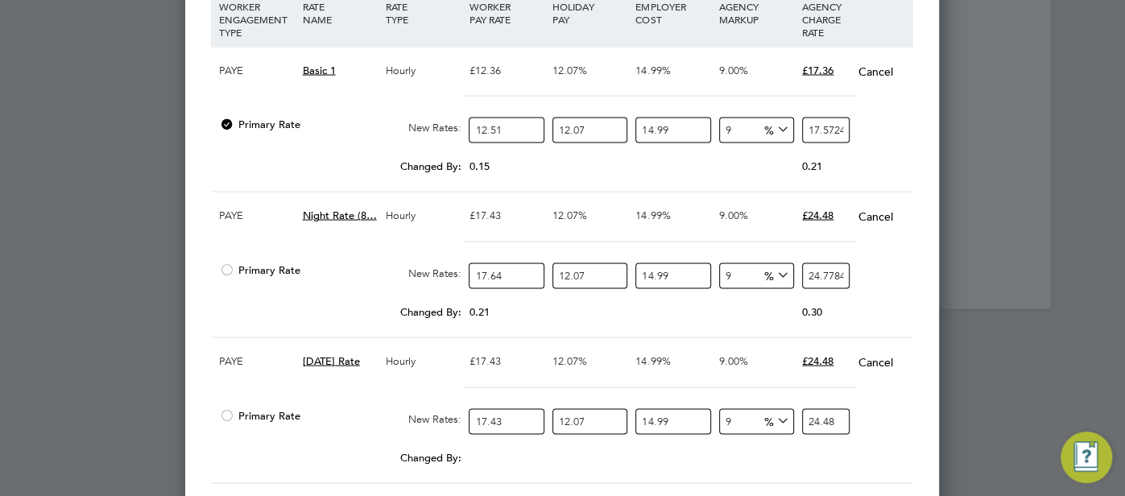
click at [510, 420] on input "17.43" at bounding box center [506, 422] width 75 height 27
type input "17.4"
type input "24.44135011038"
type input "17"
type input "23.8794799929"
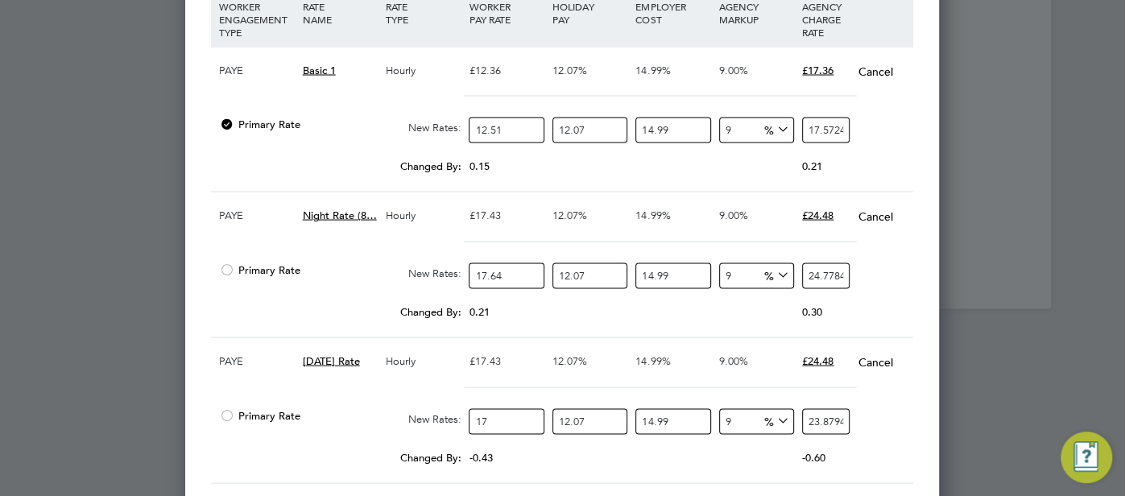
type input "17.6"
type input "24.72228516912"
type input "17.64"
type input "24.778472180868"
type input "17.64"
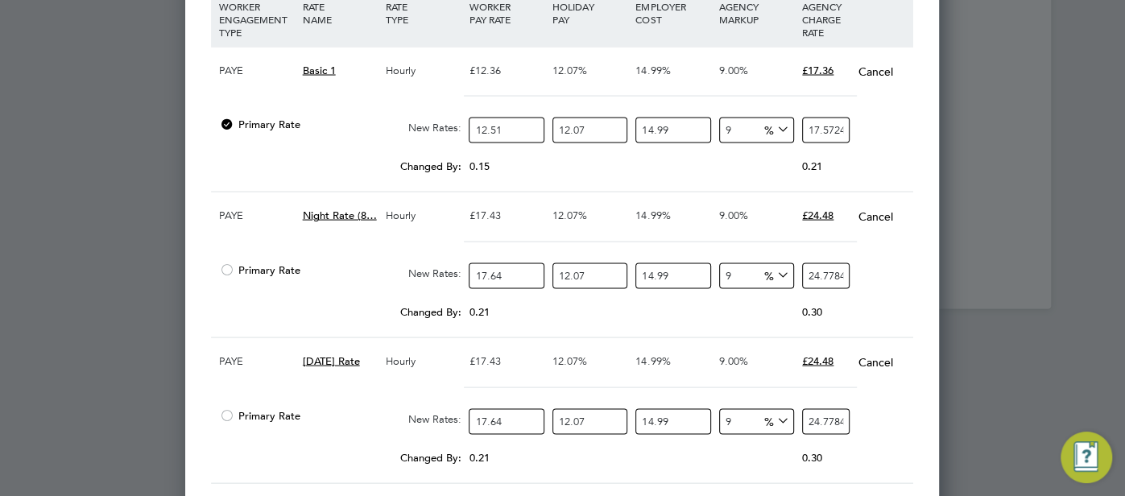
click at [906, 414] on div "Primary Rate New Rates: 17.64 12.07 n/a 14.99 n/a 9 2.045928895668 % 24.7784721…" at bounding box center [562, 422] width 702 height 43
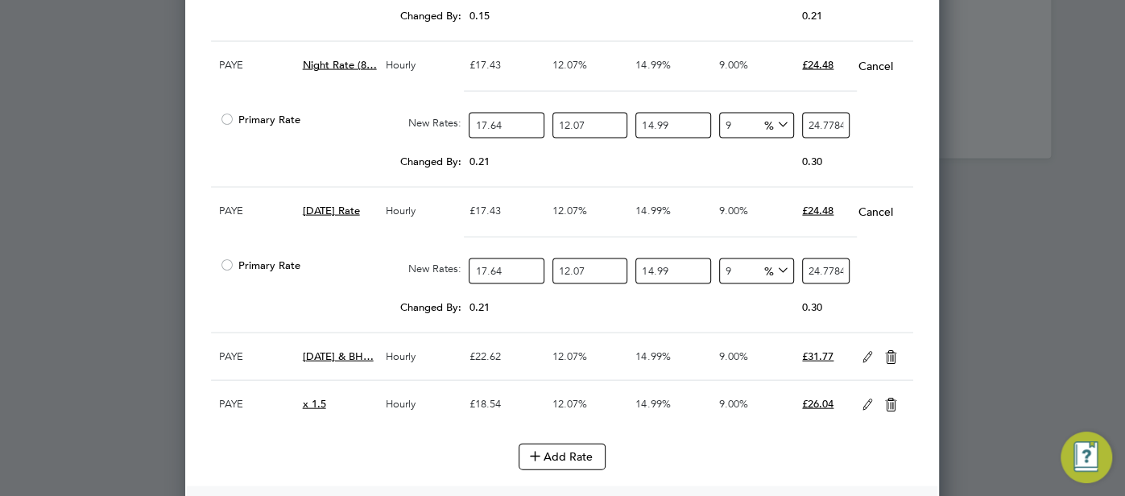
click at [860, 354] on icon at bounding box center [868, 357] width 20 height 13
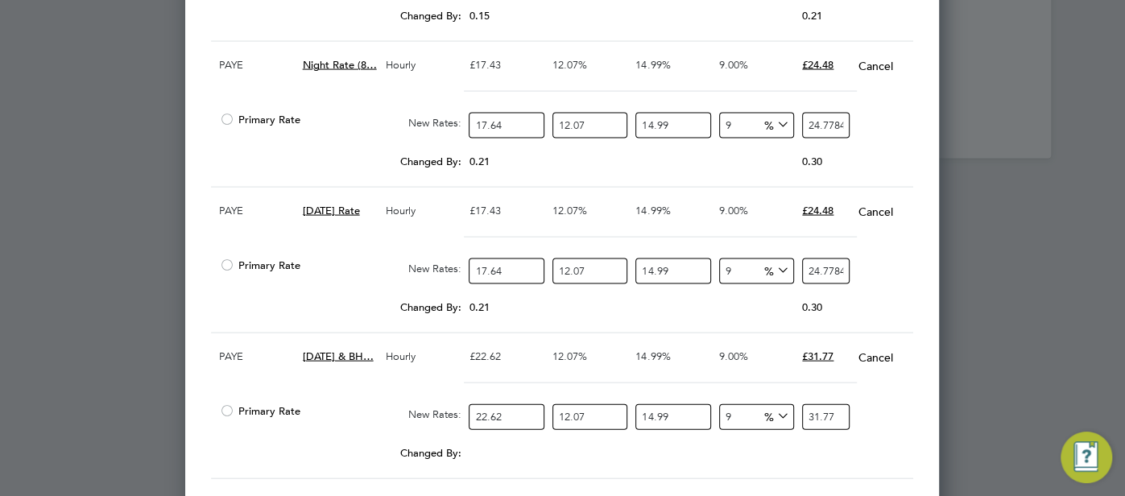
click at [515, 408] on input "22.62" at bounding box center [506, 417] width 75 height 27
type input "22.6"
type input "31.74566163762"
type input "22"
type input "30.9028564614"
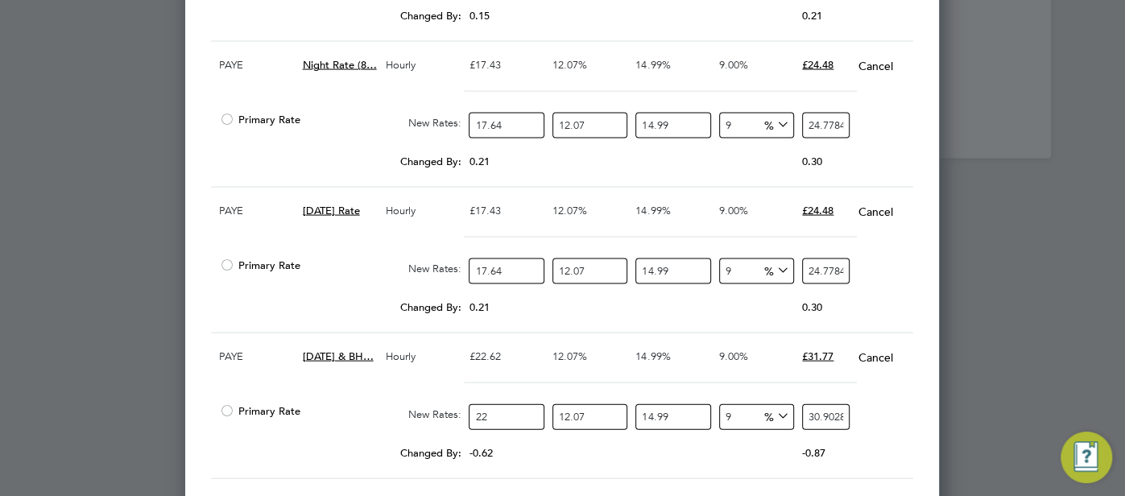
type input "22.8"
type input "32.02659669636"
type input "22.89"
type input "32.153017472793"
type input "22.89"
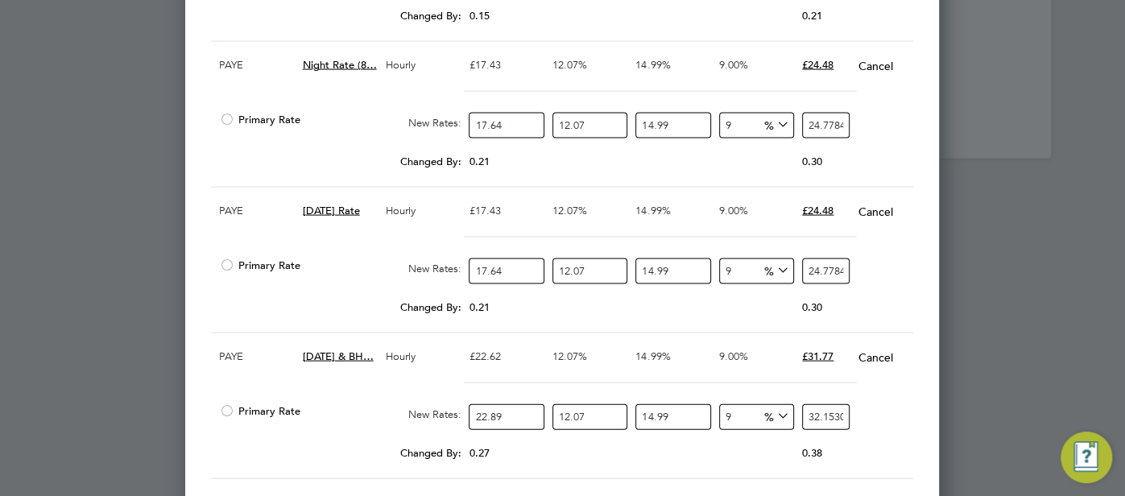
click at [879, 423] on div "Primary Rate New Rates: 22.89 12.07 n/a 14.99 n/a 9 2.654836305093 % 32.1530174…" at bounding box center [562, 417] width 702 height 43
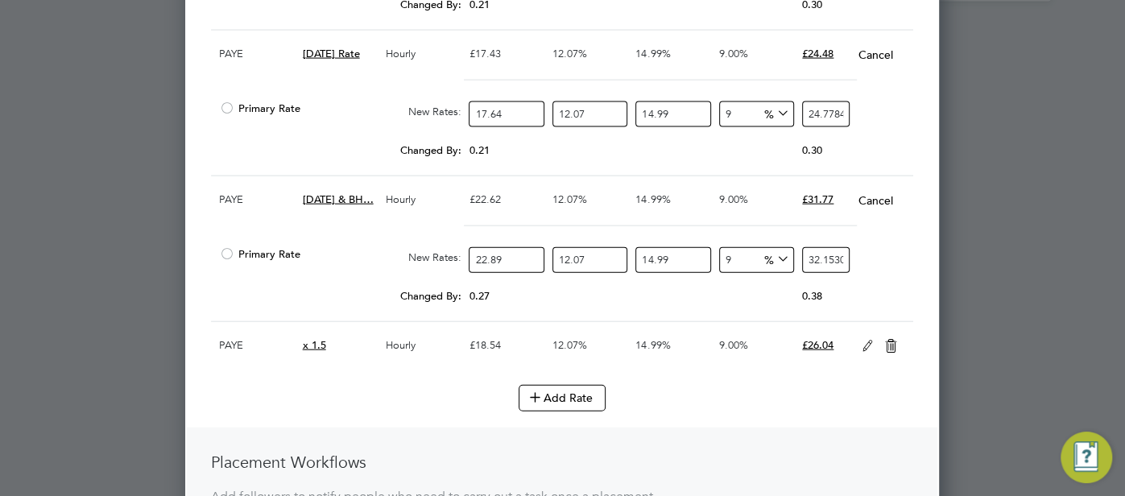
click at [866, 340] on icon at bounding box center [868, 346] width 20 height 13
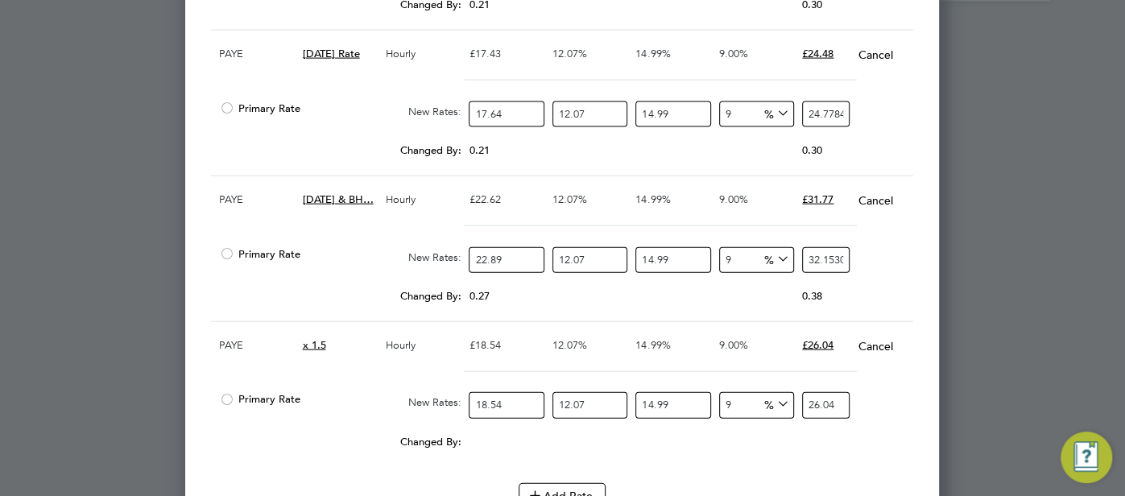
click at [499, 402] on input "18.54" at bounding box center [506, 405] width 75 height 27
type input "18.5"
type input "25.98649293345"
type input "18"
type input "25.2841552866"
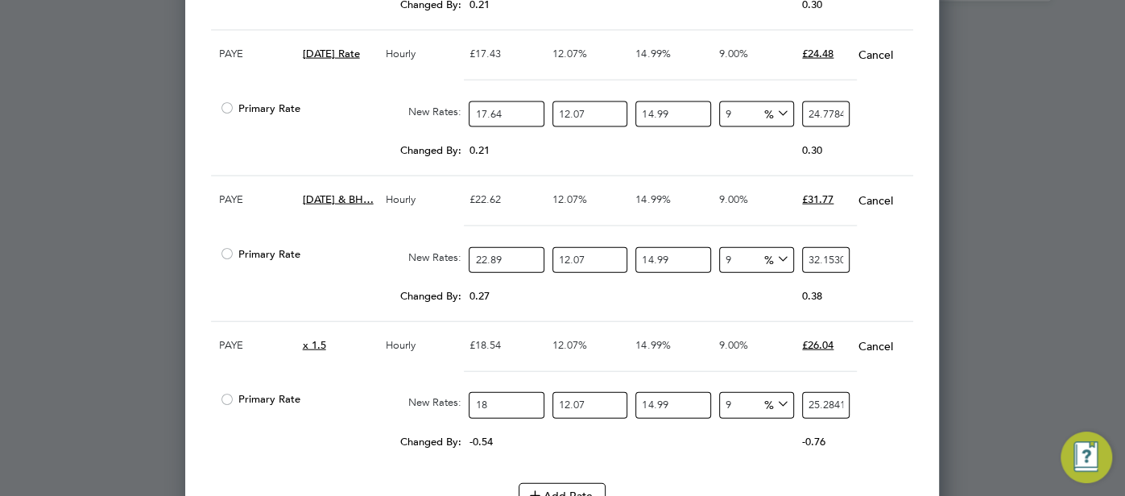
type input "18.7"
type input "26.26742799219"
type input "18.78"
type input "26.379802015686"
type input "18.78"
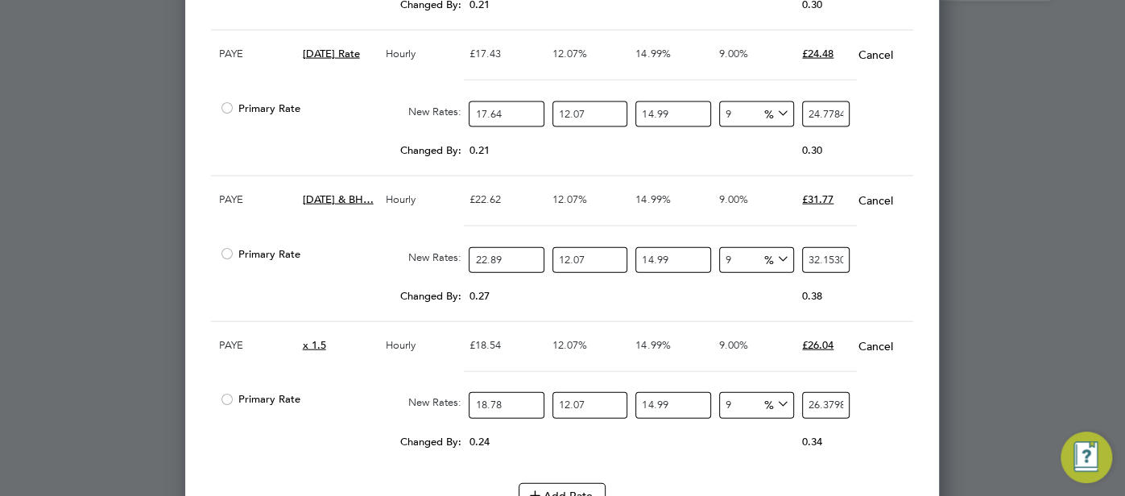
click at [741, 447] on div "Changed By: 0.24 0.00 0.00 0.00 0.030515712486 0.34" at bounding box center [562, 447] width 702 height 40
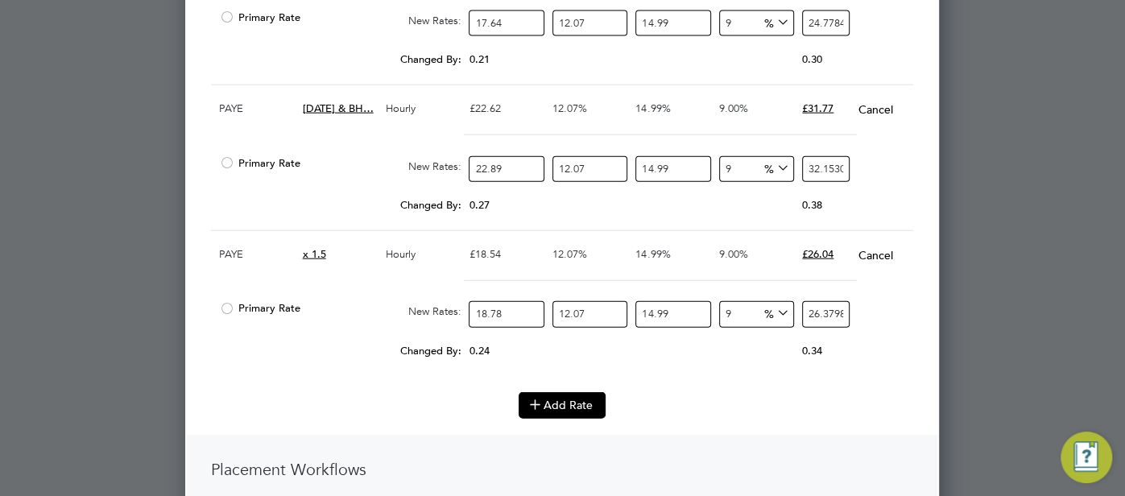
click at [599, 402] on button "Add Rate" at bounding box center [562, 405] width 87 height 26
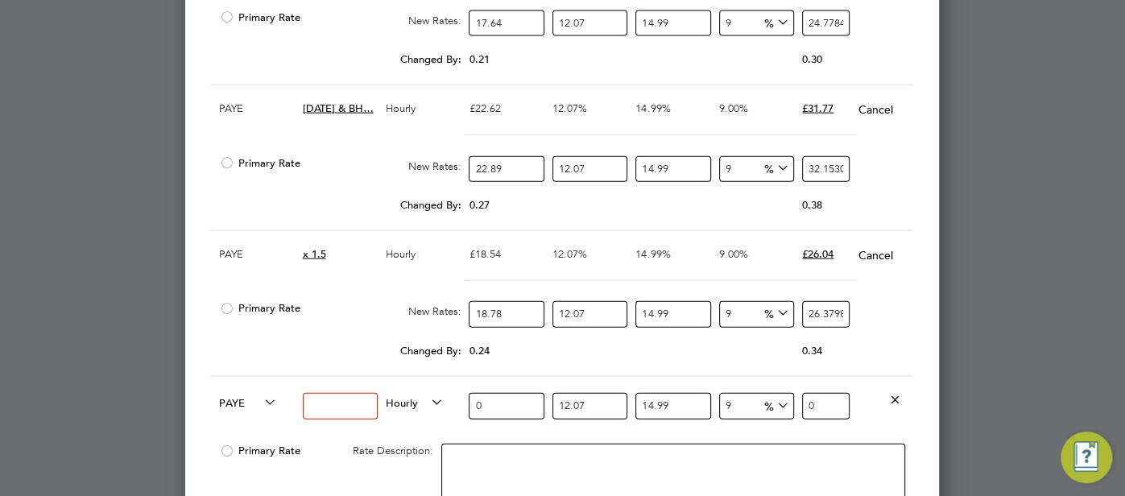
click at [344, 395] on input at bounding box center [340, 406] width 75 height 27
type input "x2"
drag, startPoint x: 511, startPoint y: 396, endPoint x: 468, endPoint y: 395, distance: 42.7
click at [467, 394] on div "0" at bounding box center [506, 406] width 83 height 59
type input "2"
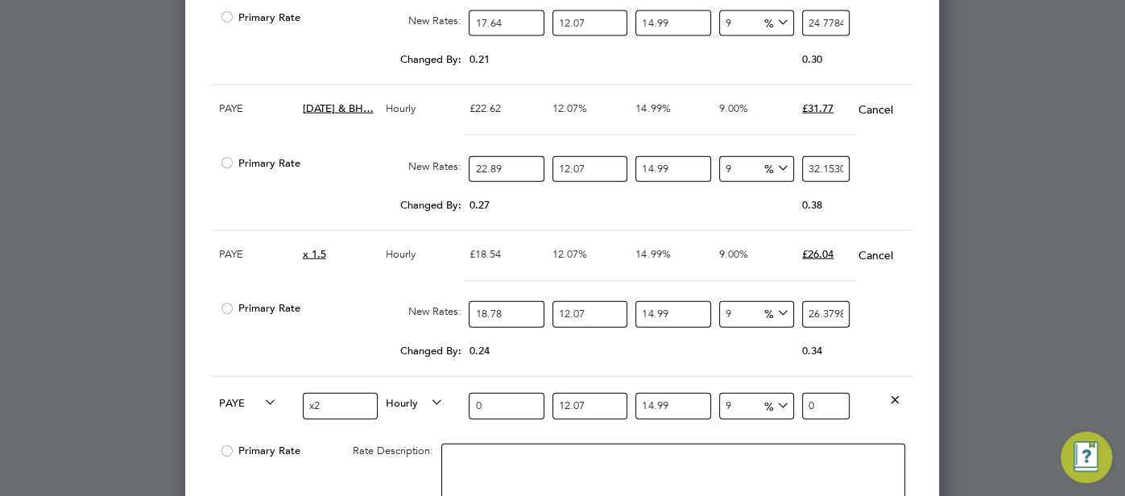
type input "2.8093505874"
type input "25"
type input "35.1168823425"
type input "25.02"
type input "35.144975848374"
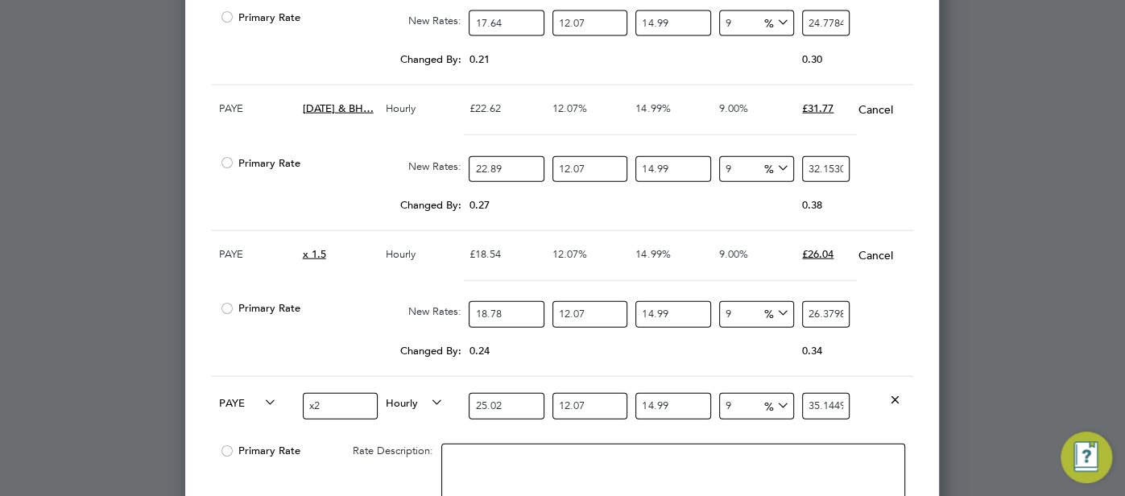
type input "25.02"
click at [838, 424] on div "35.144975848374" at bounding box center [826, 406] width 56 height 59
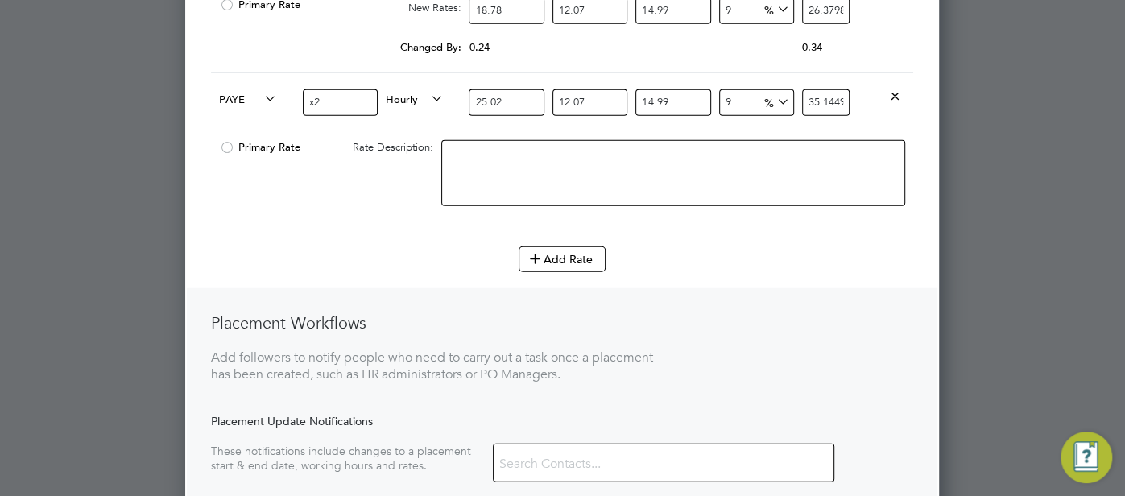
scroll to position [2862, 0]
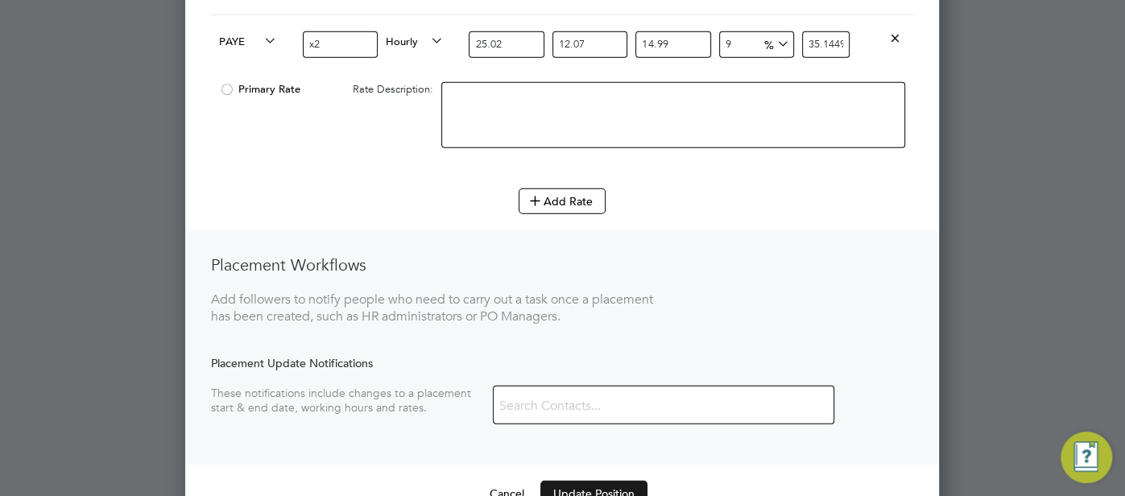
click at [619, 481] on button "Update Position" at bounding box center [593, 494] width 107 height 26
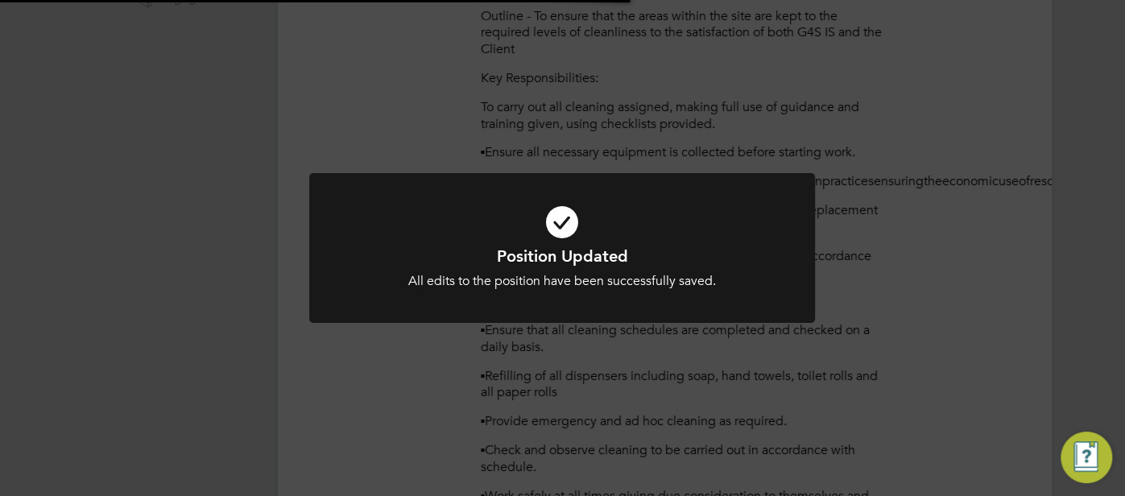
scroll to position [8, 8]
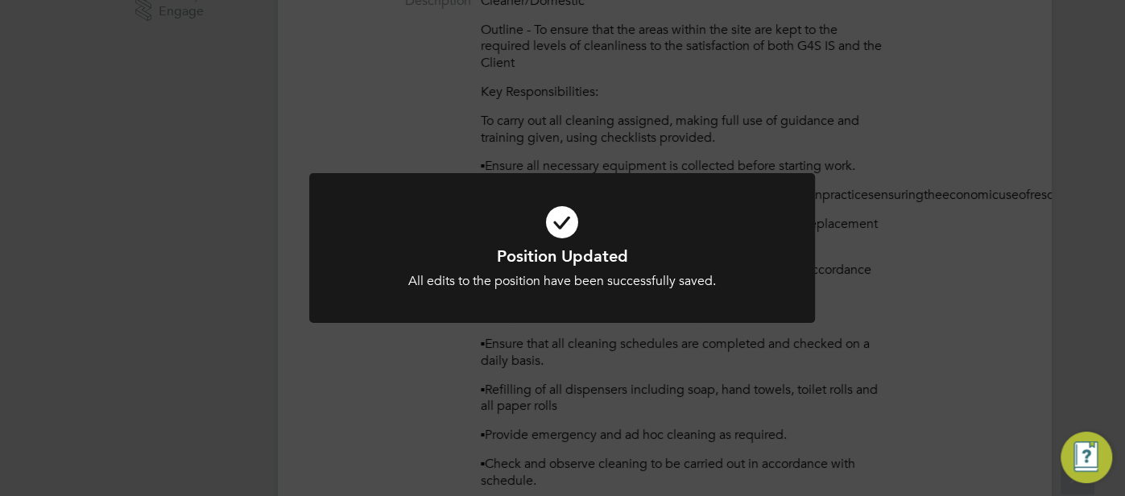
click at [563, 226] on icon at bounding box center [562, 222] width 419 height 63
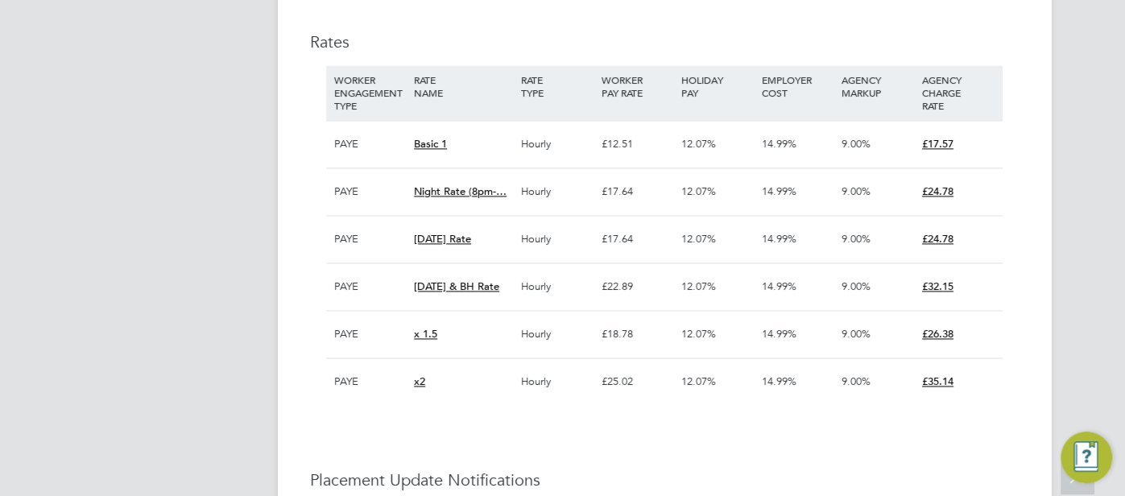
scroll to position [1546, 0]
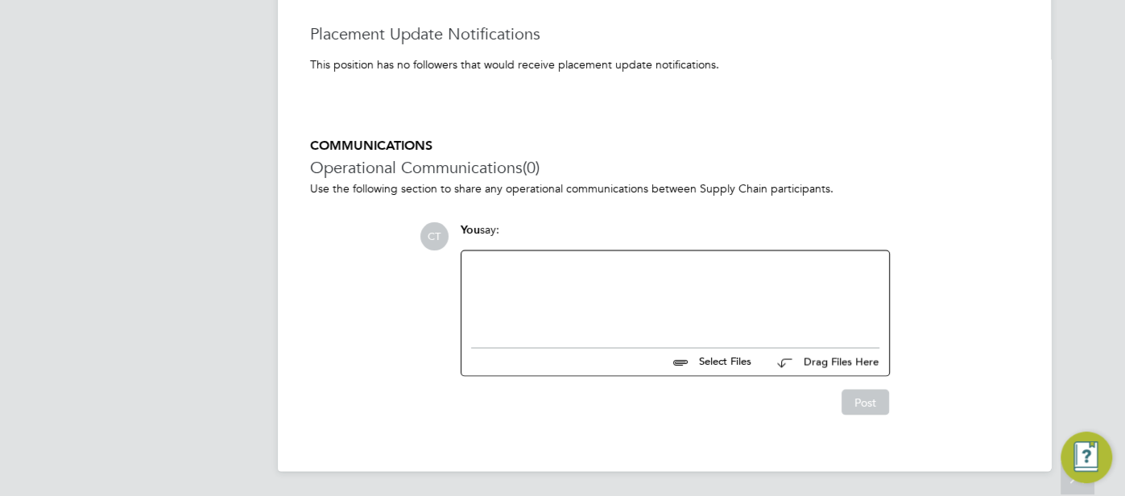
click at [575, 296] on div at bounding box center [675, 294] width 408 height 69
click at [853, 405] on button "Post" at bounding box center [866, 402] width 48 height 26
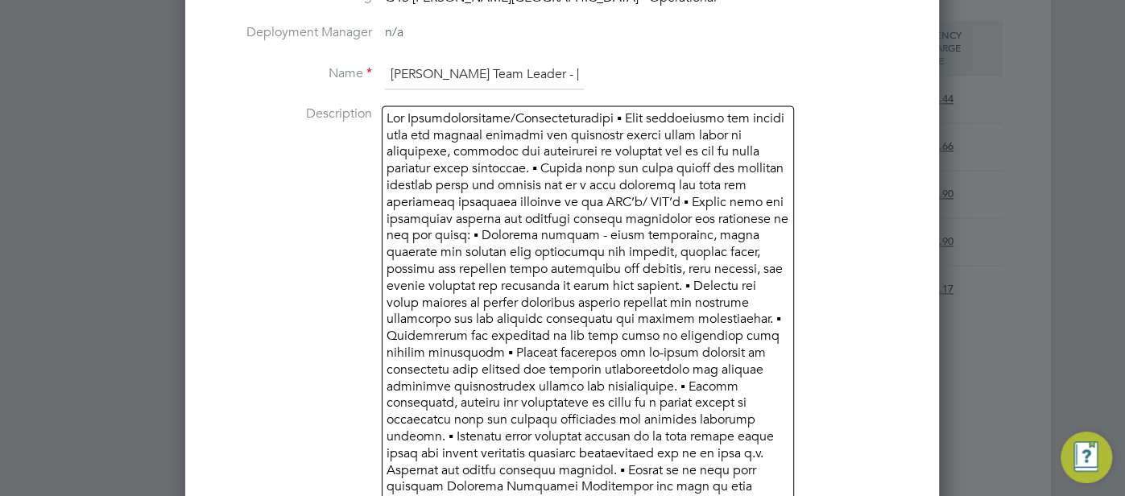
scroll to position [1126, 0]
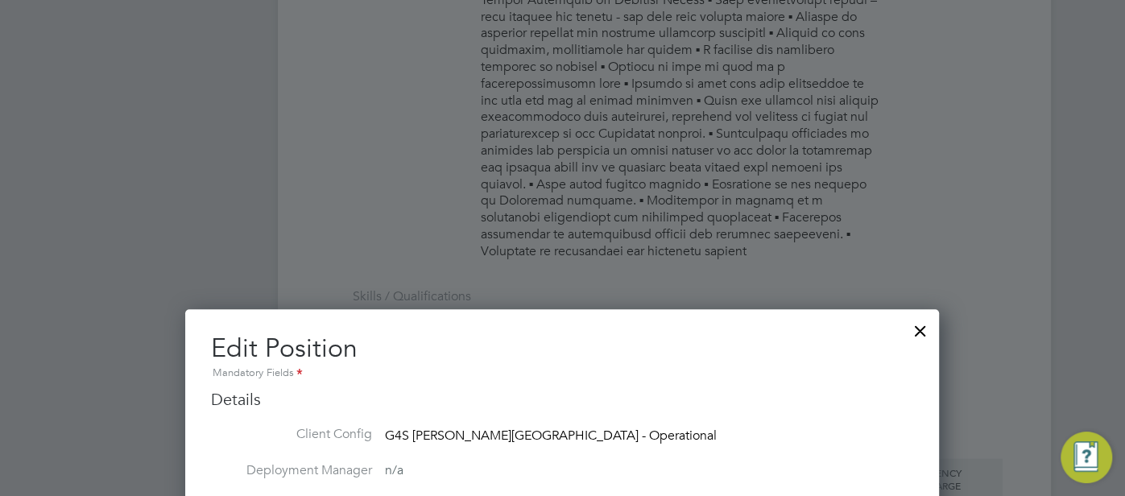
click at [924, 329] on div at bounding box center [920, 326] width 29 height 29
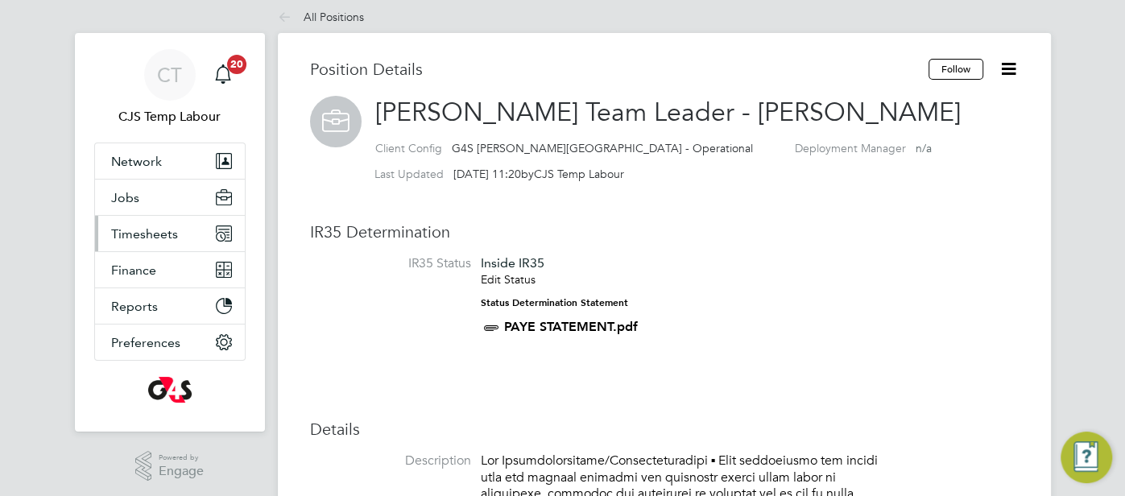
scroll to position [0, 0]
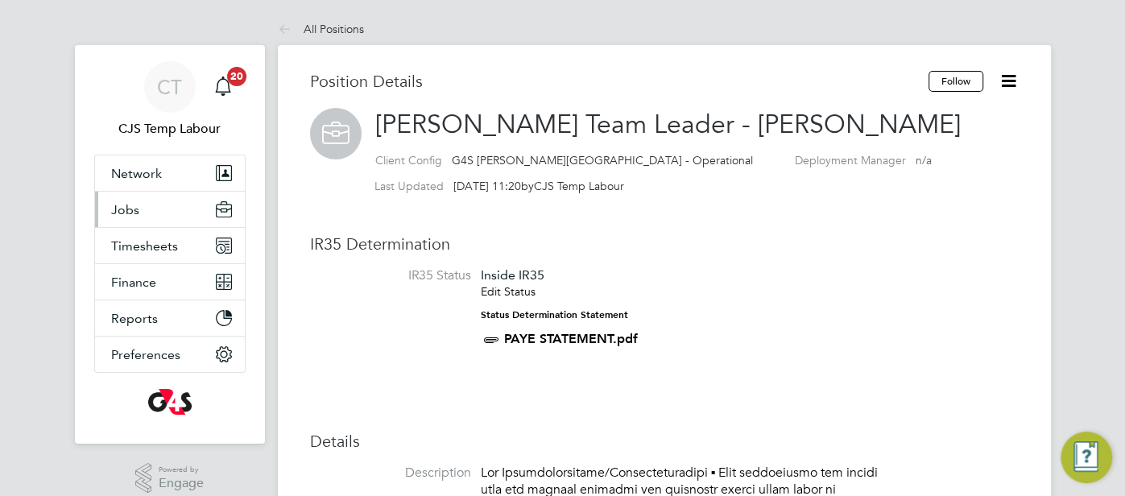
click at [126, 206] on span "Jobs" at bounding box center [125, 209] width 28 height 15
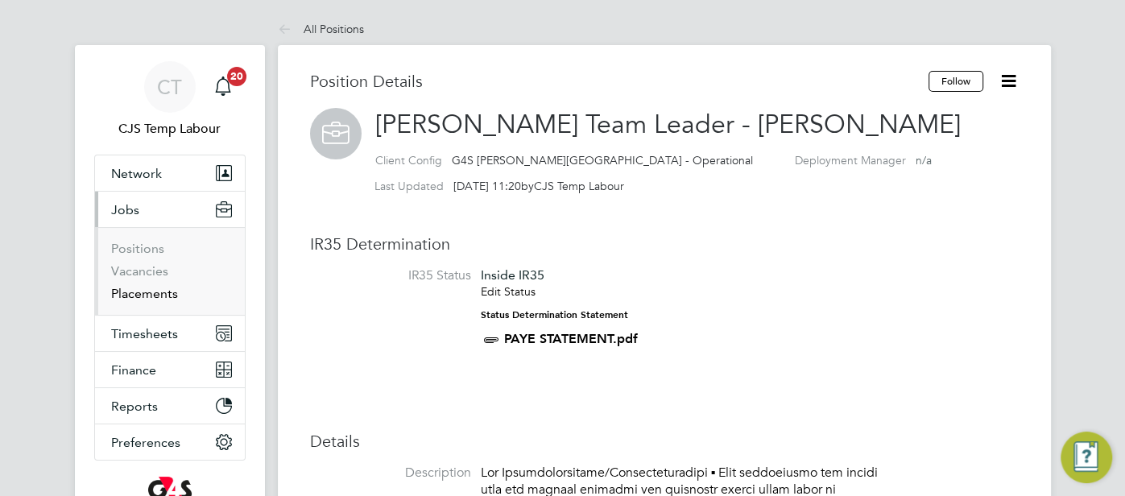
click at [158, 293] on link "Placements" at bounding box center [144, 293] width 67 height 15
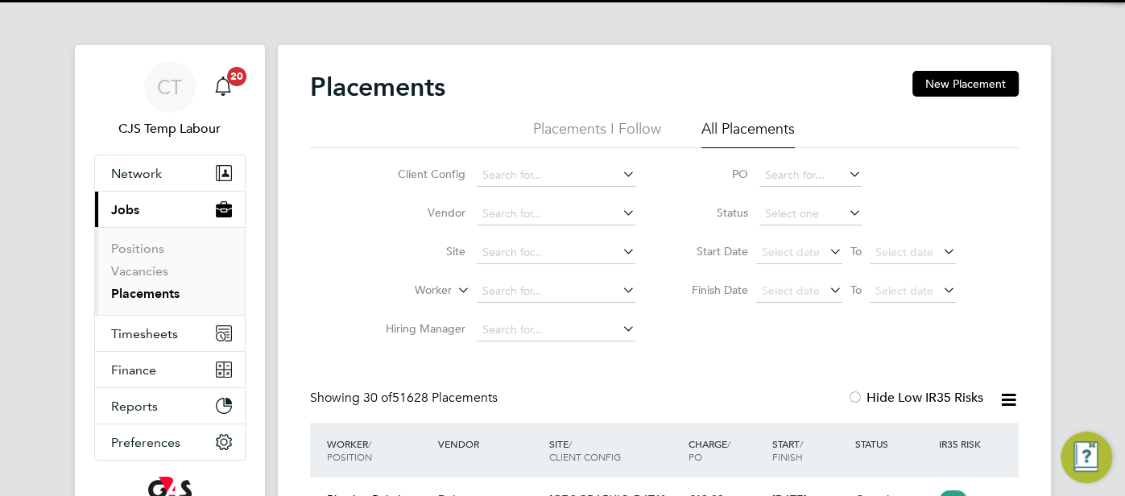
scroll to position [60, 139]
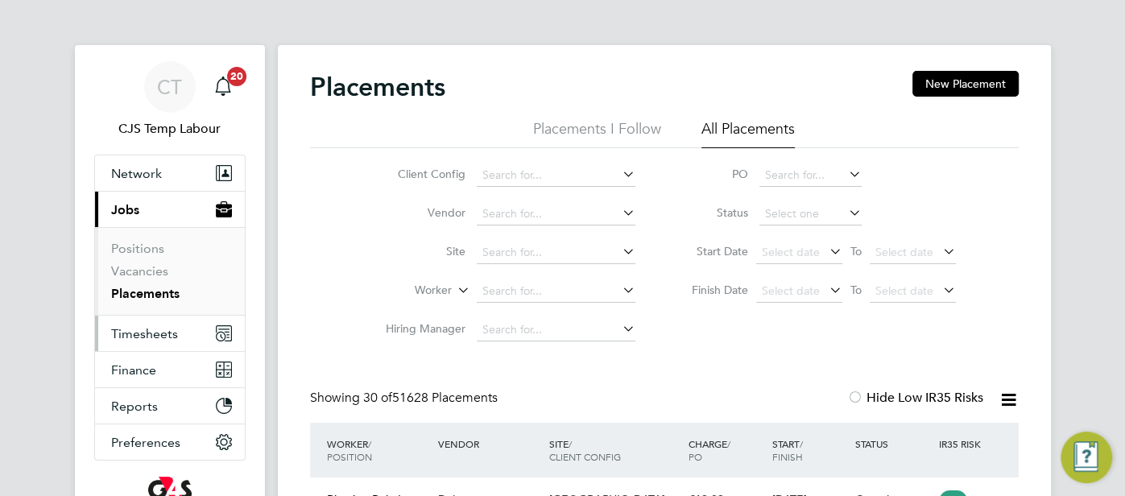
click at [143, 332] on span "Timesheets" at bounding box center [144, 333] width 67 height 15
click at [147, 328] on span "Timesheets" at bounding box center [144, 333] width 67 height 15
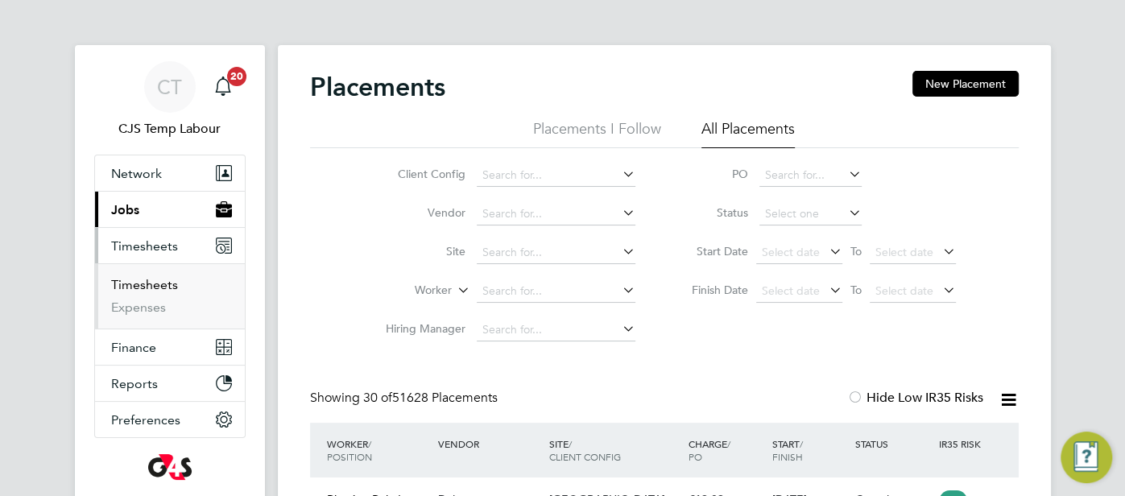
click at [159, 290] on link "Timesheets" at bounding box center [144, 284] width 67 height 15
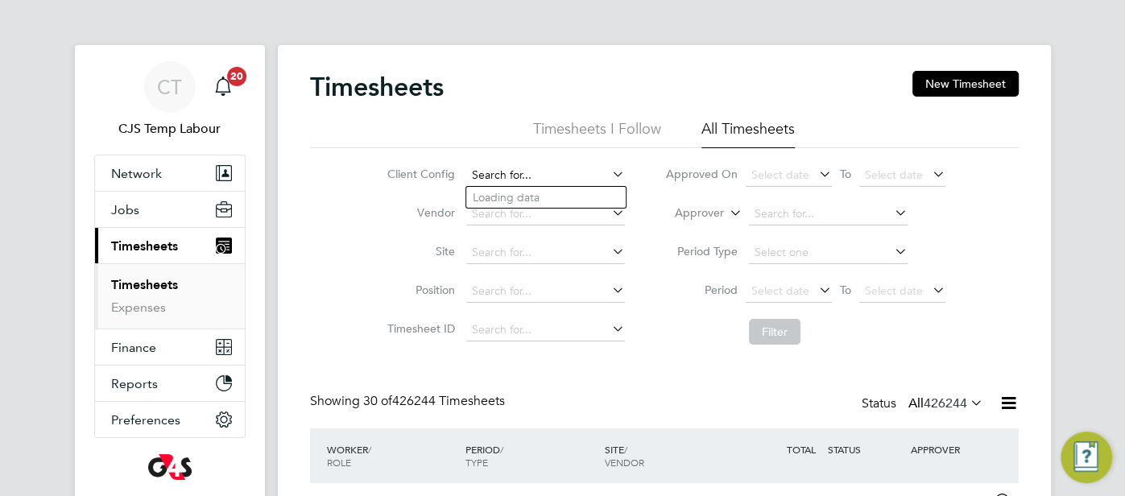
click at [543, 179] on input at bounding box center [545, 175] width 159 height 23
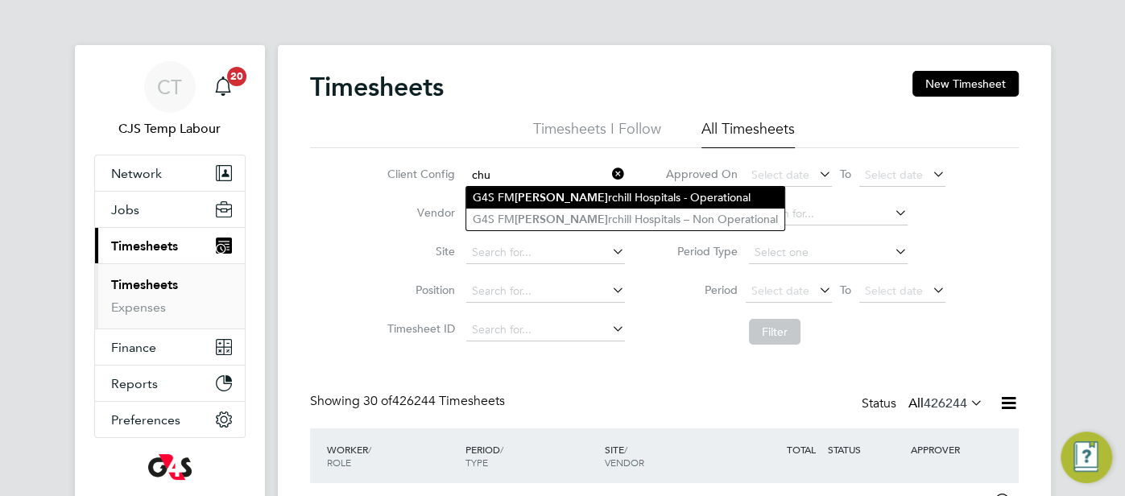
click at [637, 196] on li "G4S FM Chu rchill Hospitals - Operational" at bounding box center [625, 198] width 318 height 22
type input "G4S [PERSON_NAME][GEOGRAPHIC_DATA] - Operational"
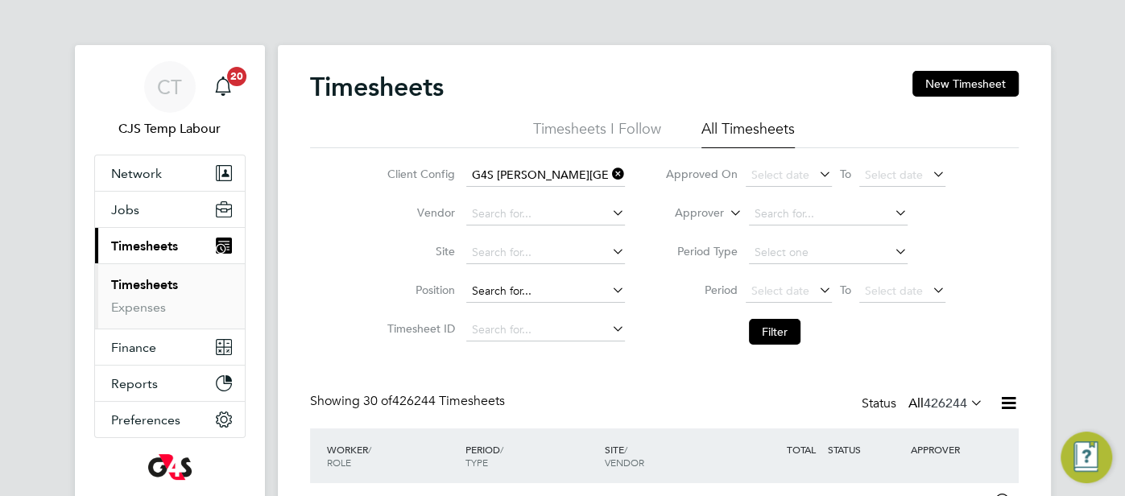
click at [512, 284] on input at bounding box center [545, 291] width 159 height 23
click at [581, 338] on li "Porter Team Leader - Churchill" at bounding box center [601, 336] width 271 height 22
type input "[PERSON_NAME] Team Leader - [PERSON_NAME]"
click at [785, 330] on button "Filter" at bounding box center [775, 332] width 52 height 26
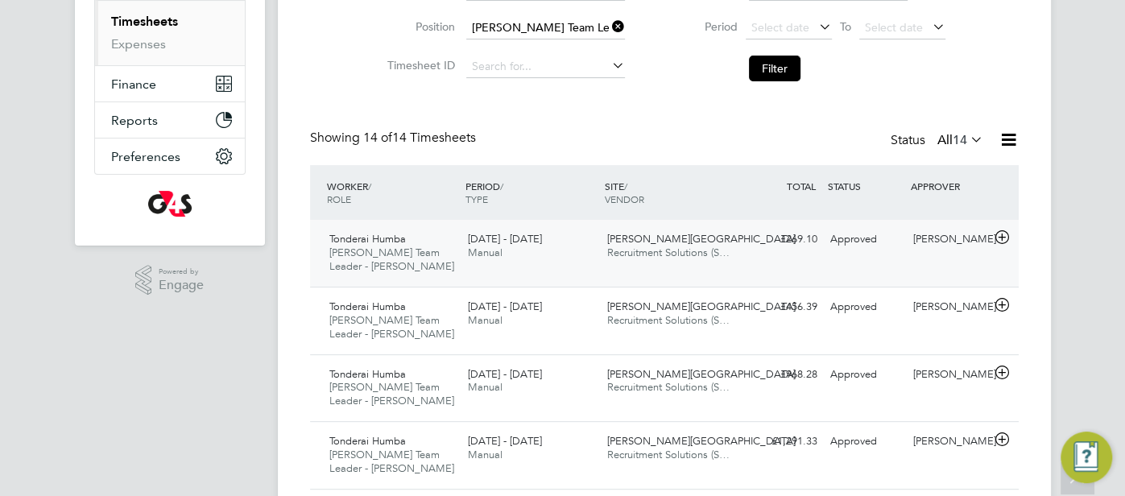
click at [847, 241] on div "Approved" at bounding box center [866, 239] width 84 height 27
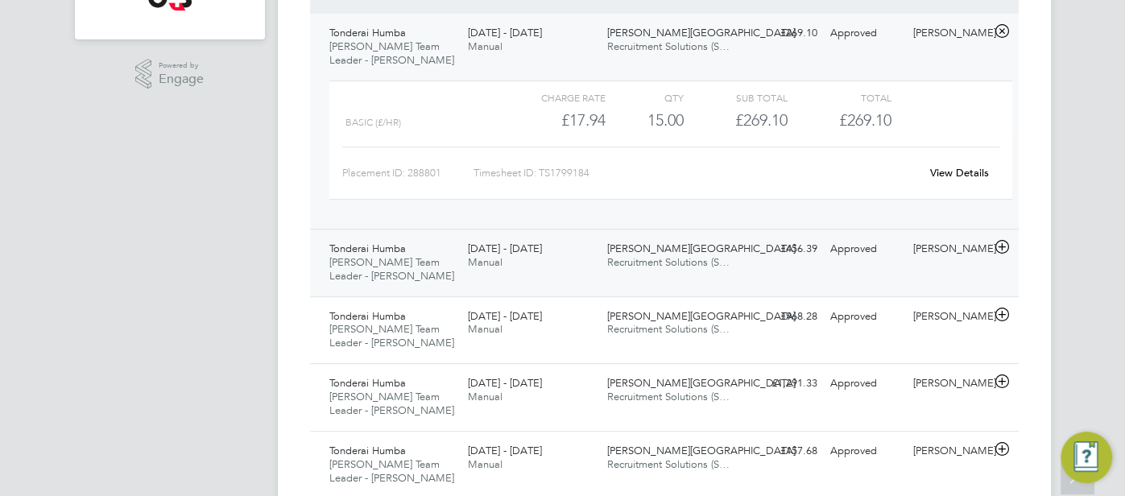
click at [739, 271] on div "Churchill Hospital Recruitment Solutions (S…" at bounding box center [670, 256] width 139 height 40
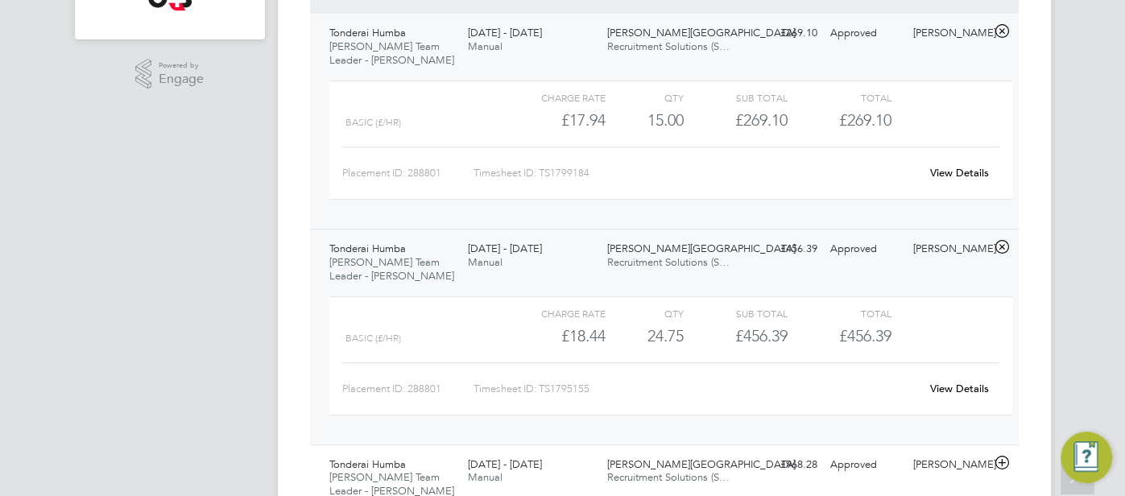
click at [967, 171] on link "View Details" at bounding box center [959, 173] width 59 height 14
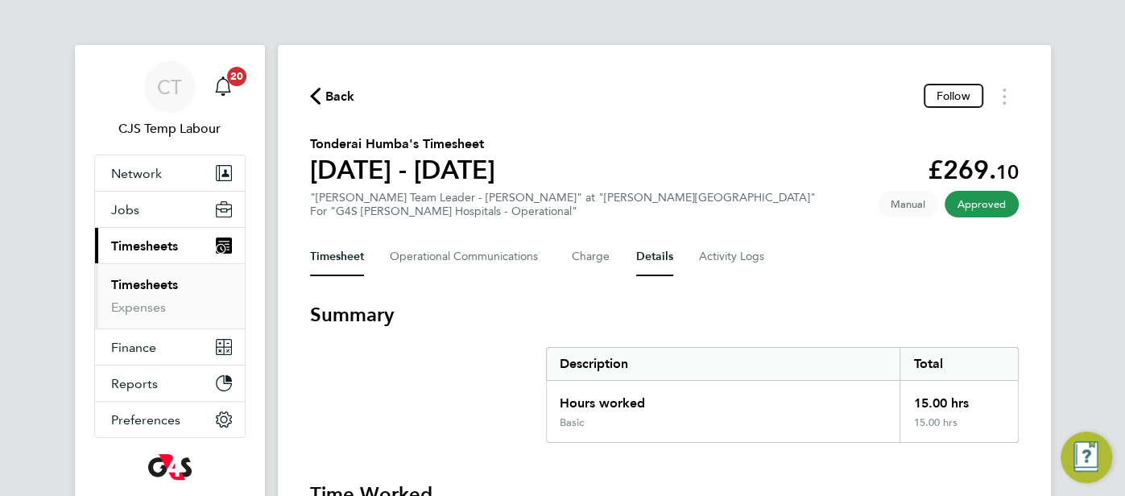
click at [659, 258] on button "Details" at bounding box center [654, 257] width 37 height 39
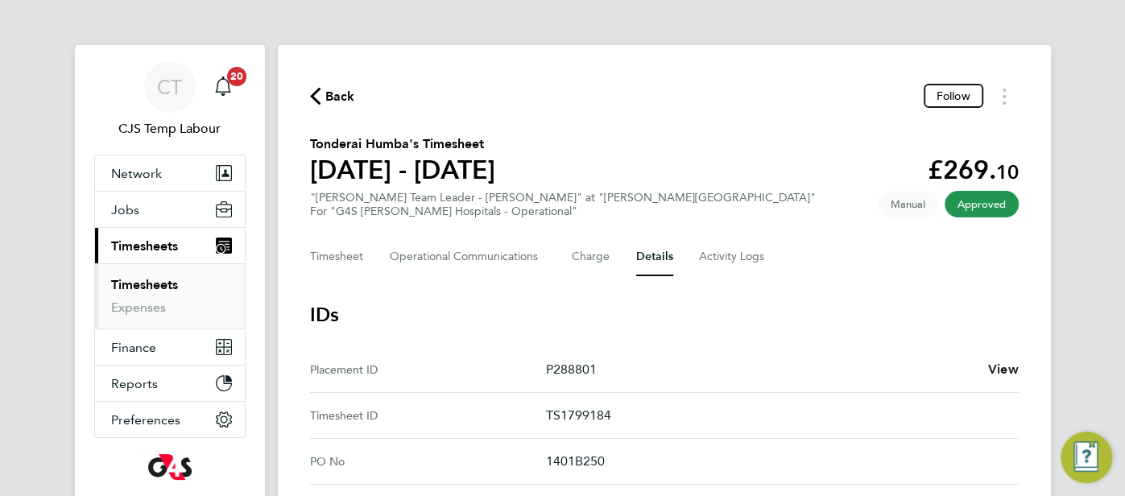
click at [1004, 366] on span "View" at bounding box center [1003, 369] width 31 height 15
